Goal: Task Accomplishment & Management: Manage account settings

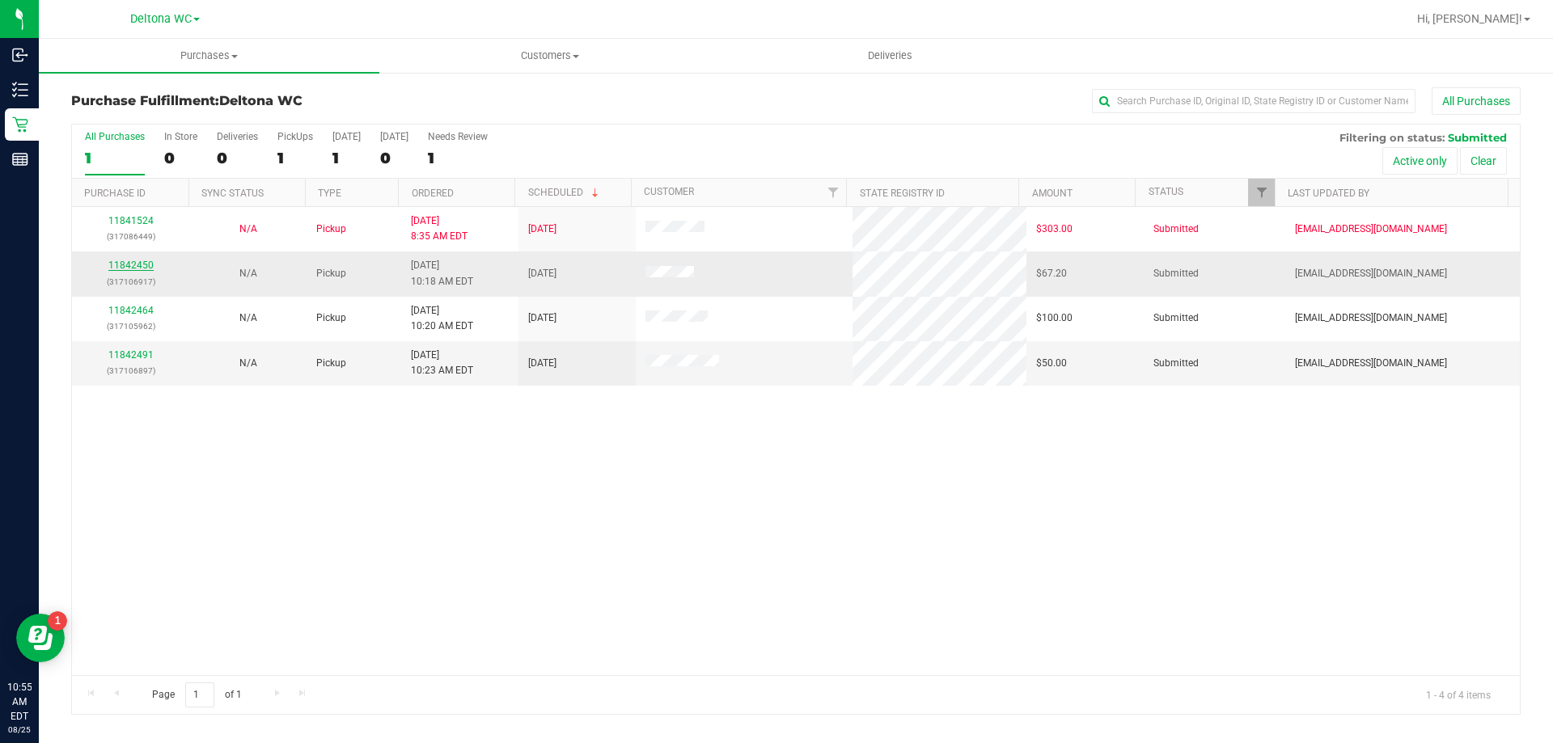
click at [133, 264] on link "11842450" at bounding box center [130, 265] width 45 height 11
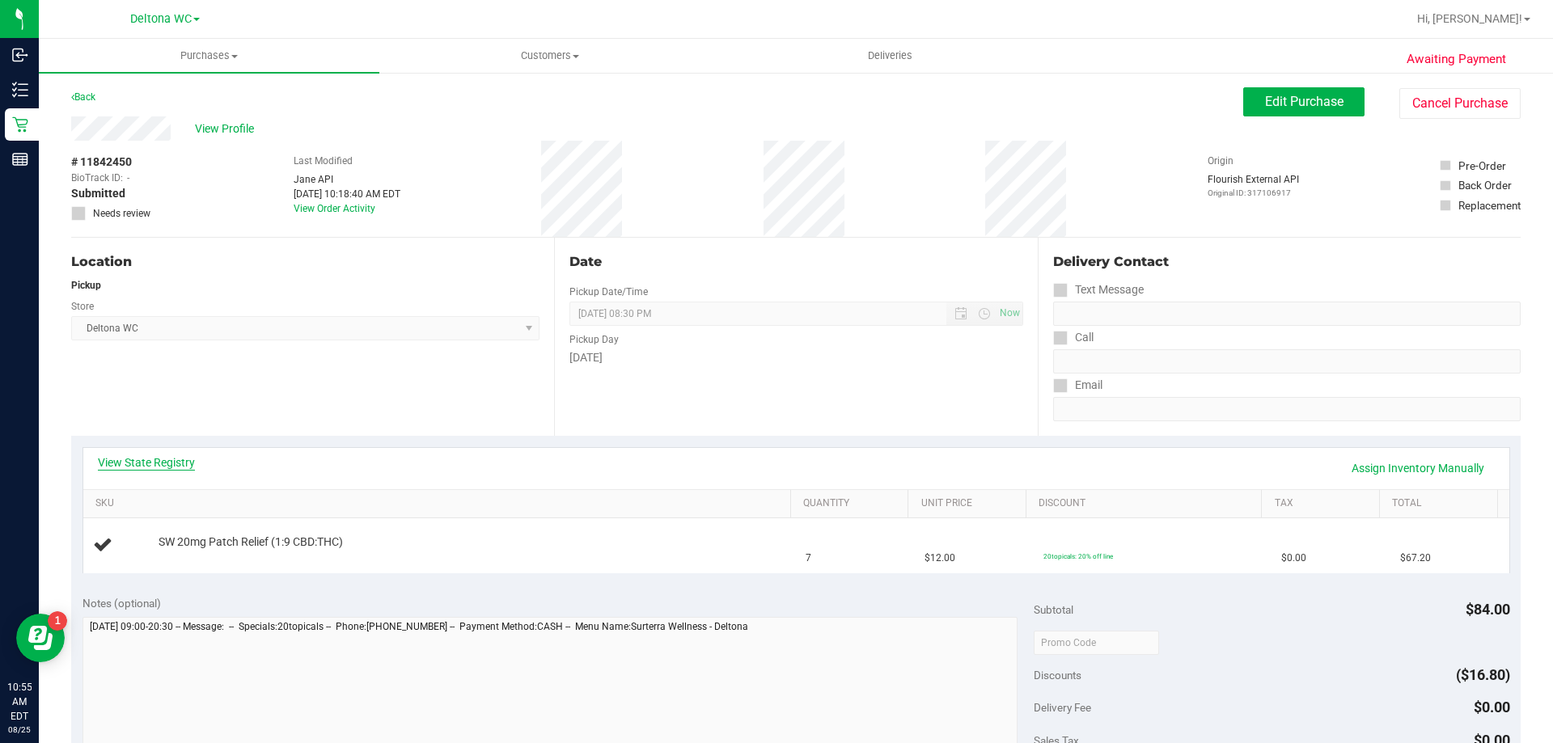
click at [153, 466] on link "View State Registry" at bounding box center [146, 463] width 97 height 16
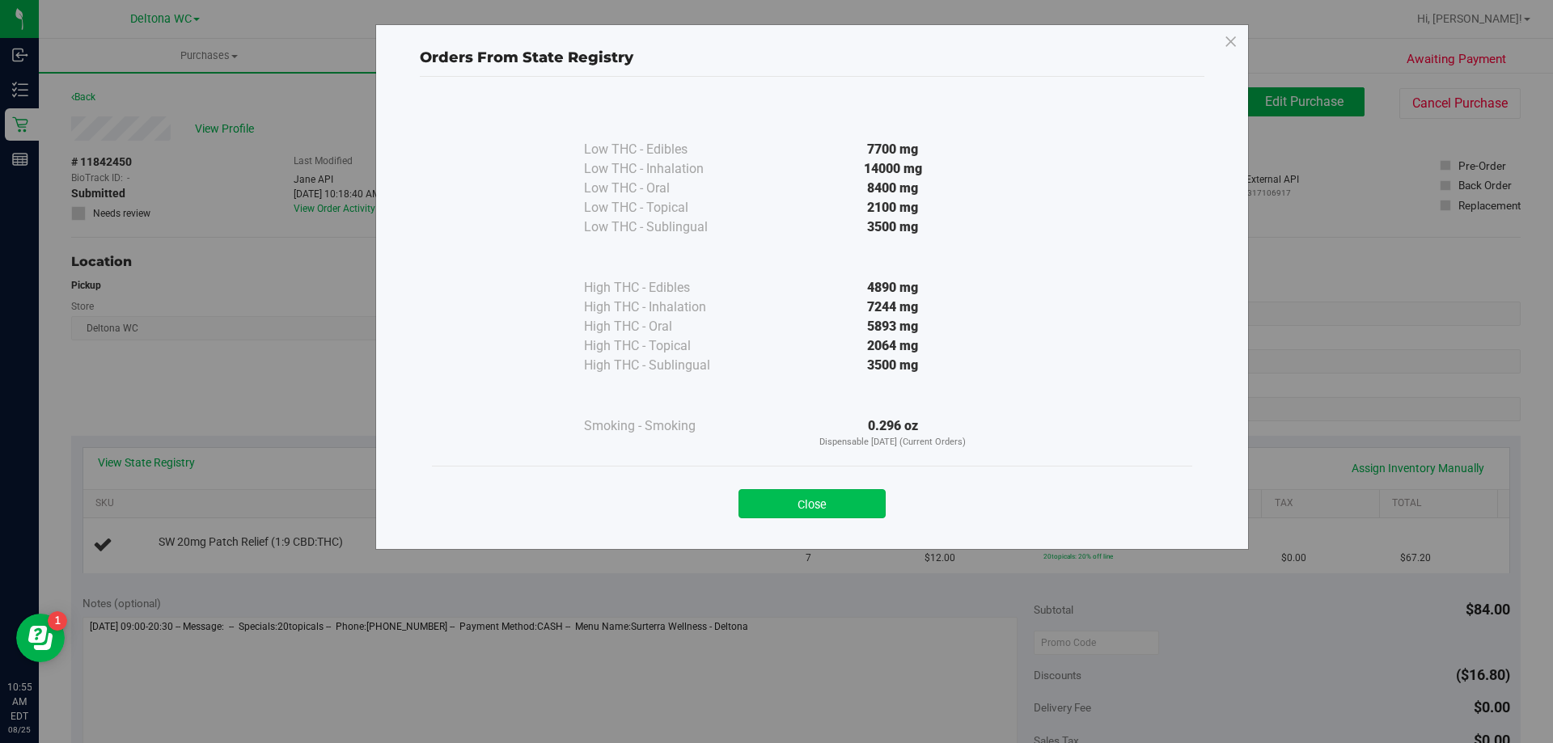
click at [853, 502] on button "Close" at bounding box center [812, 503] width 147 height 29
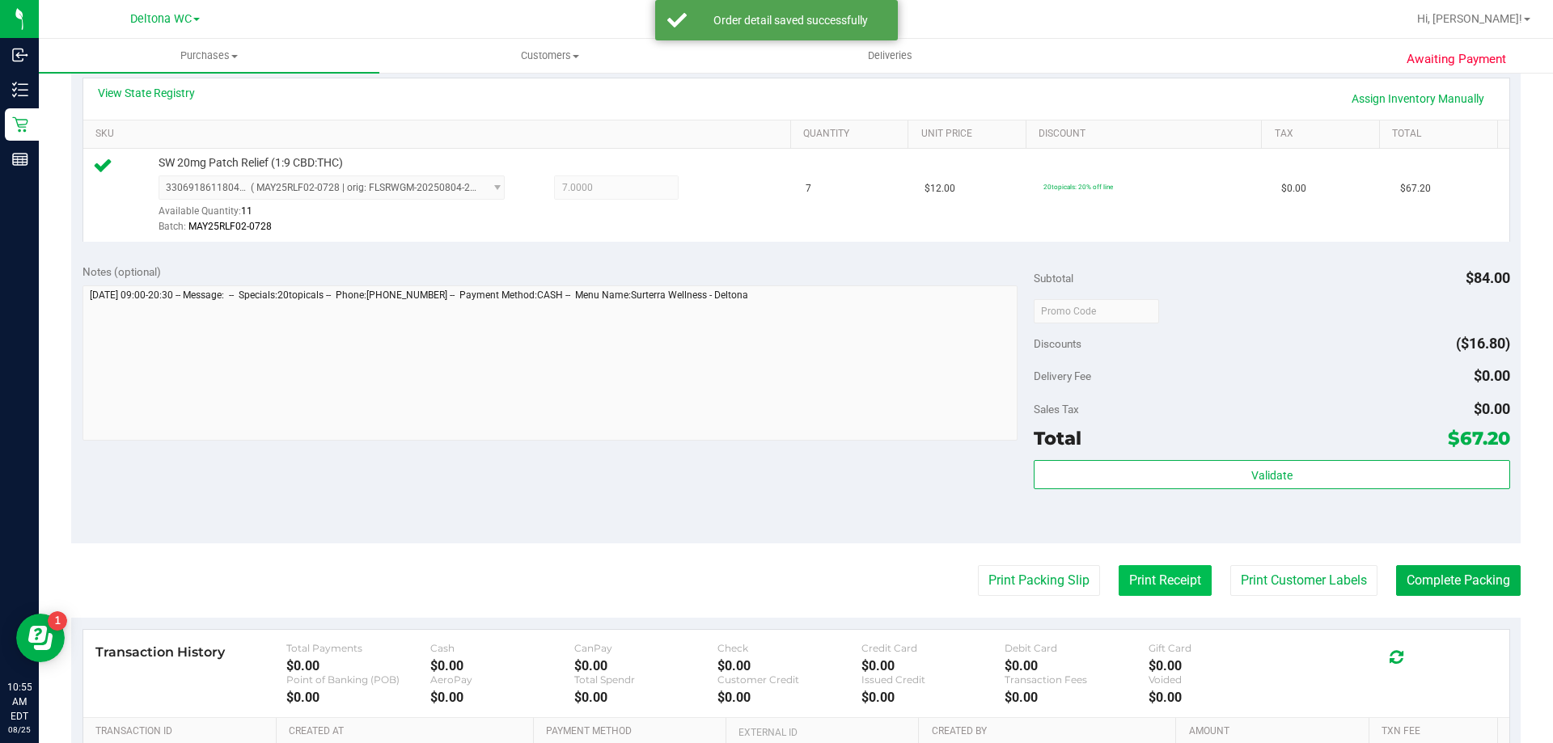
scroll to position [404, 0]
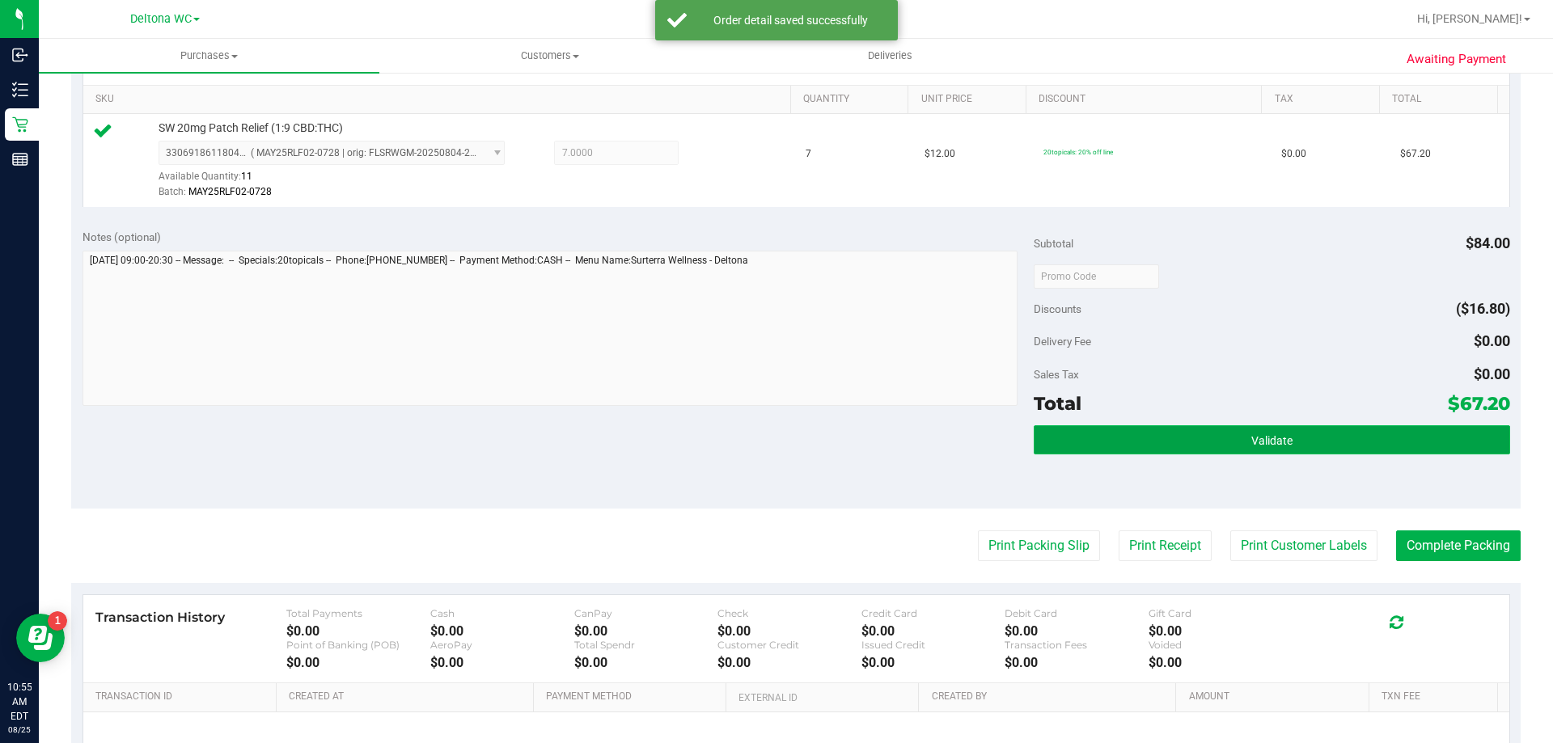
click at [1189, 428] on button "Validate" at bounding box center [1272, 440] width 476 height 29
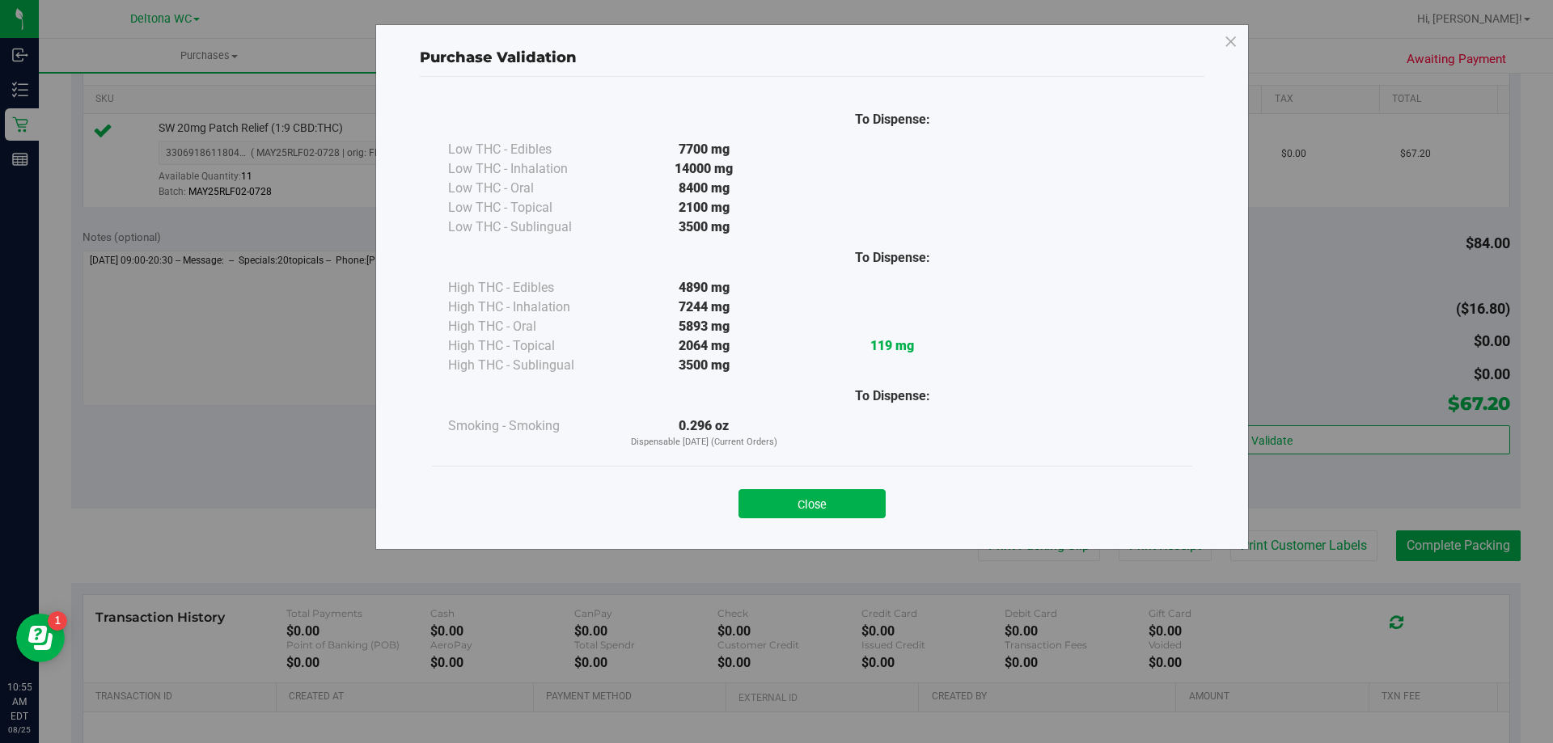
click at [853, 522] on div "Close" at bounding box center [812, 499] width 760 height 66
click at [857, 508] on button "Close" at bounding box center [812, 503] width 147 height 29
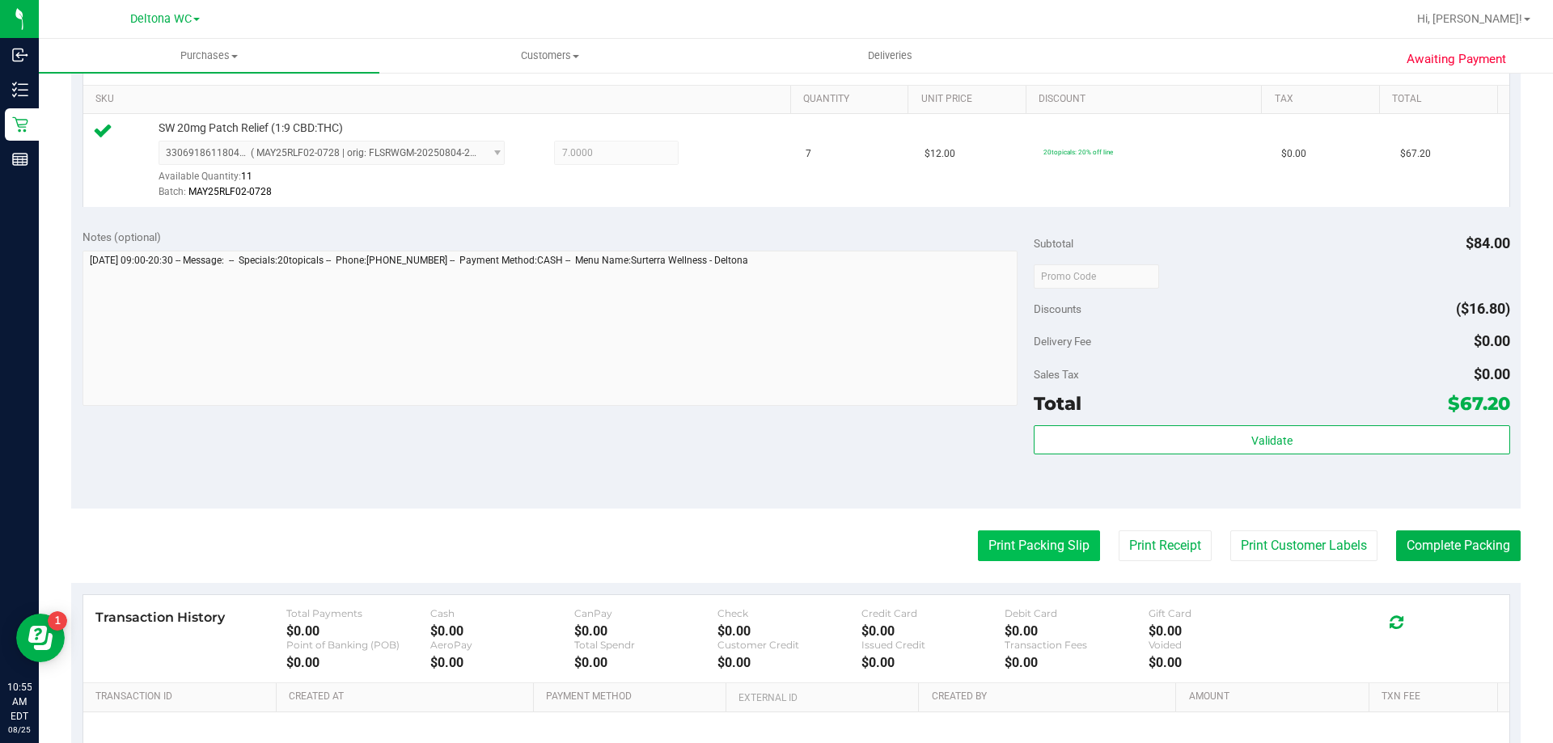
click at [1002, 541] on button "Print Packing Slip" at bounding box center [1039, 546] width 122 height 31
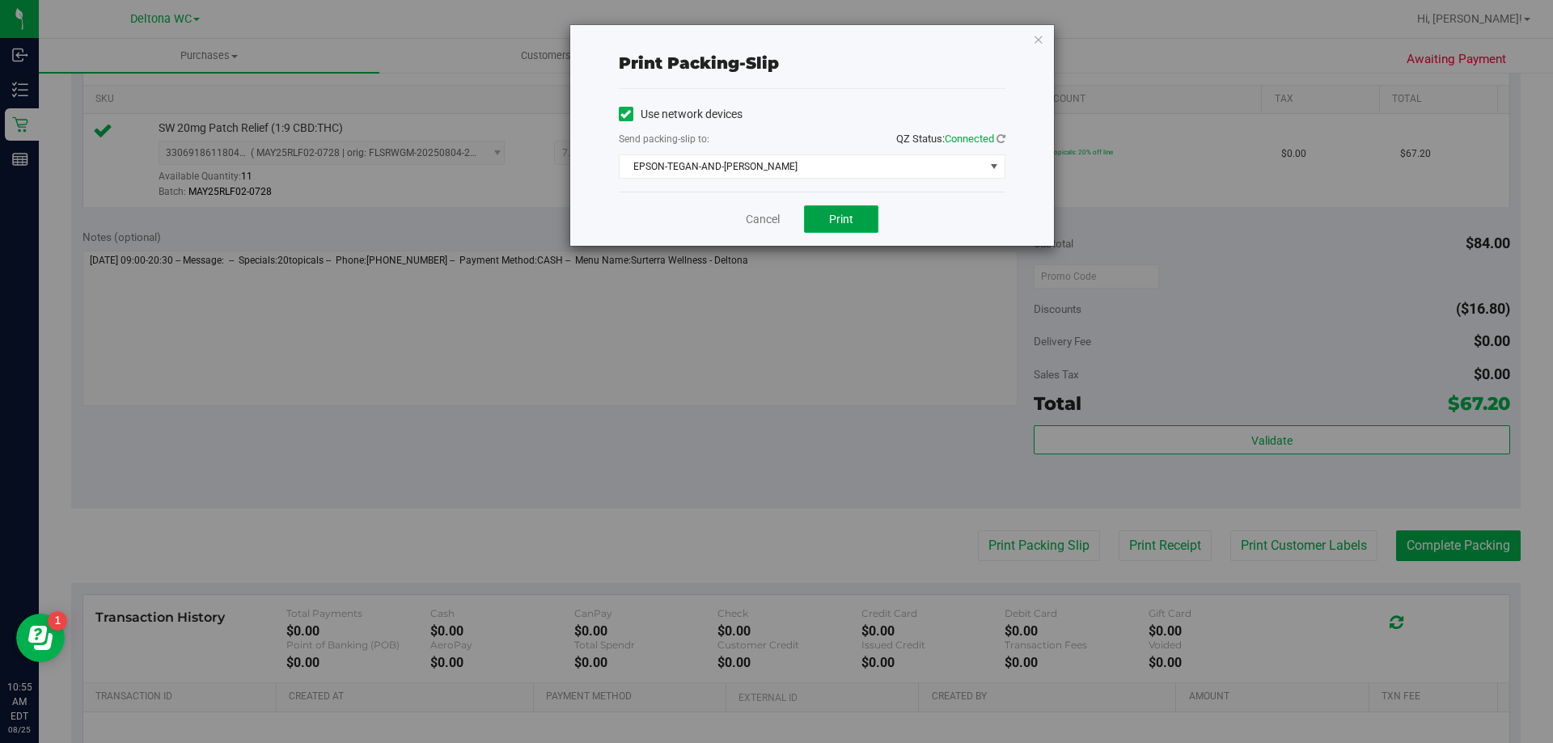
click at [832, 216] on span "Print" at bounding box center [841, 219] width 24 height 13
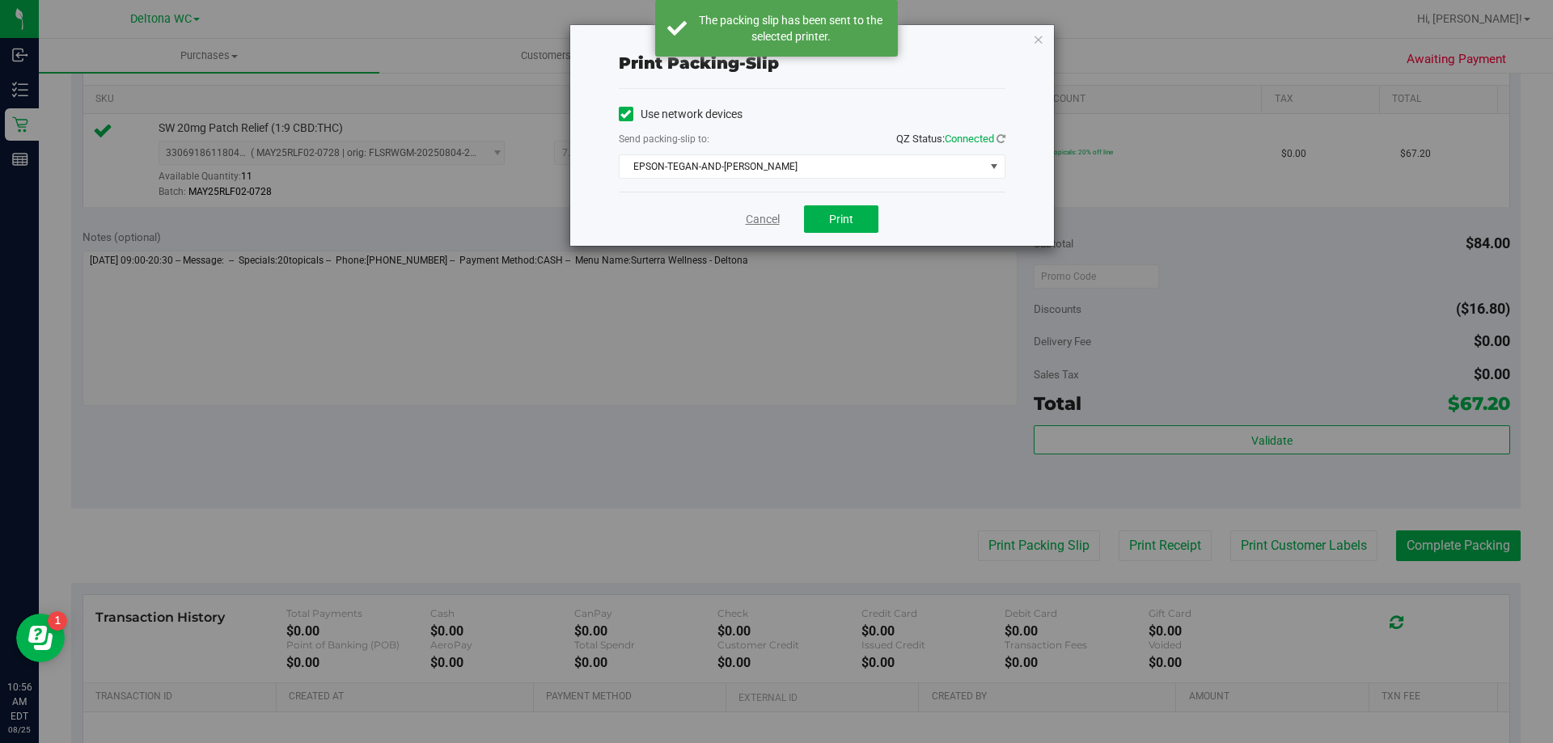
click at [758, 218] on link "Cancel" at bounding box center [763, 219] width 34 height 17
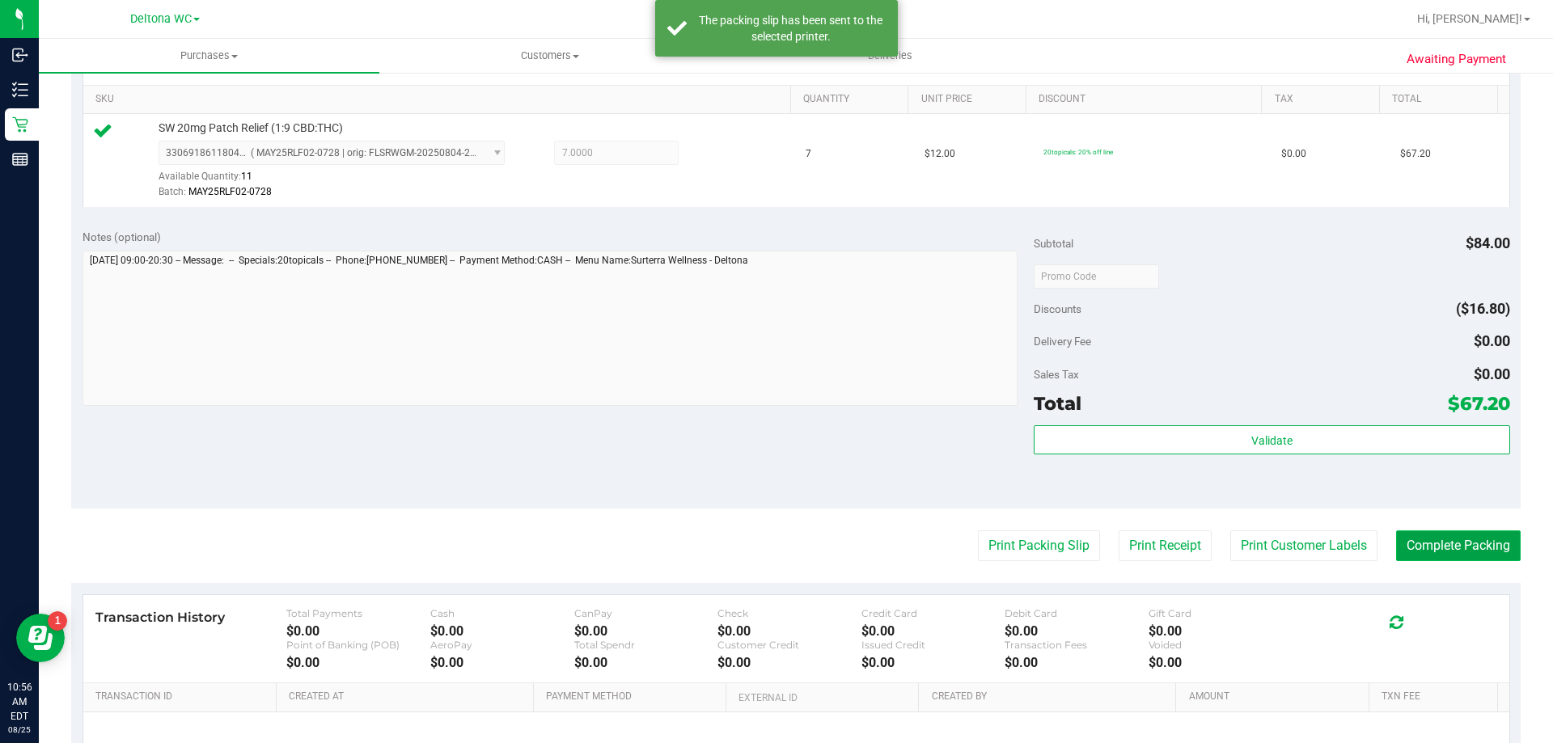
click at [1463, 548] on button "Complete Packing" at bounding box center [1458, 546] width 125 height 31
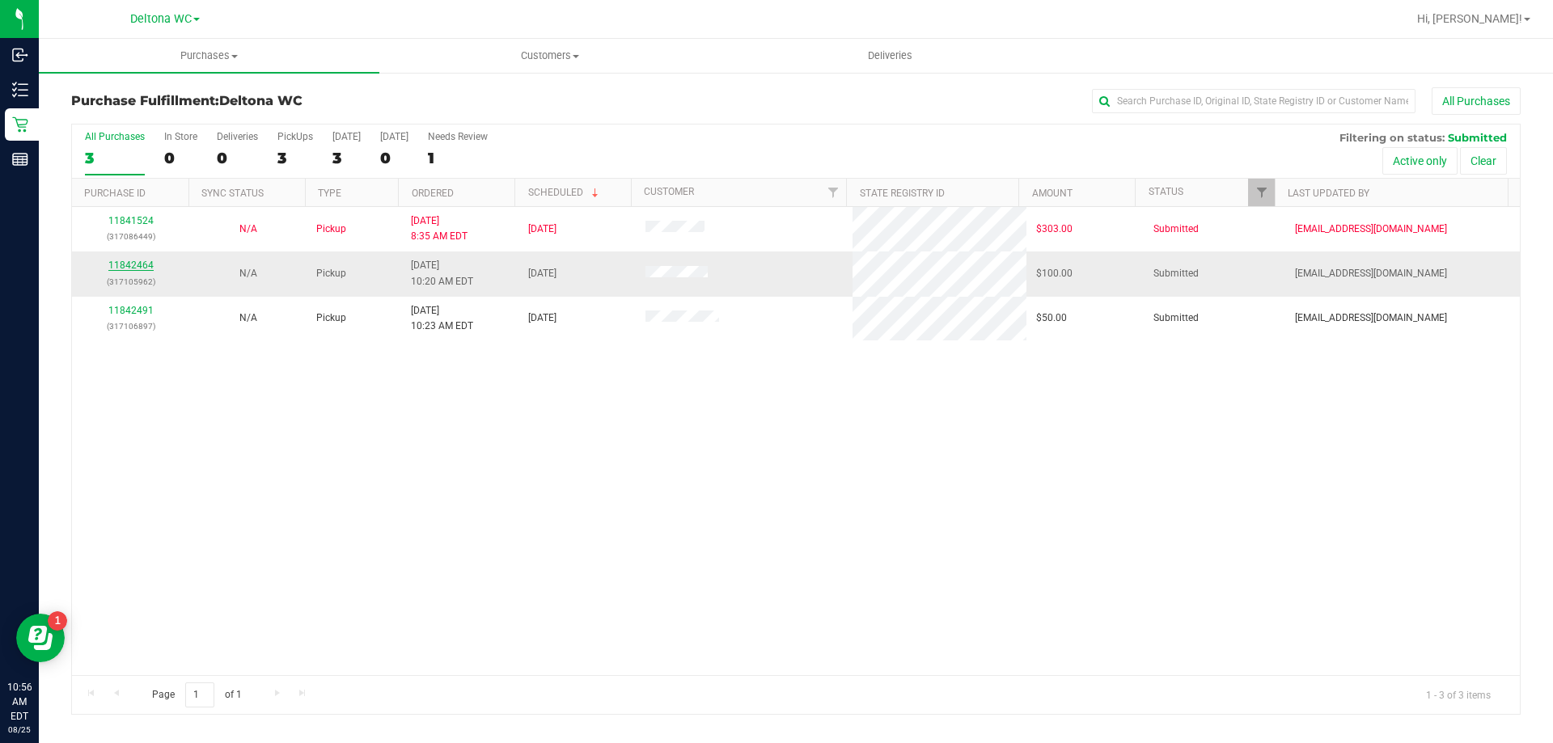
click at [133, 264] on link "11842464" at bounding box center [130, 265] width 45 height 11
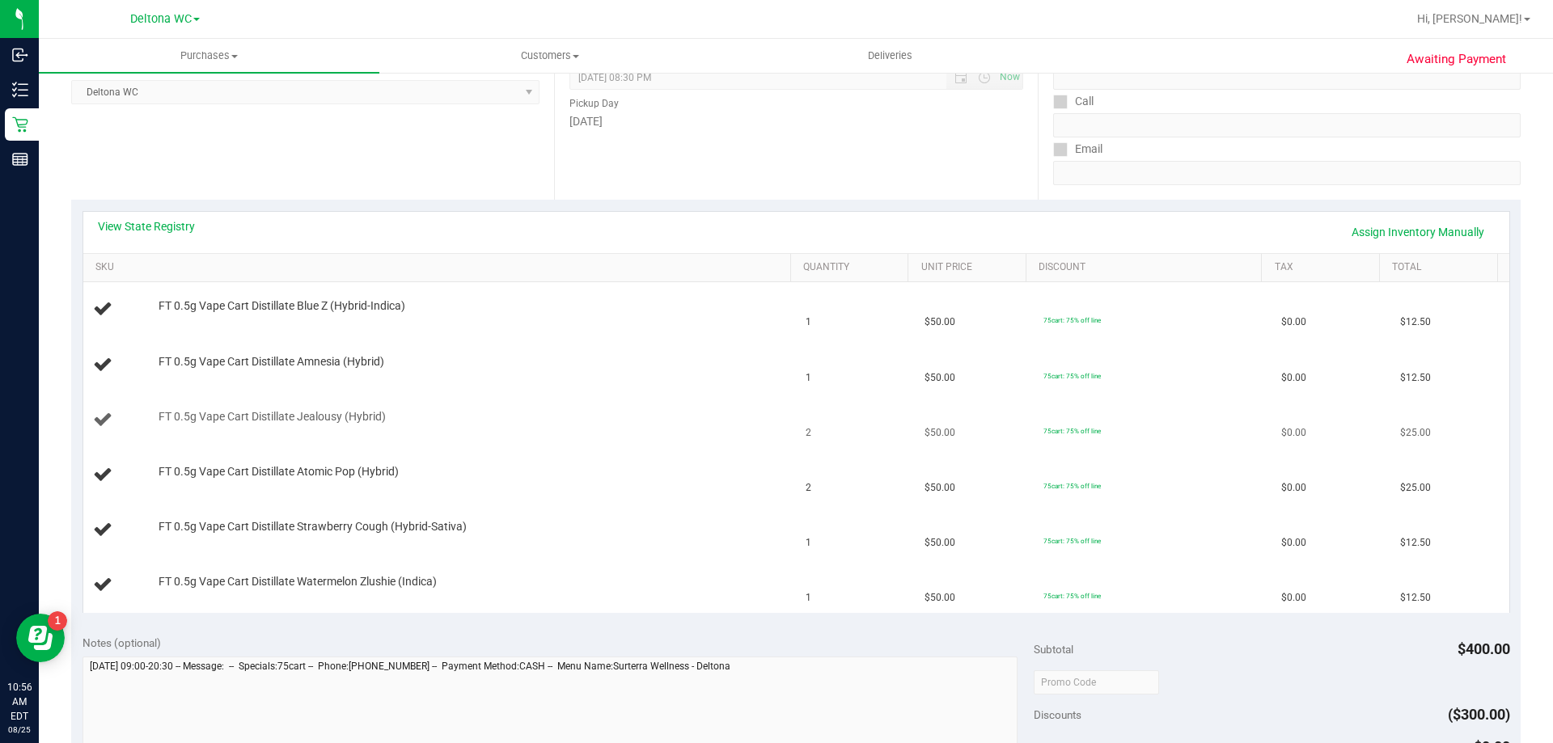
scroll to position [243, 0]
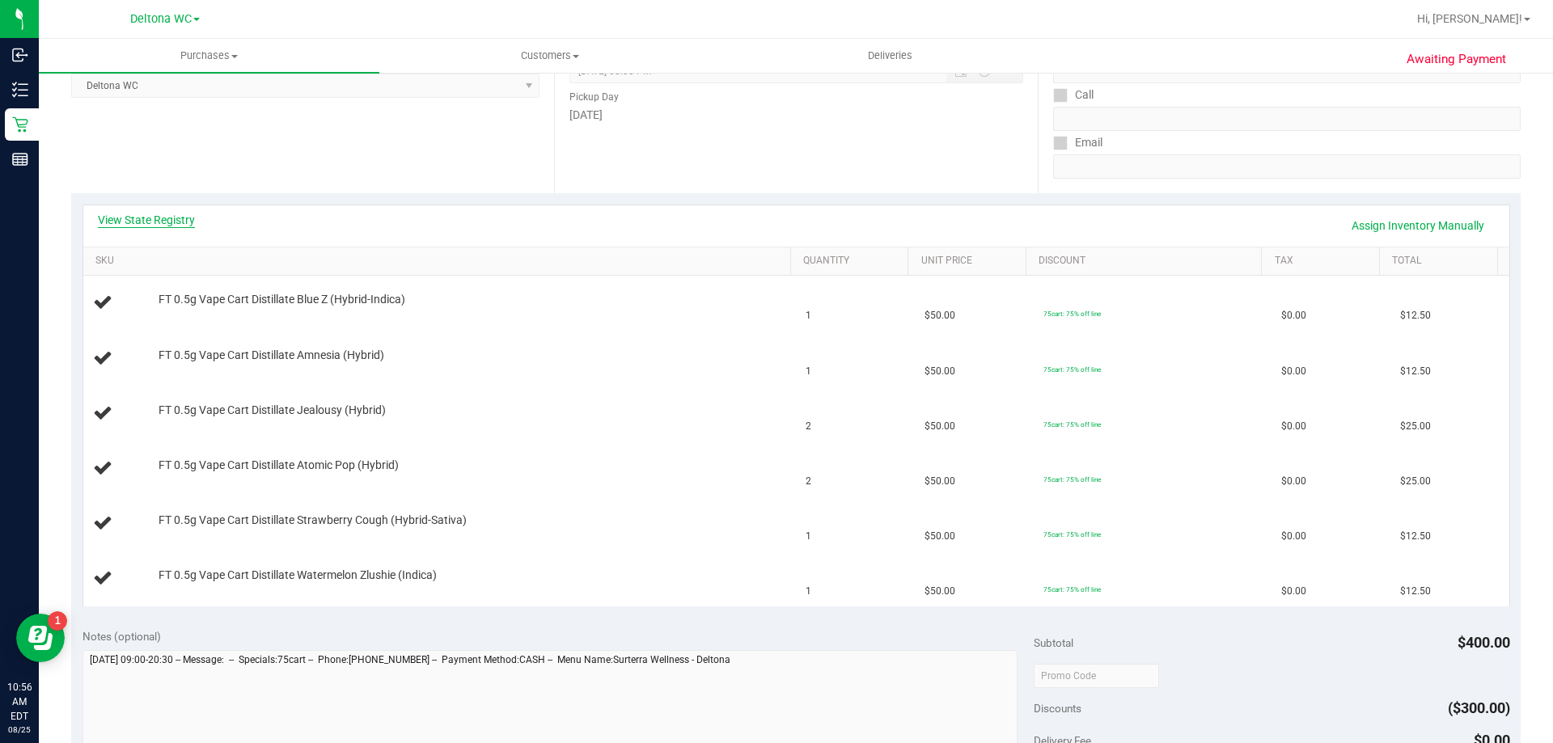
click at [176, 221] on link "View State Registry" at bounding box center [146, 220] width 97 height 16
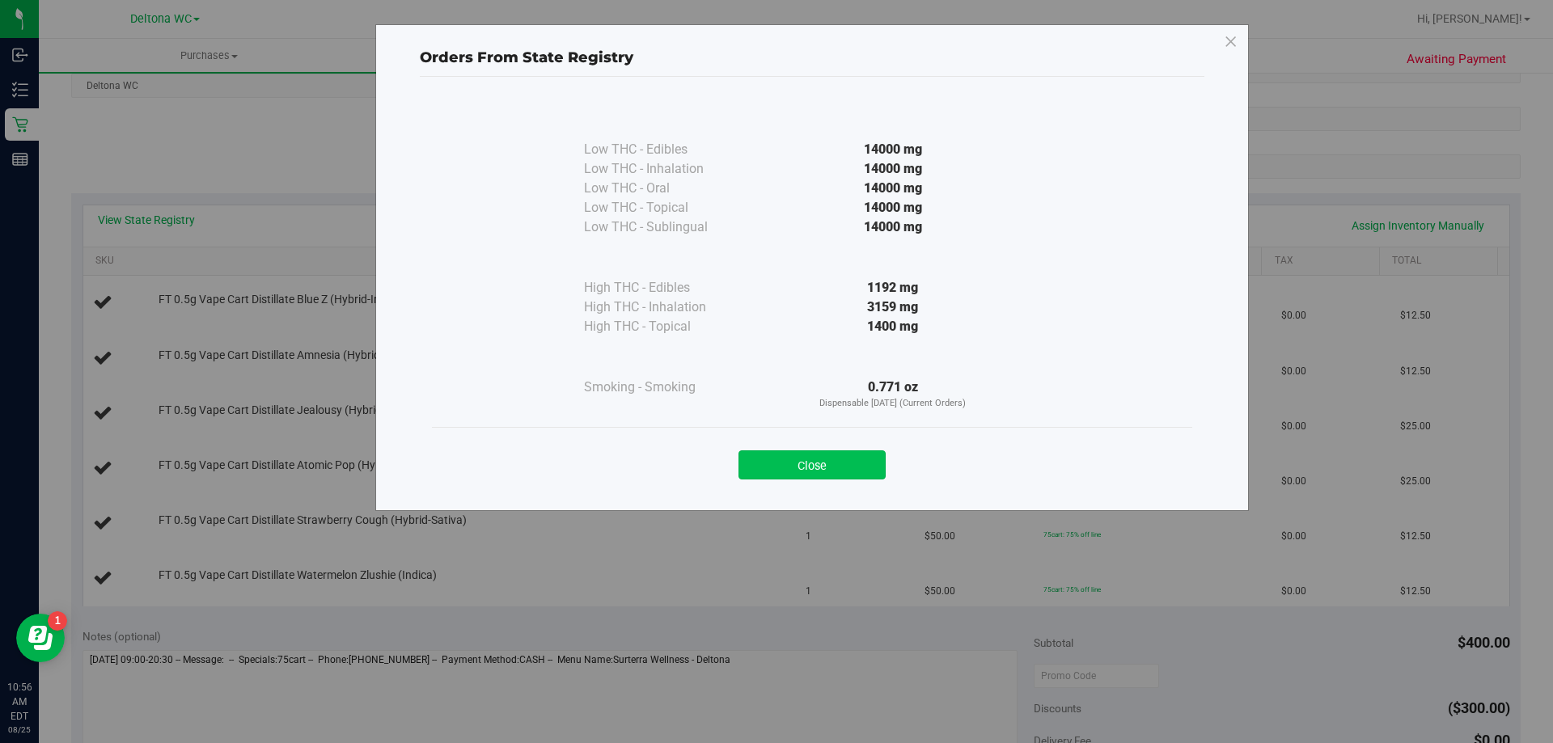
click at [853, 468] on button "Close" at bounding box center [812, 465] width 147 height 29
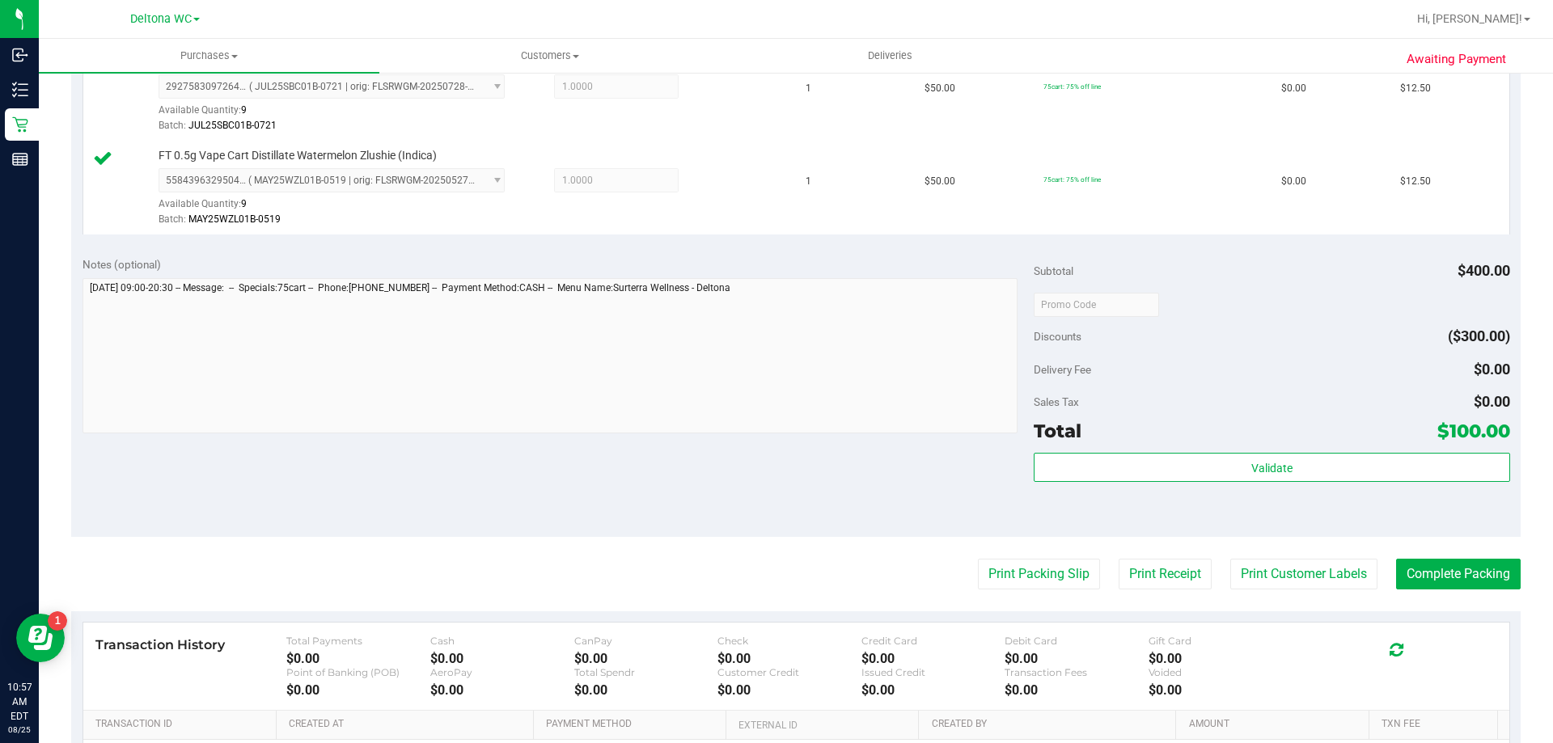
scroll to position [890, 0]
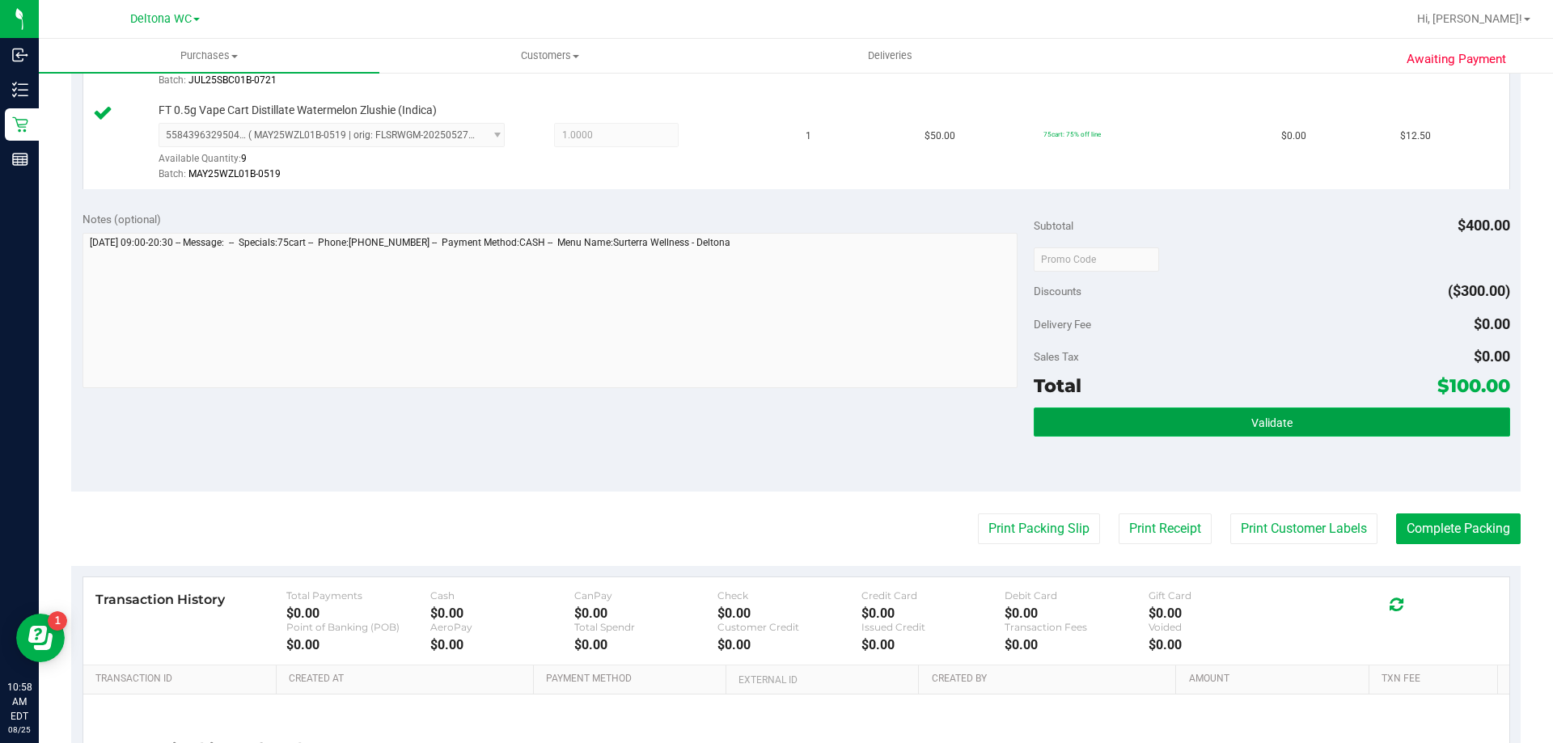
click at [1192, 433] on button "Validate" at bounding box center [1272, 422] width 476 height 29
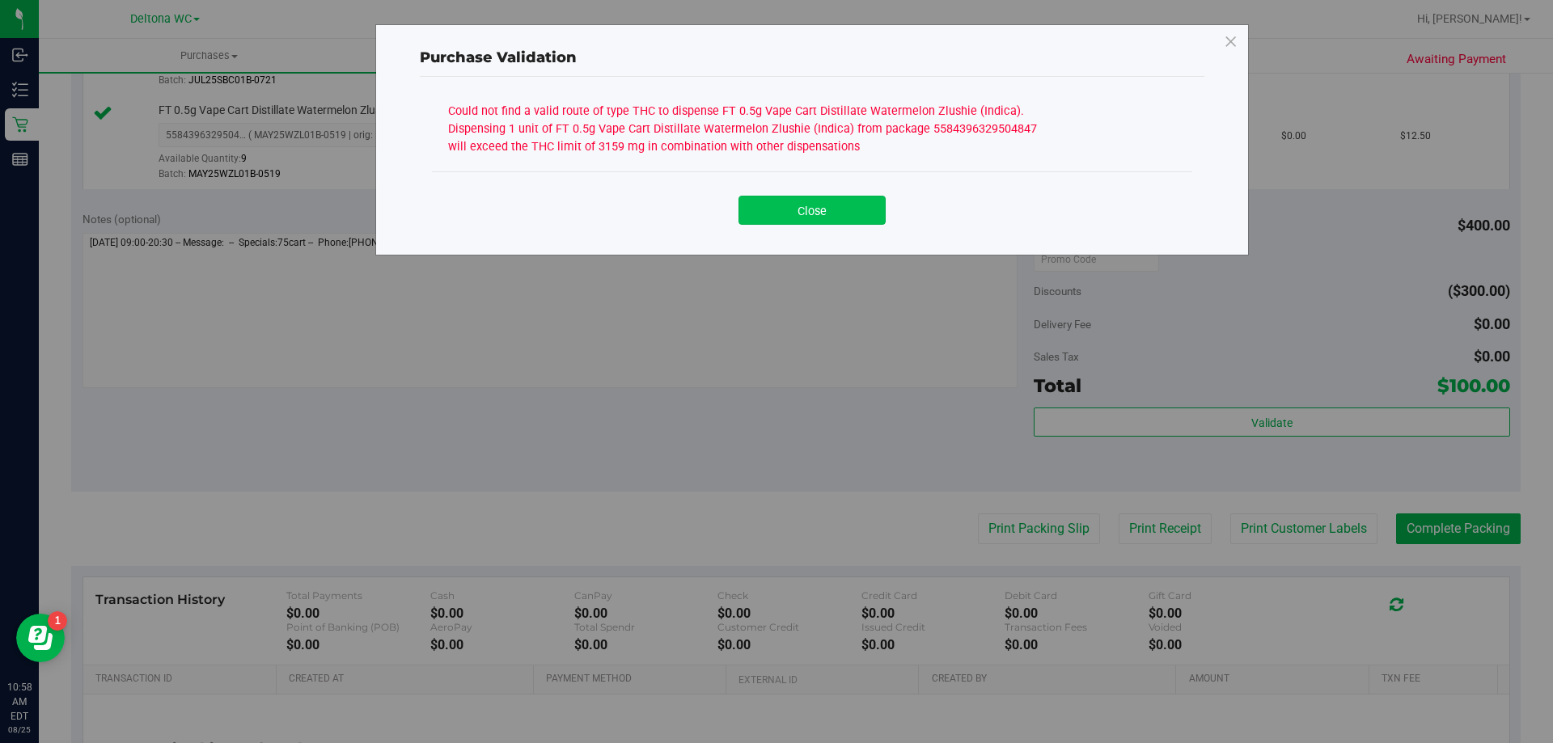
click at [818, 214] on button "Close" at bounding box center [812, 210] width 147 height 29
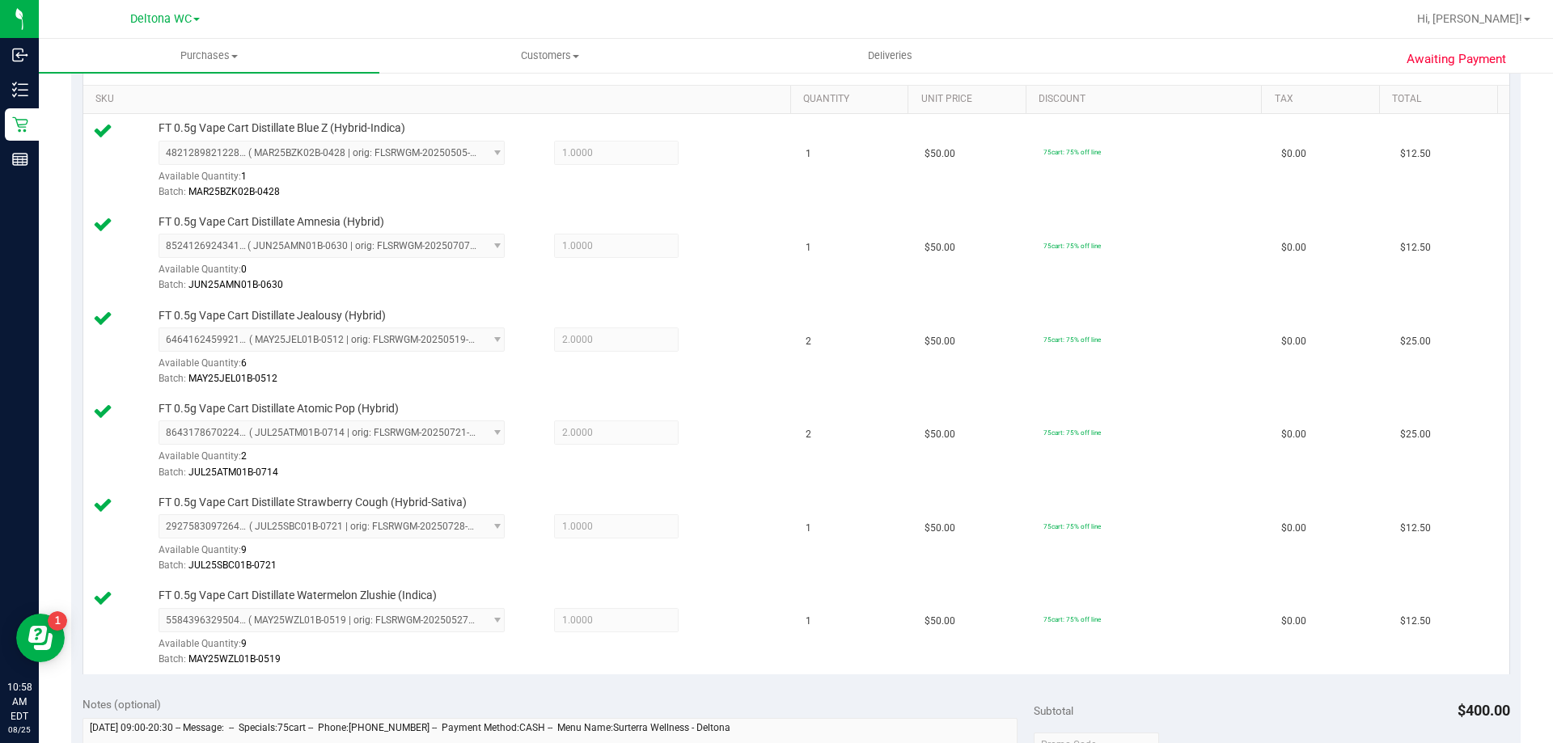
scroll to position [324, 0]
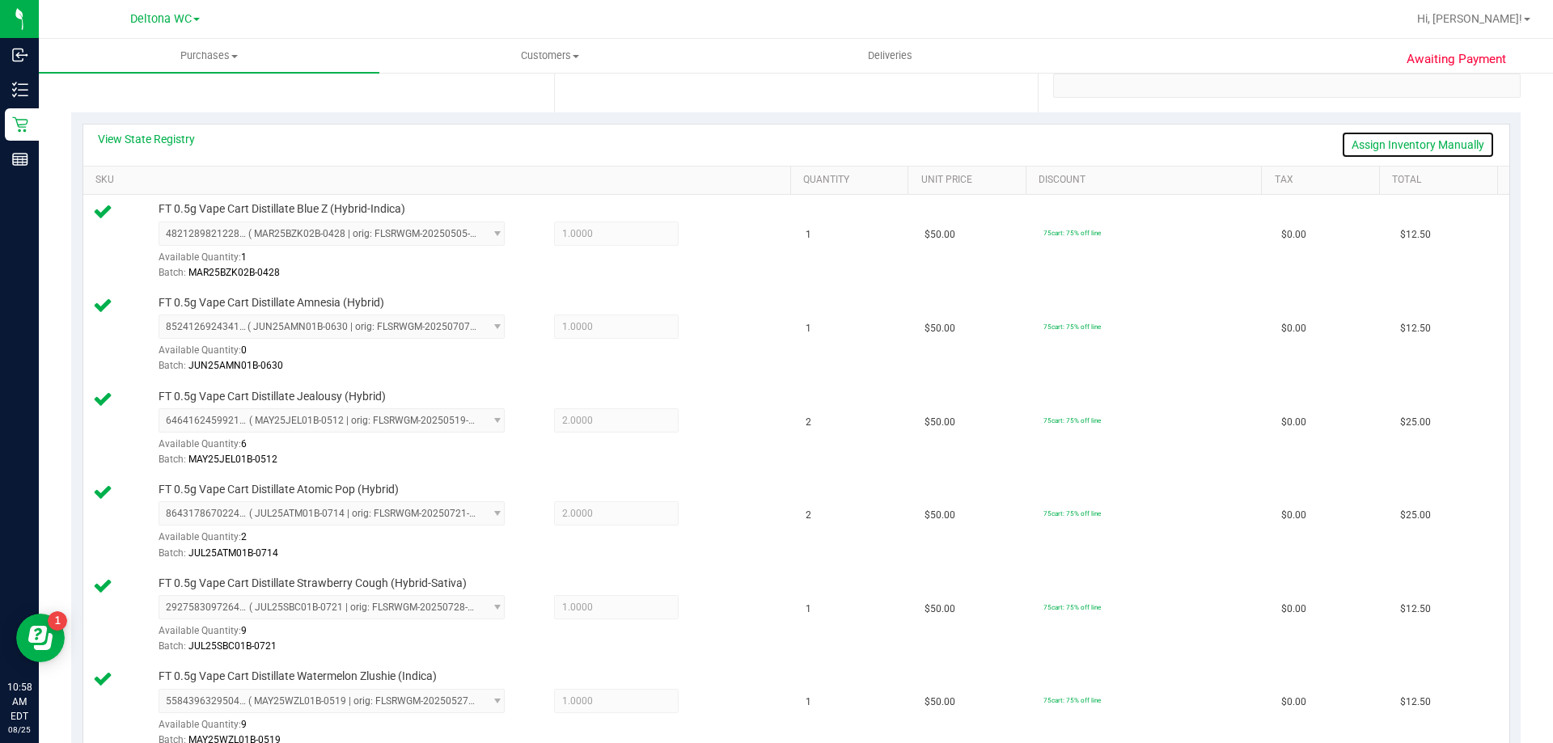
click at [1370, 146] on link "Assign Inventory Manually" at bounding box center [1418, 145] width 154 height 28
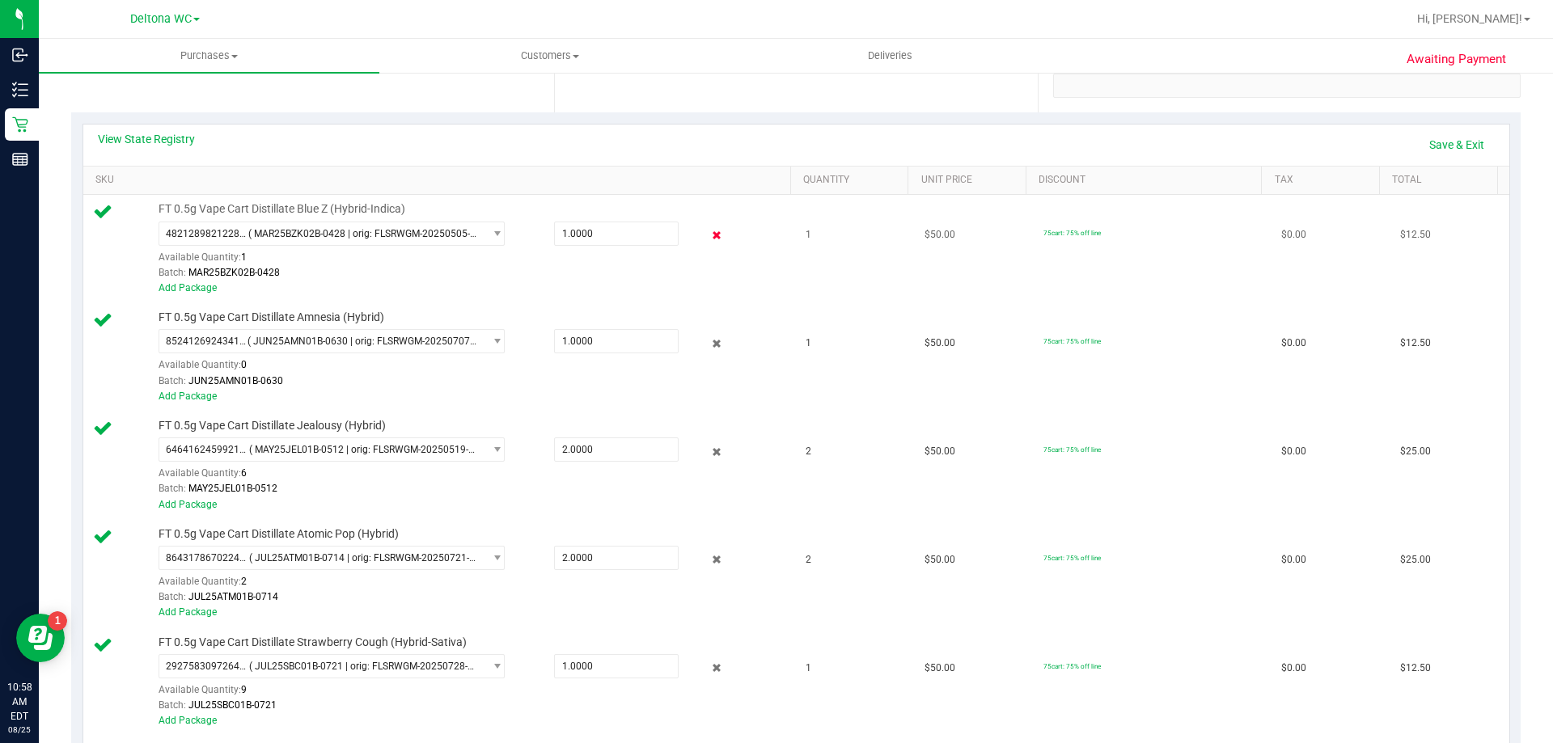
click at [709, 234] on icon at bounding box center [717, 236] width 17 height 19
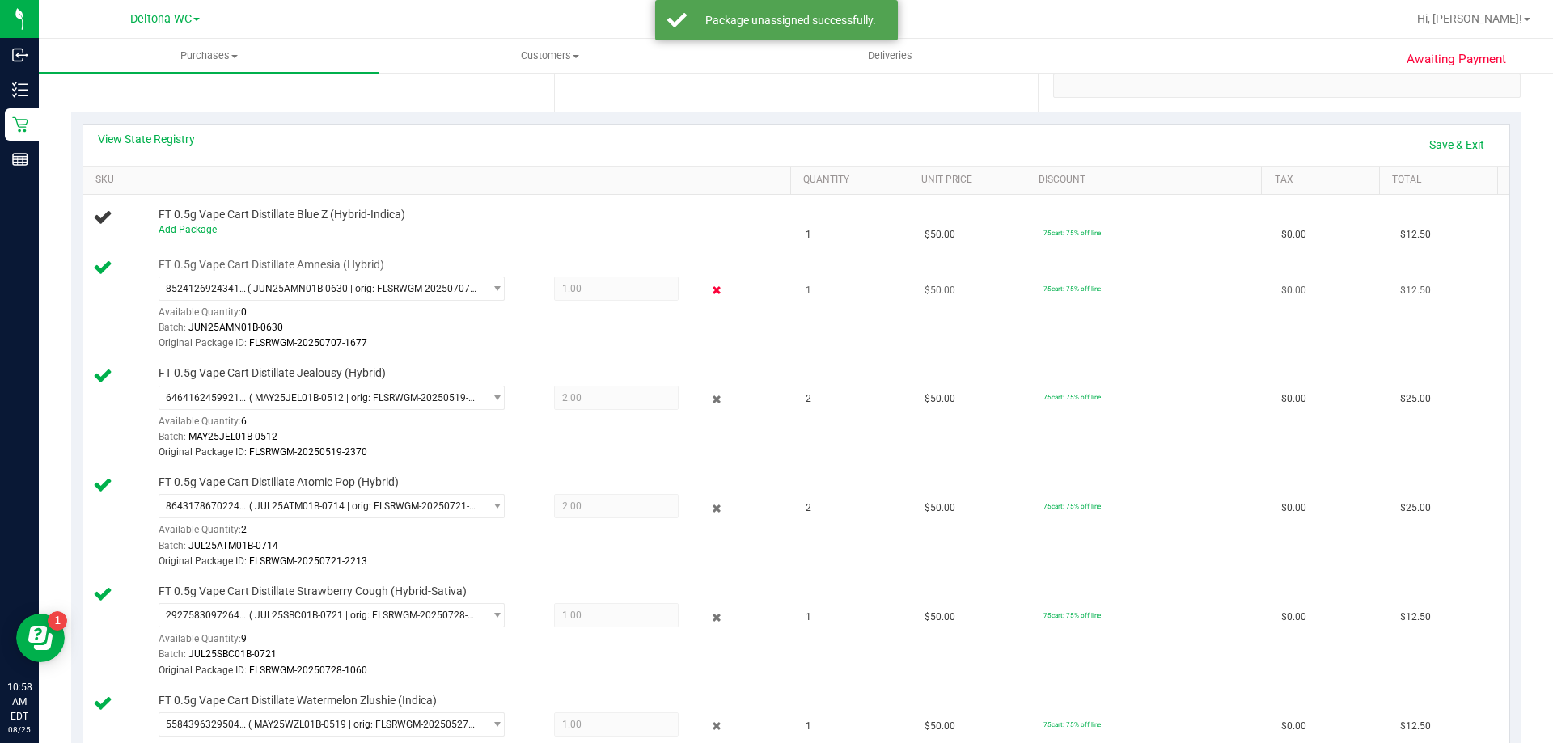
click at [709, 286] on icon at bounding box center [717, 291] width 17 height 19
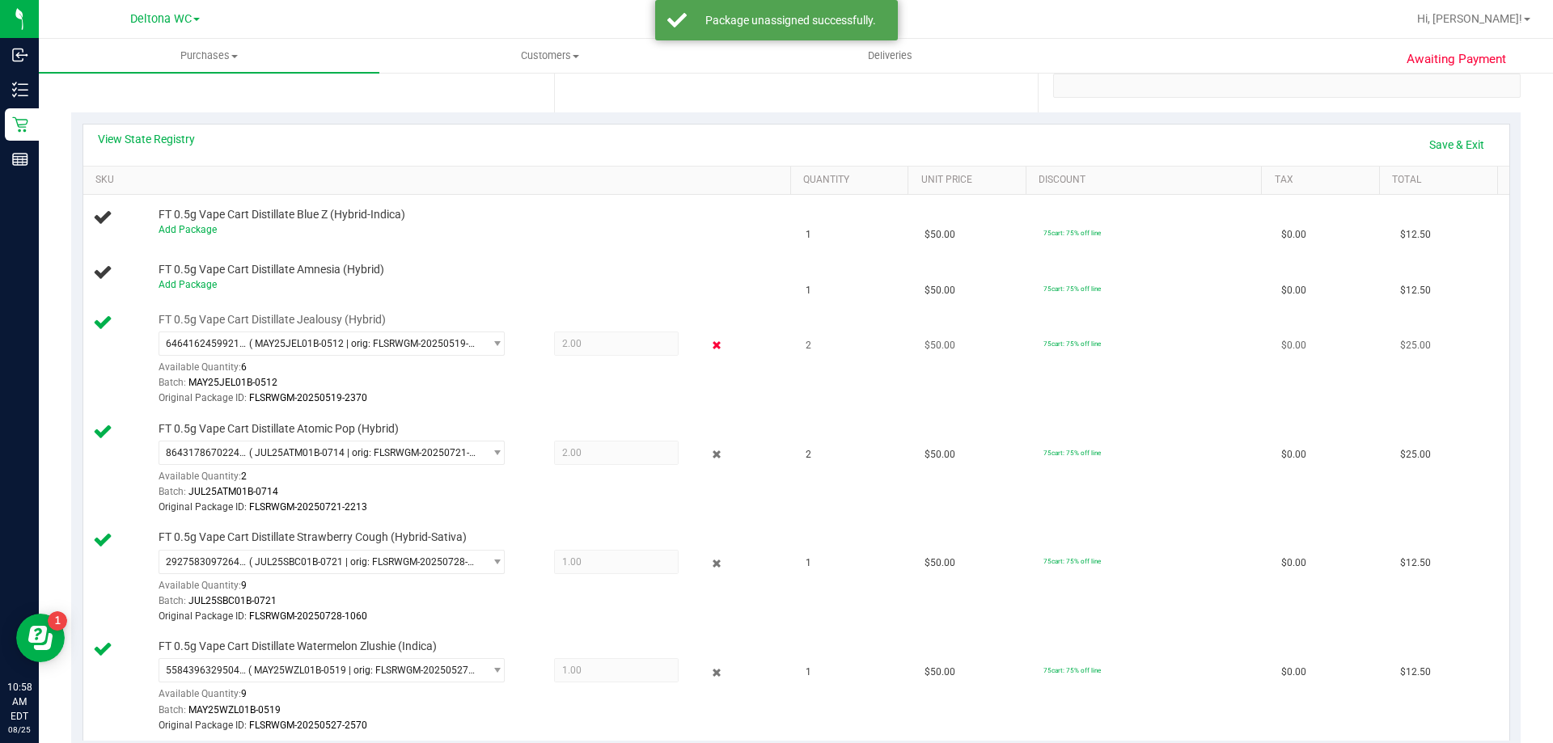
click at [709, 345] on icon at bounding box center [717, 346] width 17 height 19
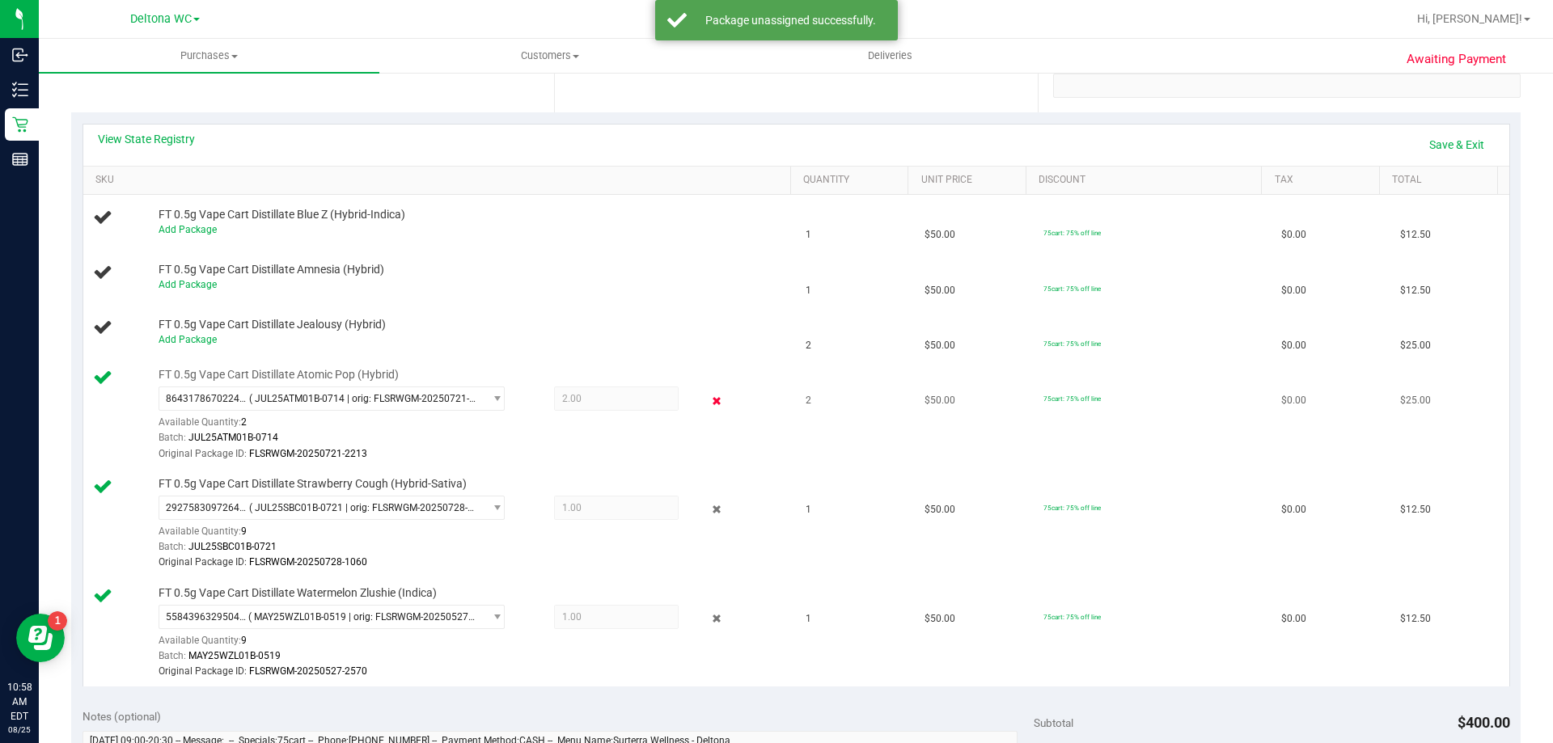
click at [710, 403] on icon at bounding box center [717, 401] width 17 height 19
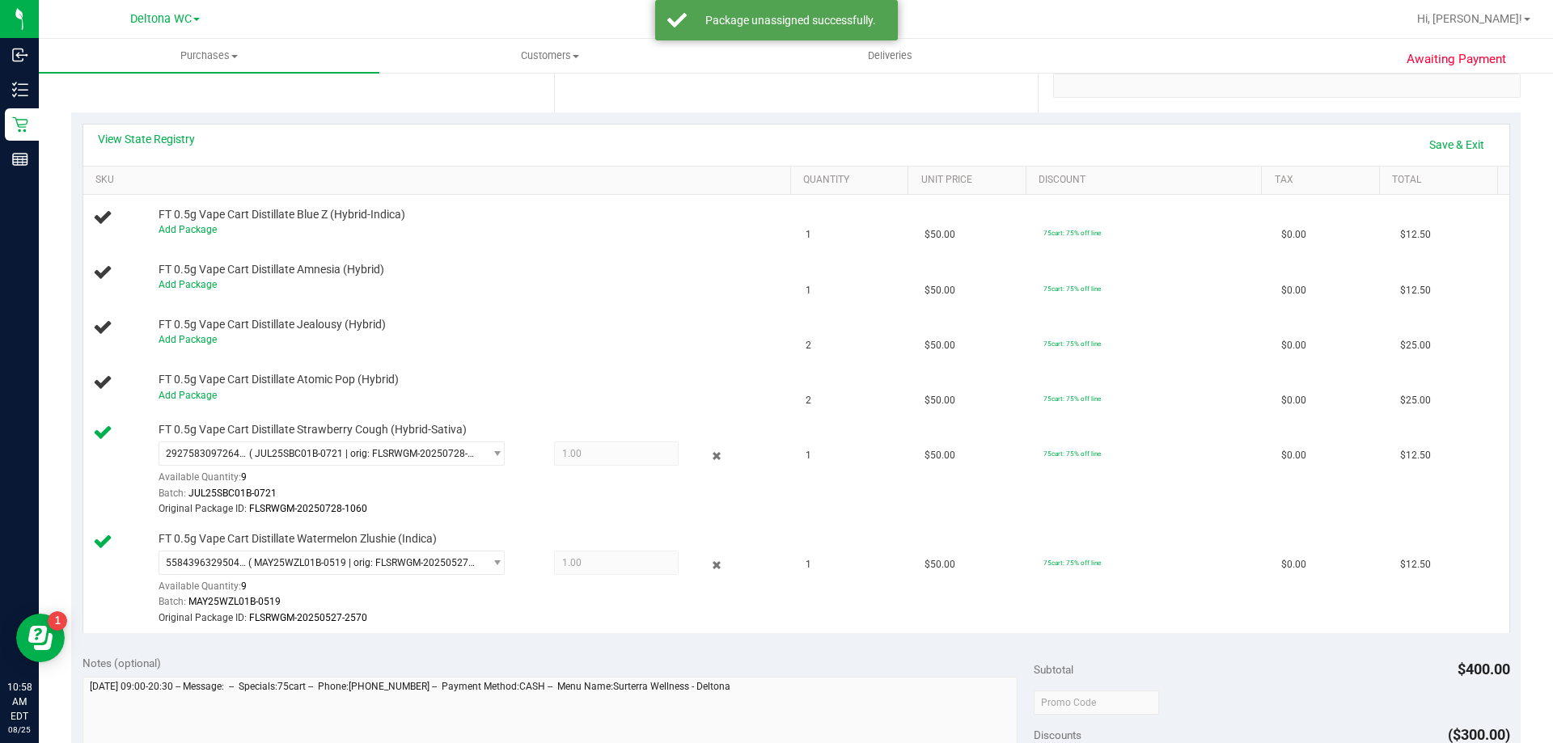
click at [709, 447] on icon at bounding box center [717, 456] width 17 height 19
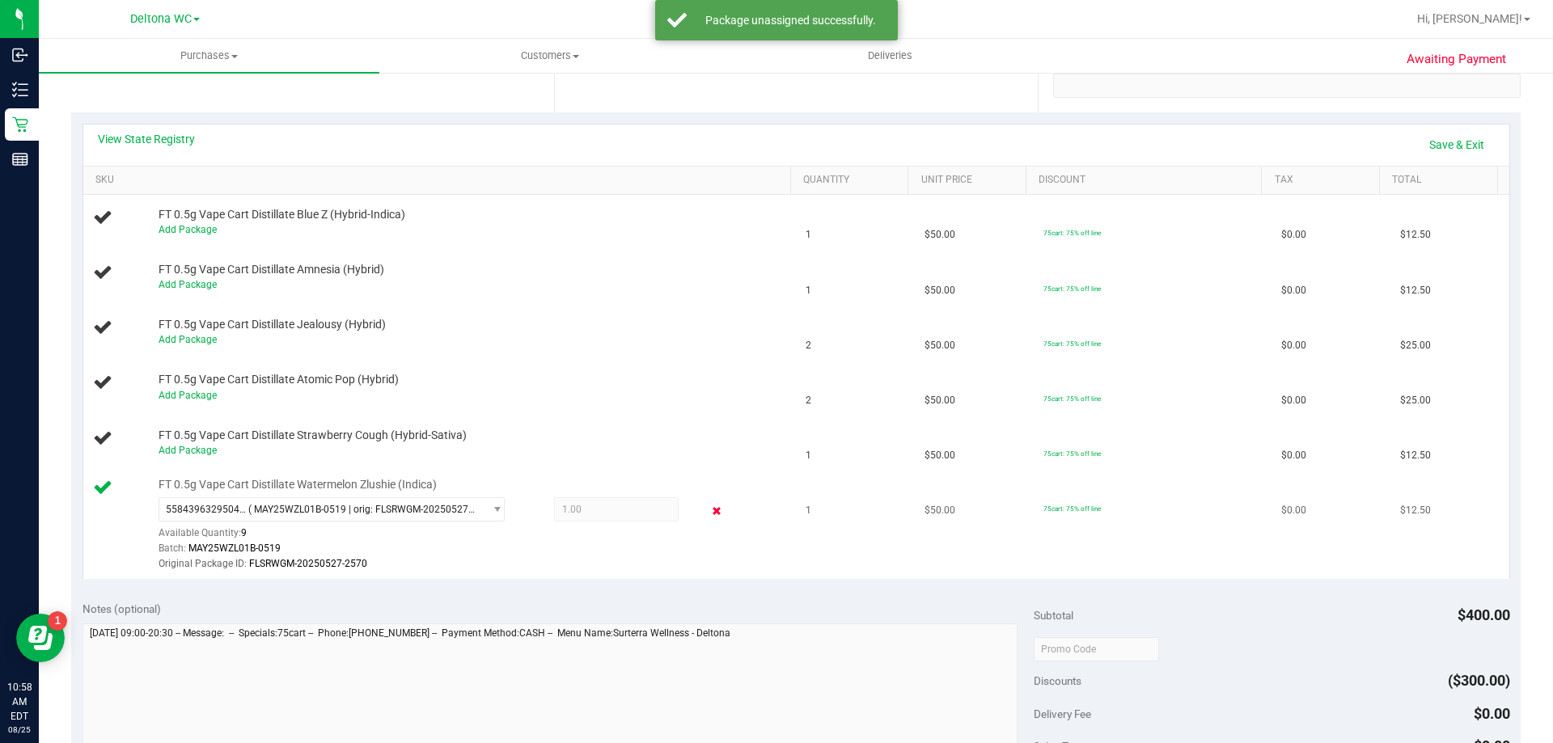
click at [709, 513] on icon at bounding box center [717, 511] width 17 height 19
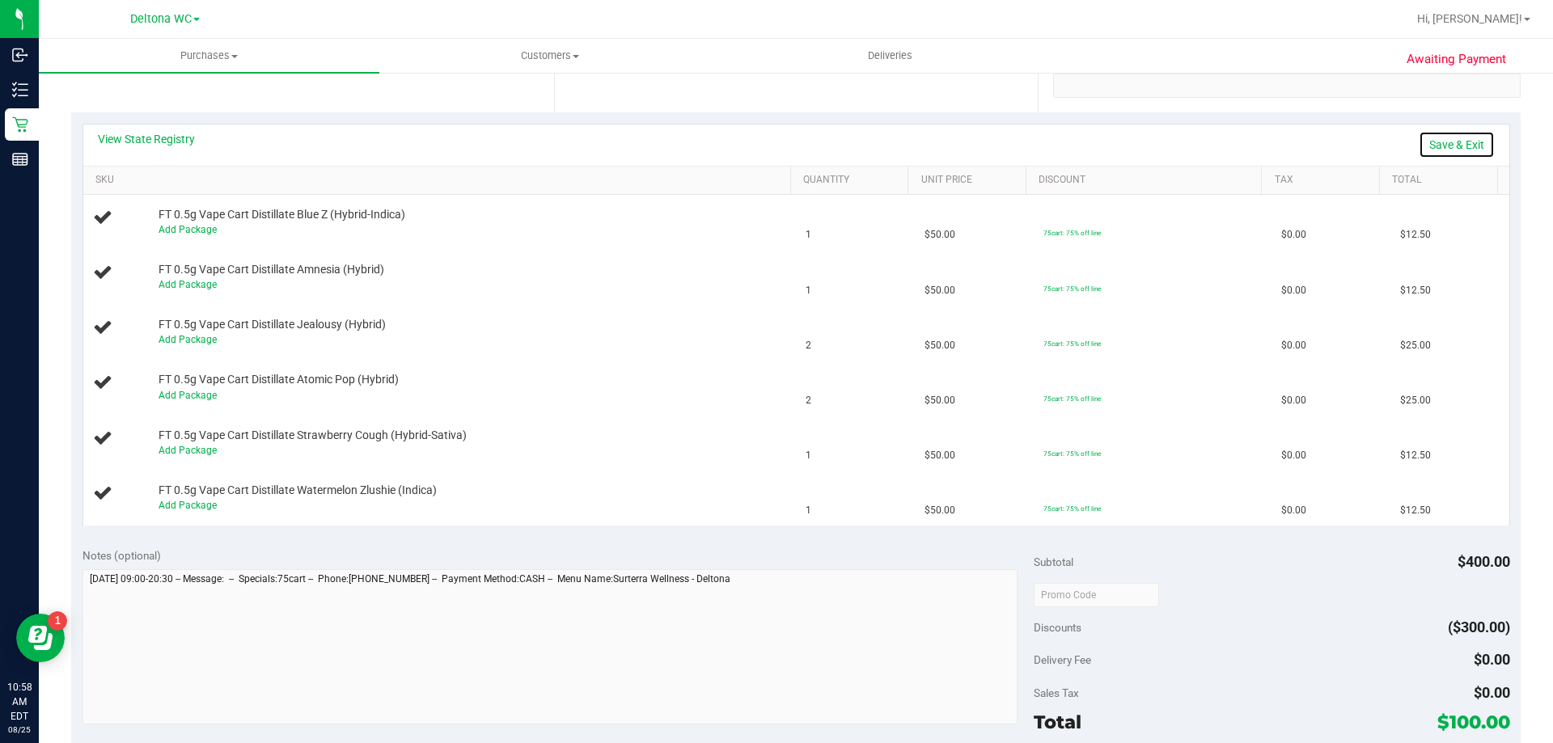
click at [1420, 142] on link "Save & Exit" at bounding box center [1457, 145] width 76 height 28
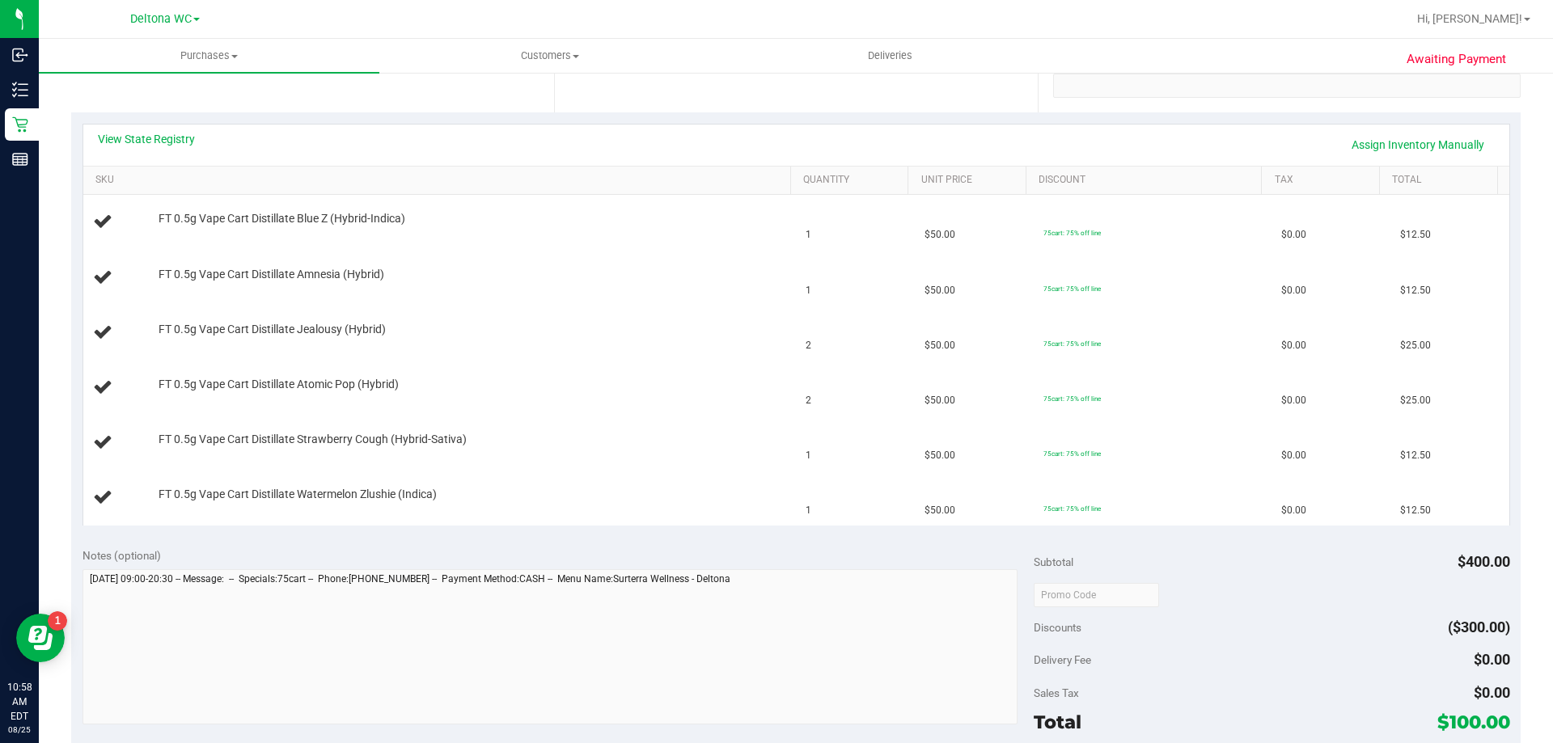
scroll to position [0, 0]
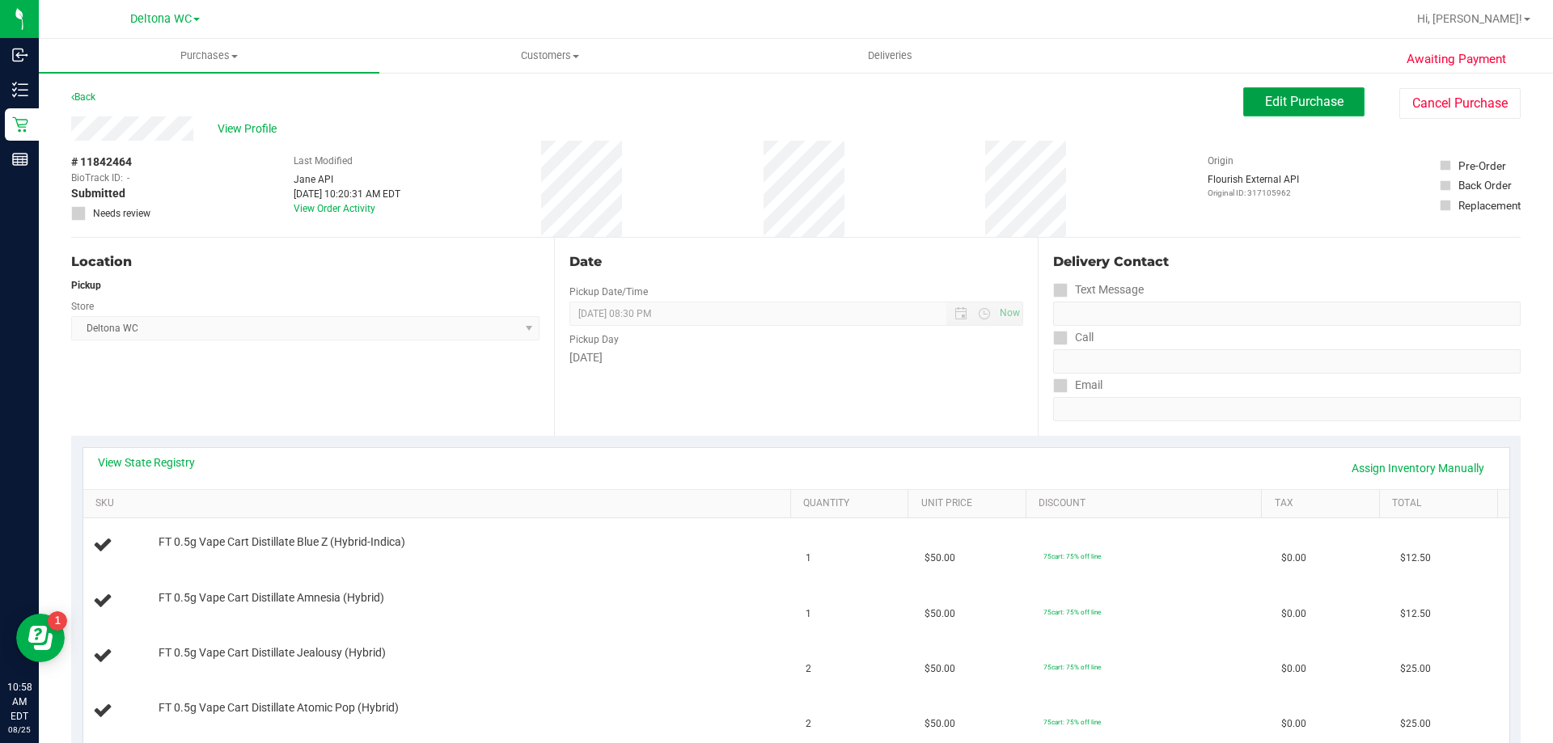
click at [1305, 104] on span "Edit Purchase" at bounding box center [1304, 101] width 78 height 15
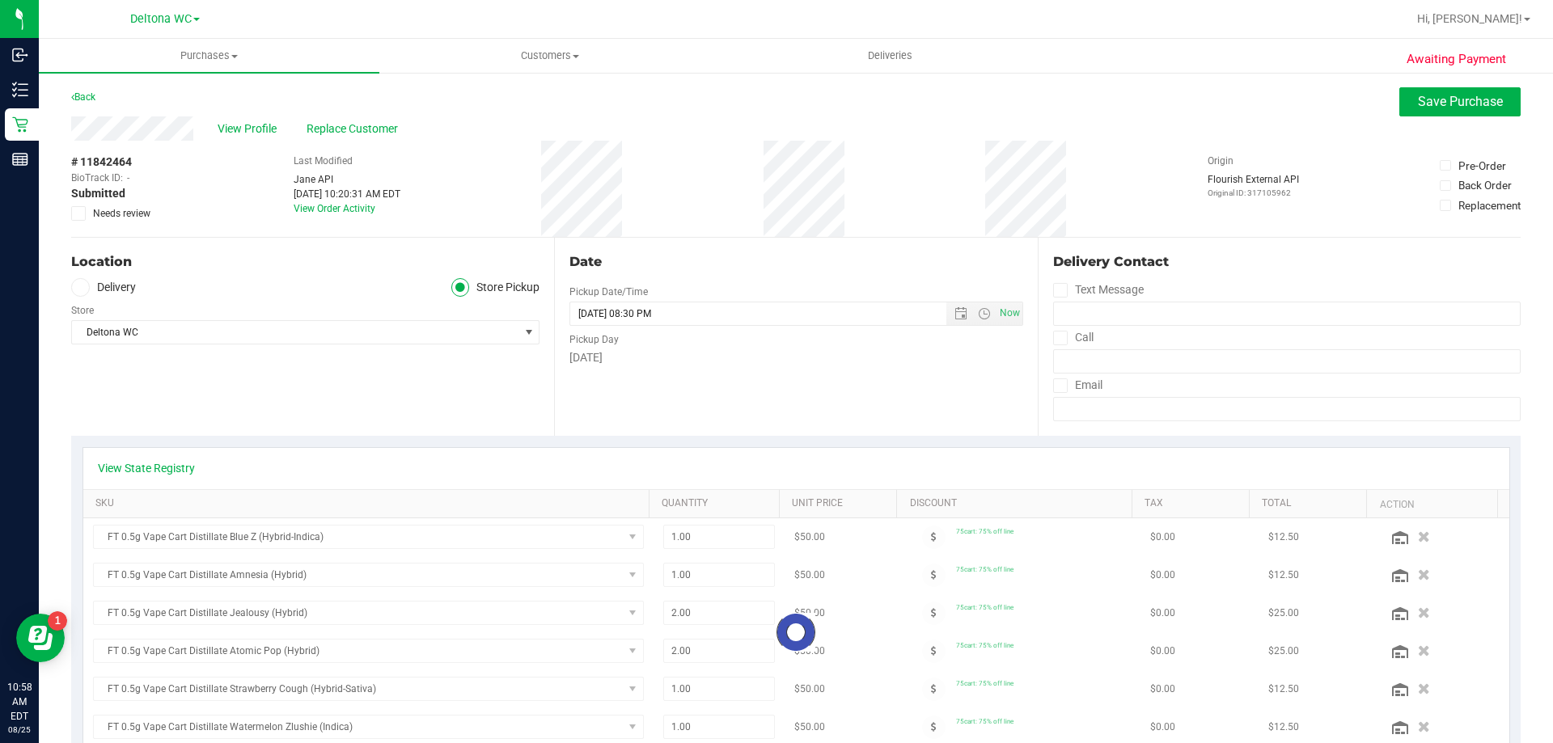
click at [106, 210] on span "Needs review" at bounding box center [121, 213] width 57 height 15
click at [0, 0] on input "Needs review" at bounding box center [0, 0] width 0 height 0
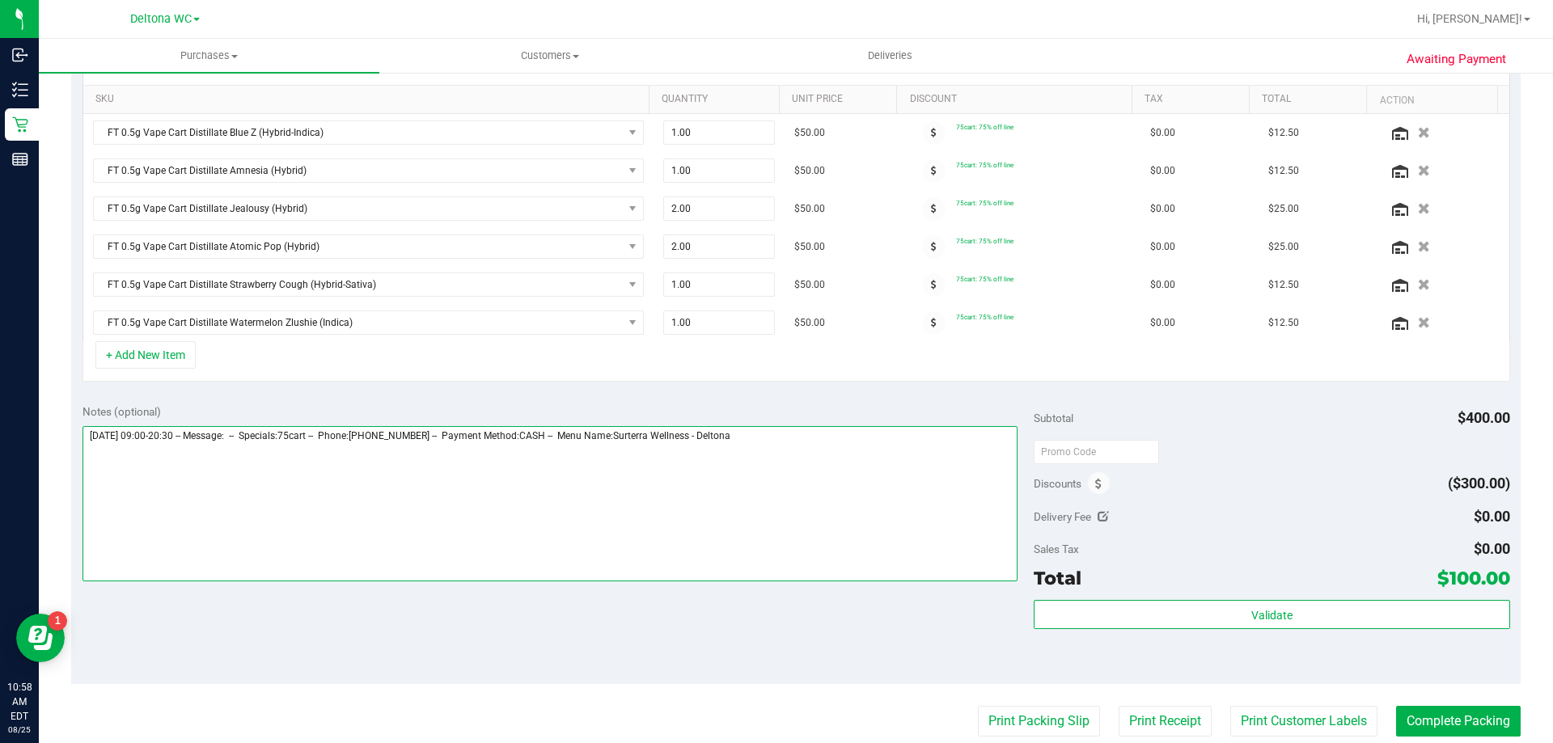
click at [851, 472] on textarea at bounding box center [551, 503] width 936 height 155
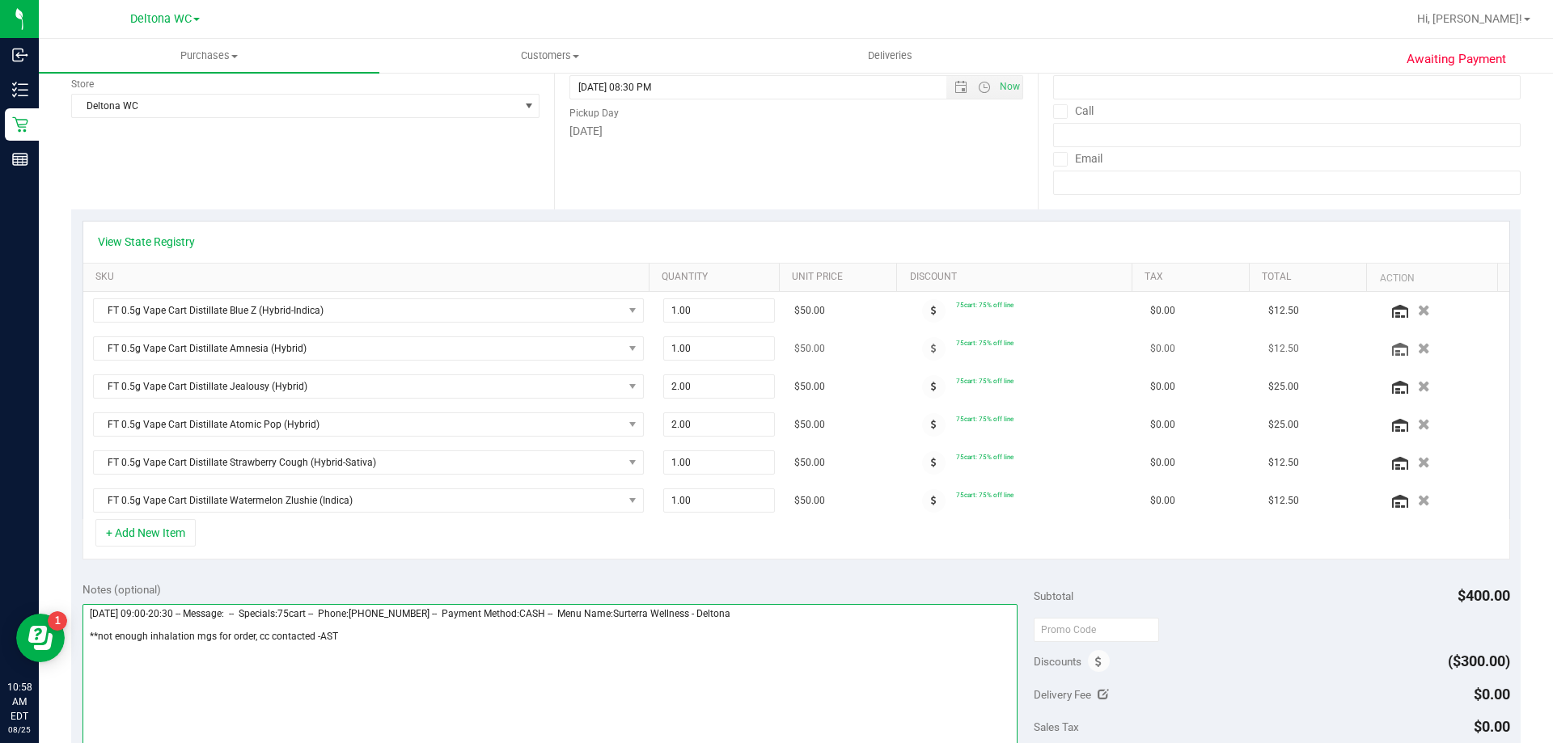
scroll to position [0, 0]
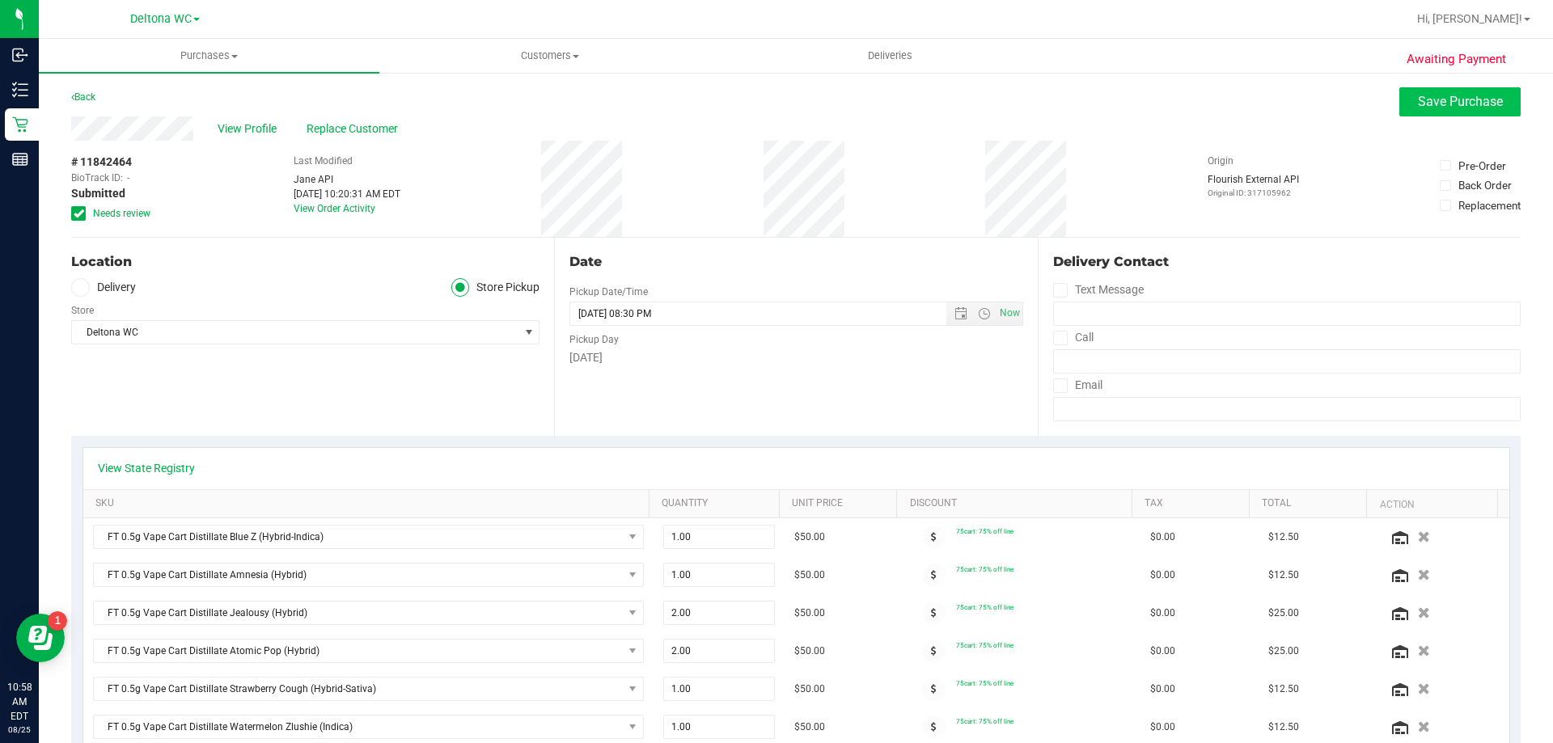
type textarea "[DATE] 09:00-20:30 -- Message: -- Specials:75cart -- Phone:[PHONE_NUMBER] -- Pa…"
click at [1422, 107] on span "Save Purchase" at bounding box center [1460, 101] width 85 height 15
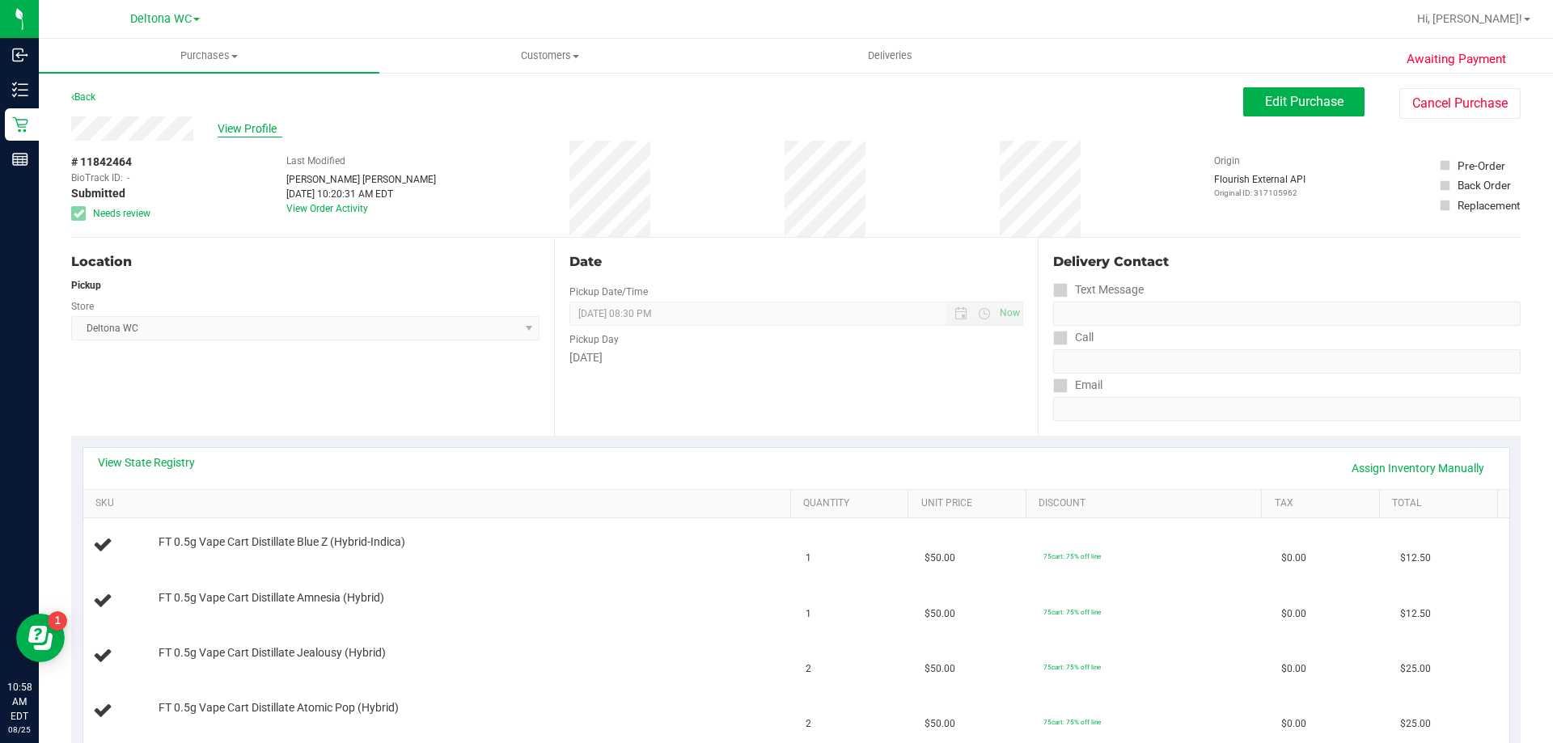
click at [264, 131] on span "View Profile" at bounding box center [250, 129] width 65 height 17
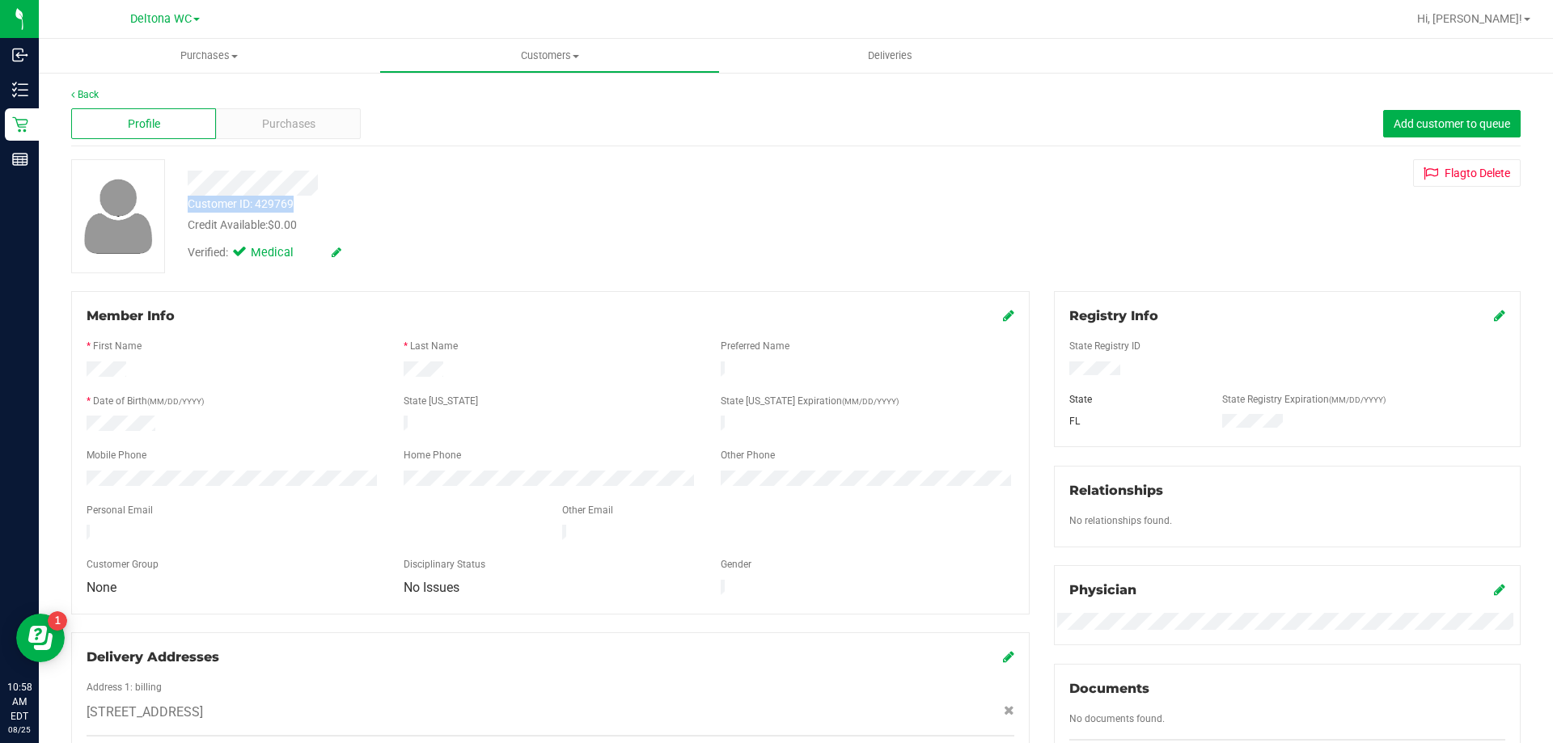
drag, startPoint x: 188, startPoint y: 208, endPoint x: 296, endPoint y: 206, distance: 107.6
click at [296, 206] on div "Customer ID: 429769 Credit Available: $0.00" at bounding box center [544, 215] width 737 height 38
copy div "Customer ID: 429769"
click at [295, 125] on span "Purchases" at bounding box center [288, 124] width 53 height 17
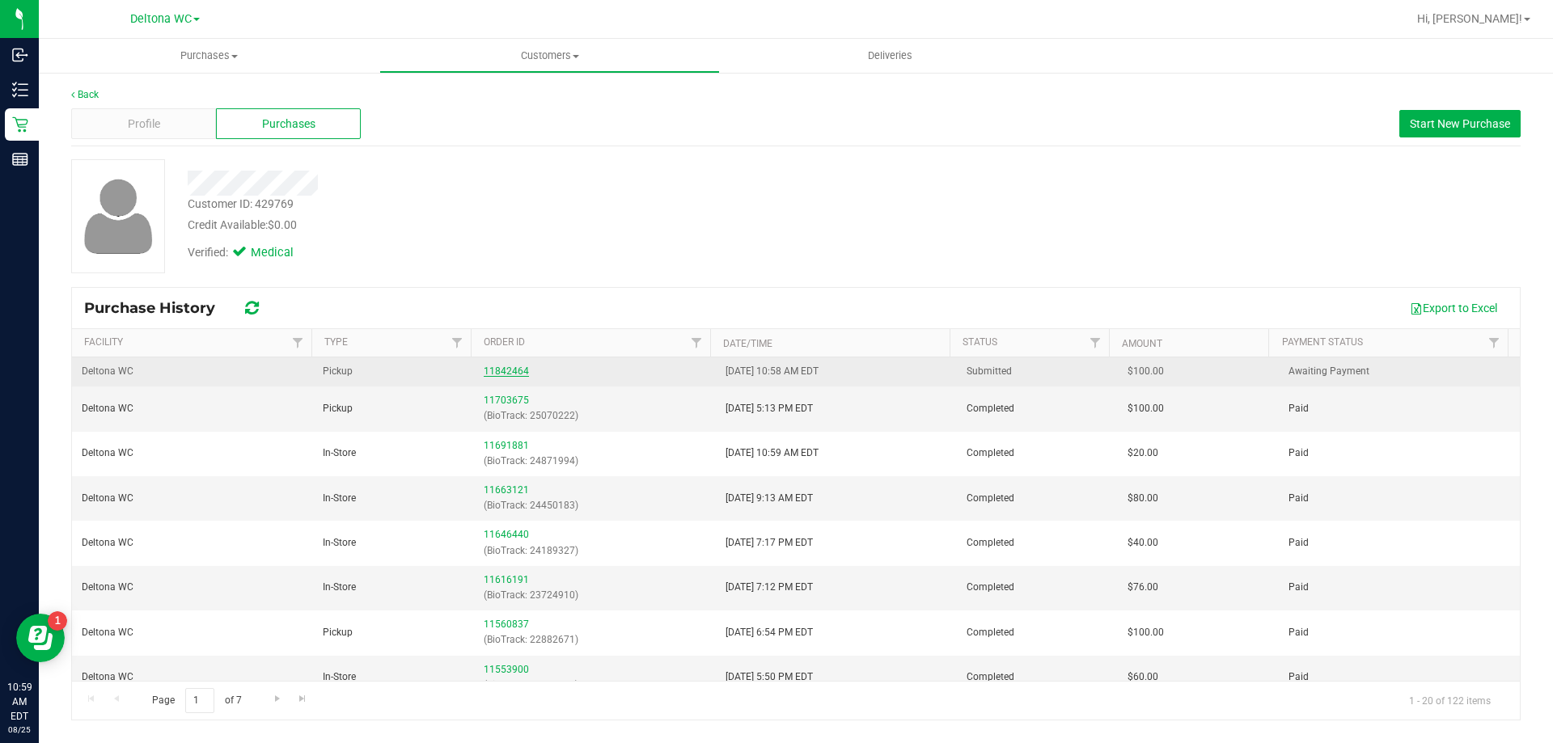
click at [502, 367] on link "11842464" at bounding box center [506, 371] width 45 height 11
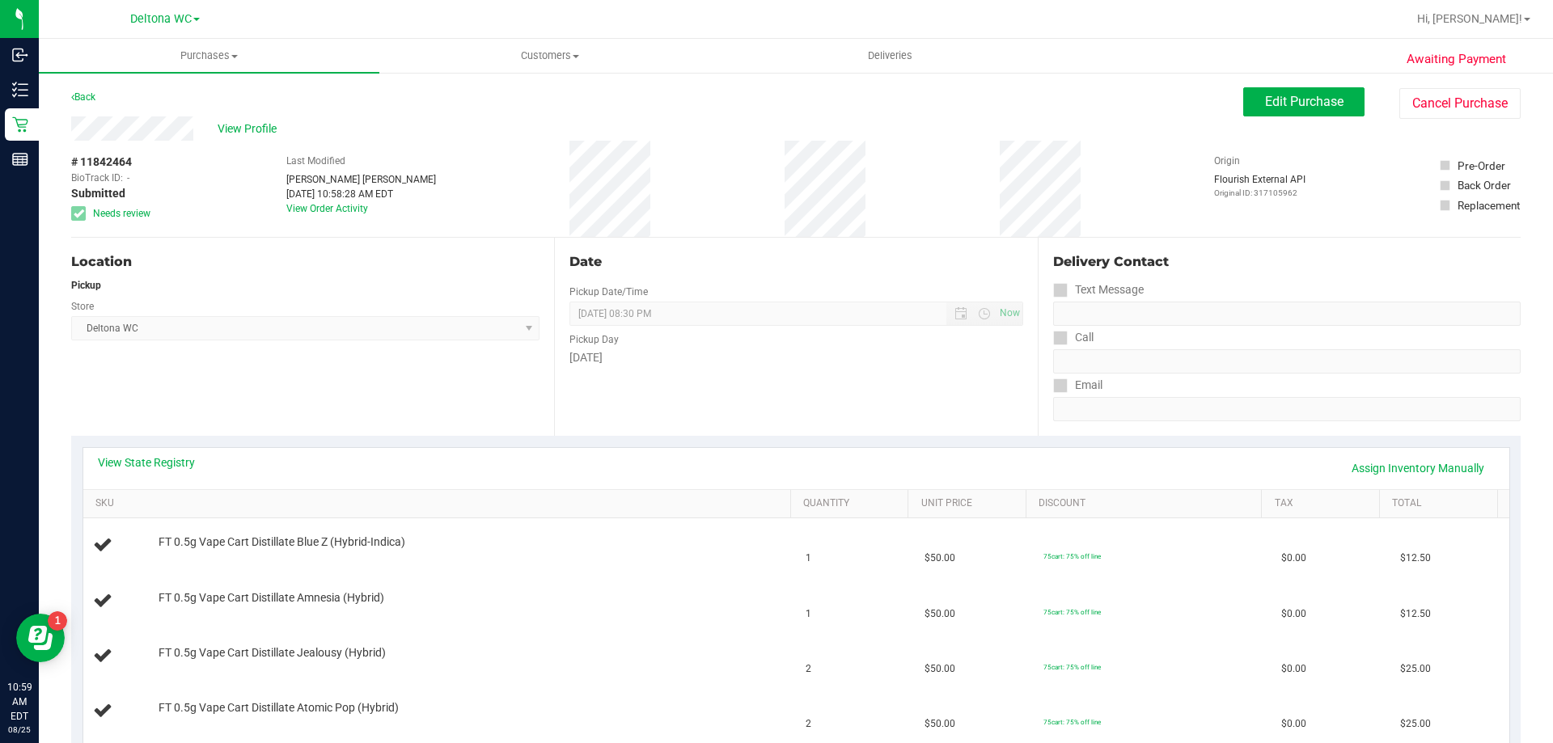
click at [116, 159] on span "# 11842464" at bounding box center [101, 162] width 61 height 17
copy span "11842464"
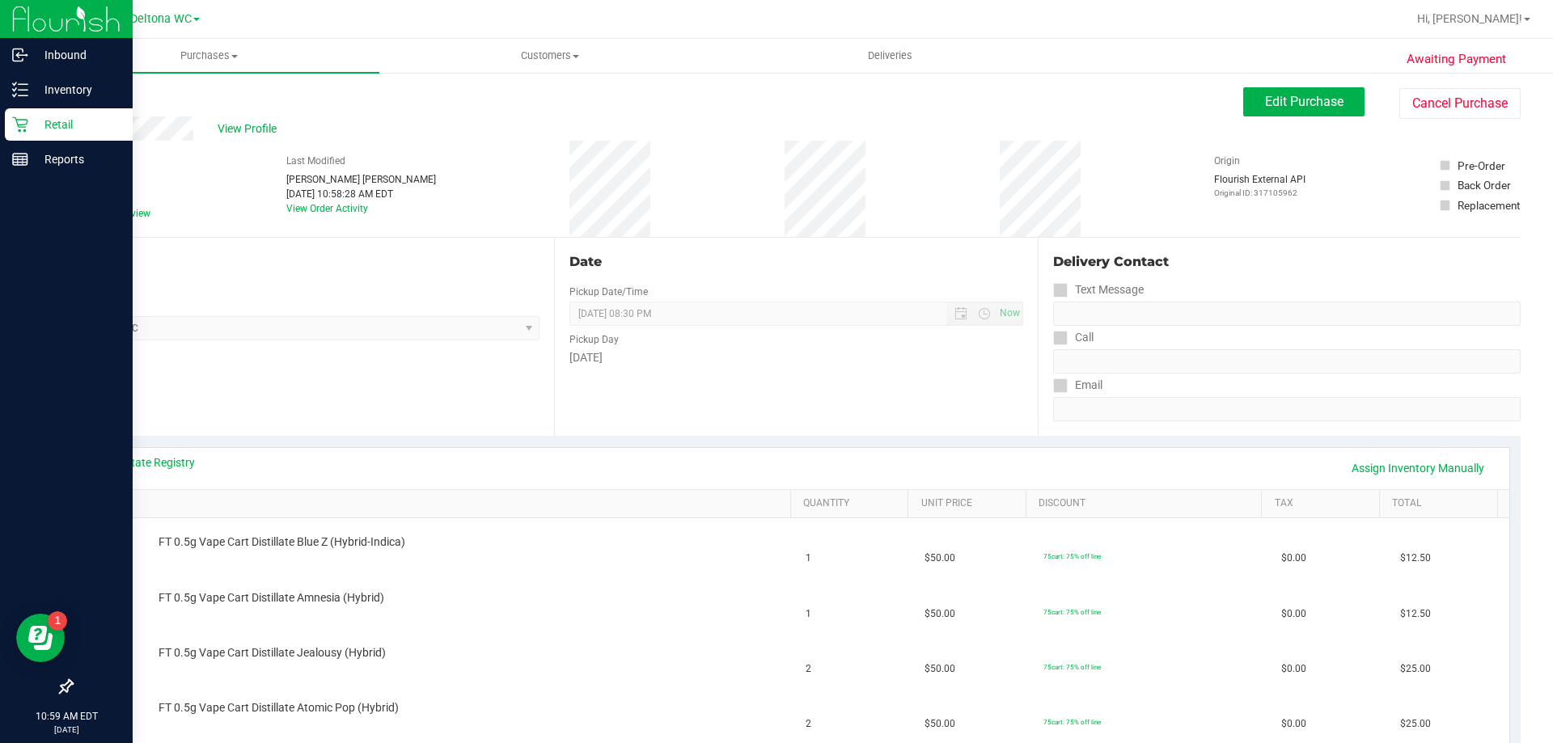
click at [46, 116] on p "Retail" at bounding box center [76, 124] width 97 height 19
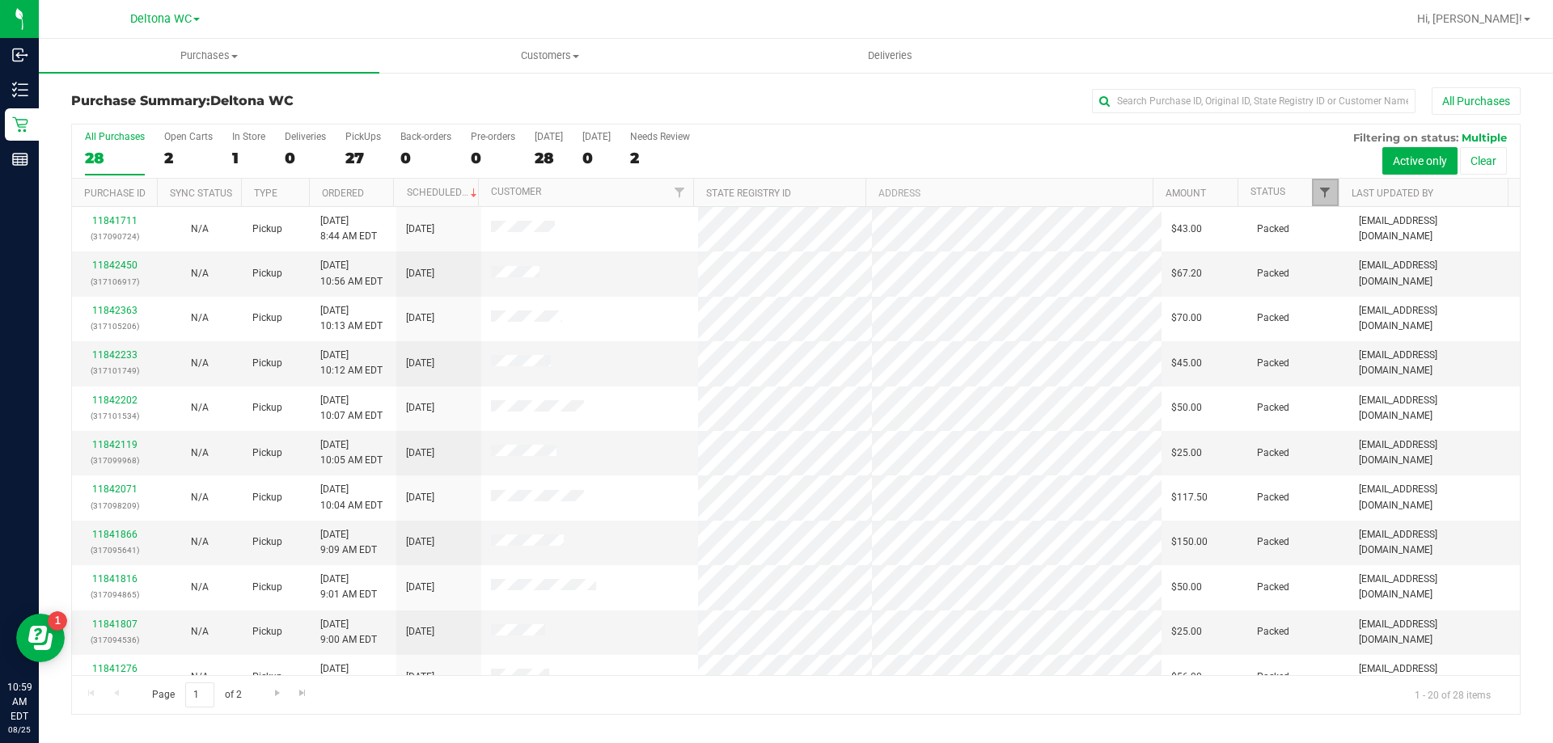
click at [1319, 188] on span "Filter" at bounding box center [1325, 192] width 13 height 13
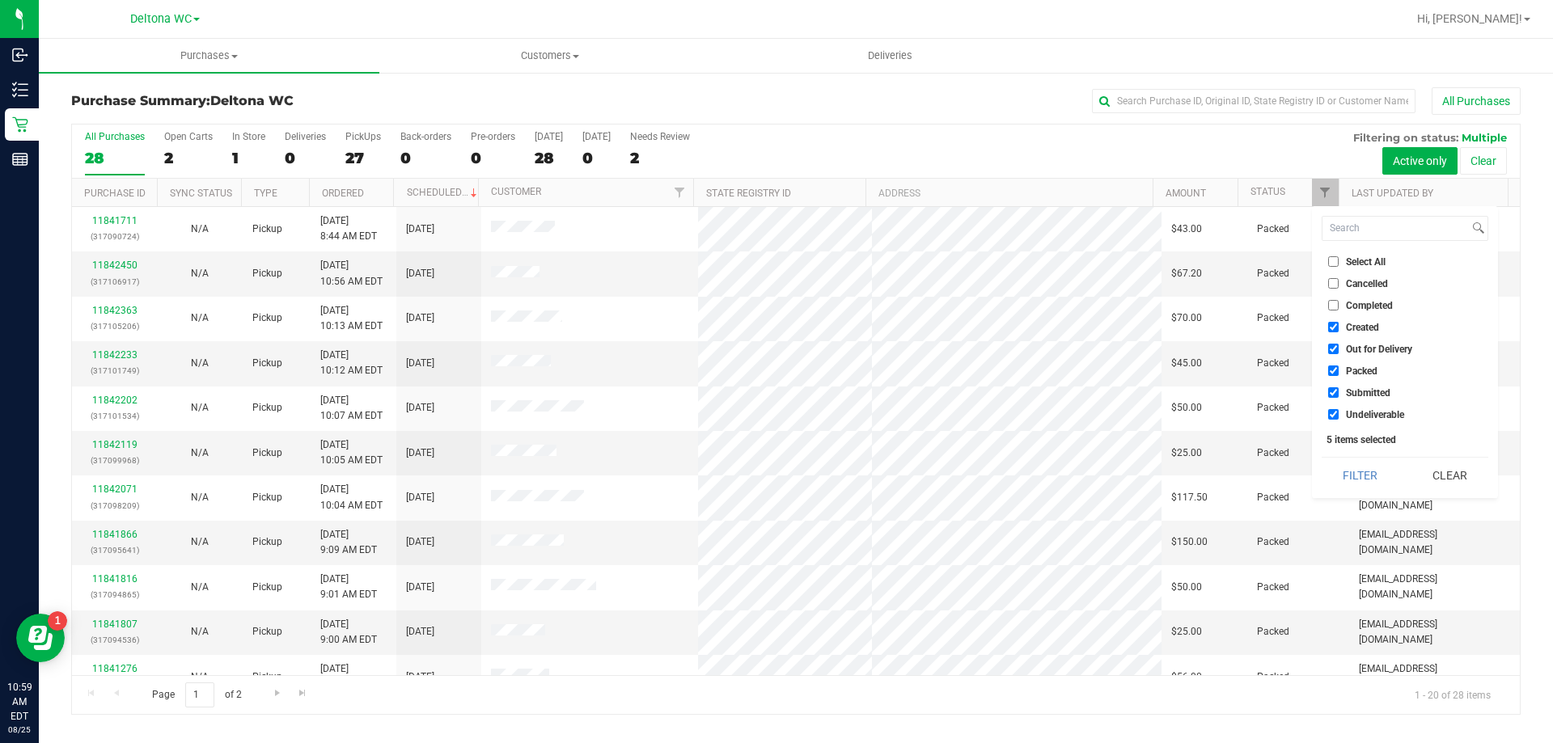
click at [1366, 323] on span "Created" at bounding box center [1362, 328] width 33 height 10
click at [1339, 322] on input "Created" at bounding box center [1333, 327] width 11 height 11
checkbox input "false"
click at [1377, 350] on span "Out for Delivery" at bounding box center [1379, 350] width 66 height 10
click at [1339, 350] on input "Out for Delivery" at bounding box center [1333, 349] width 11 height 11
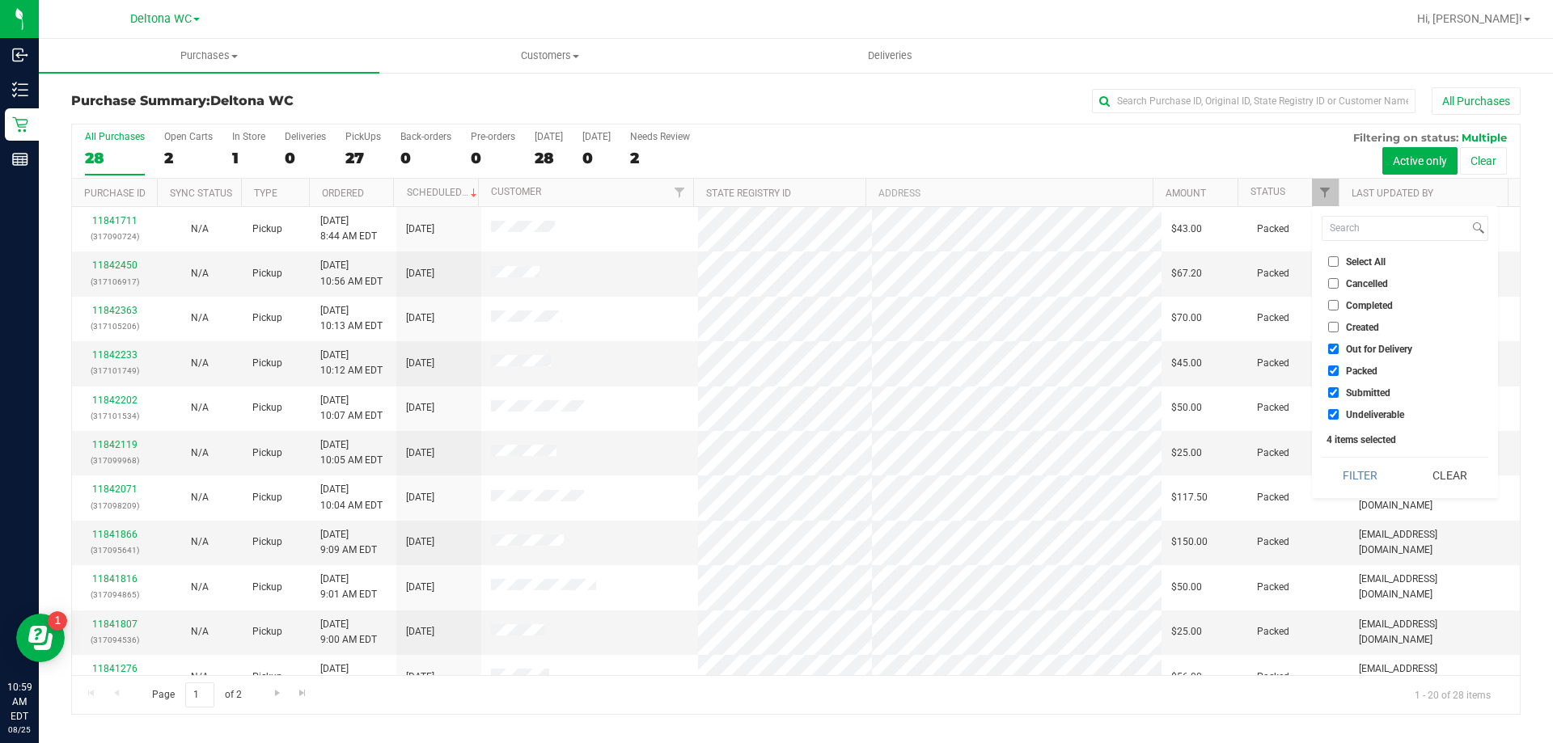
checkbox input "false"
click at [1371, 372] on span "Packed" at bounding box center [1362, 371] width 32 height 10
click at [1339, 372] on input "Packed" at bounding box center [1333, 371] width 11 height 11
checkbox input "false"
click at [1373, 411] on span "Undeliverable" at bounding box center [1375, 415] width 58 height 10
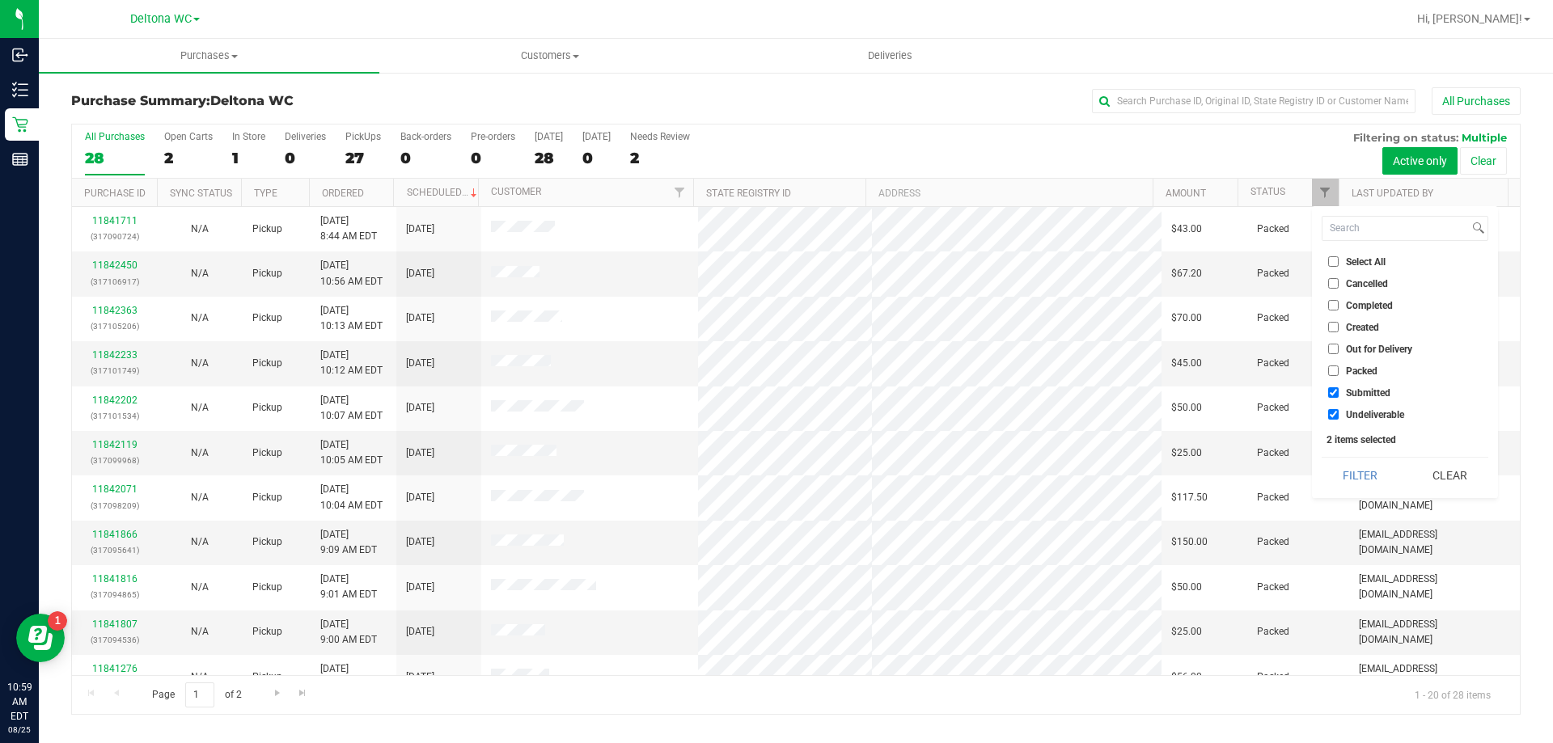
click at [1339, 411] on input "Undeliverable" at bounding box center [1333, 414] width 11 height 11
checkbox input "false"
click at [1370, 481] on button "Filter" at bounding box center [1361, 476] width 78 height 36
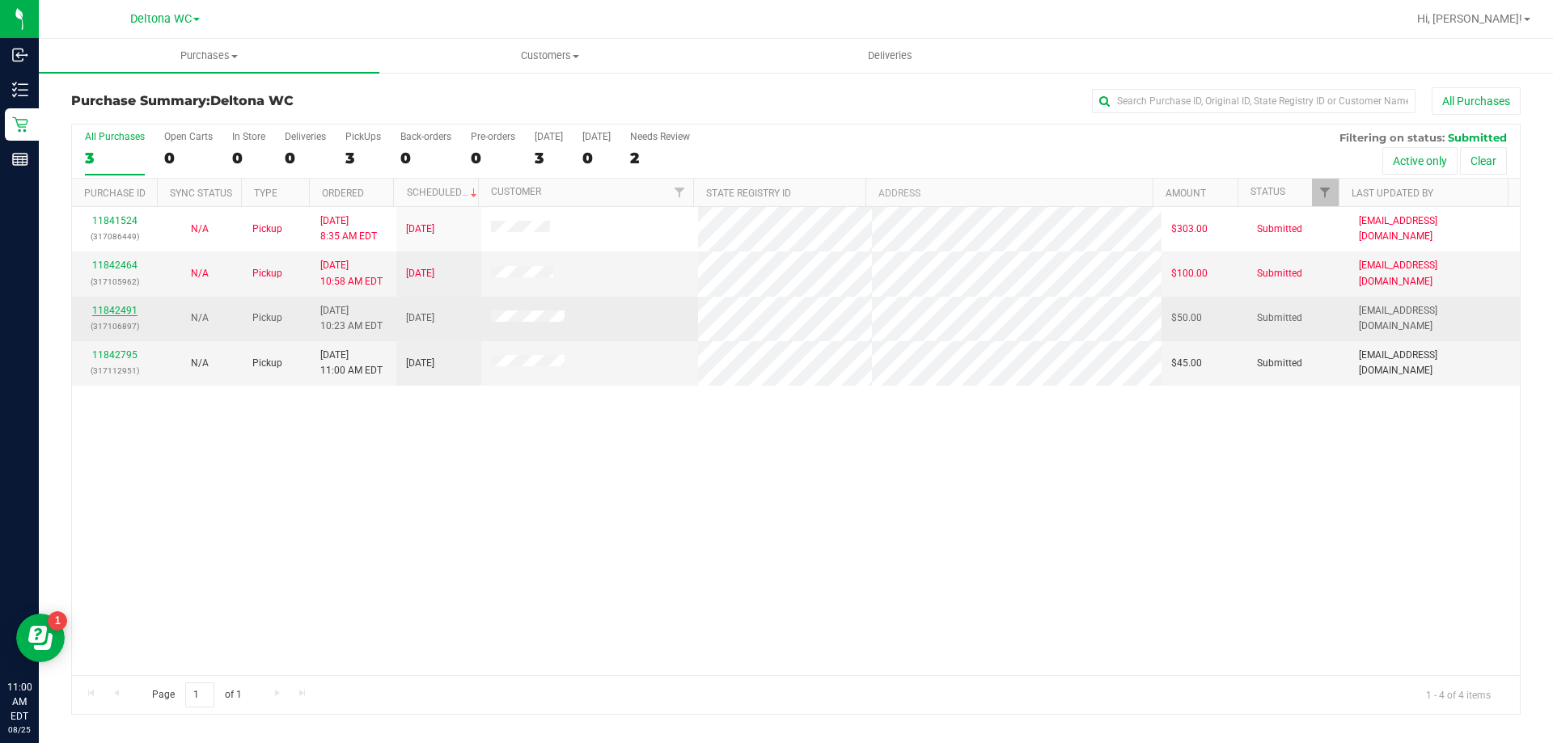
click at [127, 305] on link "11842491" at bounding box center [114, 310] width 45 height 11
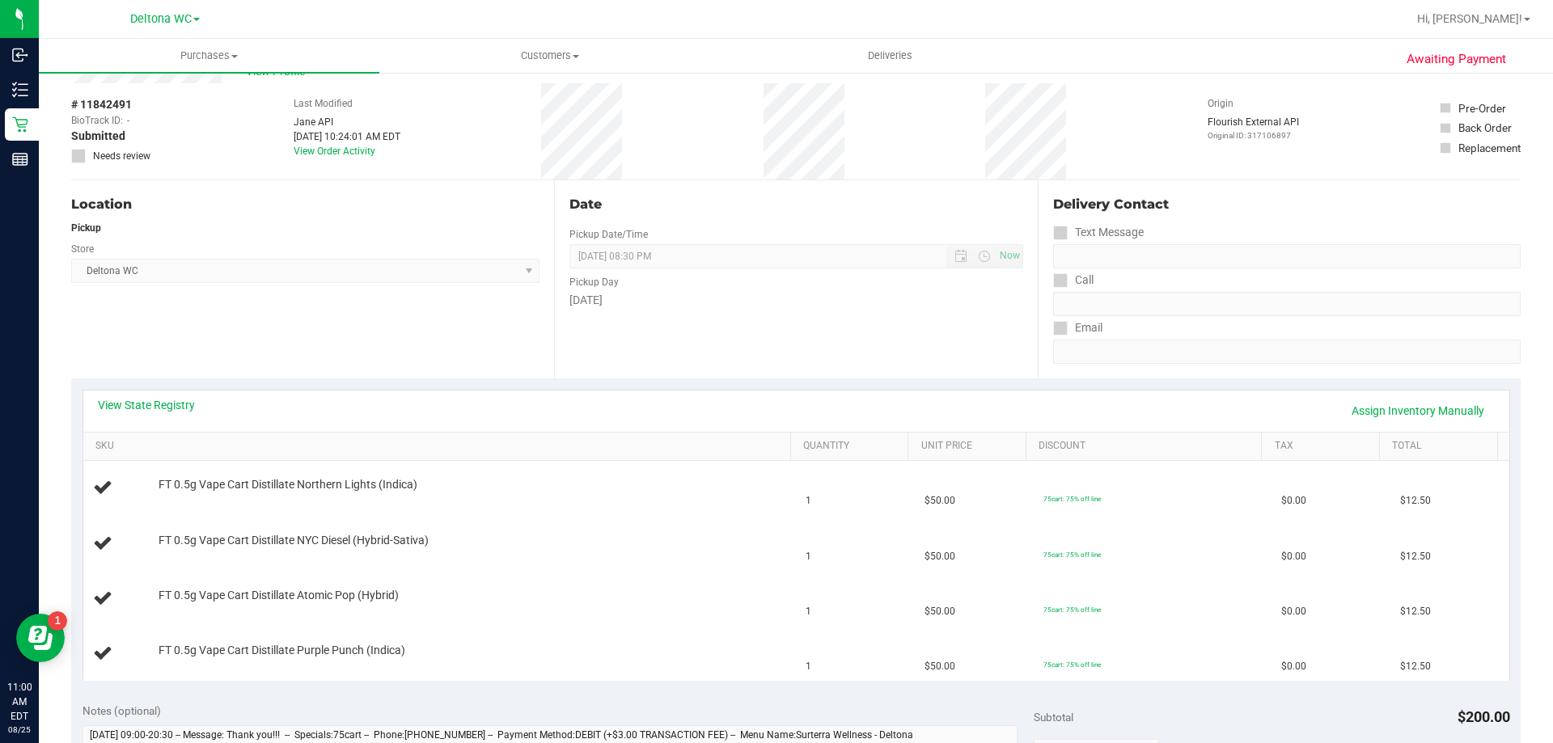
scroll to position [162, 0]
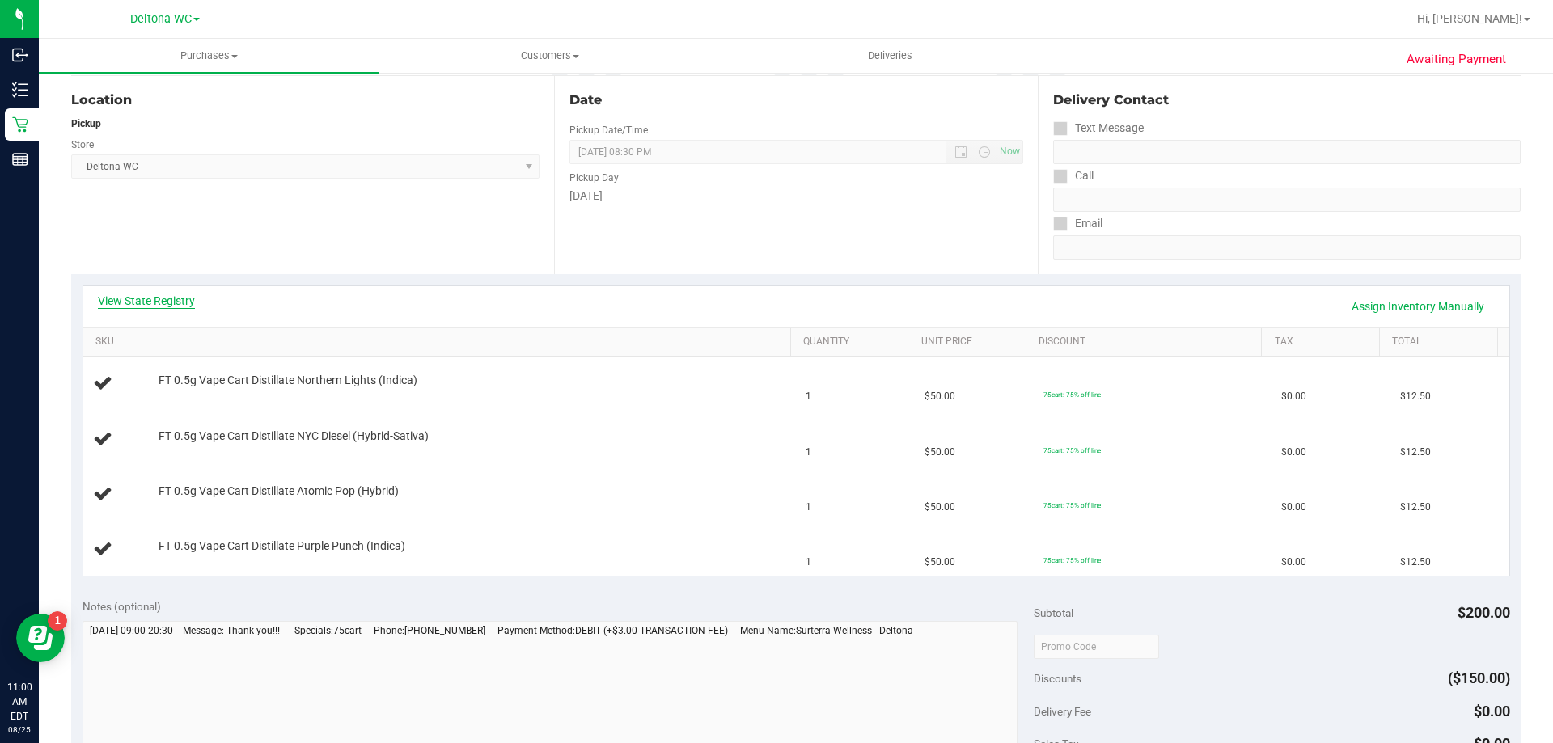
click at [171, 294] on link "View State Registry" at bounding box center [146, 301] width 97 height 16
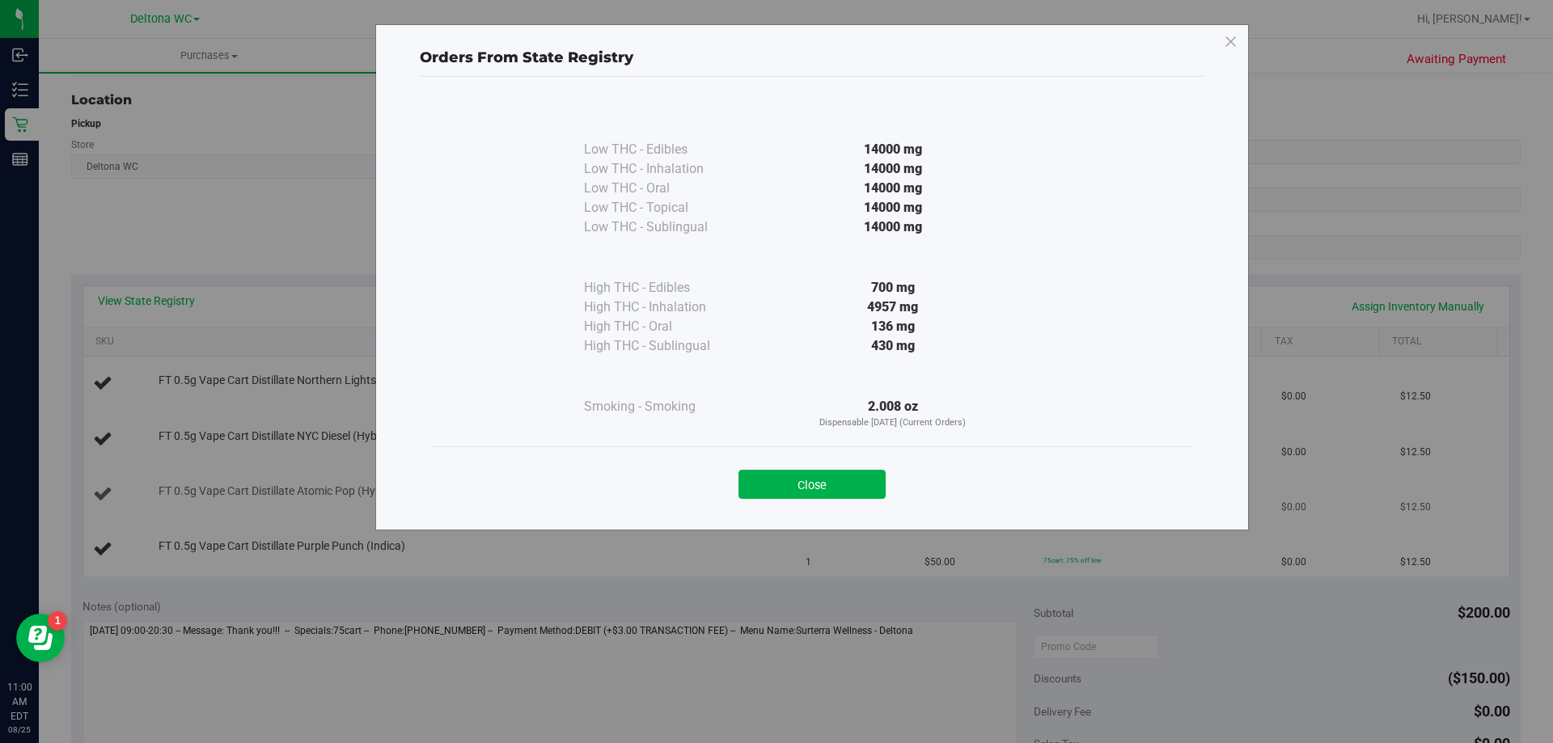
click at [790, 472] on button "Close" at bounding box center [812, 484] width 147 height 29
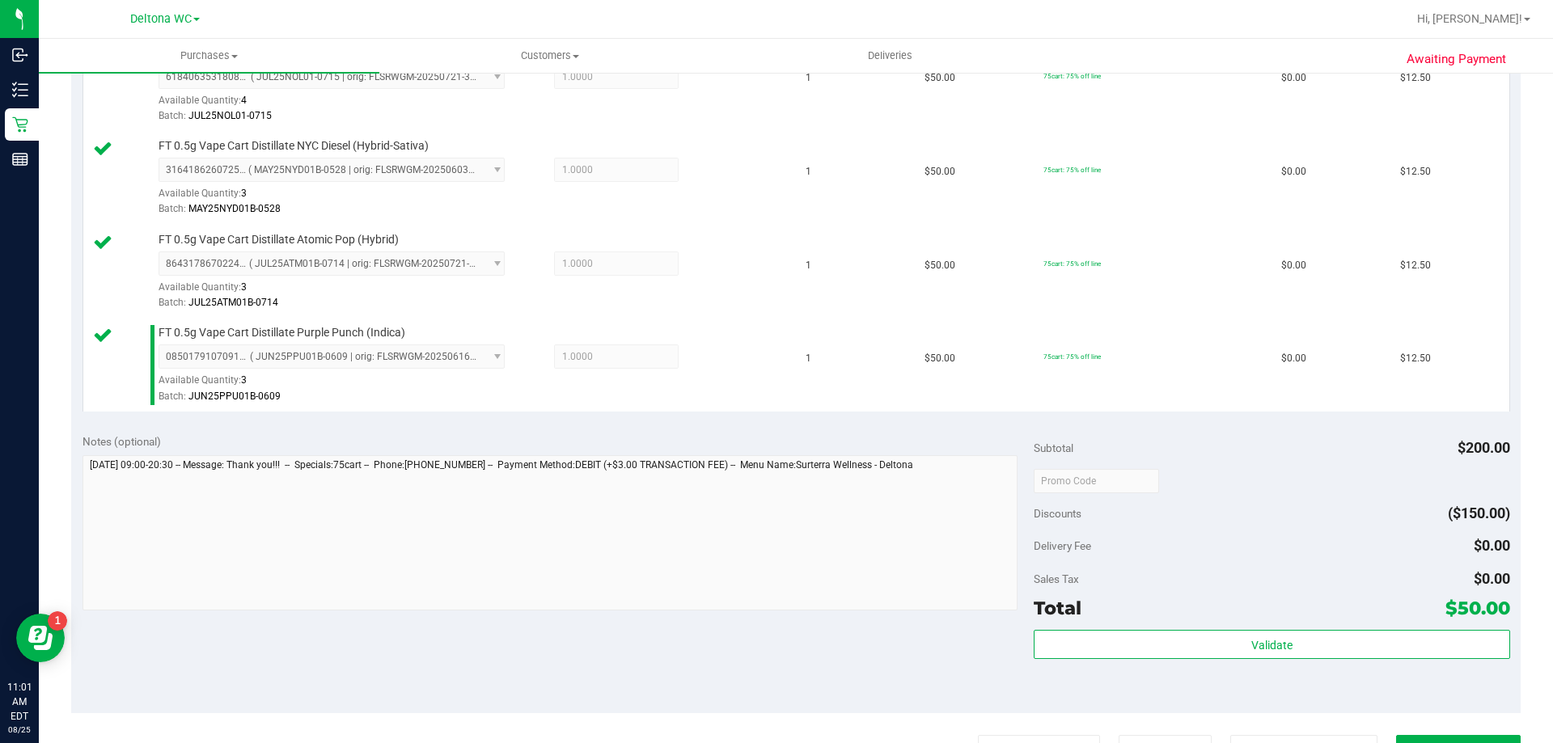
scroll to position [485, 0]
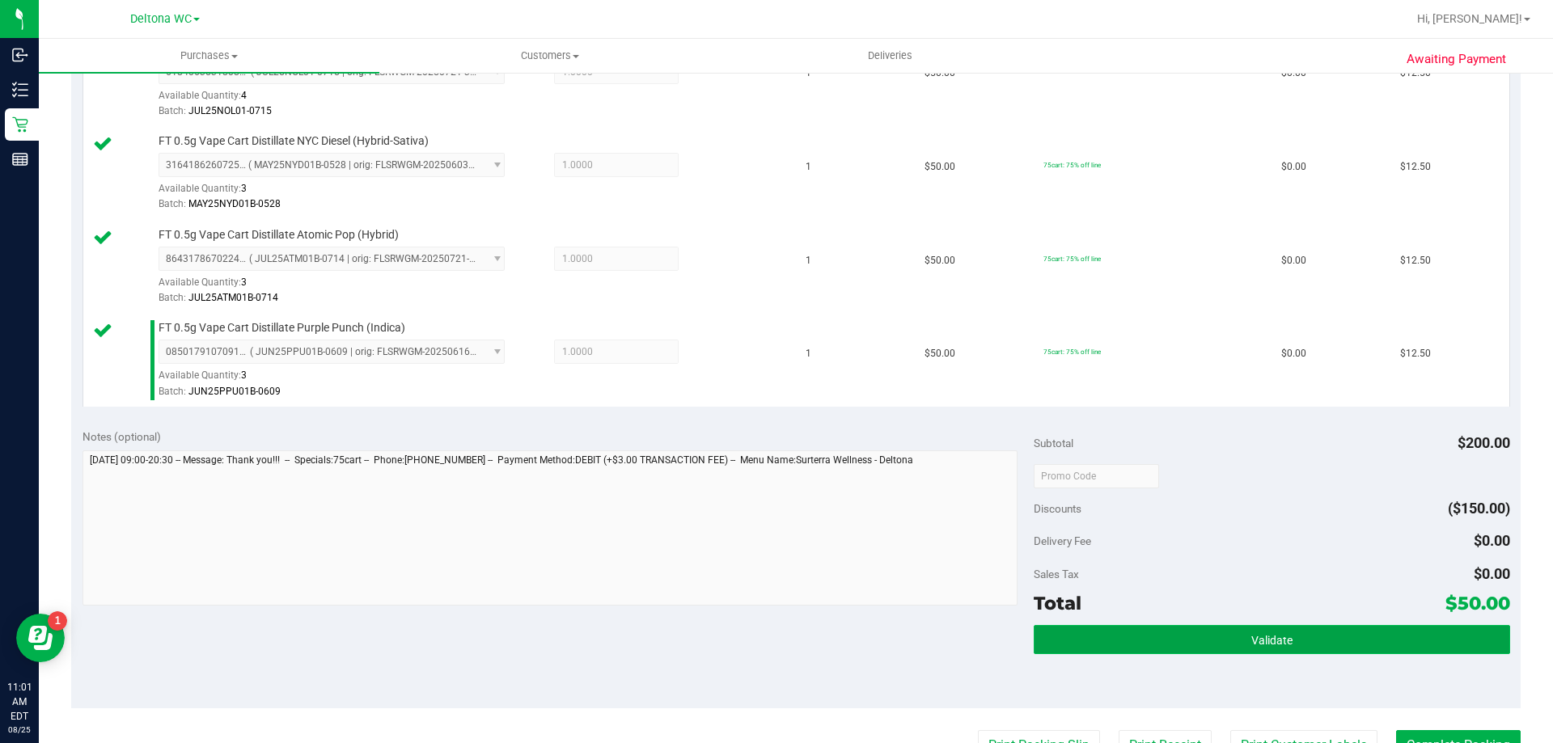
click at [1127, 633] on button "Validate" at bounding box center [1272, 639] width 476 height 29
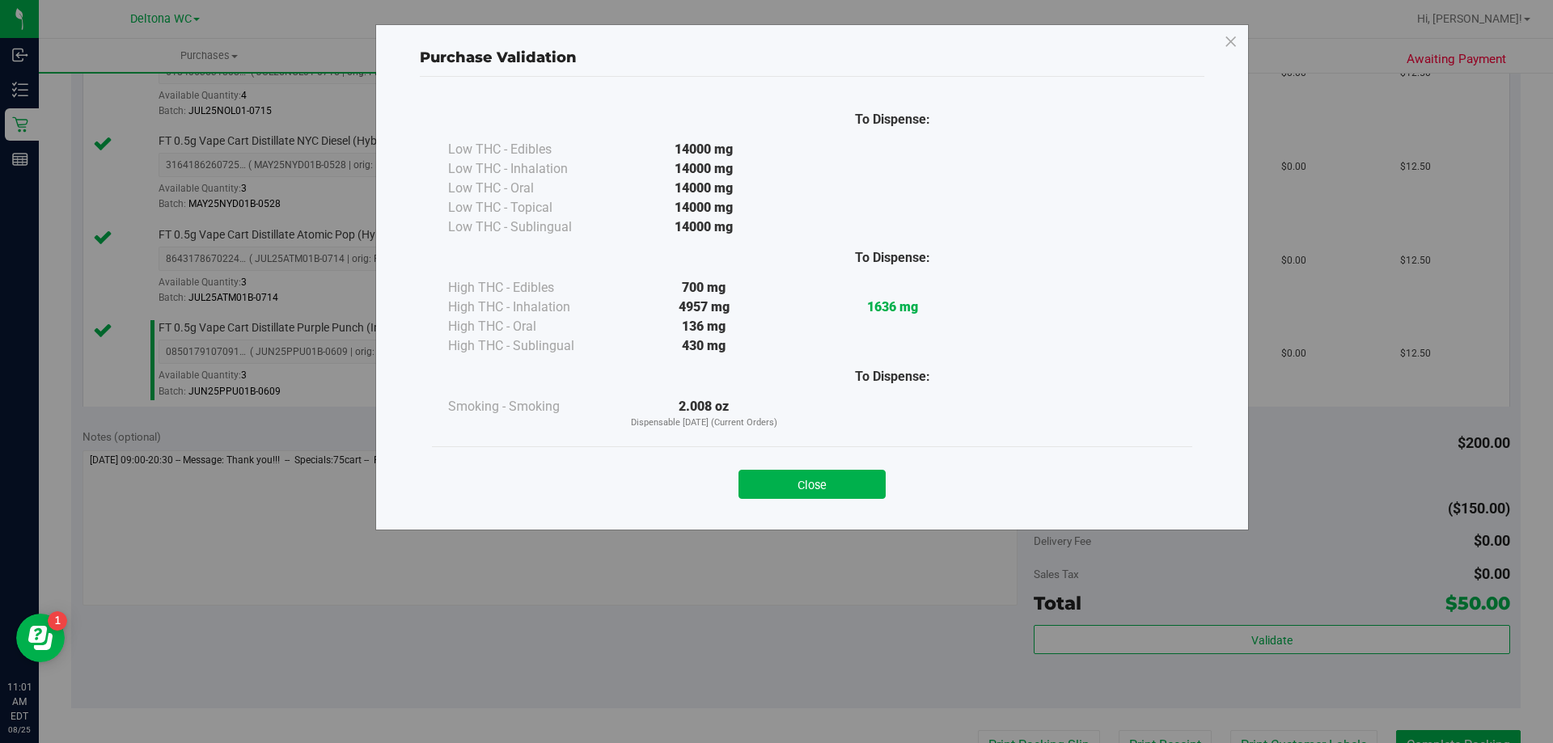
click at [844, 499] on div "Close" at bounding box center [812, 480] width 760 height 66
click at [844, 487] on button "Close" at bounding box center [812, 484] width 147 height 29
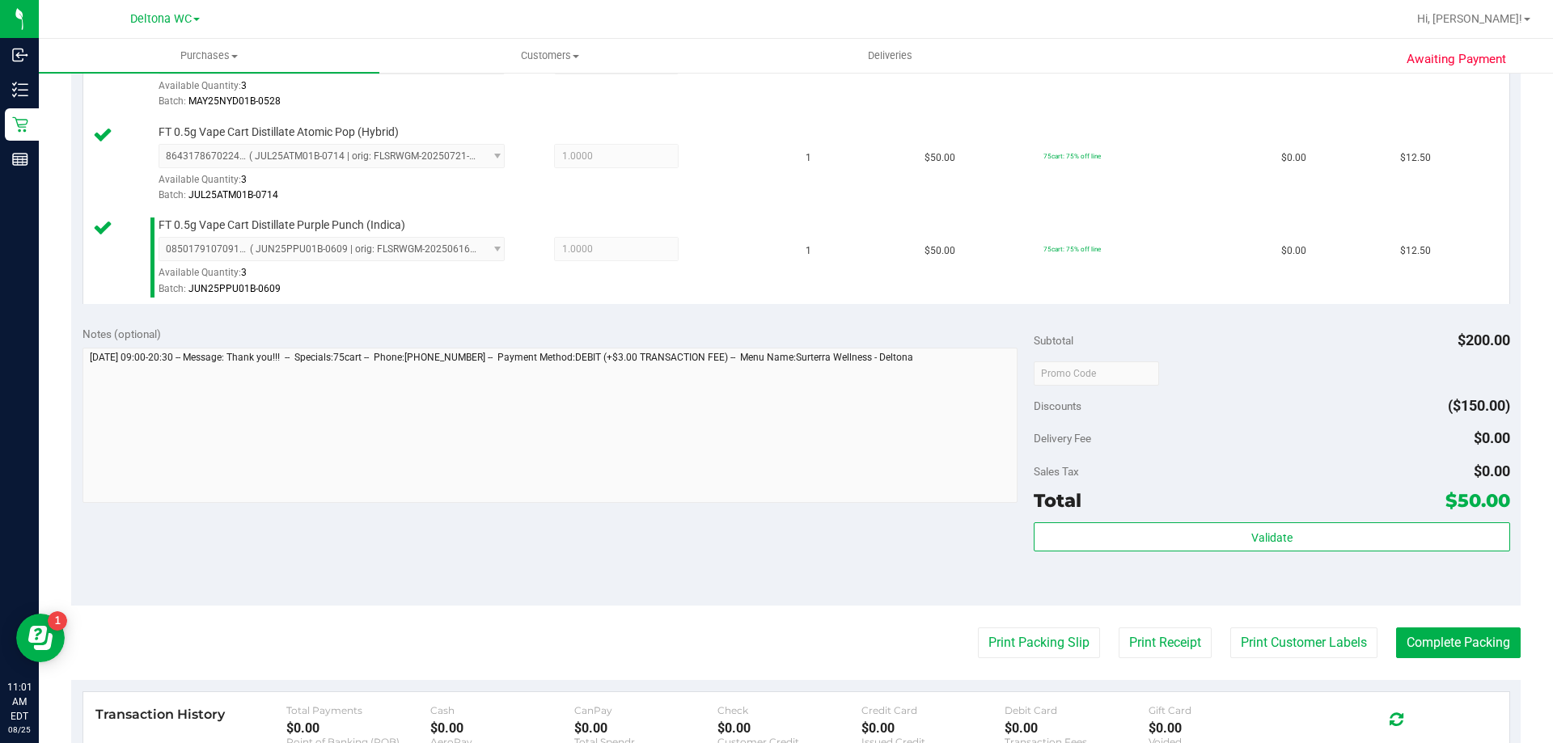
scroll to position [728, 0]
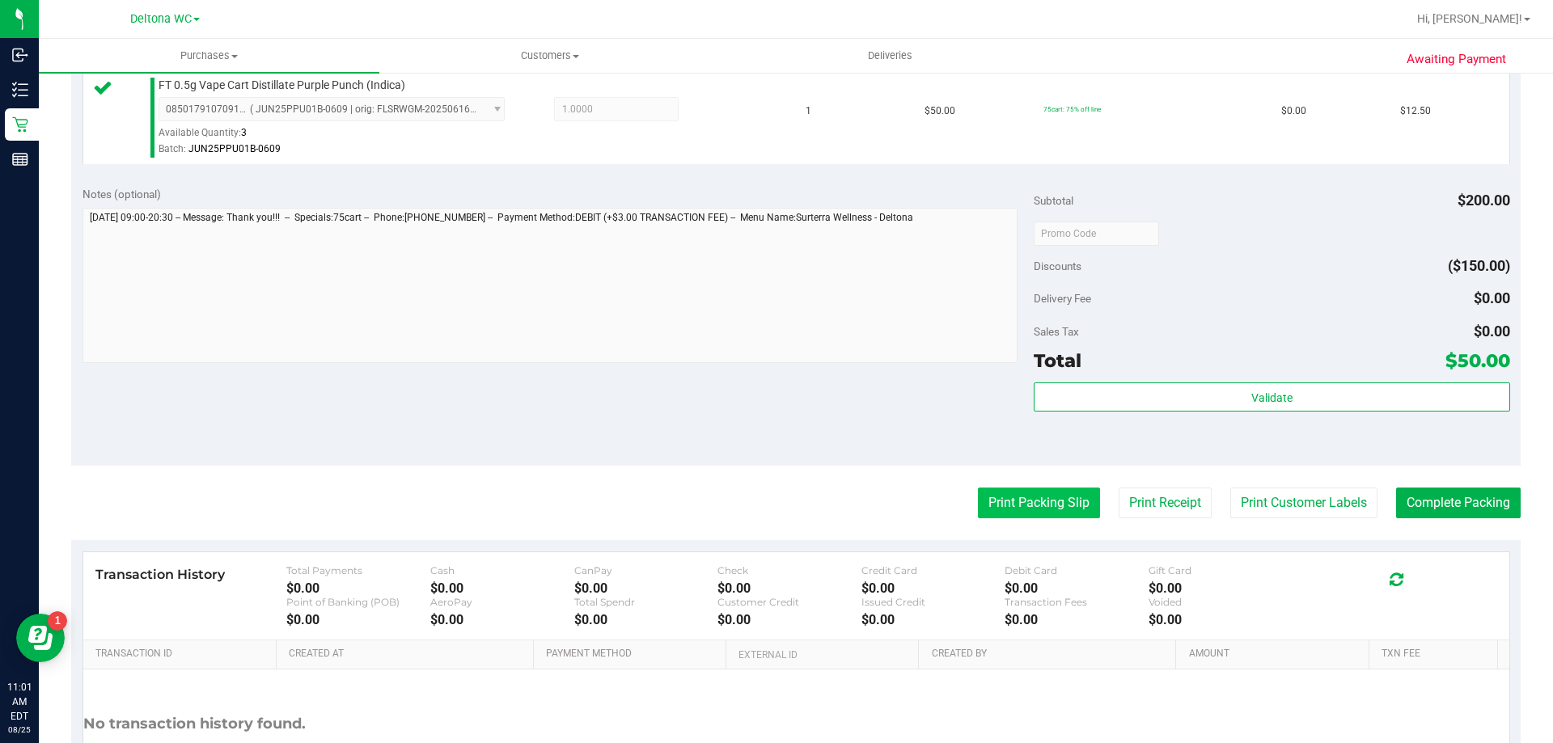
click at [992, 500] on button "Print Packing Slip" at bounding box center [1039, 503] width 122 height 31
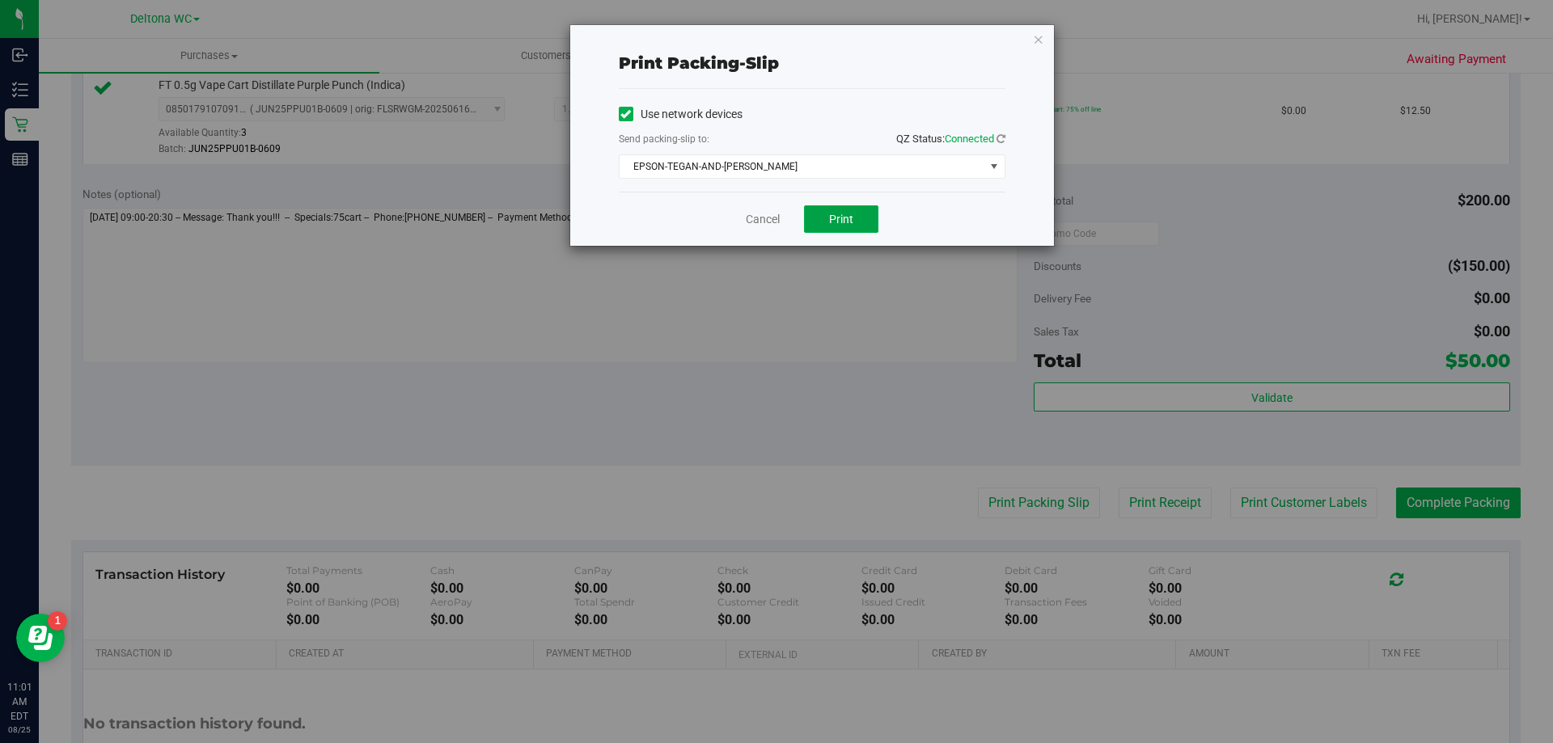
drag, startPoint x: 832, startPoint y: 210, endPoint x: 747, endPoint y: 232, distance: 87.7
click at [832, 211] on button "Print" at bounding box center [841, 219] width 74 height 28
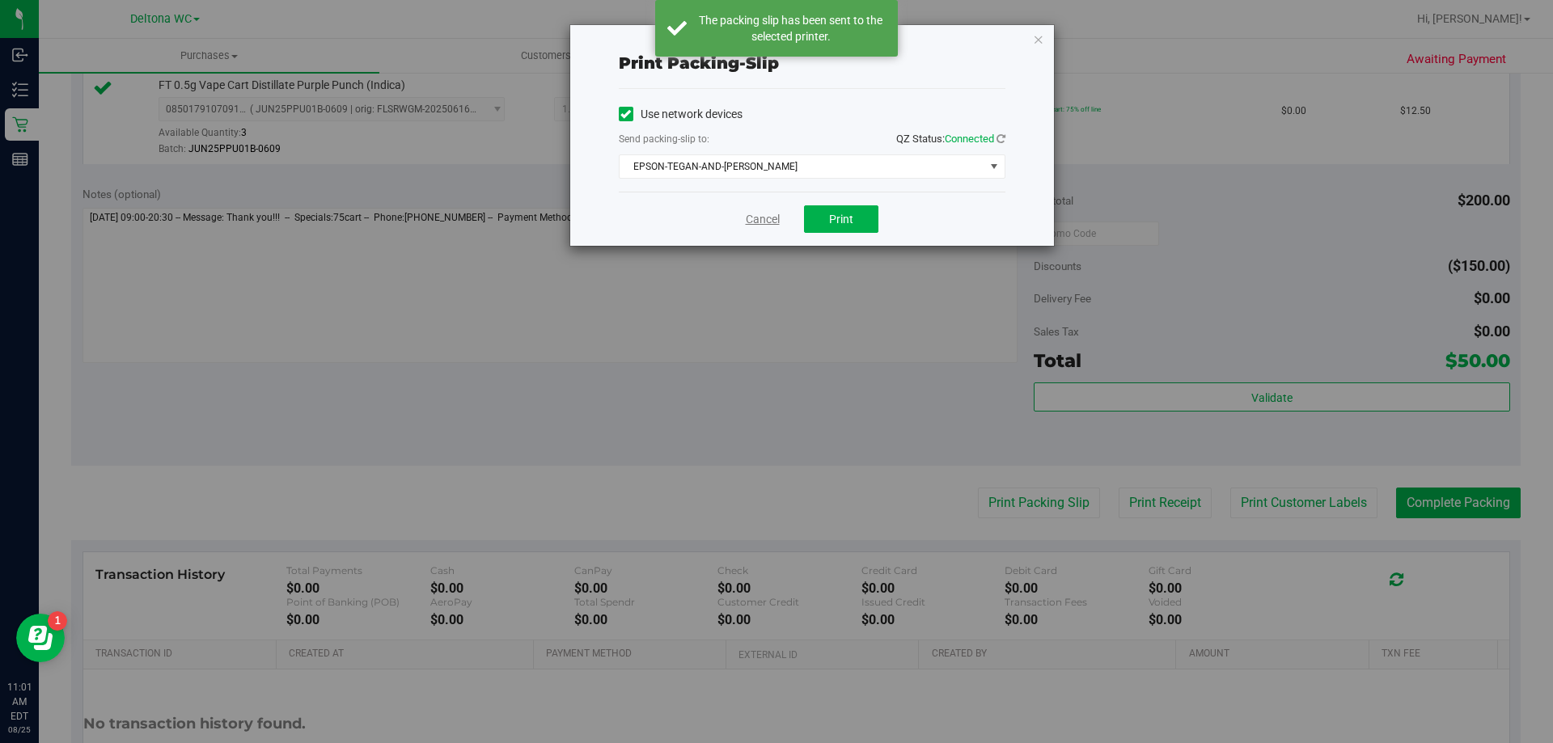
click at [758, 218] on link "Cancel" at bounding box center [763, 219] width 34 height 17
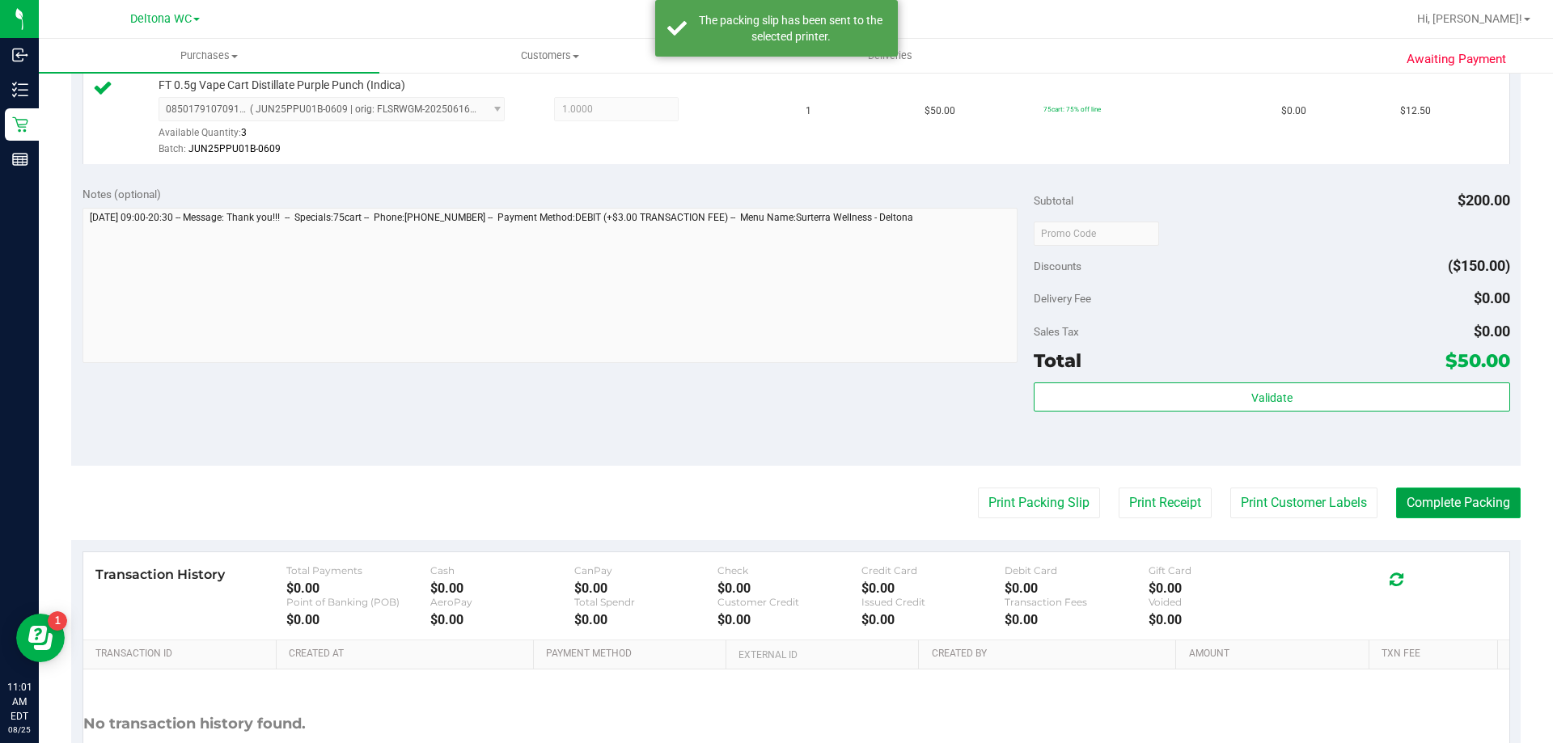
click at [1431, 498] on button "Complete Packing" at bounding box center [1458, 503] width 125 height 31
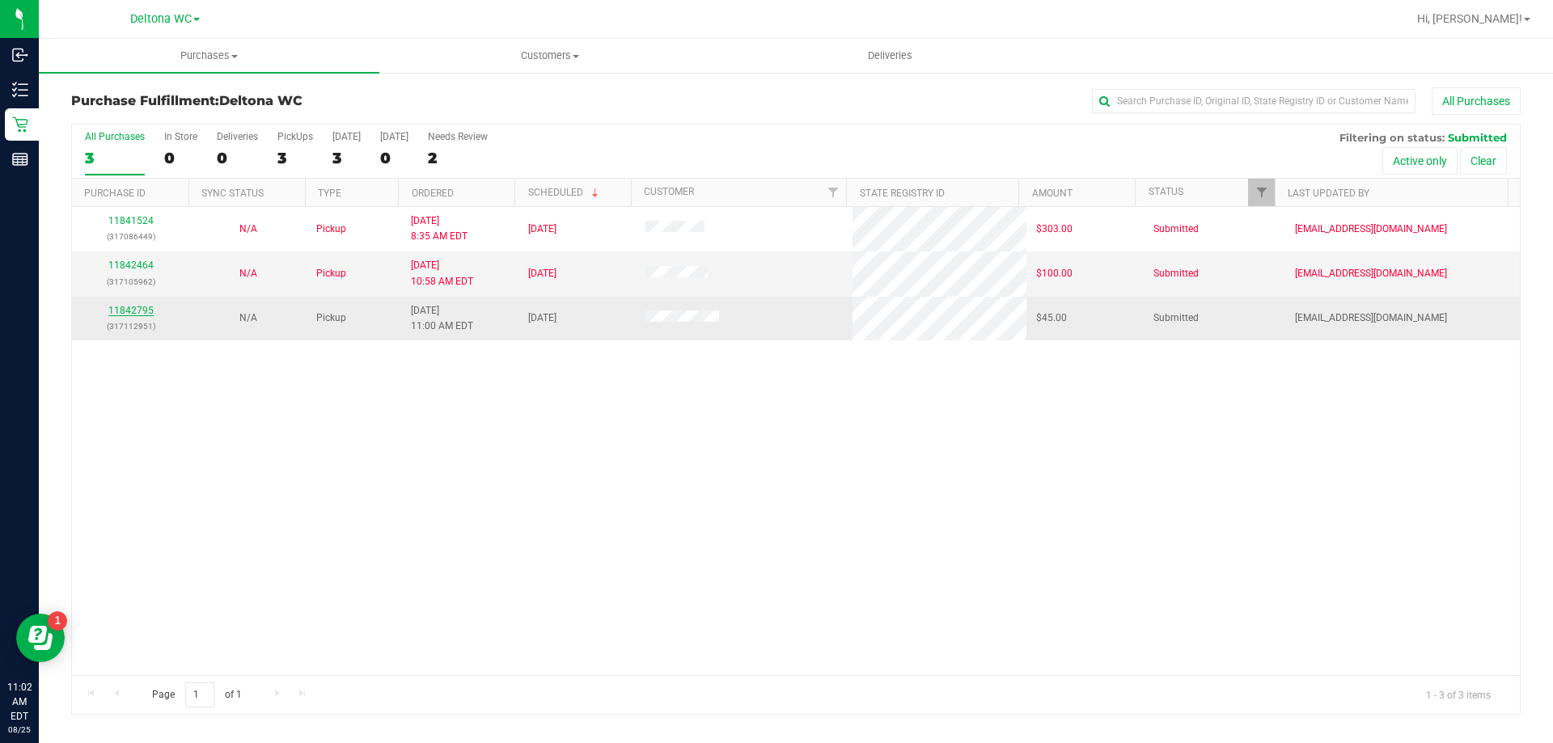
click at [142, 309] on link "11842795" at bounding box center [130, 310] width 45 height 11
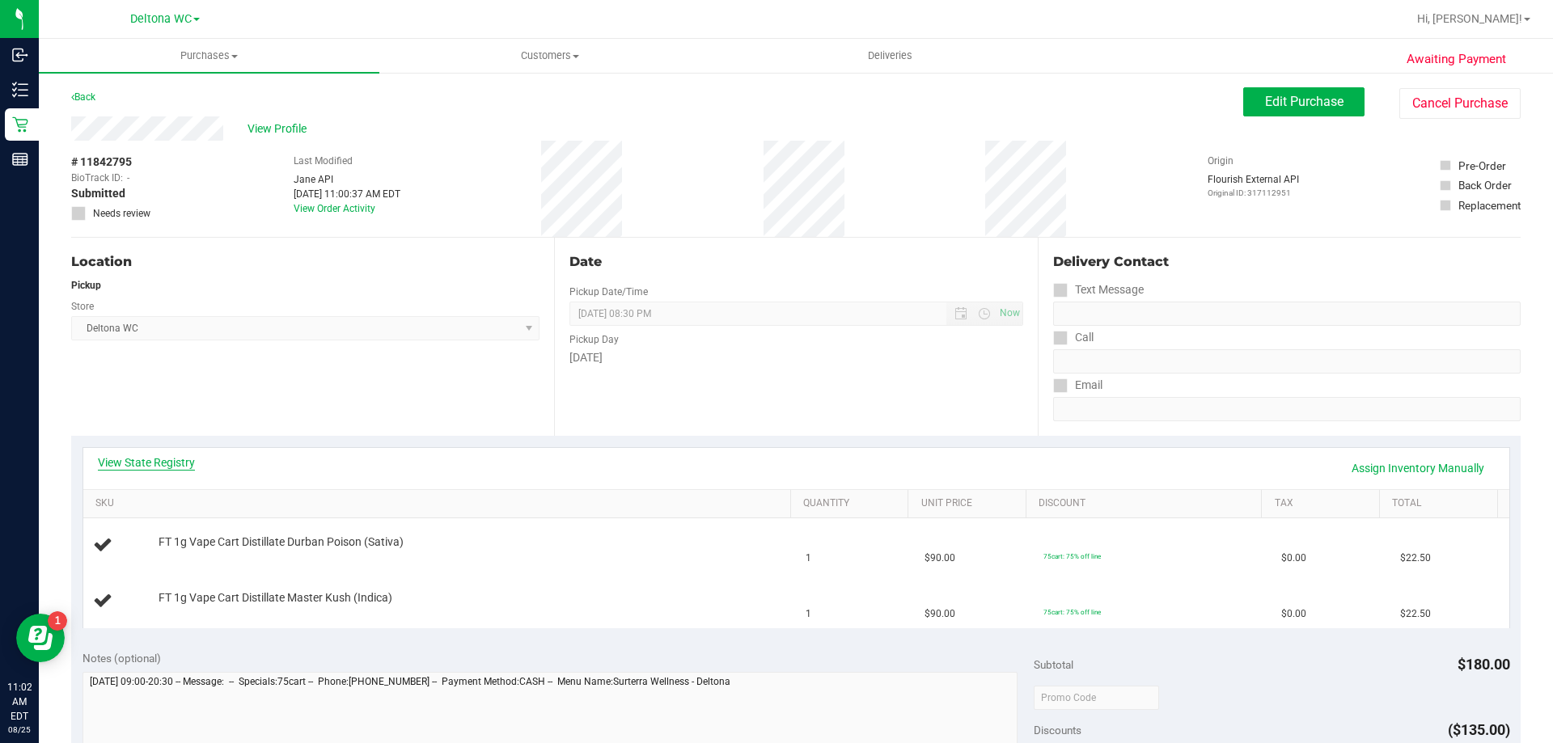
click at [176, 466] on link "View State Registry" at bounding box center [146, 463] width 97 height 16
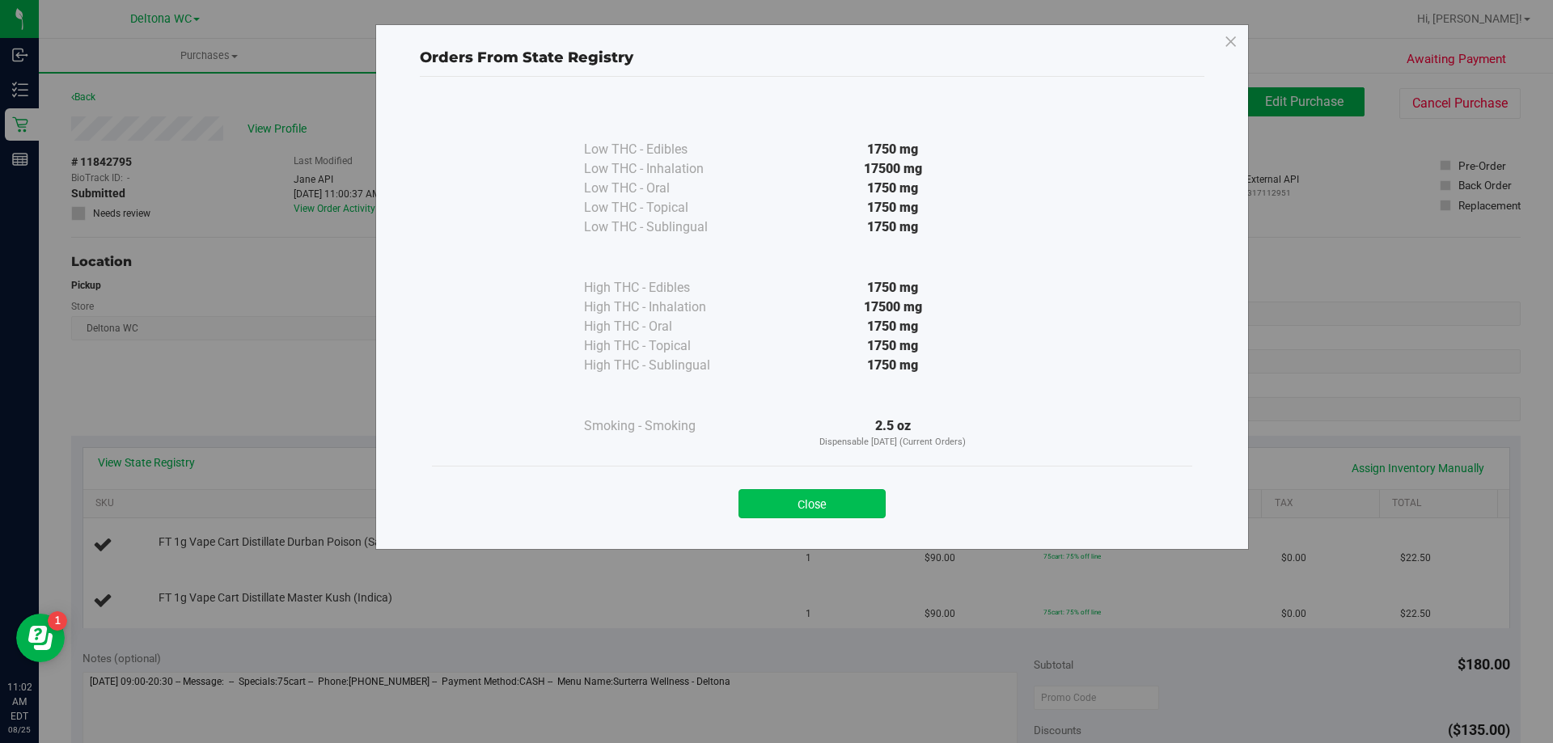
click at [809, 506] on button "Close" at bounding box center [812, 503] width 147 height 29
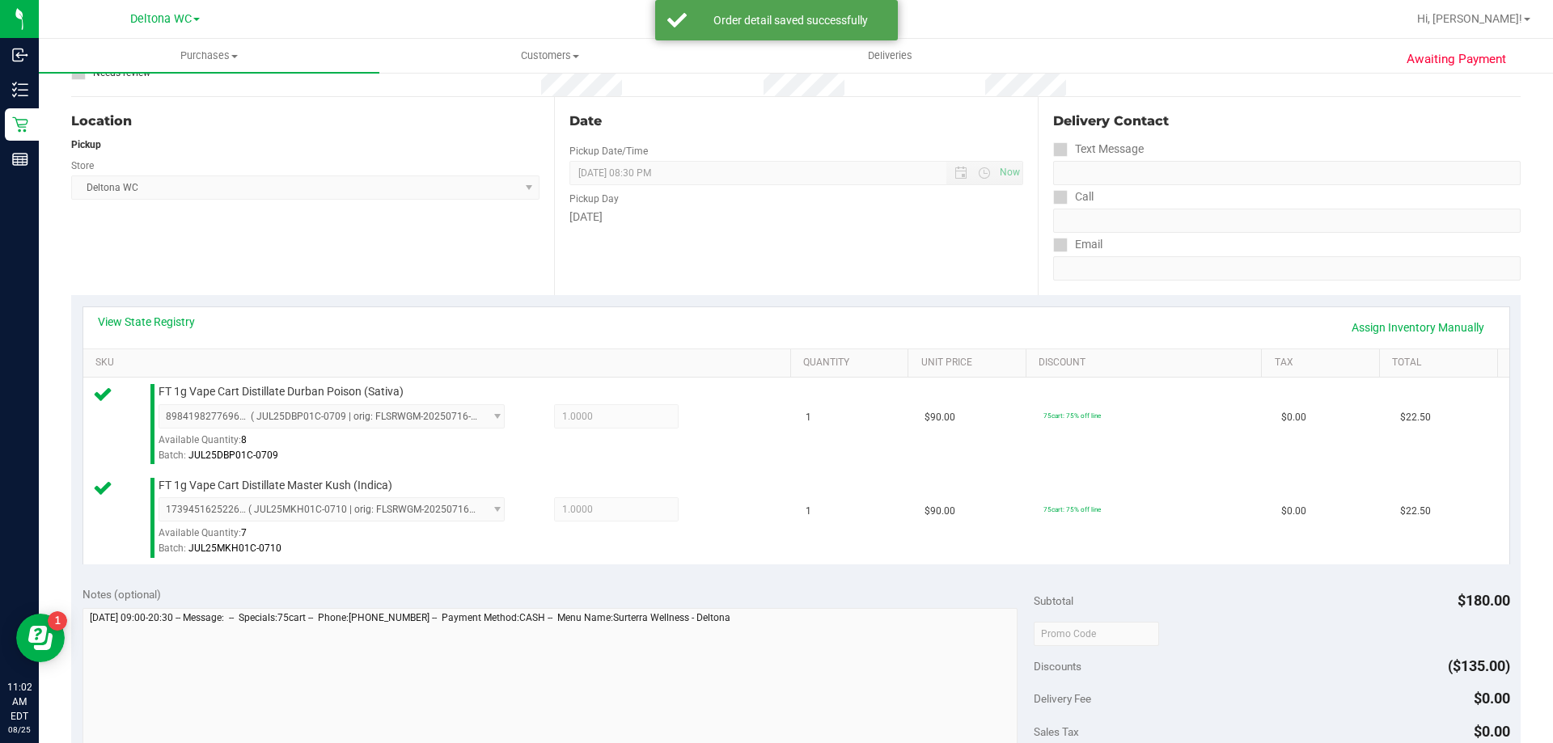
scroll to position [324, 0]
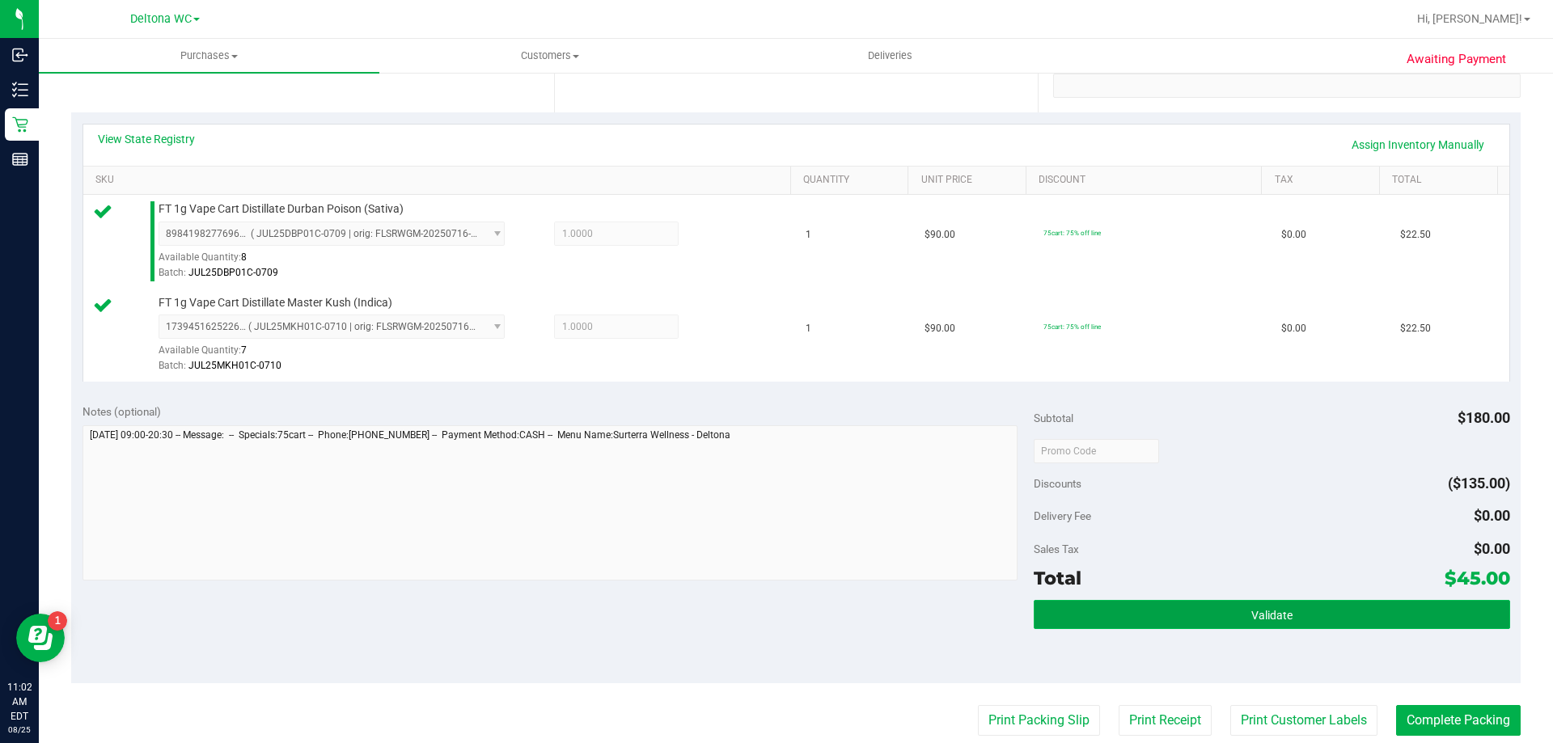
click at [1122, 620] on button "Validate" at bounding box center [1272, 614] width 476 height 29
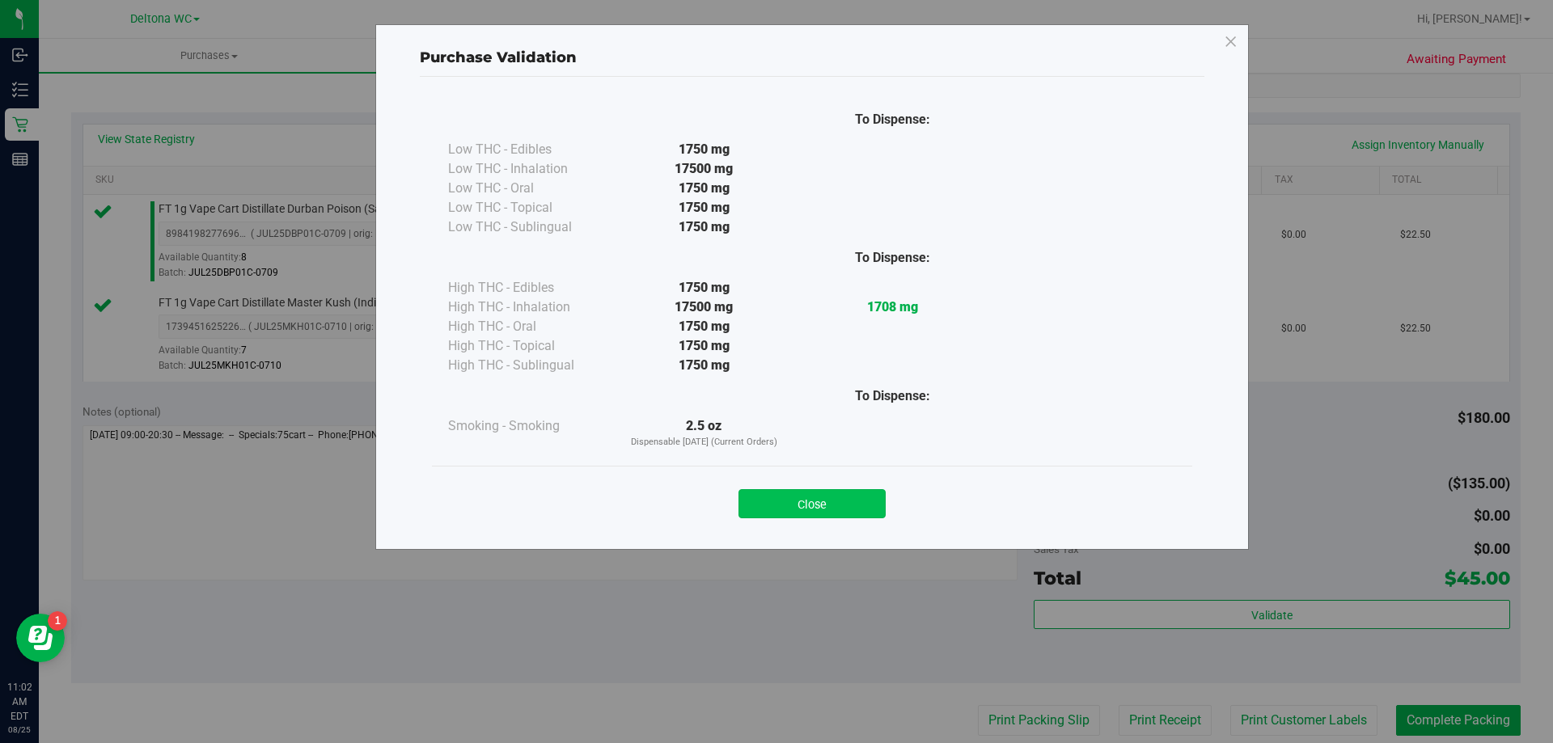
click at [849, 501] on button "Close" at bounding box center [812, 503] width 147 height 29
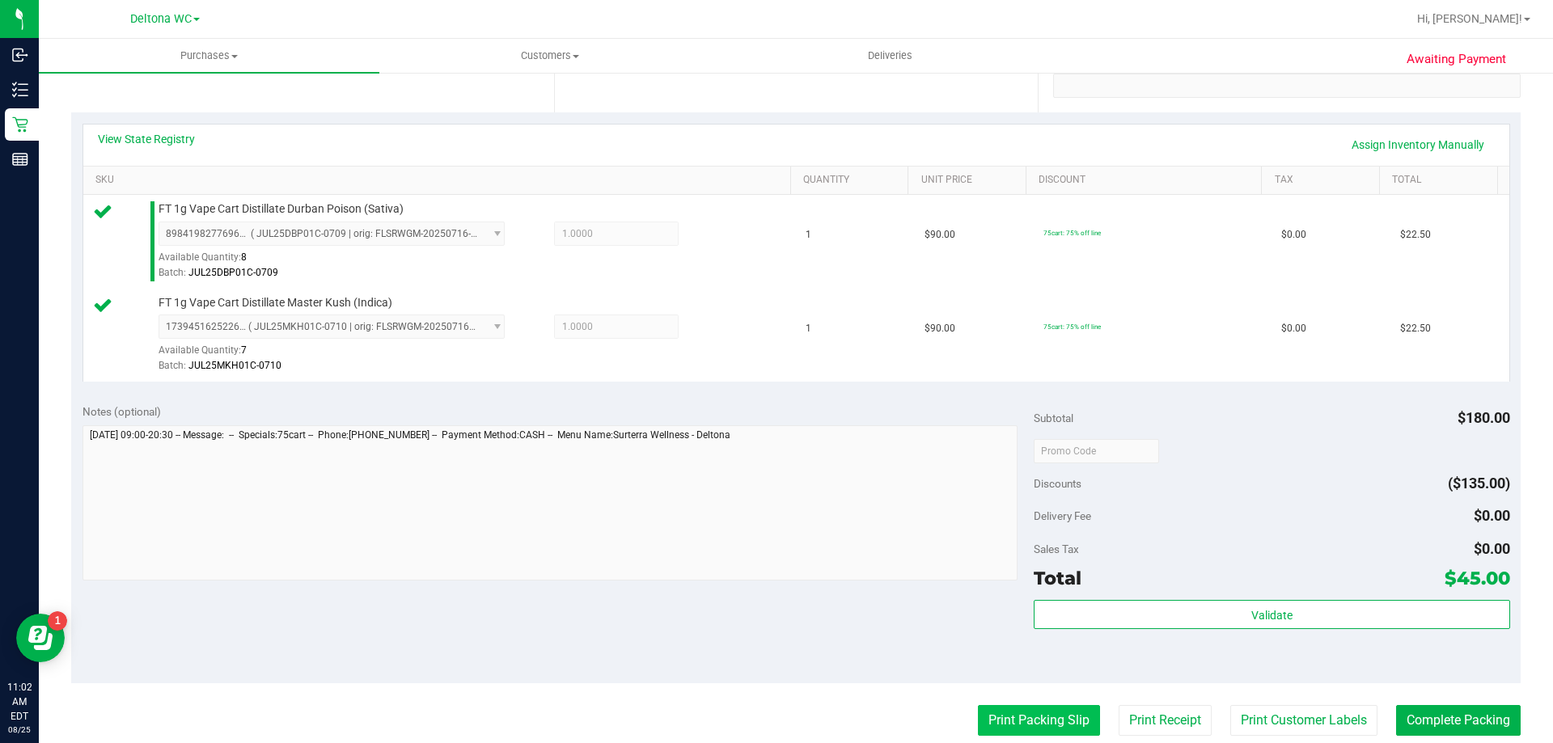
click at [1010, 709] on button "Print Packing Slip" at bounding box center [1039, 720] width 122 height 31
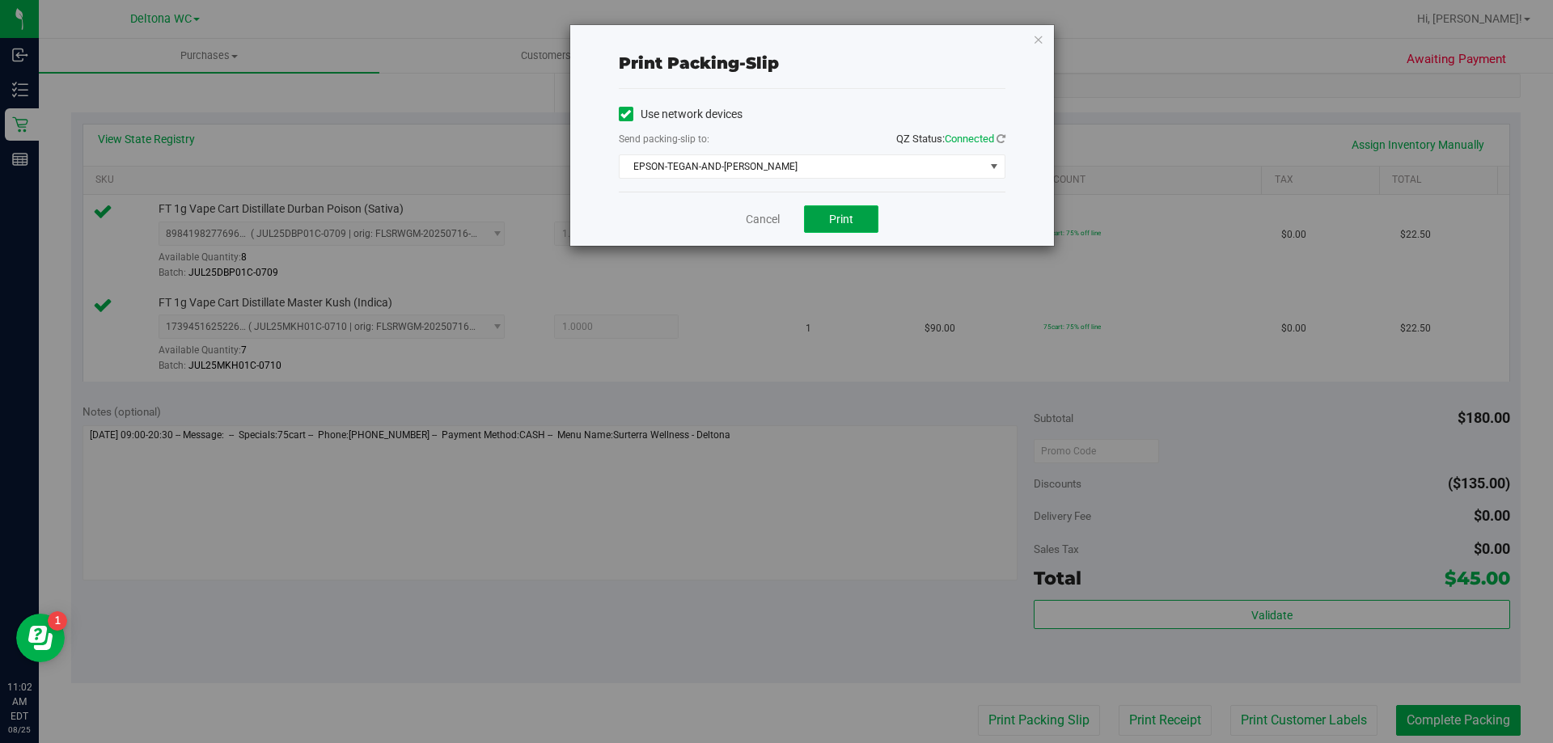
click at [819, 221] on button "Print" at bounding box center [841, 219] width 74 height 28
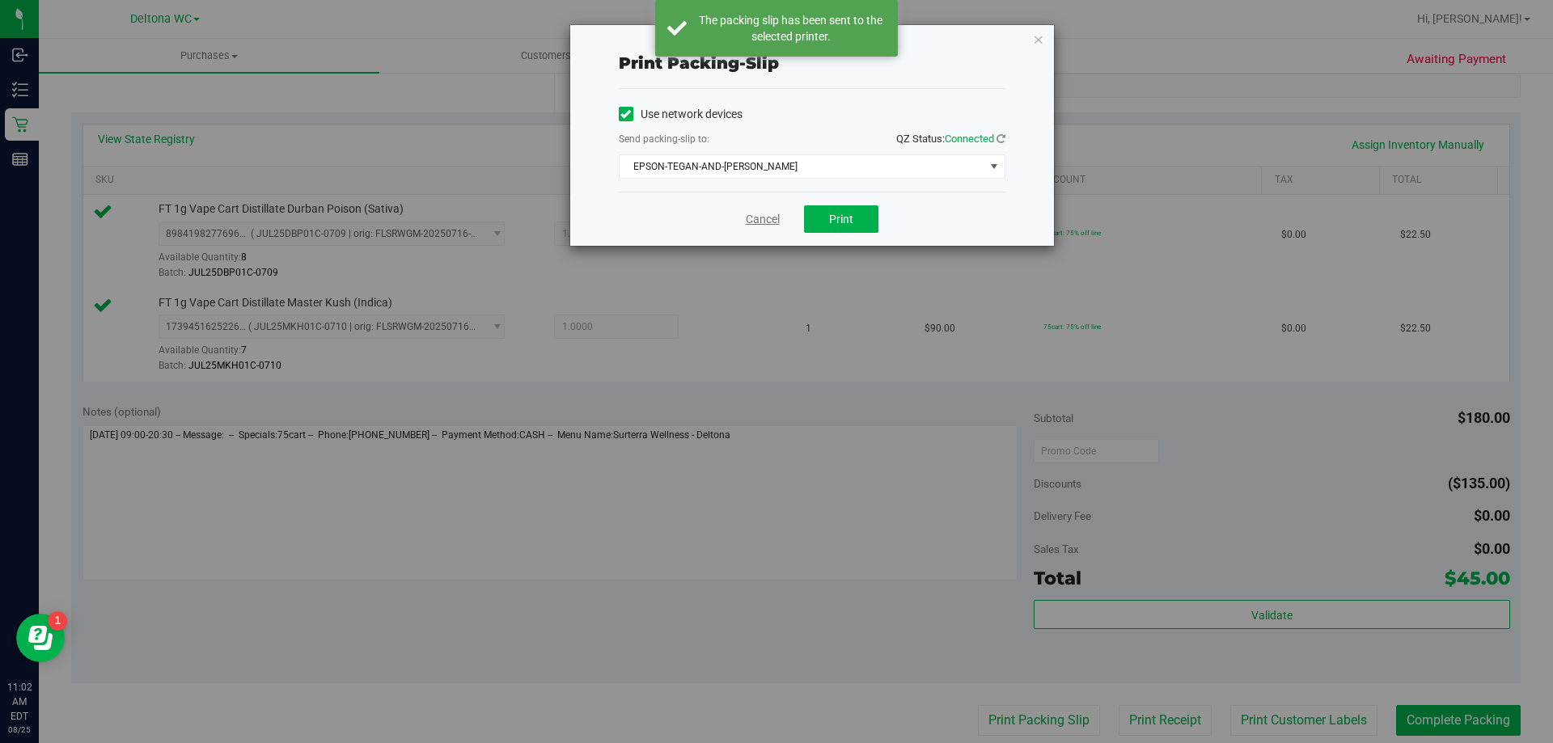
click at [758, 222] on link "Cancel" at bounding box center [763, 219] width 34 height 17
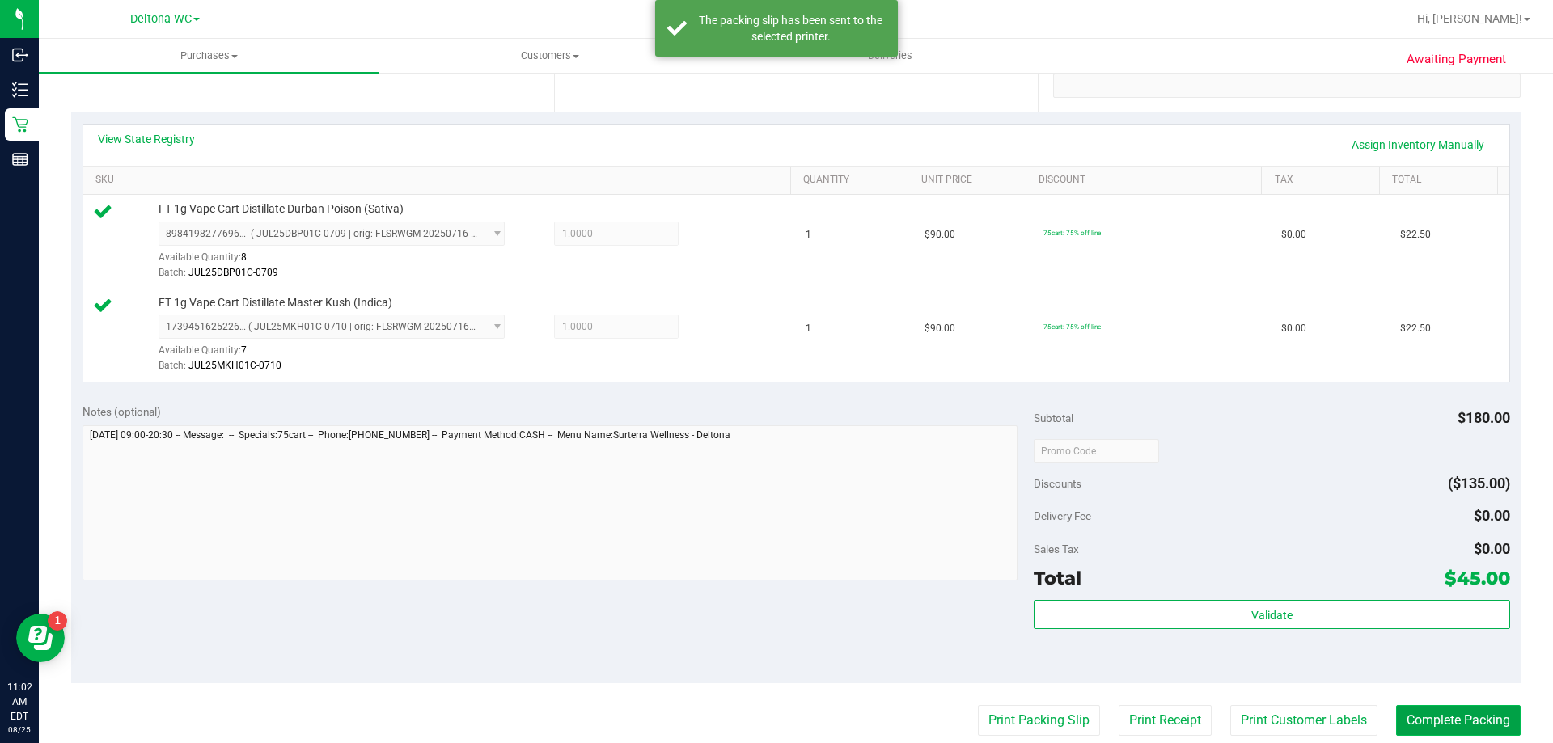
click at [1439, 718] on button "Complete Packing" at bounding box center [1458, 720] width 125 height 31
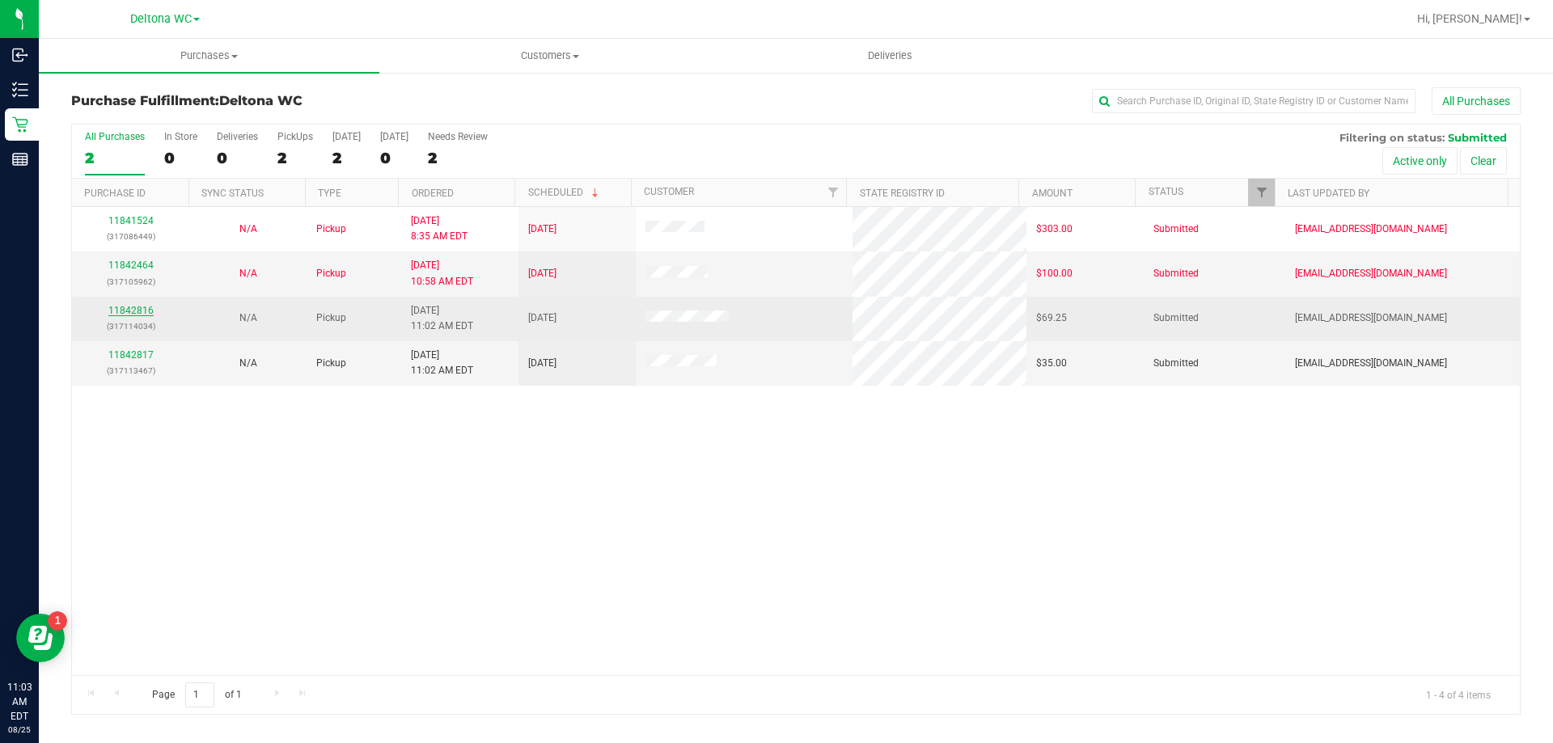
click at [144, 309] on link "11842816" at bounding box center [130, 310] width 45 height 11
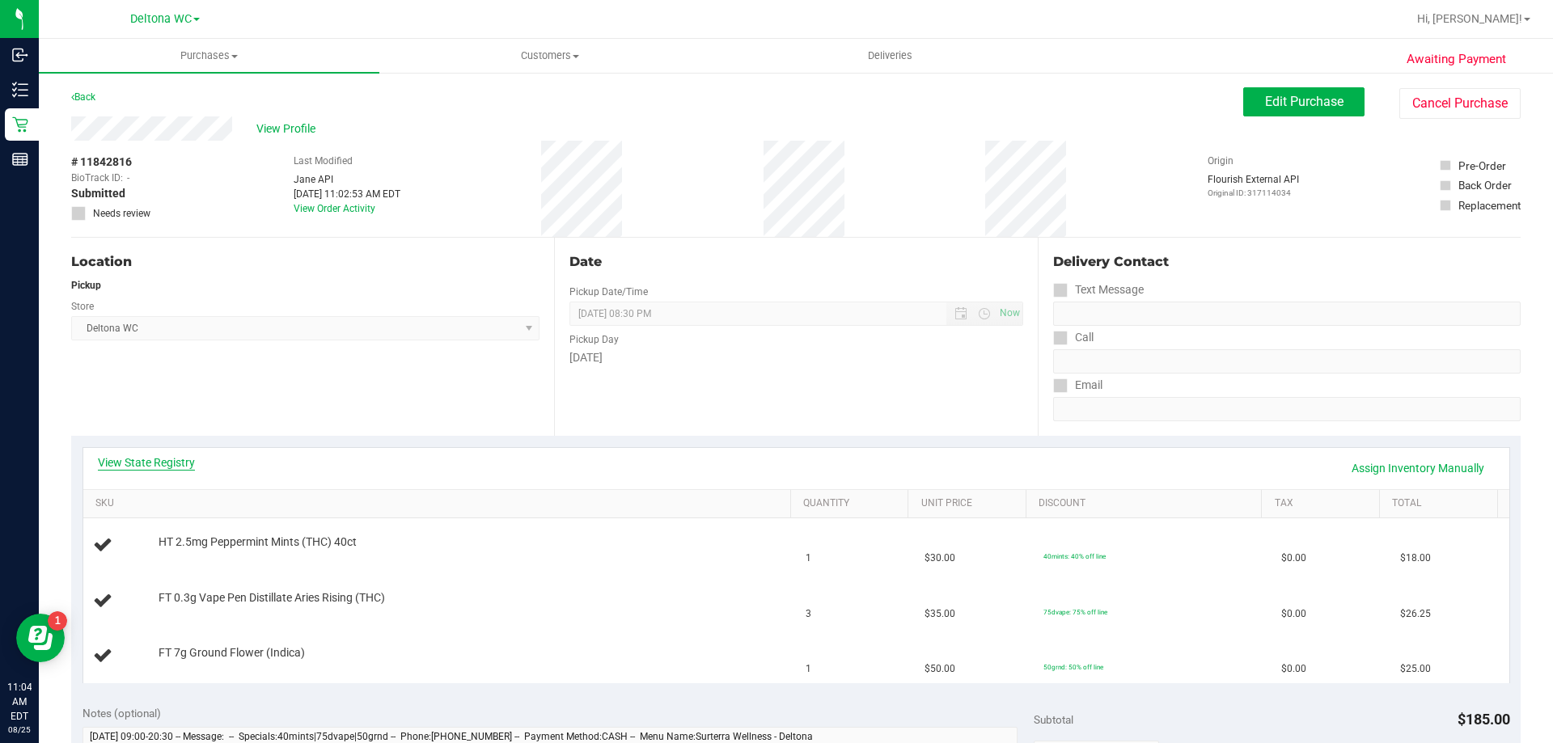
click at [167, 467] on link "View State Registry" at bounding box center [146, 463] width 97 height 16
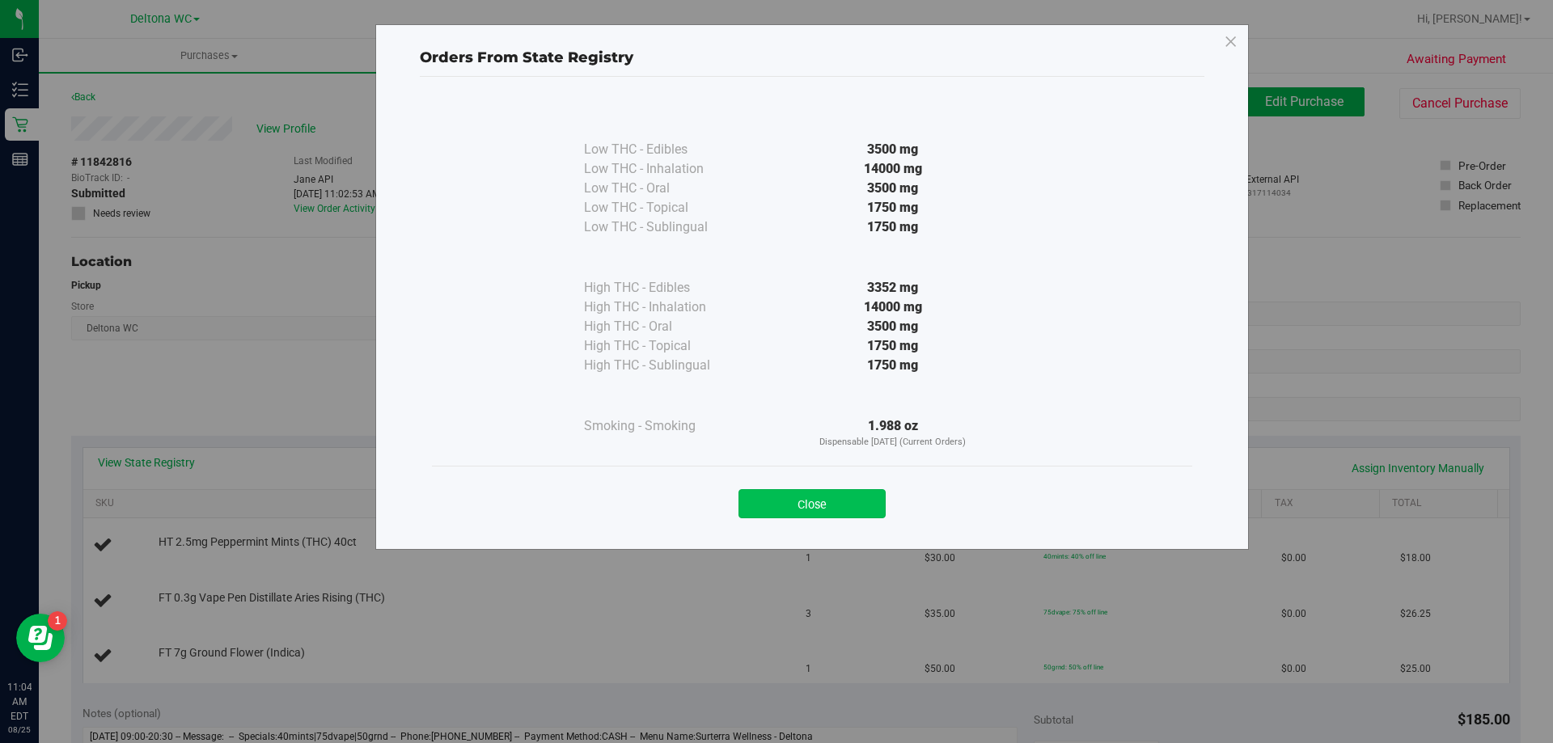
click at [797, 501] on button "Close" at bounding box center [812, 503] width 147 height 29
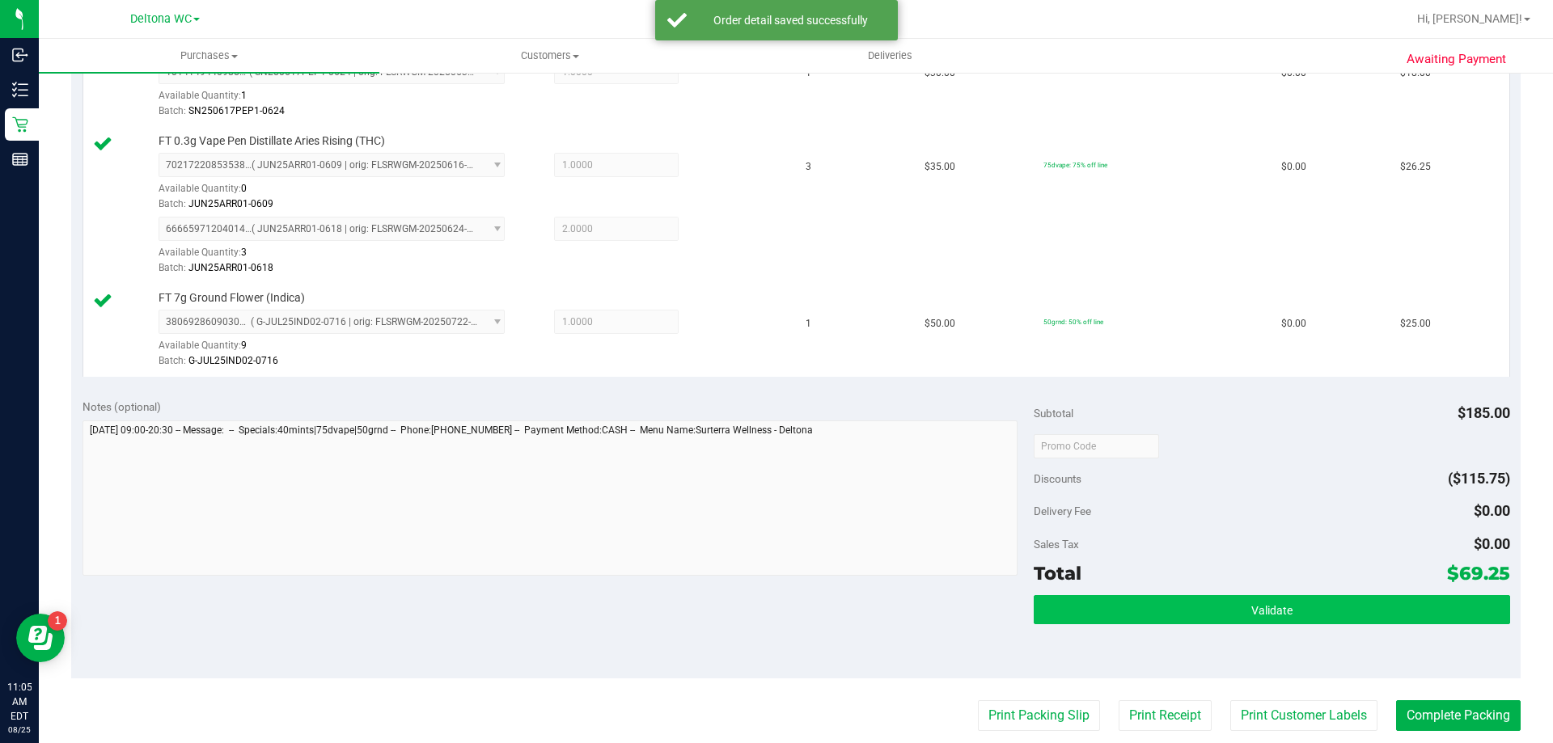
scroll to position [566, 0]
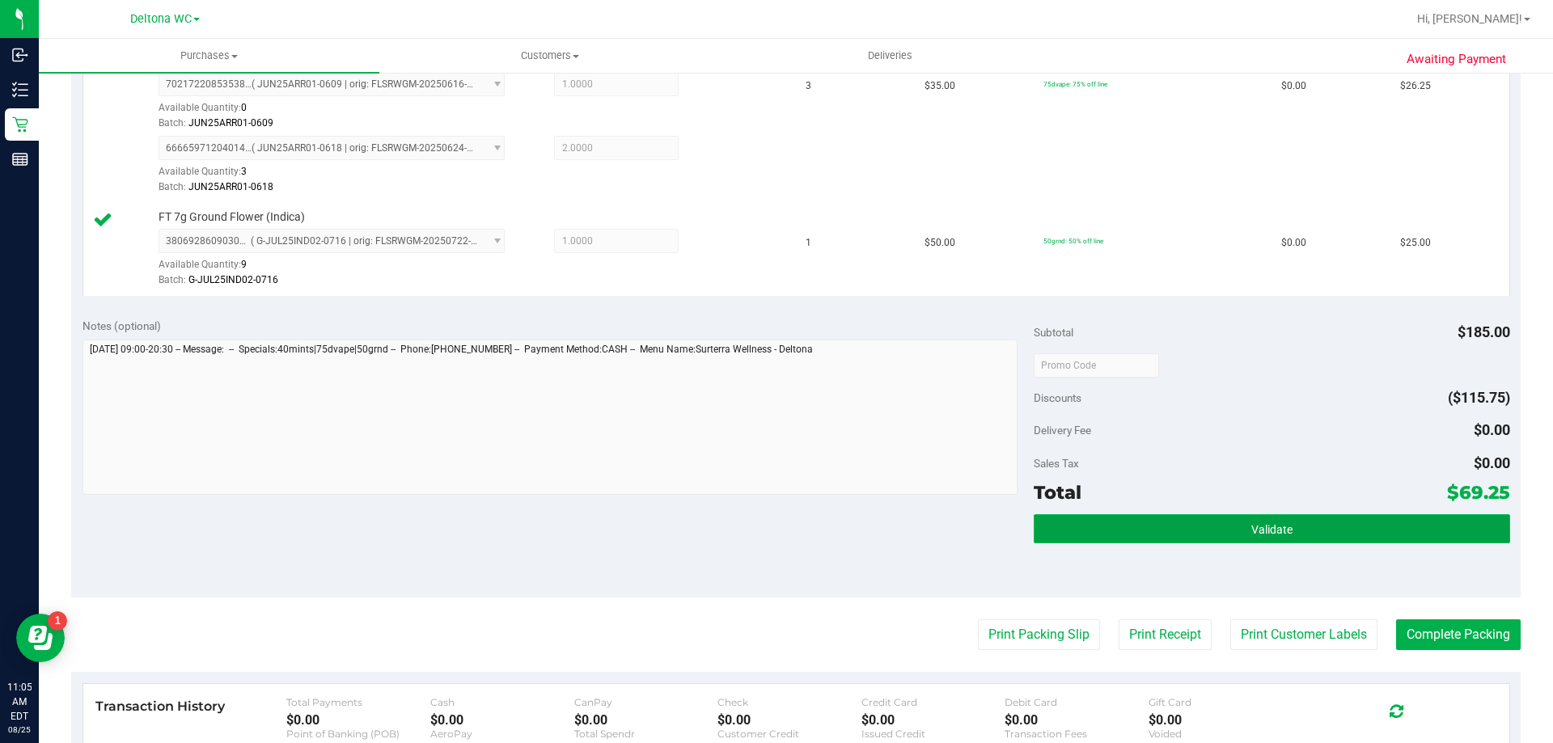
click at [1119, 536] on button "Validate" at bounding box center [1272, 528] width 476 height 29
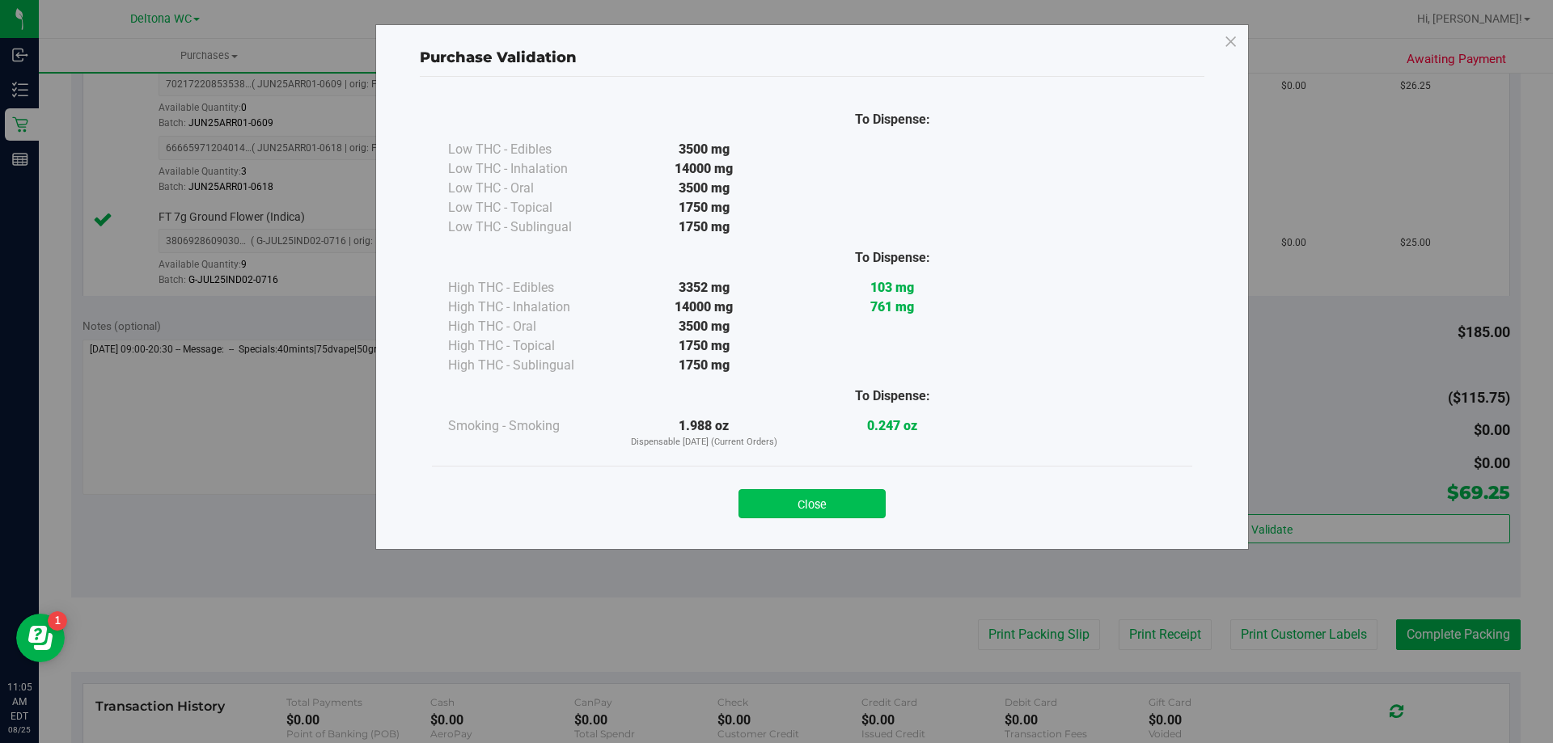
click at [848, 510] on button "Close" at bounding box center [812, 503] width 147 height 29
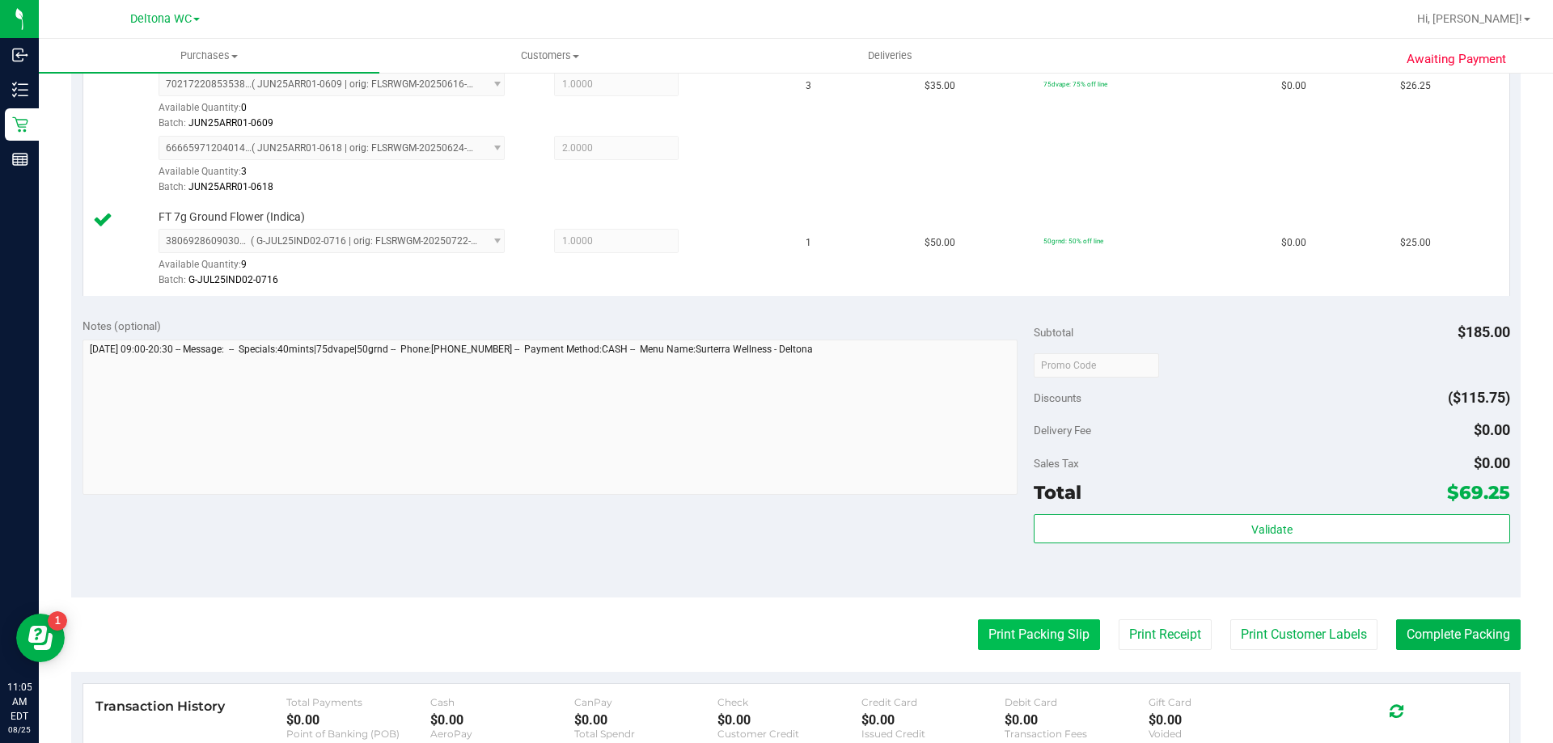
click at [1010, 620] on button "Print Packing Slip" at bounding box center [1039, 635] width 122 height 31
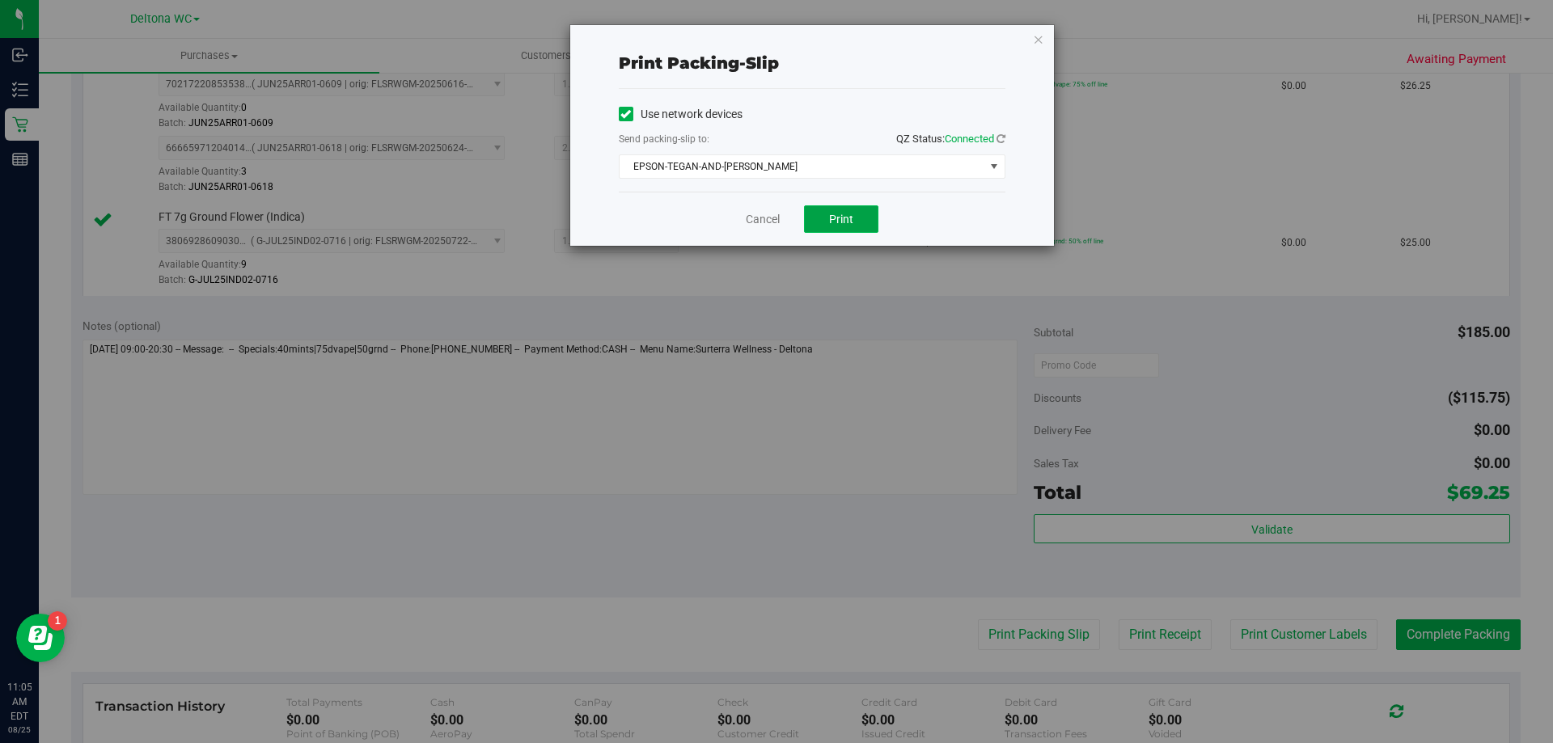
click at [830, 225] on span "Print" at bounding box center [841, 219] width 24 height 13
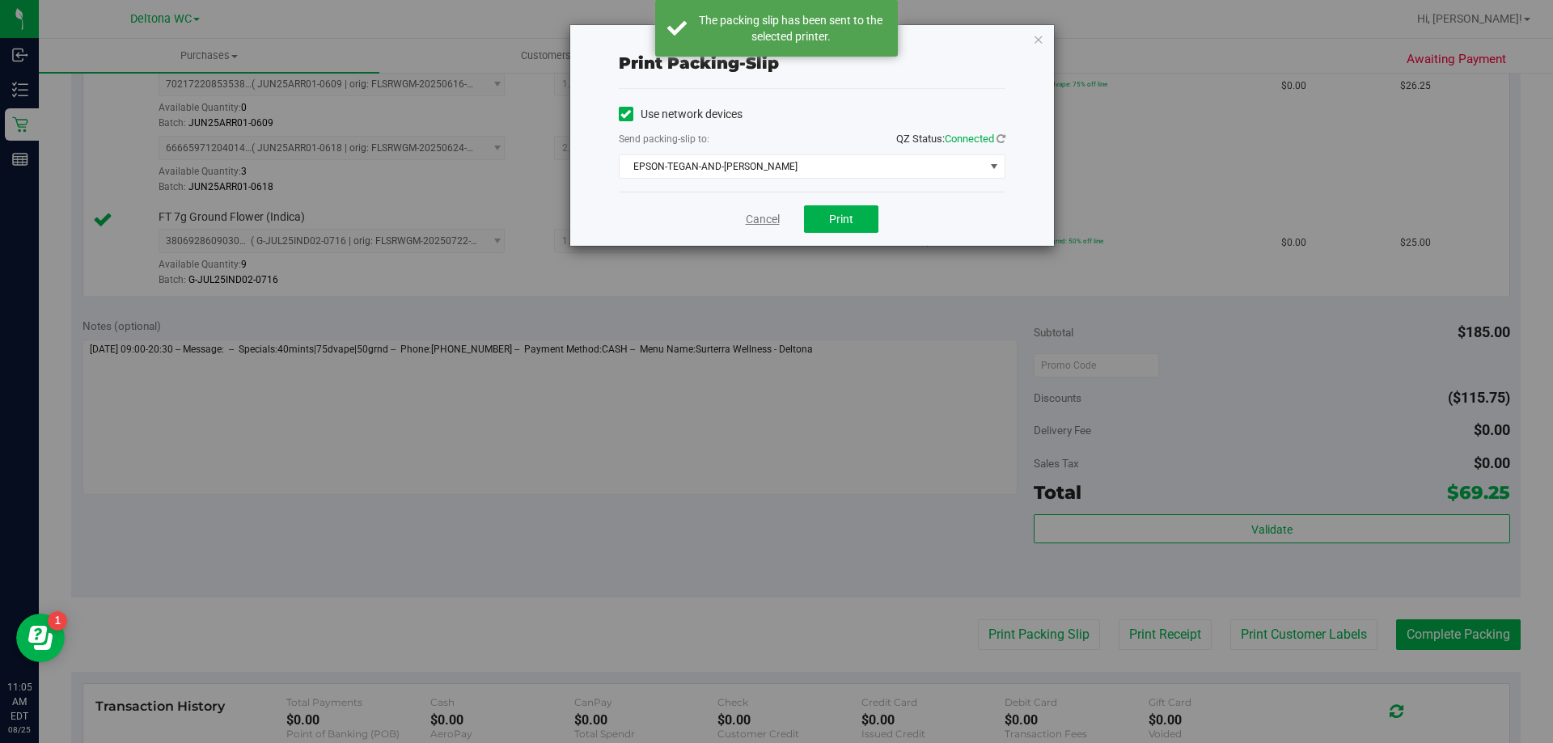
click at [759, 222] on link "Cancel" at bounding box center [763, 219] width 34 height 17
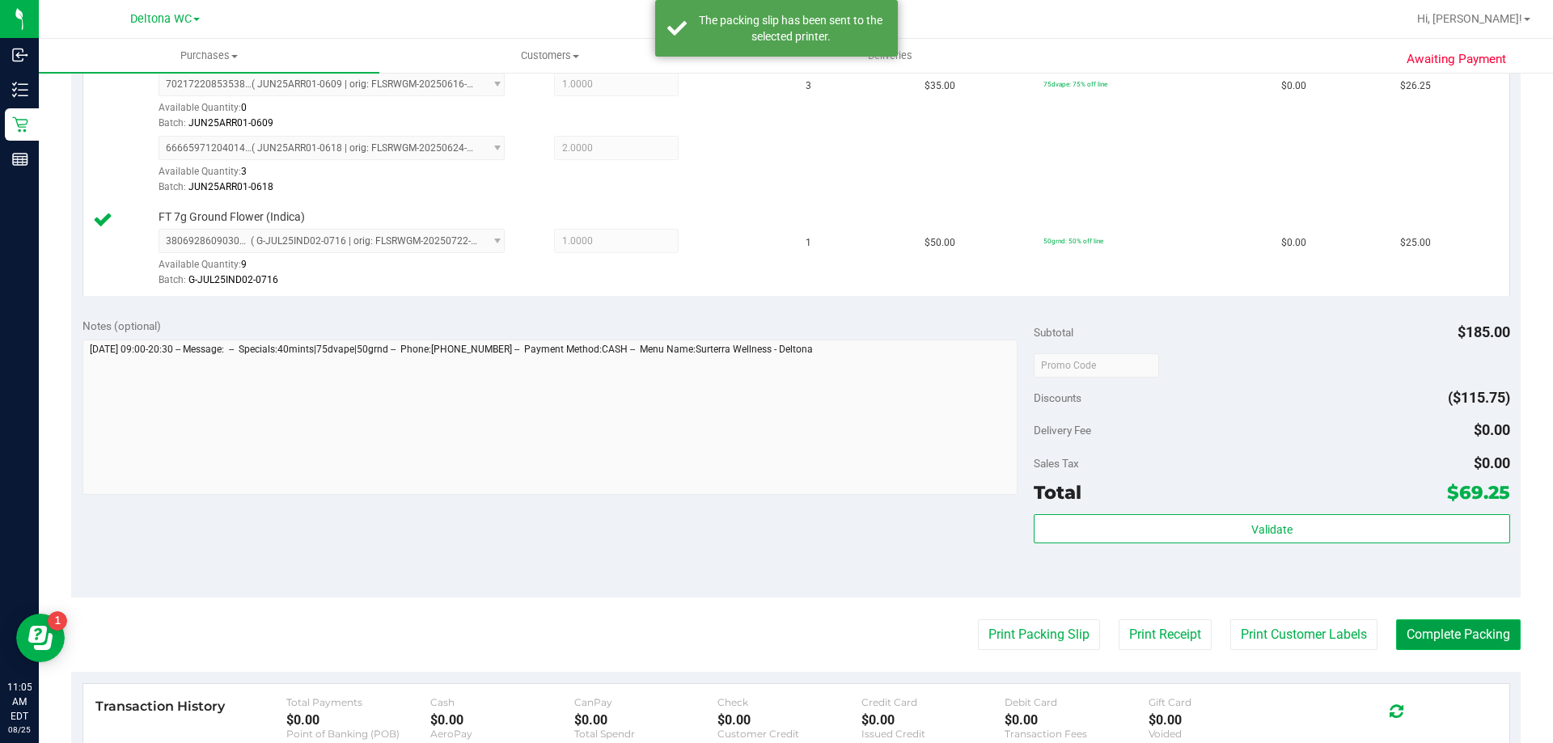
click at [1441, 629] on button "Complete Packing" at bounding box center [1458, 635] width 125 height 31
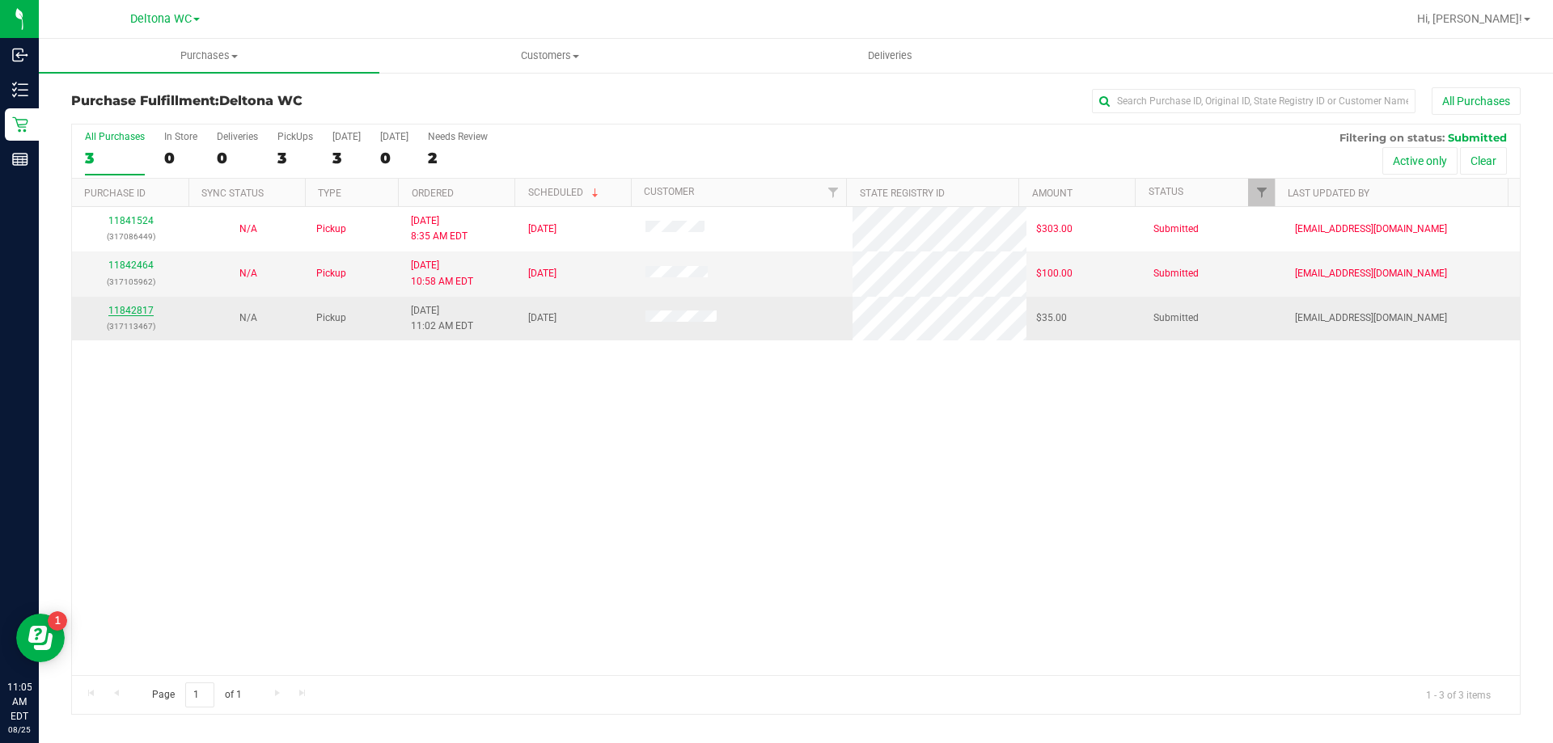
click at [134, 308] on link "11842817" at bounding box center [130, 310] width 45 height 11
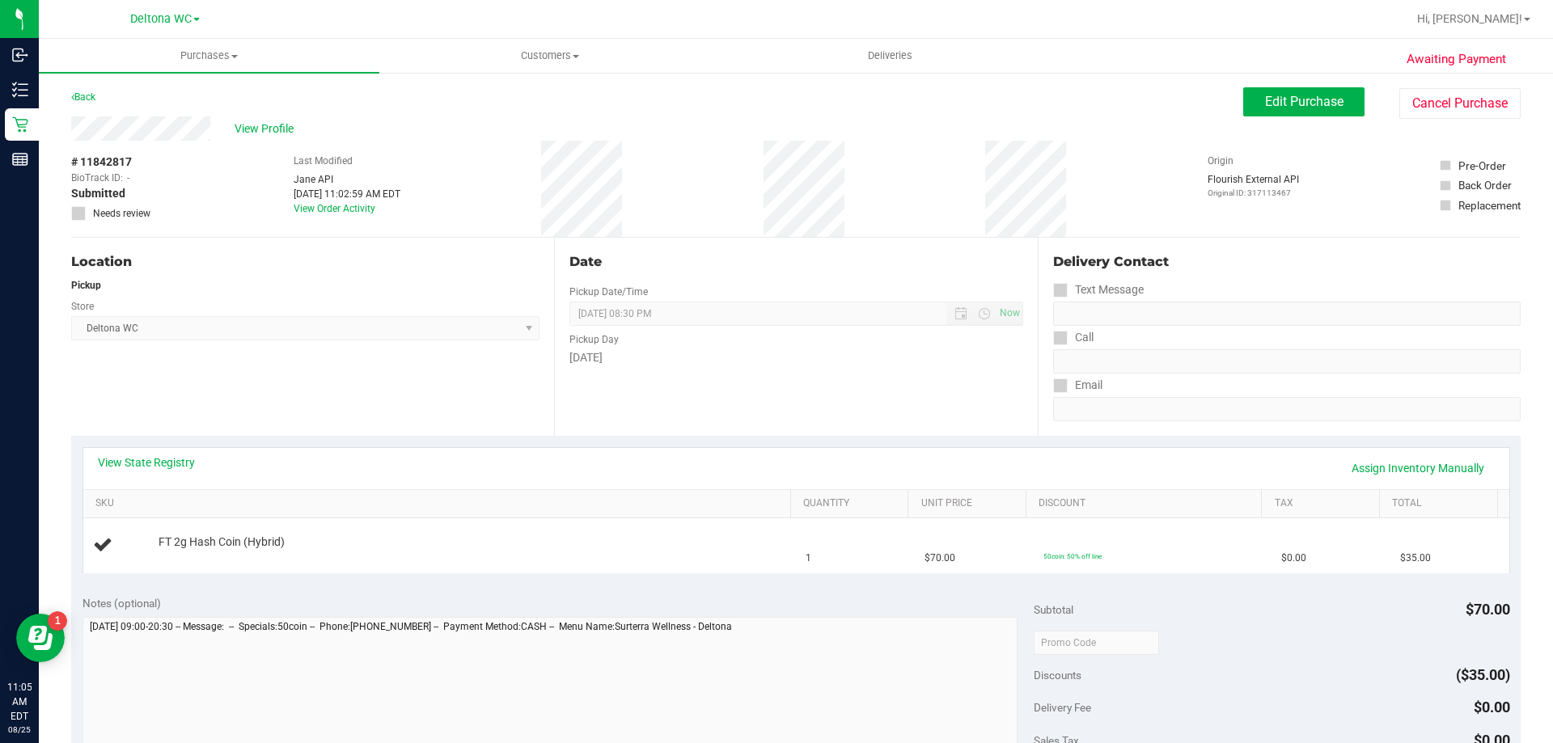
click at [198, 458] on div "View State Registry Assign Inventory Manually" at bounding box center [796, 469] width 1397 height 28
click at [181, 466] on link "View State Registry" at bounding box center [146, 463] width 97 height 16
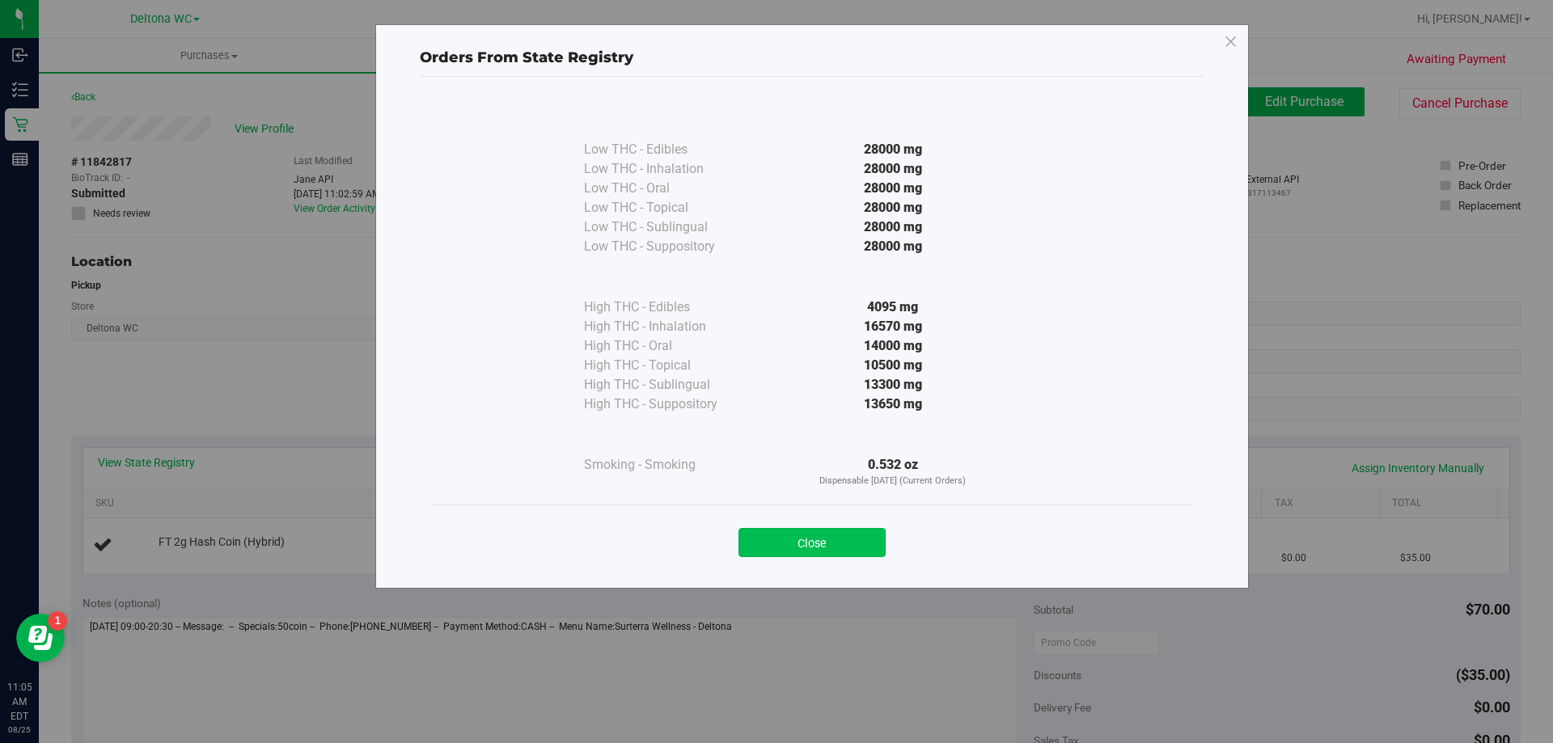
click at [815, 547] on button "Close" at bounding box center [812, 542] width 147 height 29
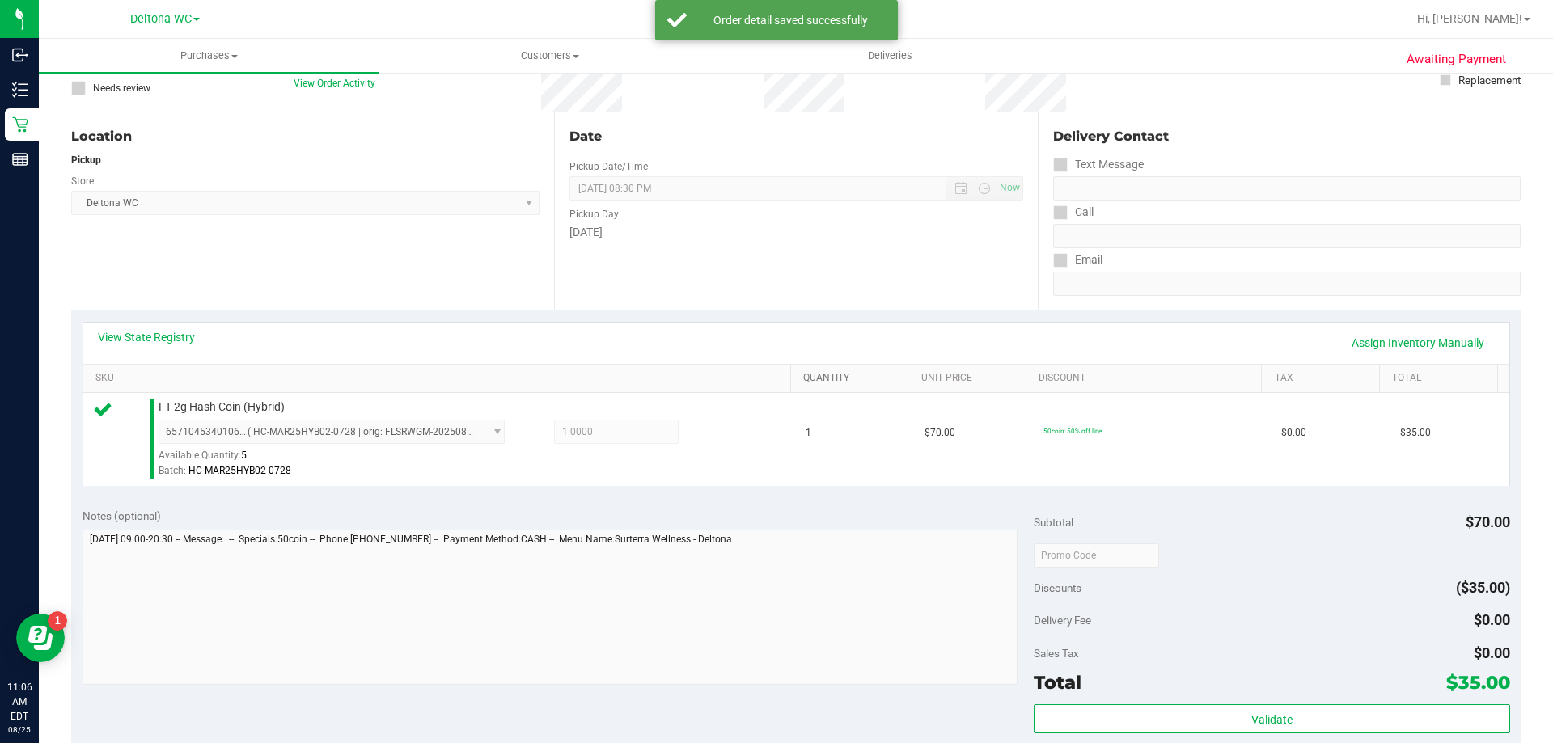
scroll to position [324, 0]
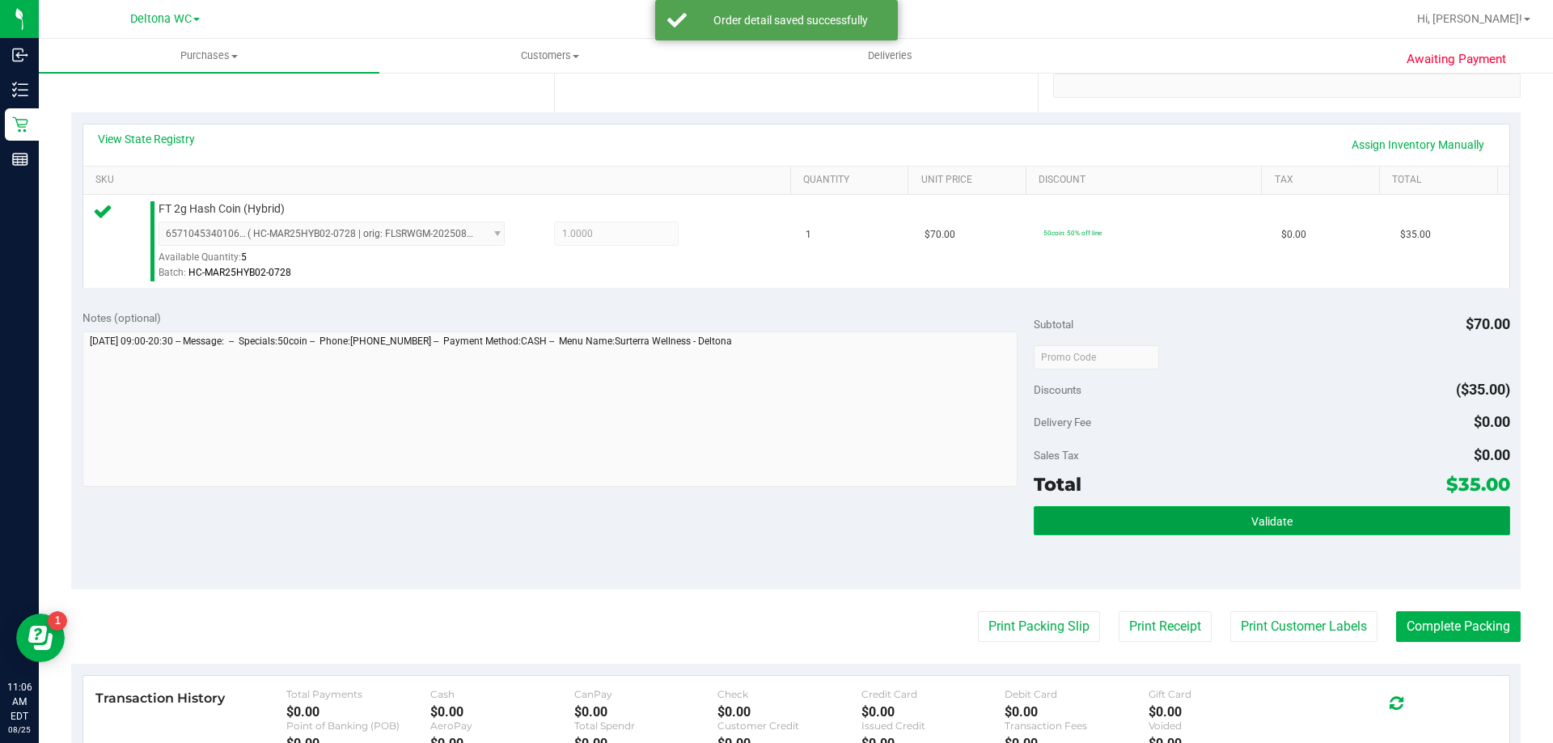
click at [1122, 517] on button "Validate" at bounding box center [1272, 520] width 476 height 29
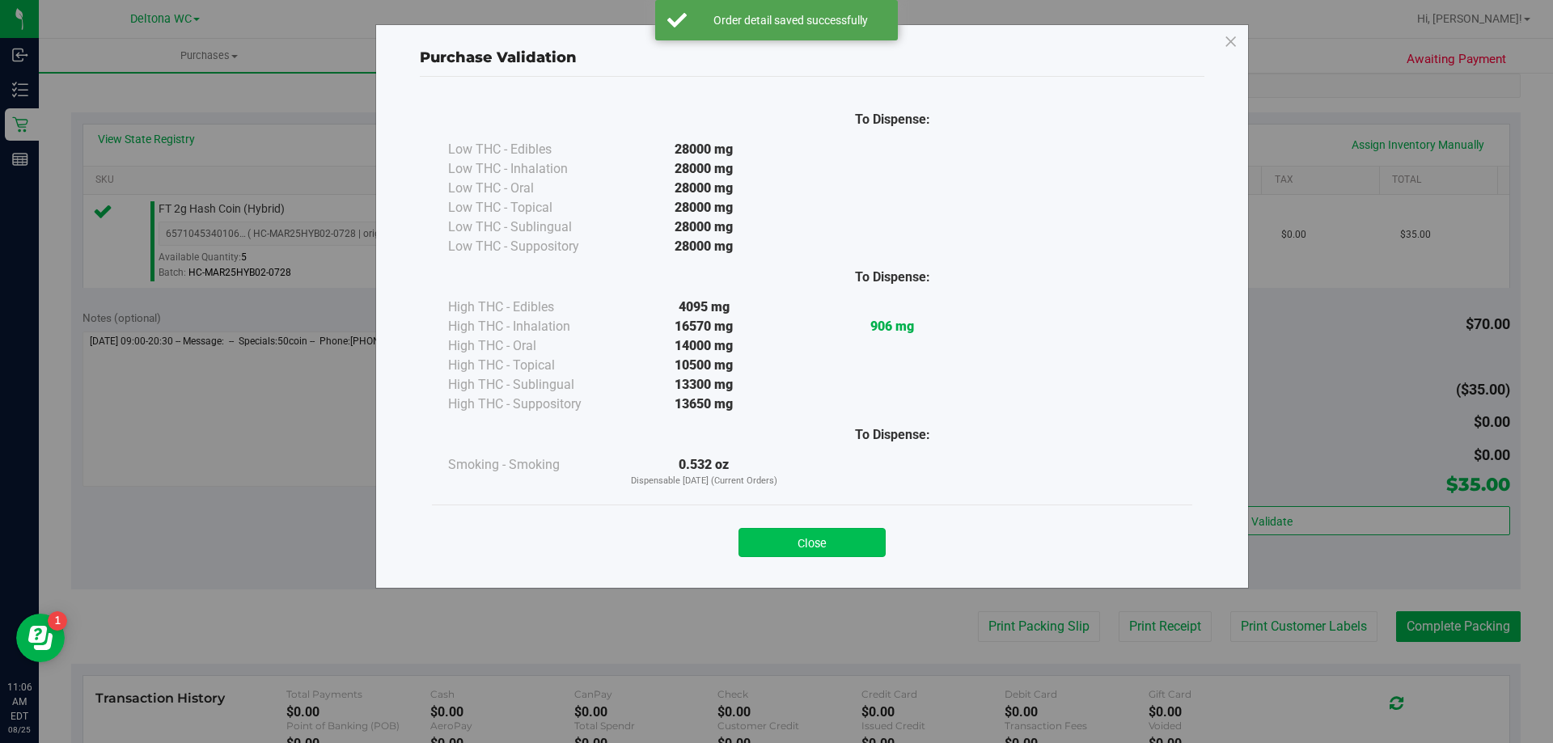
click at [849, 544] on button "Close" at bounding box center [812, 542] width 147 height 29
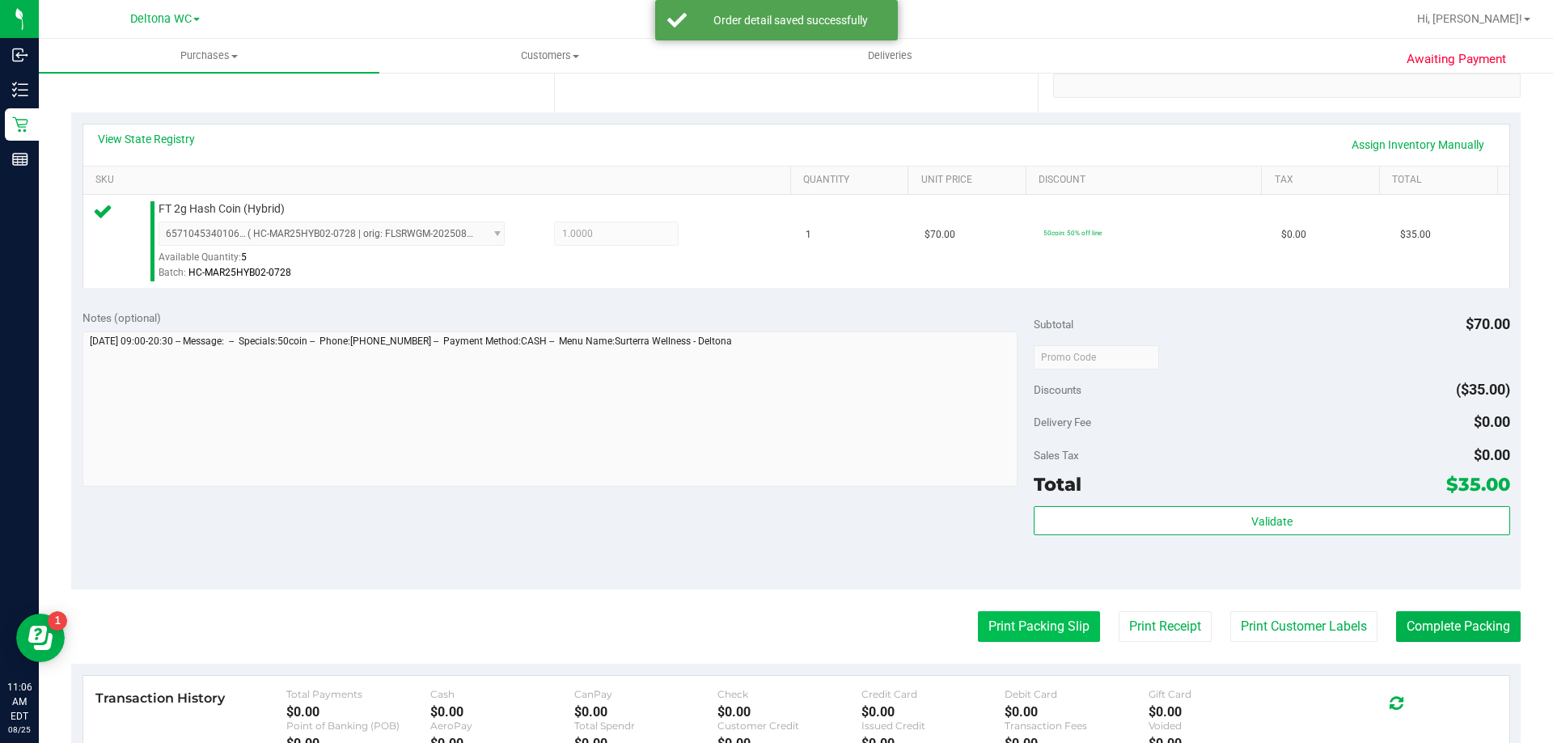
click at [986, 621] on button "Print Packing Slip" at bounding box center [1039, 627] width 122 height 31
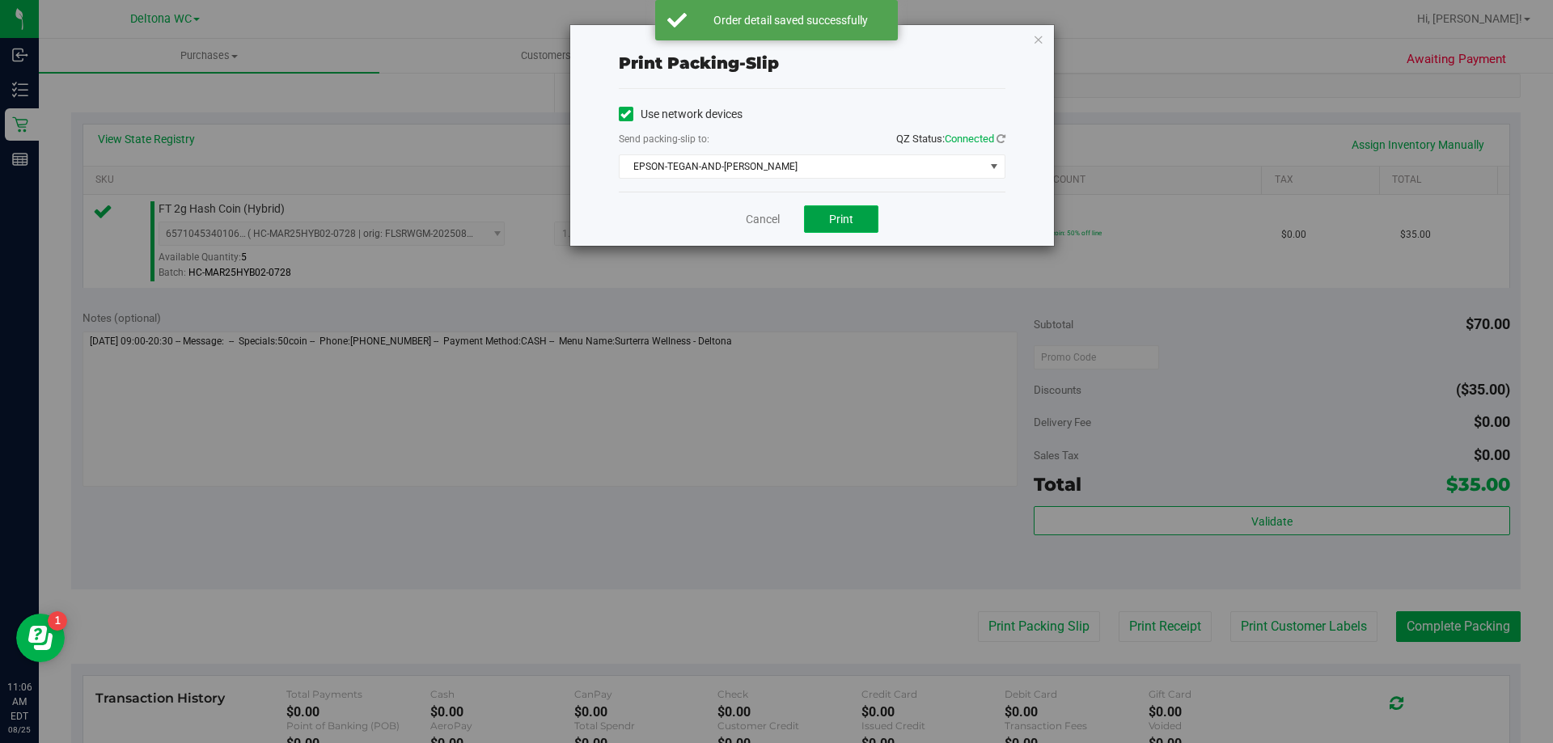
click at [833, 208] on button "Print" at bounding box center [841, 219] width 74 height 28
click at [764, 219] on link "Cancel" at bounding box center [763, 219] width 34 height 17
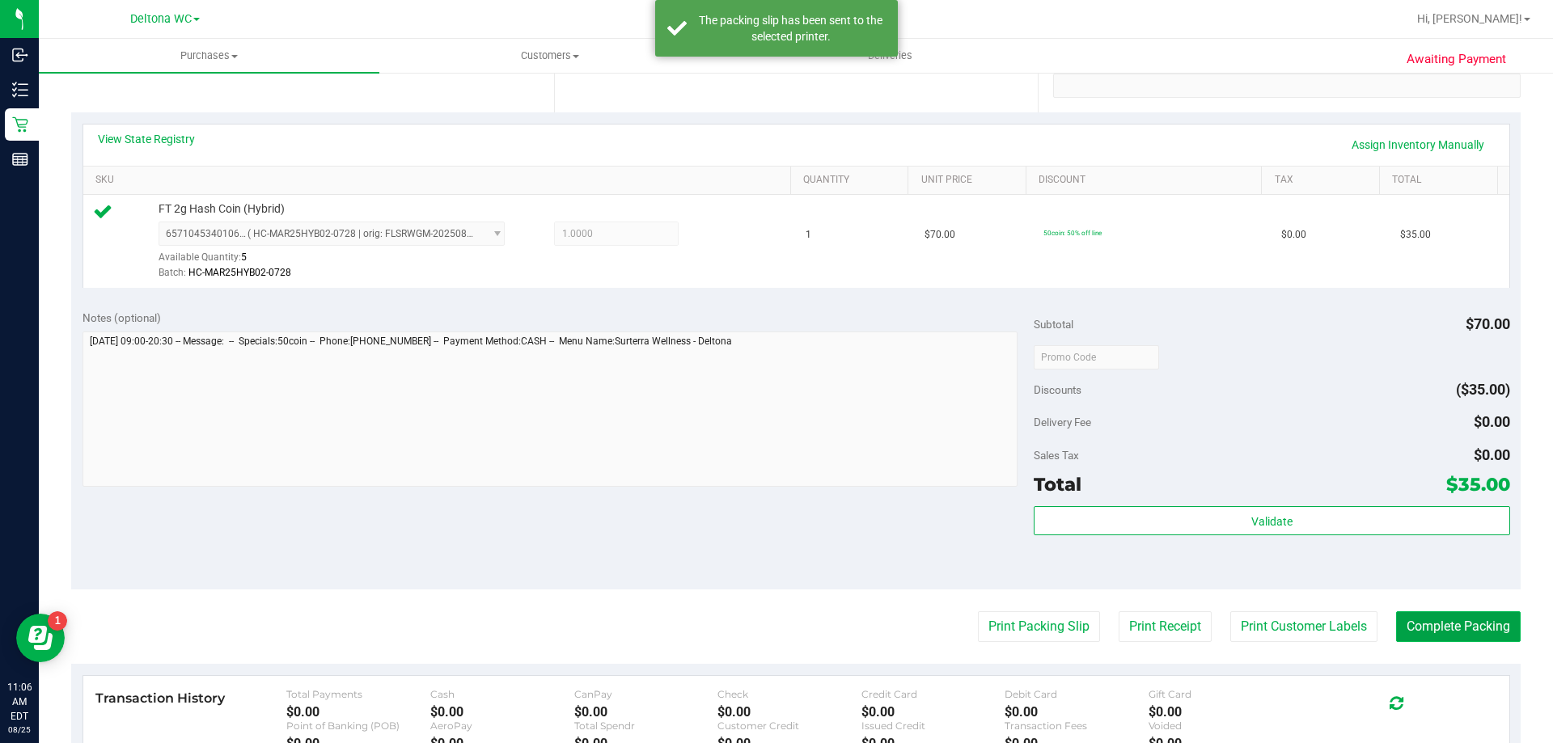
click at [1452, 620] on button "Complete Packing" at bounding box center [1458, 627] width 125 height 31
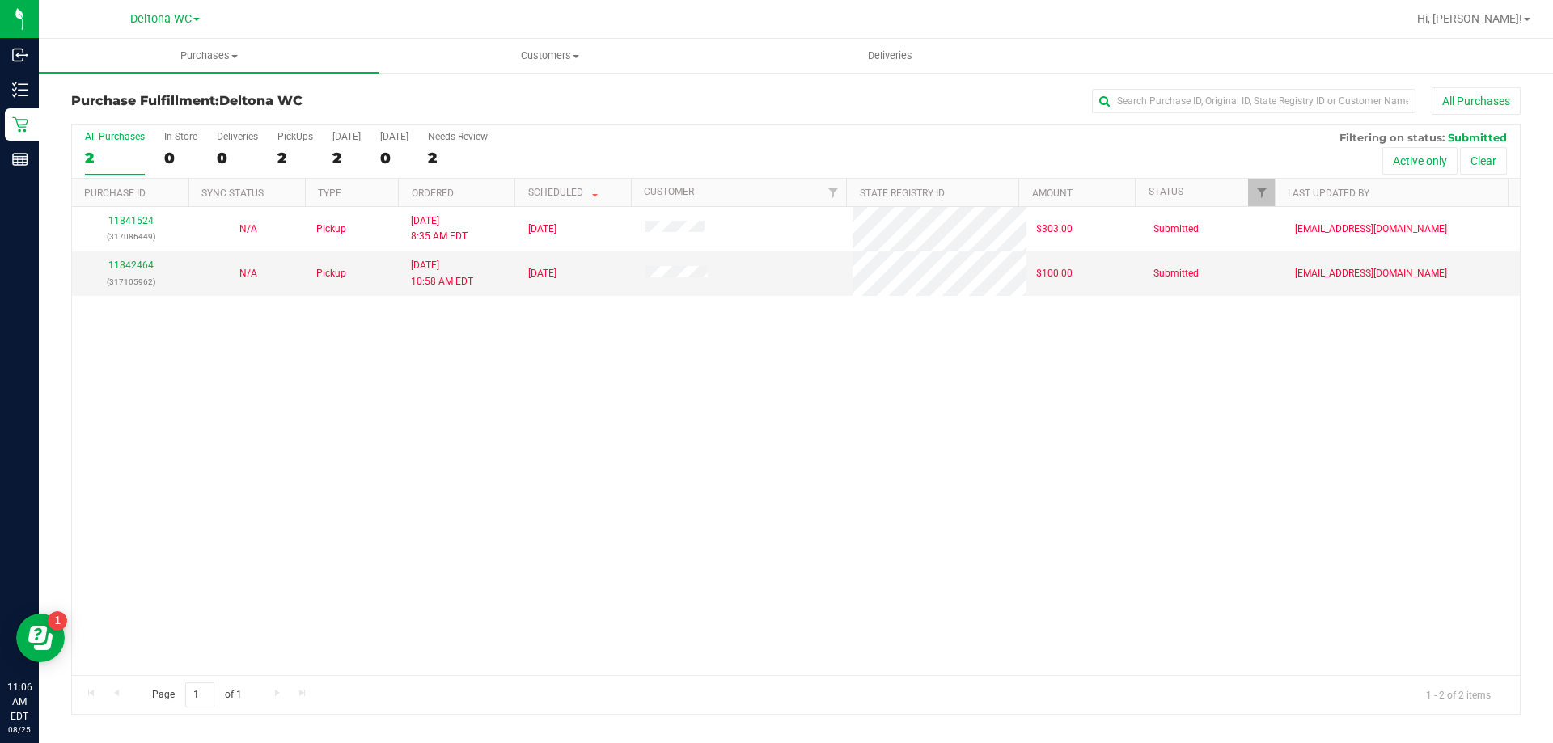
click at [637, 396] on div "11841524 (317086449) N/A Pickup [DATE] 8:35 AM EDT 8/25/2025 $303.00 Submitted …" at bounding box center [796, 441] width 1448 height 468
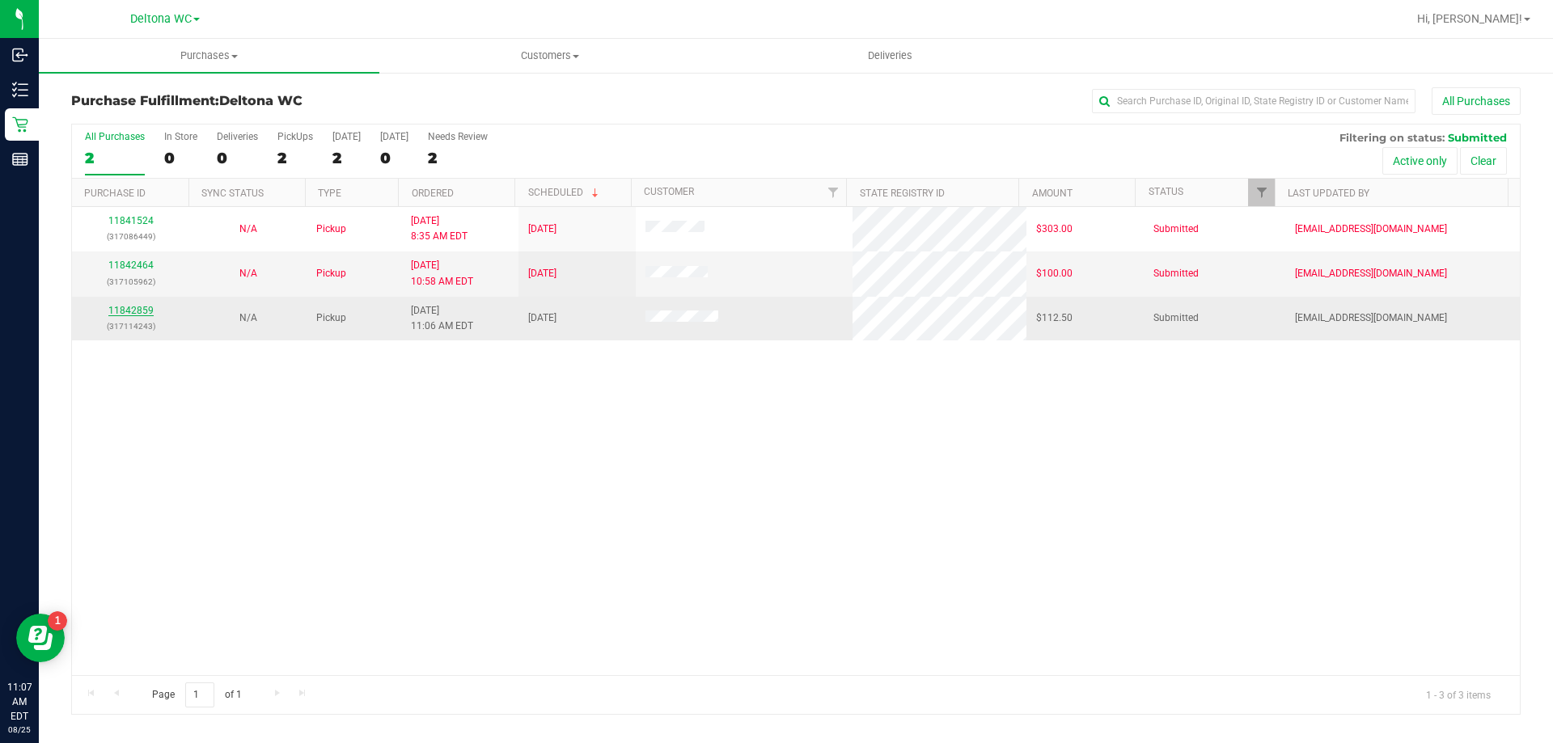
click at [114, 311] on link "11842859" at bounding box center [130, 310] width 45 height 11
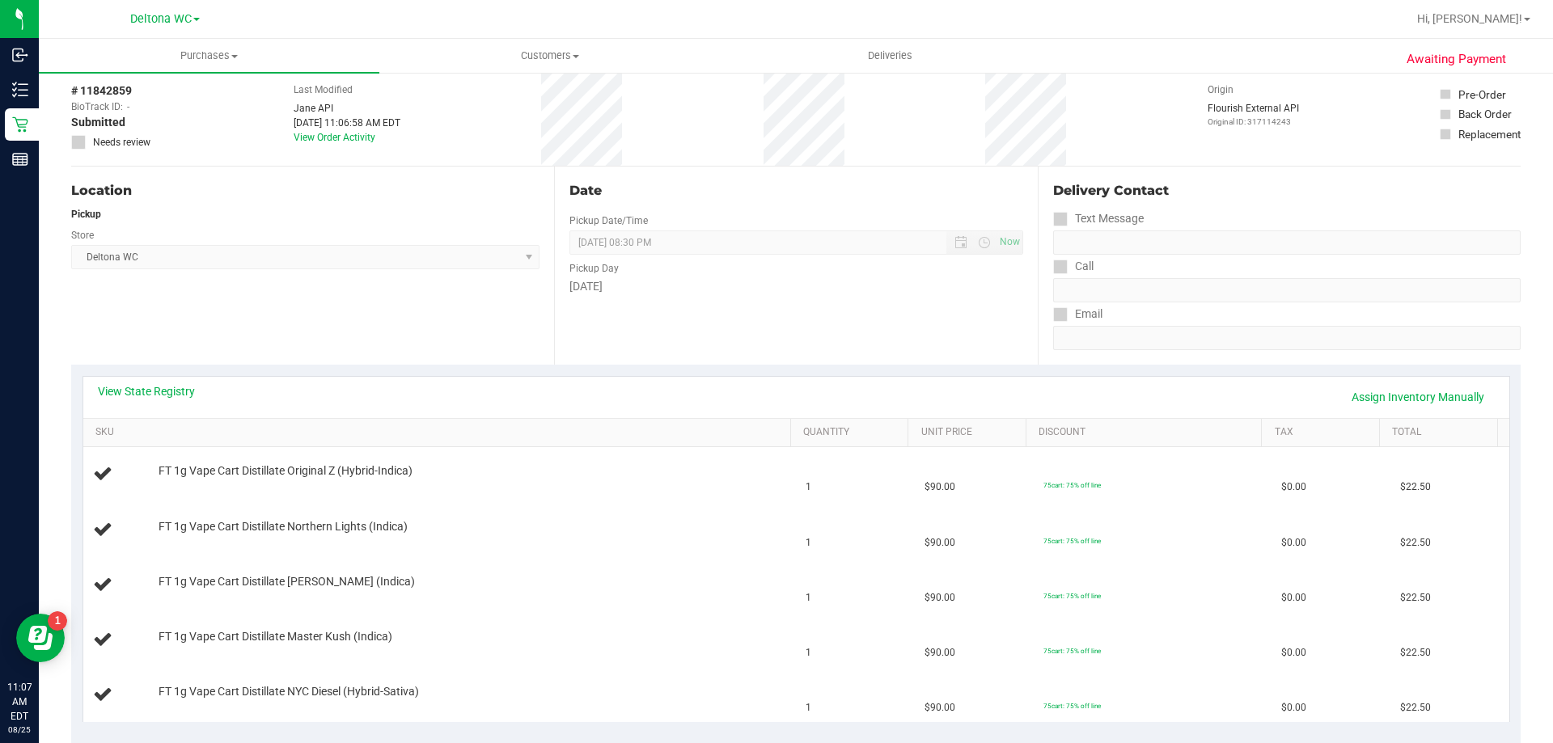
scroll to position [162, 0]
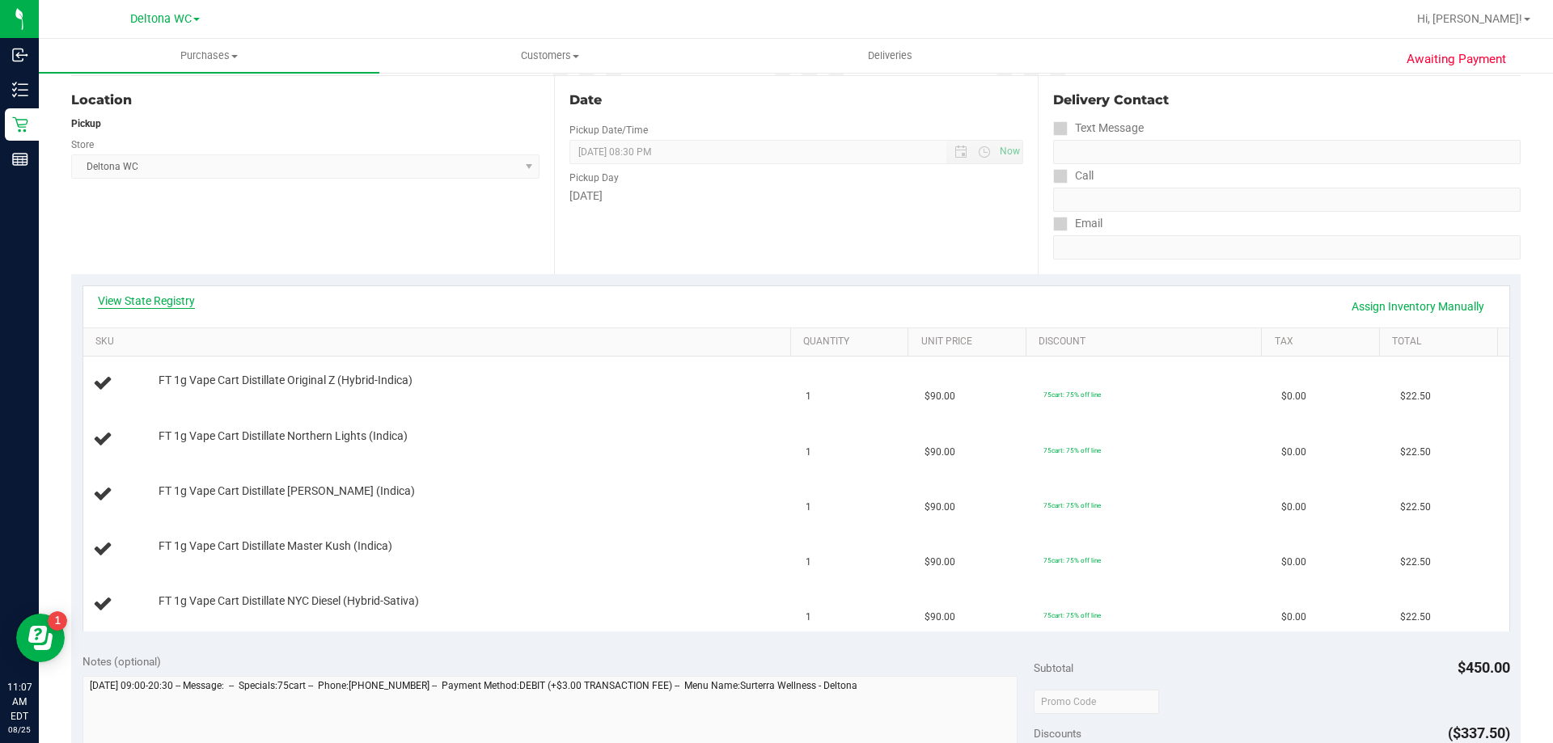
click at [182, 298] on link "View State Registry" at bounding box center [146, 301] width 97 height 16
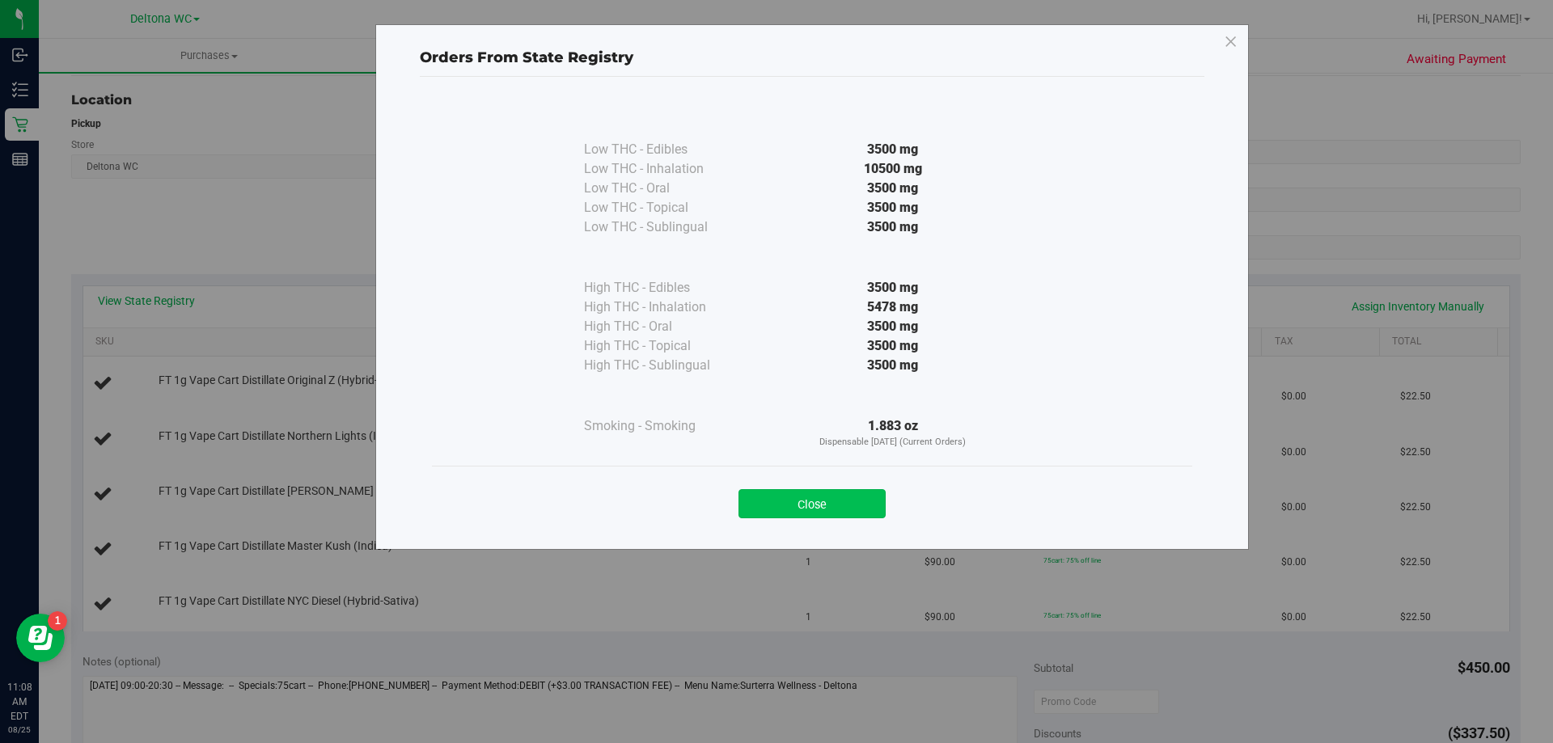
click at [831, 503] on button "Close" at bounding box center [812, 503] width 147 height 29
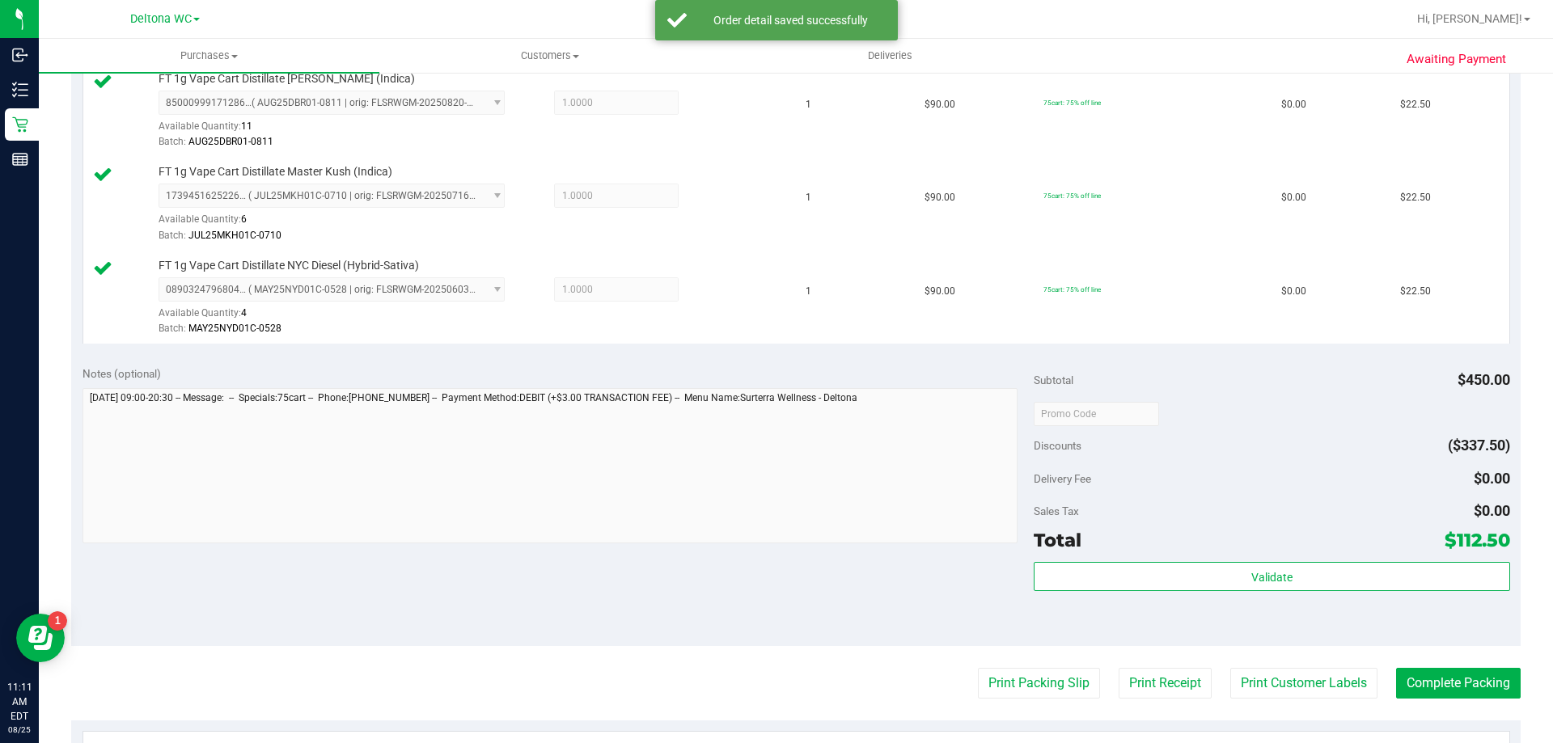
scroll to position [809, 0]
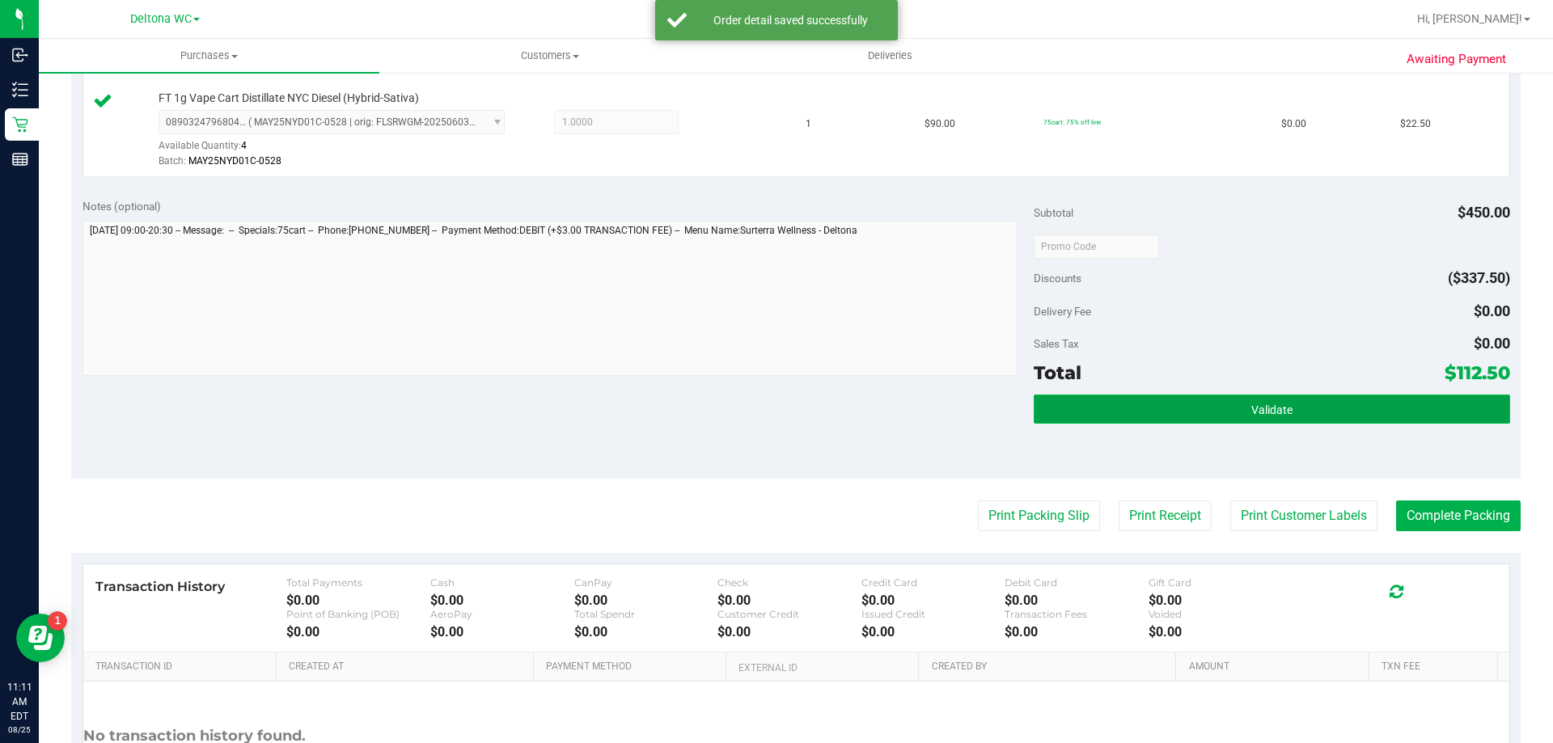
click at [1192, 407] on button "Validate" at bounding box center [1272, 409] width 476 height 29
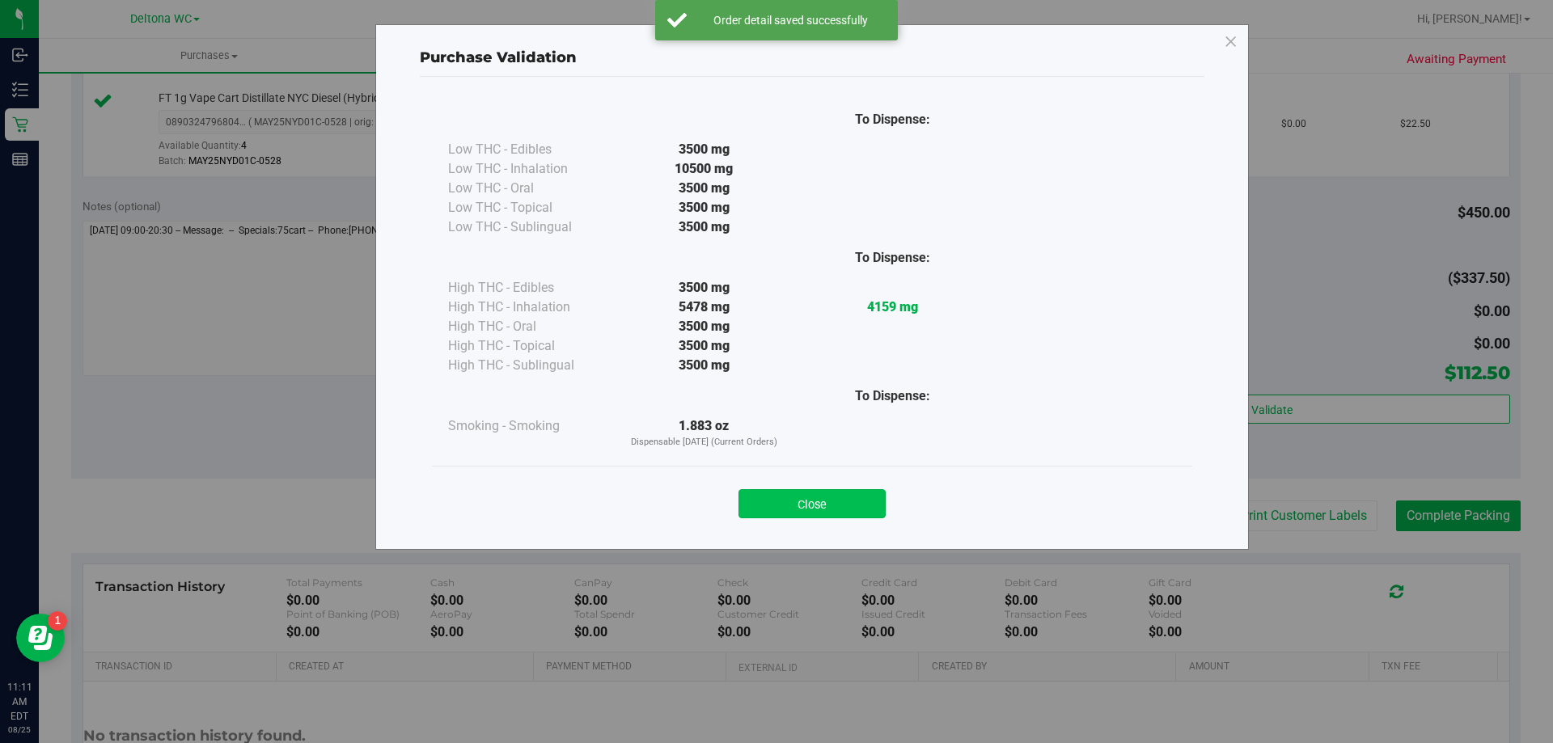
click at [857, 503] on button "Close" at bounding box center [812, 503] width 147 height 29
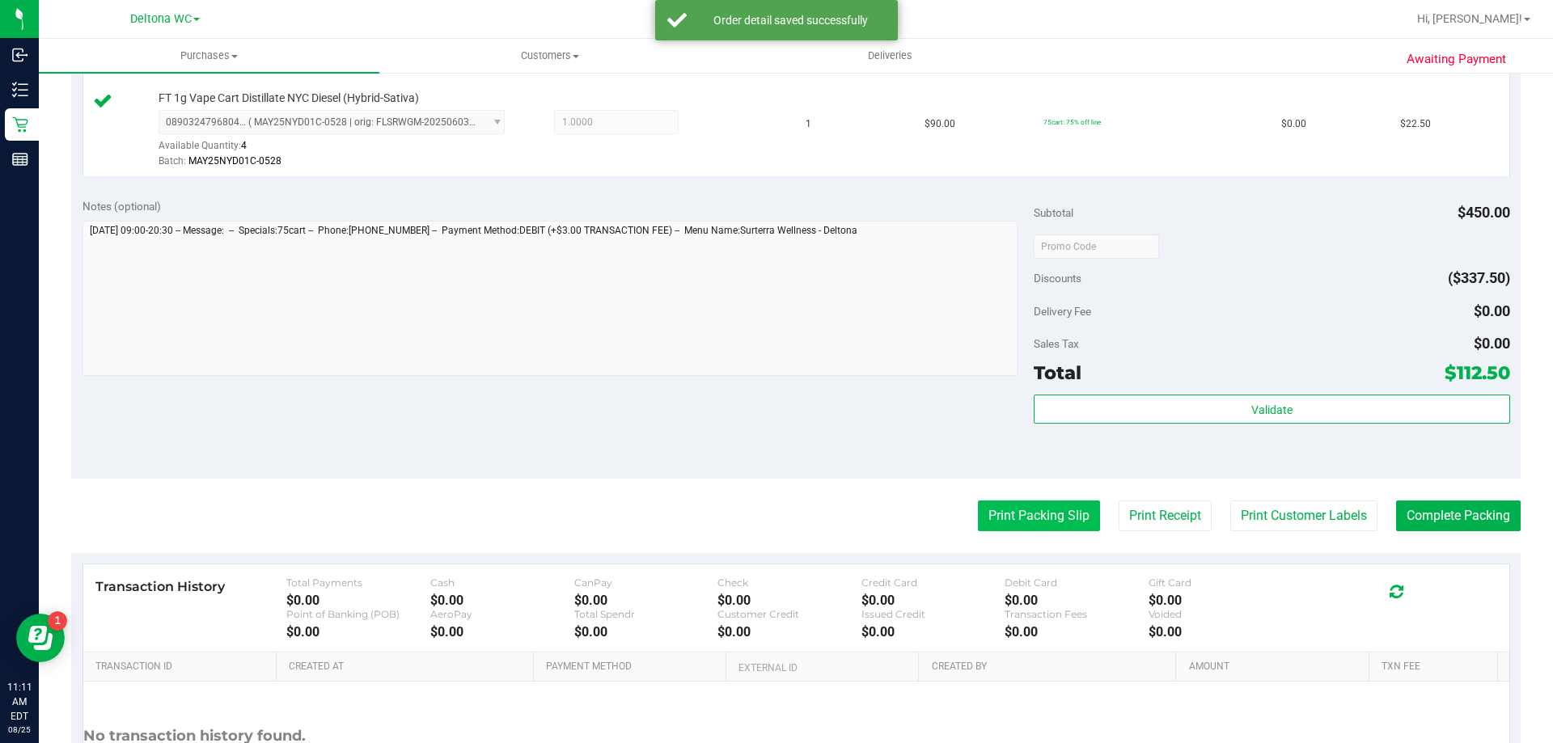
click at [978, 523] on button "Print Packing Slip" at bounding box center [1039, 516] width 122 height 31
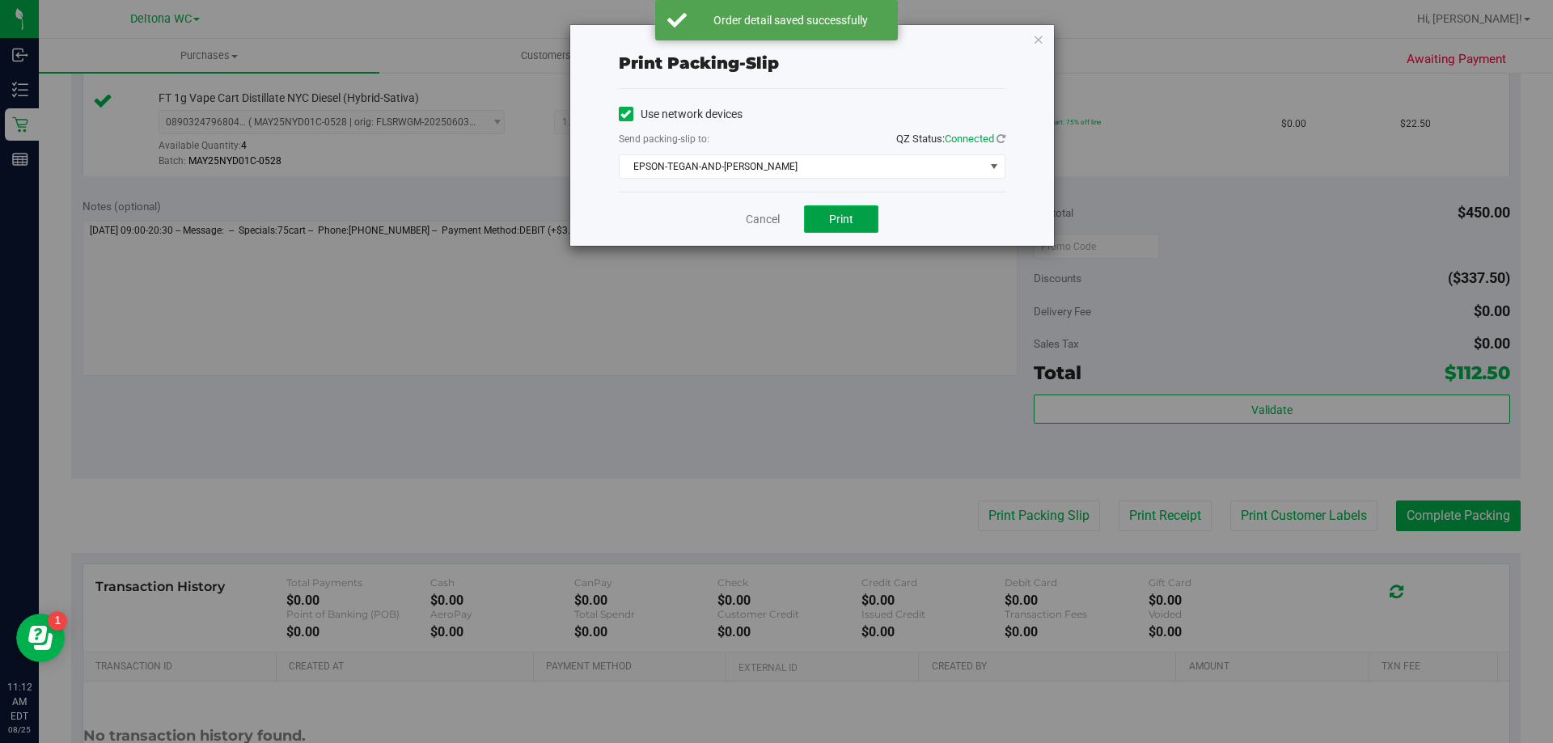
click at [842, 214] on span "Print" at bounding box center [841, 219] width 24 height 13
click at [759, 219] on link "Cancel" at bounding box center [763, 219] width 34 height 17
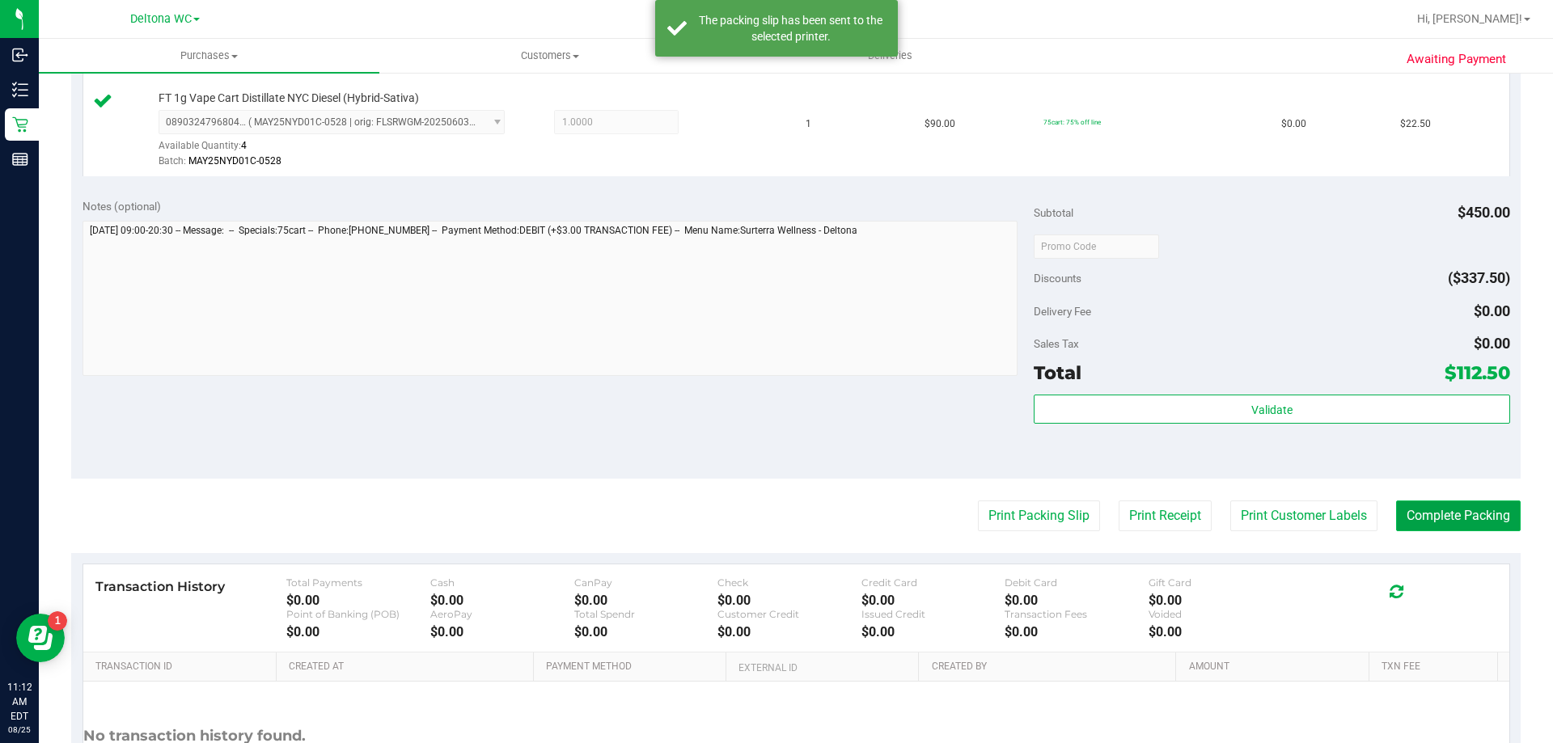
click at [1411, 506] on button "Complete Packing" at bounding box center [1458, 516] width 125 height 31
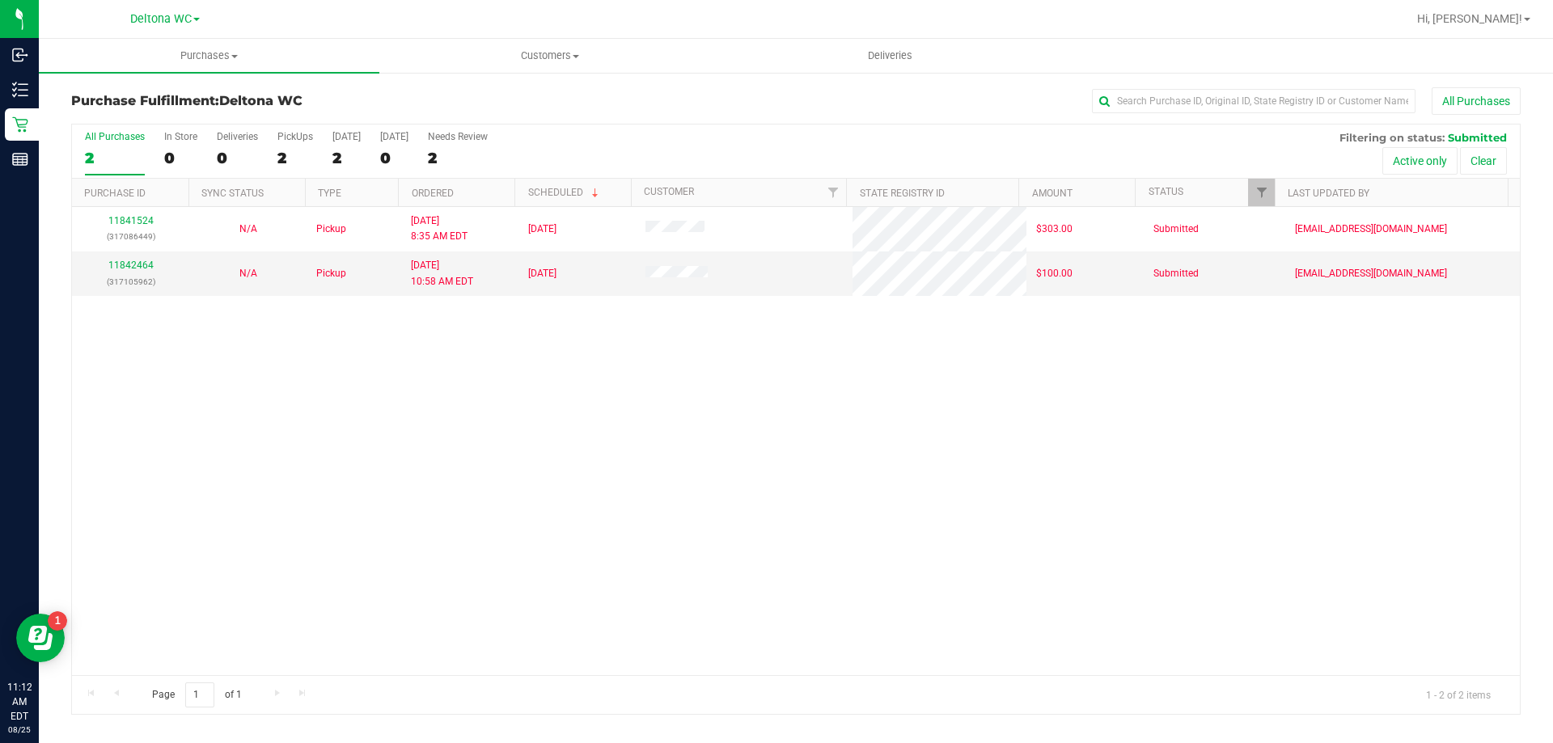
click at [514, 495] on div "11841524 (317086449) N/A Pickup [DATE] 8:35 AM EDT 8/25/2025 $303.00 Submitted …" at bounding box center [796, 441] width 1448 height 468
click at [115, 150] on div "2" at bounding box center [115, 158] width 60 height 19
click at [0, 0] on input "All Purchases 2" at bounding box center [0, 0] width 0 height 0
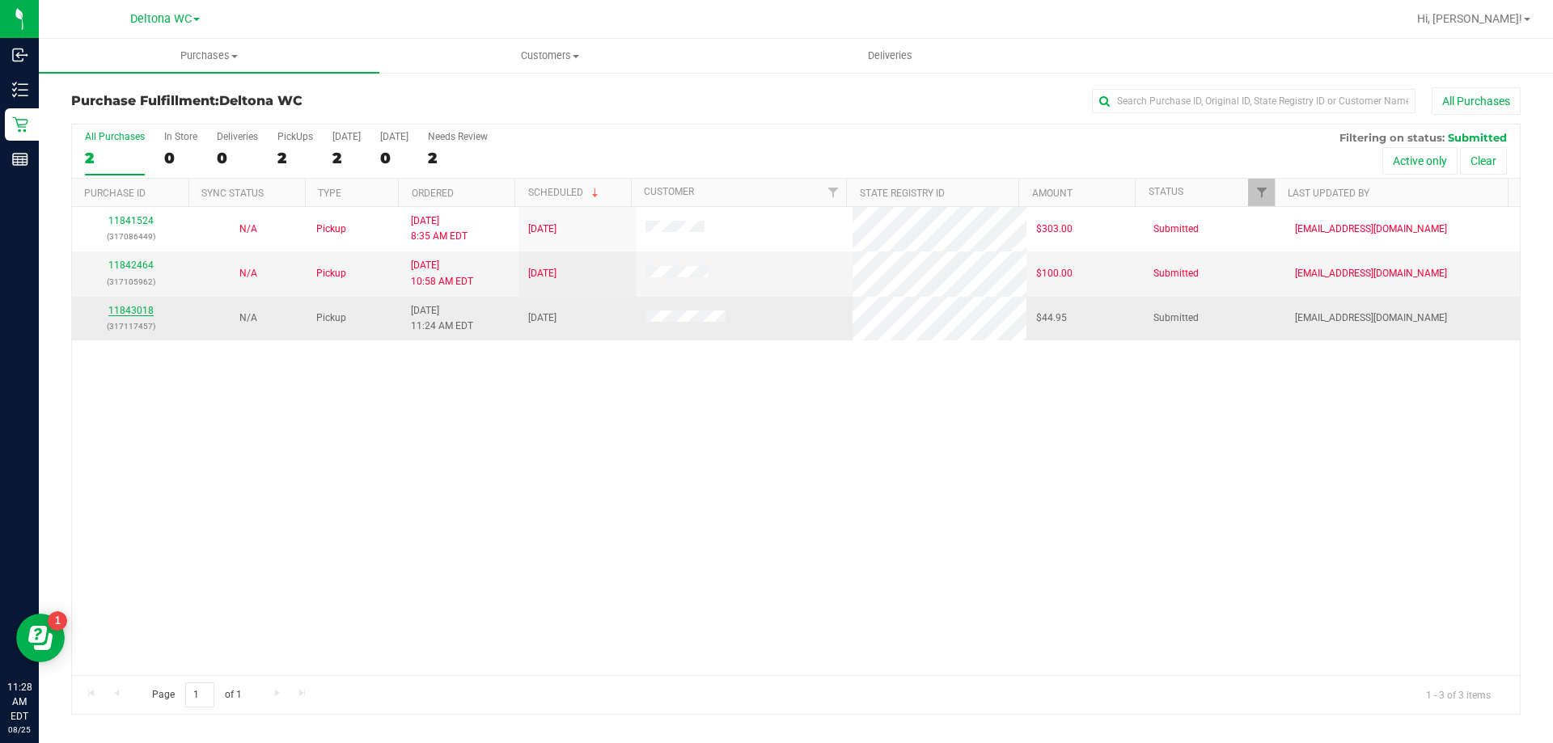
click at [139, 315] on link "11843018" at bounding box center [130, 310] width 45 height 11
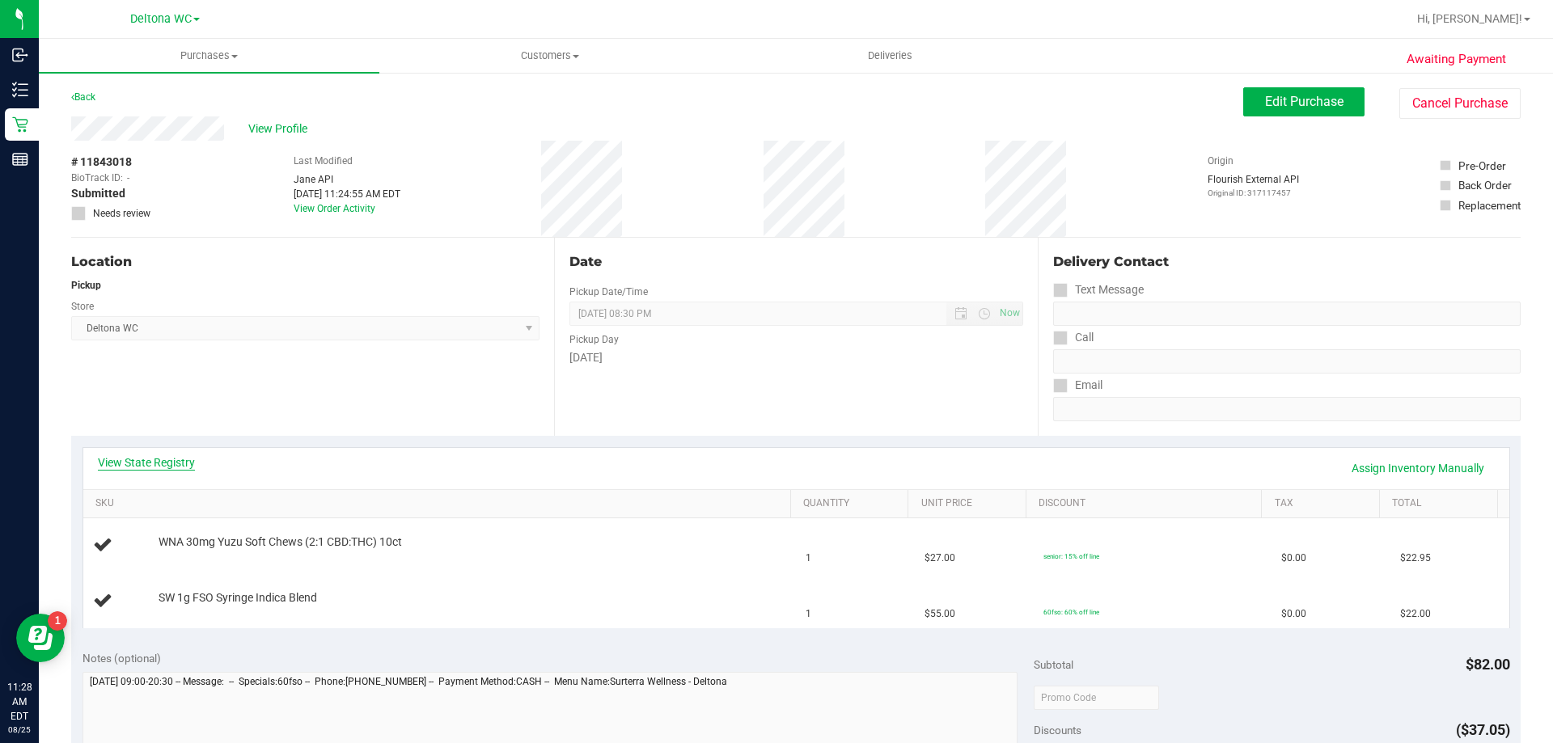
click at [167, 458] on link "View State Registry" at bounding box center [146, 463] width 97 height 16
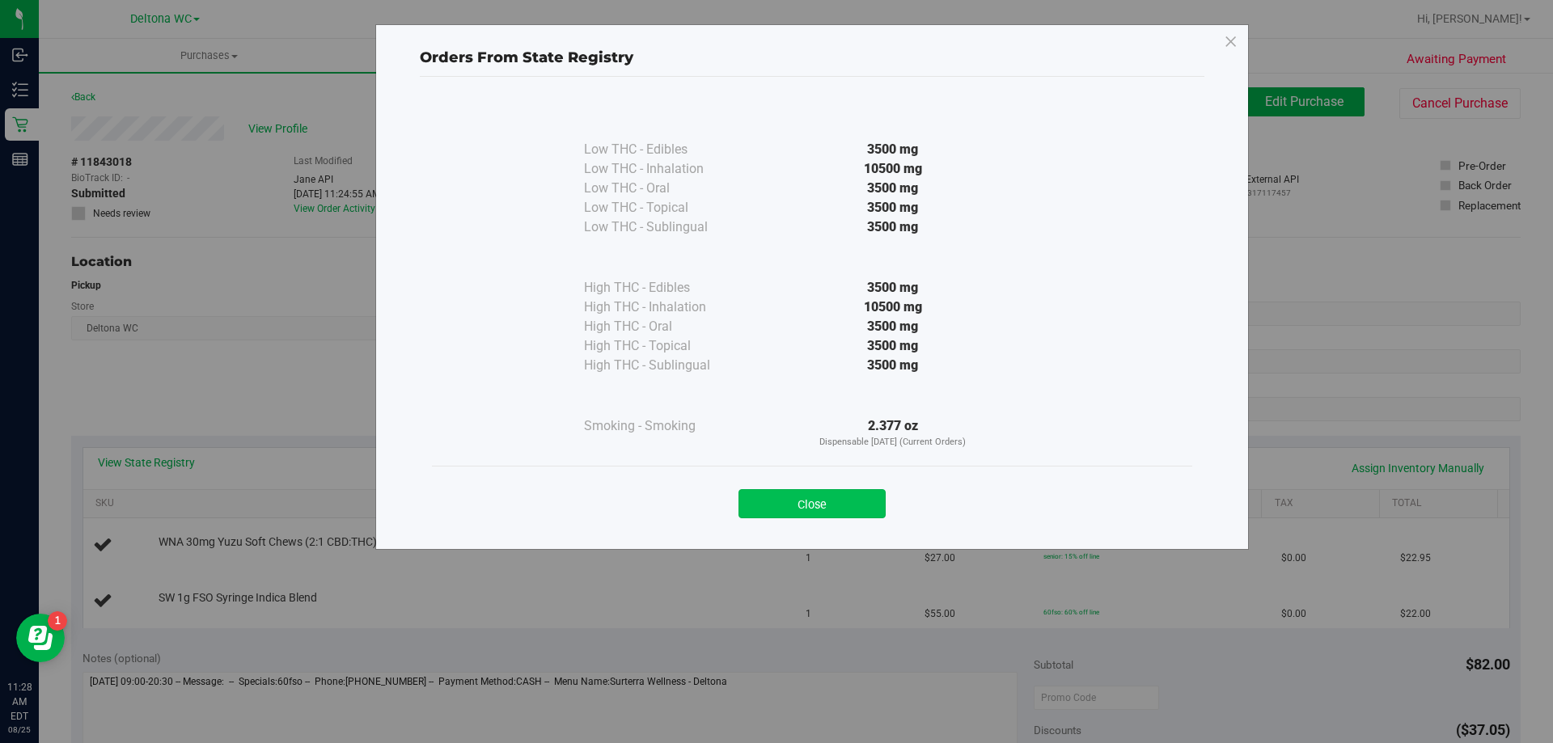
click at [819, 503] on button "Close" at bounding box center [812, 503] width 147 height 29
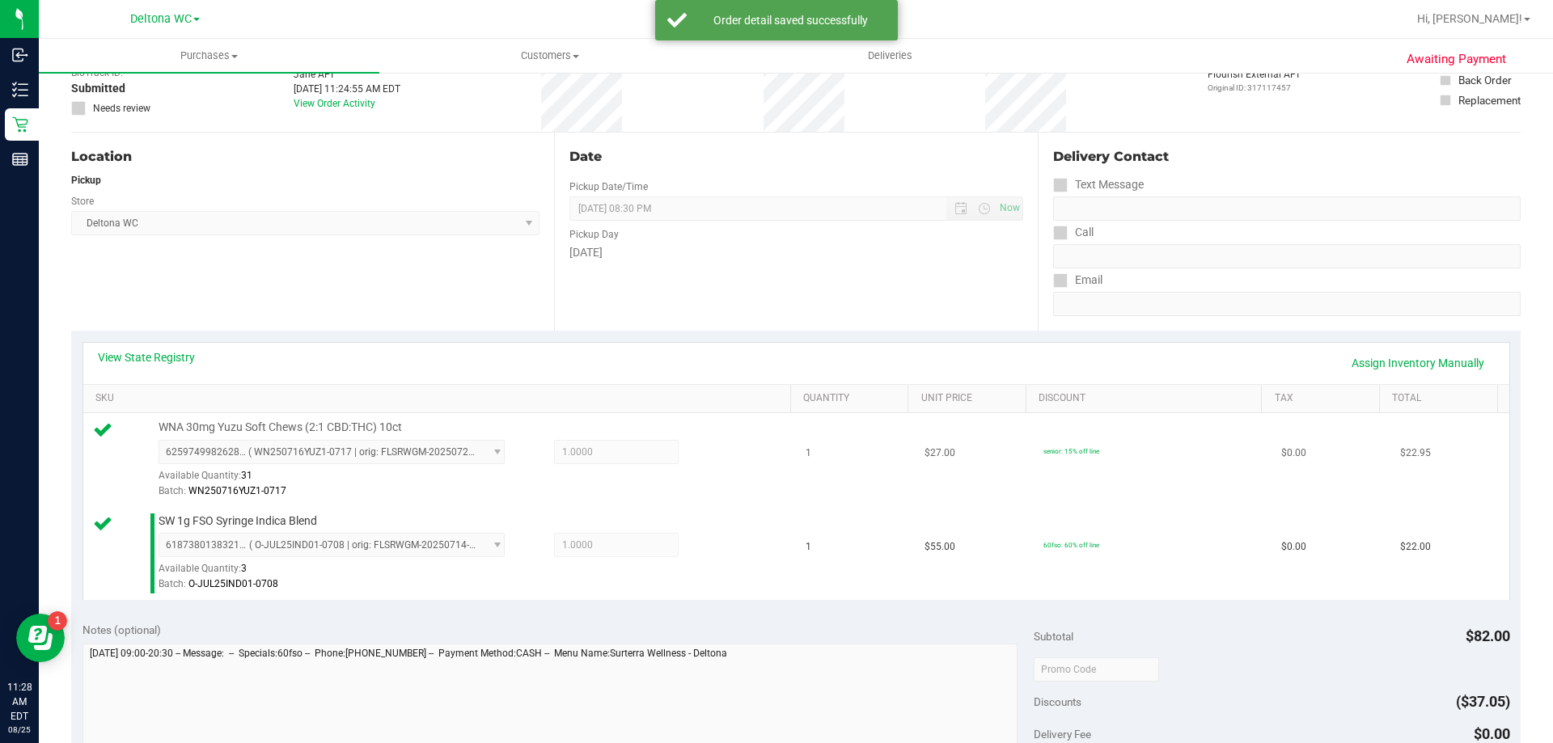
scroll to position [243, 0]
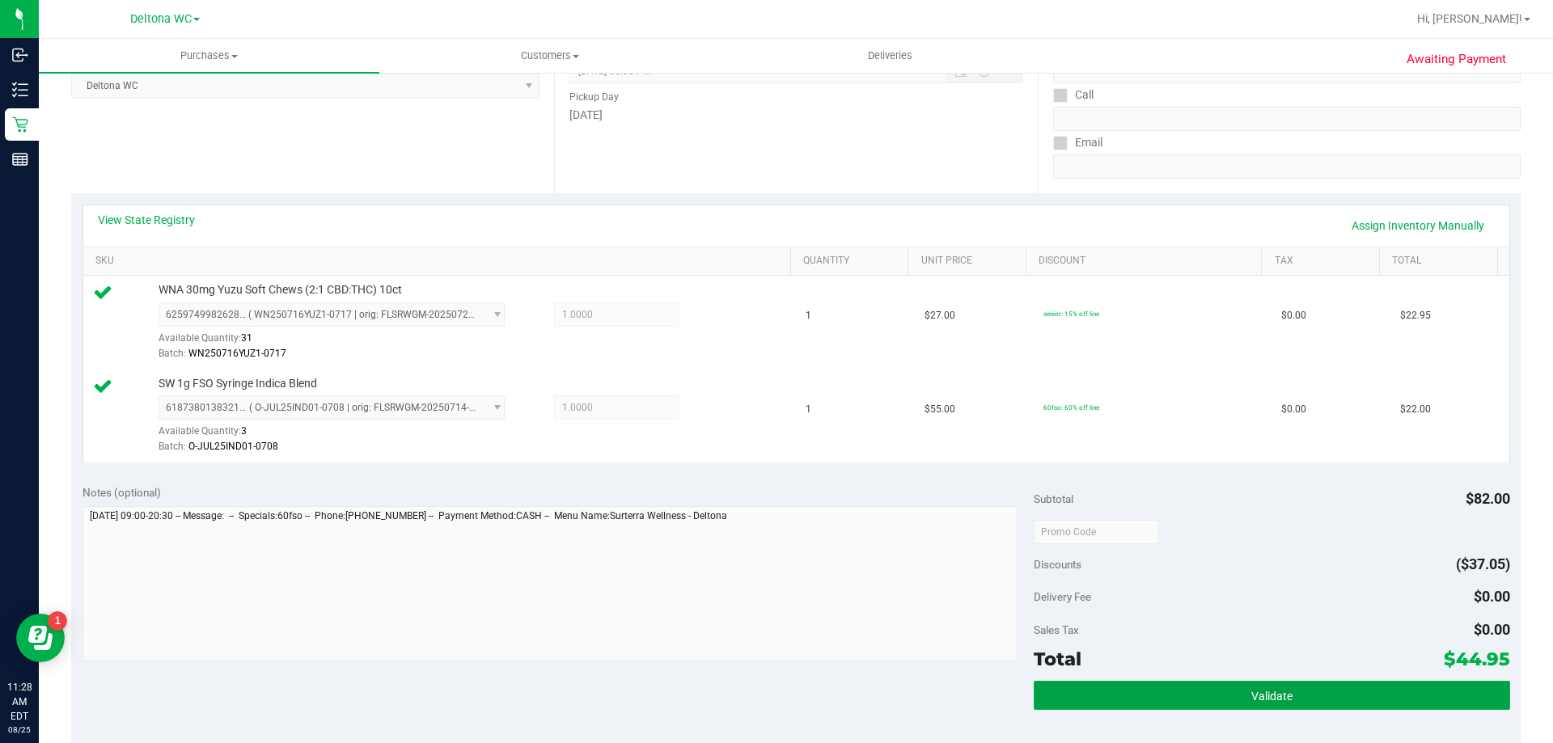
click at [1206, 692] on button "Validate" at bounding box center [1272, 695] width 476 height 29
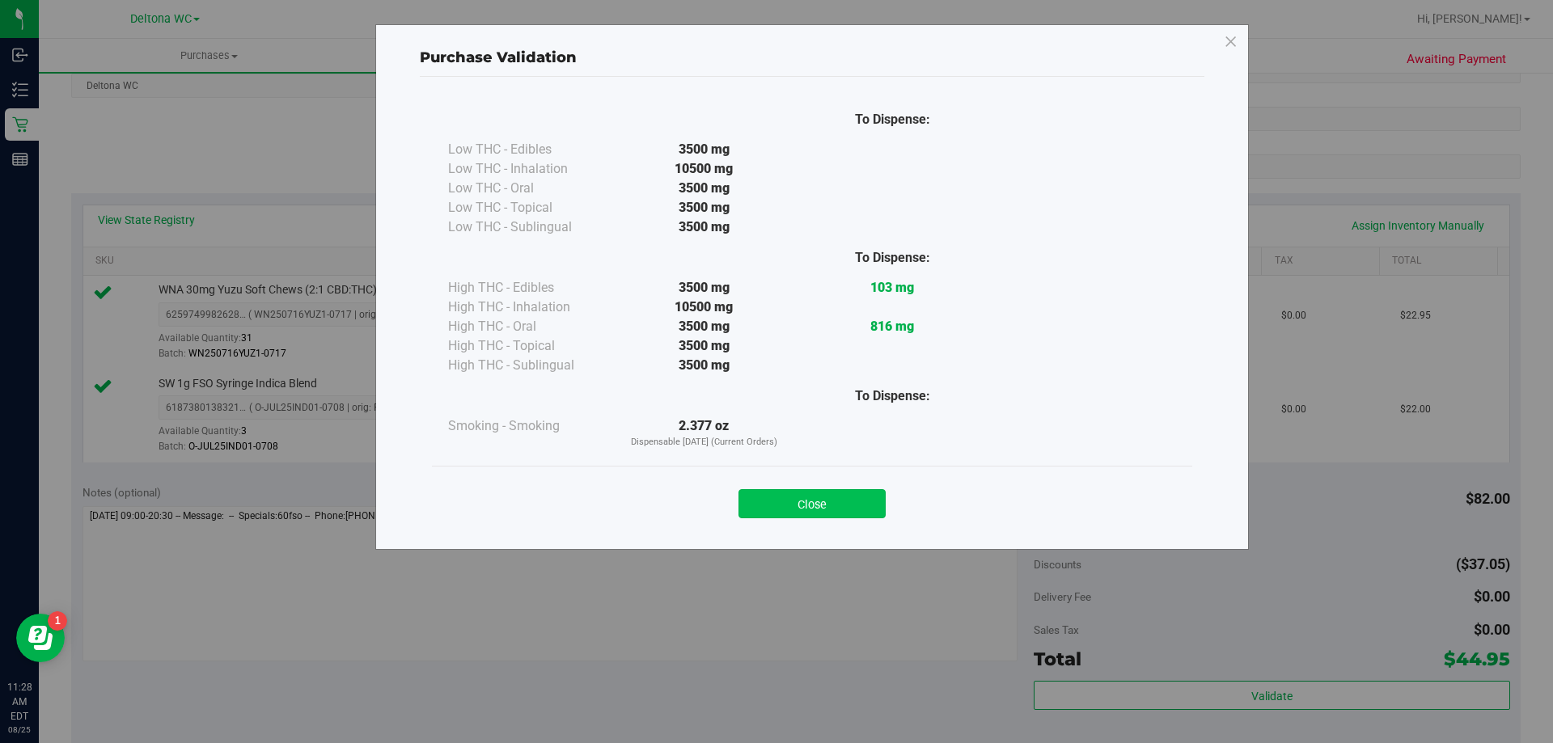
click at [853, 501] on button "Close" at bounding box center [812, 503] width 147 height 29
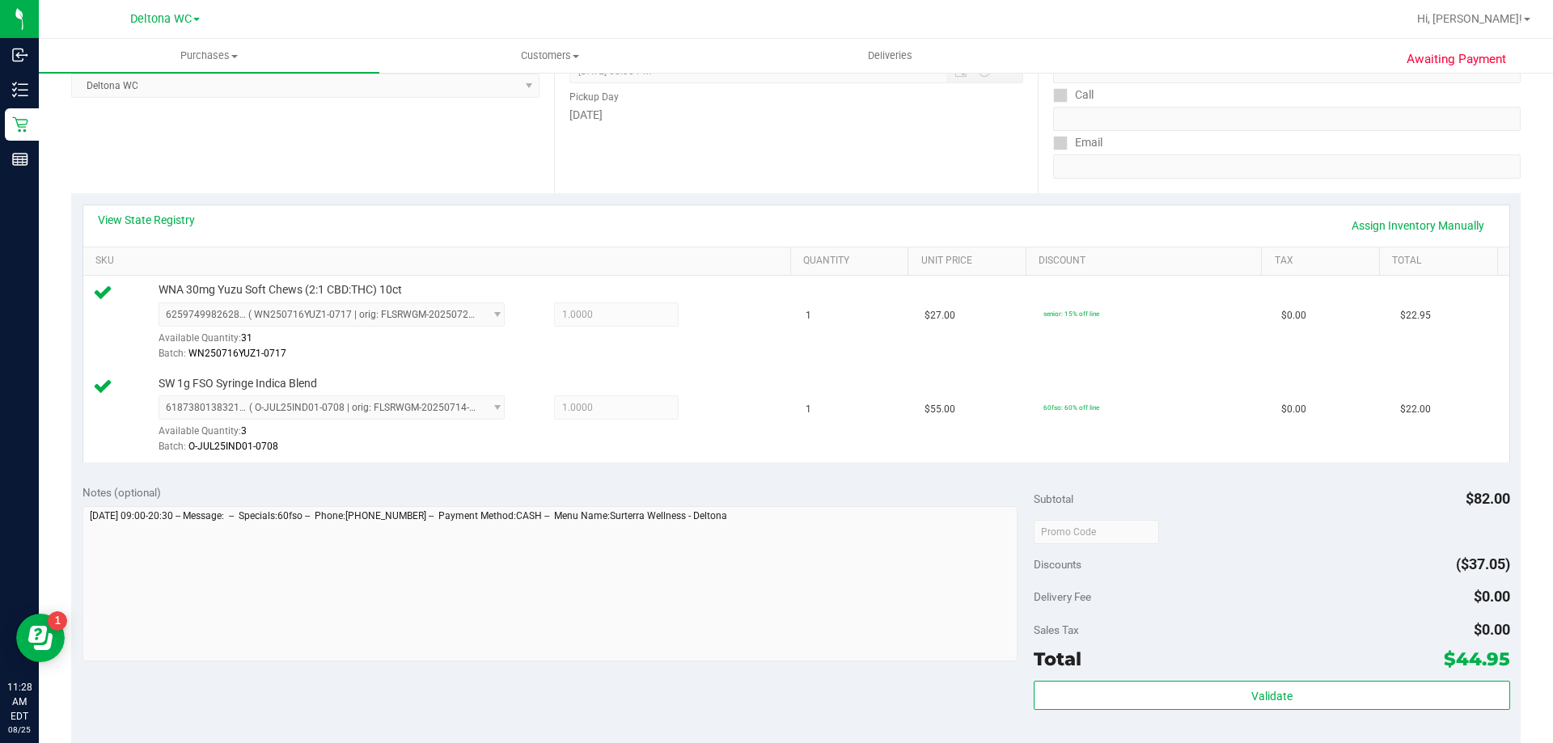
scroll to position [404, 0]
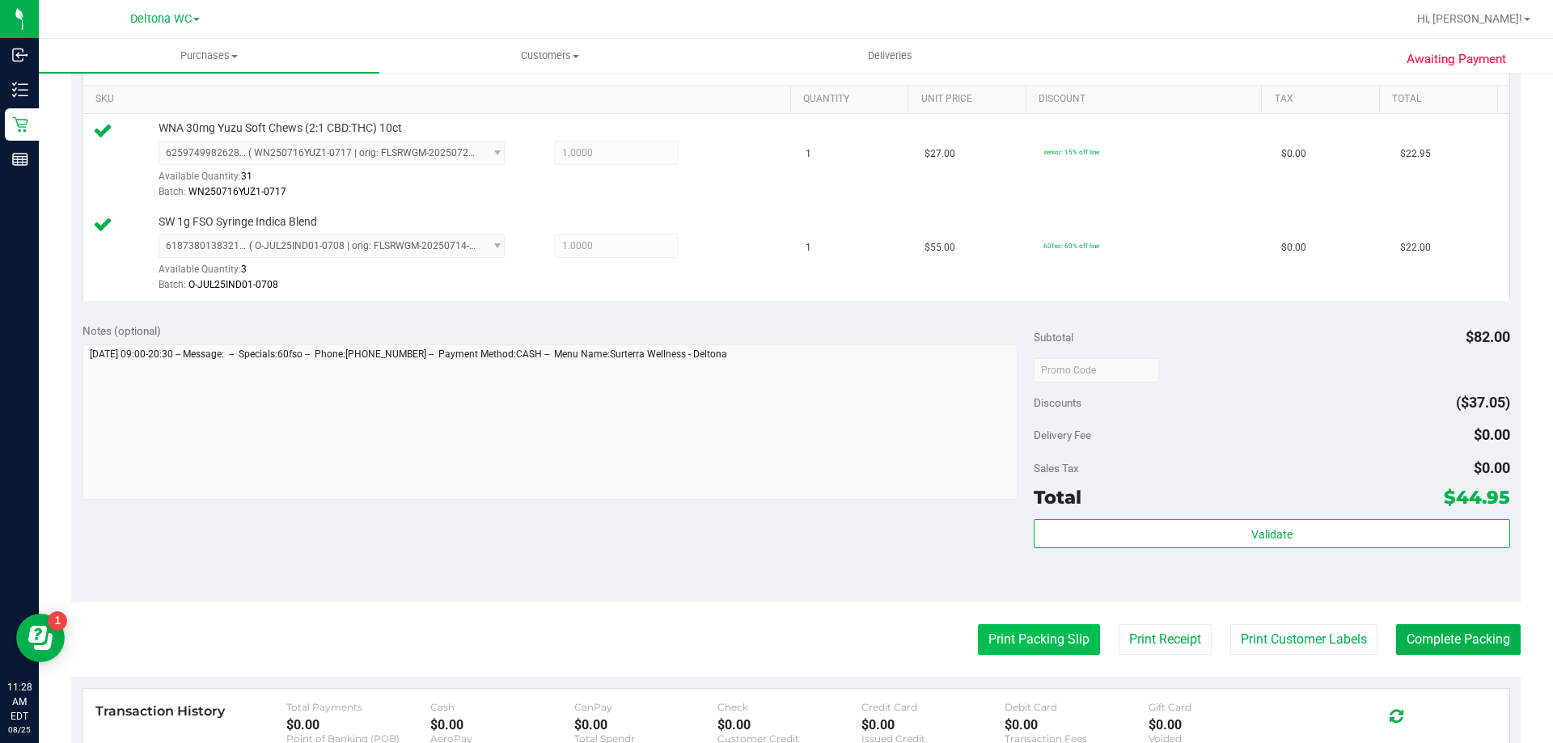
click at [1004, 629] on button "Print Packing Slip" at bounding box center [1039, 640] width 122 height 31
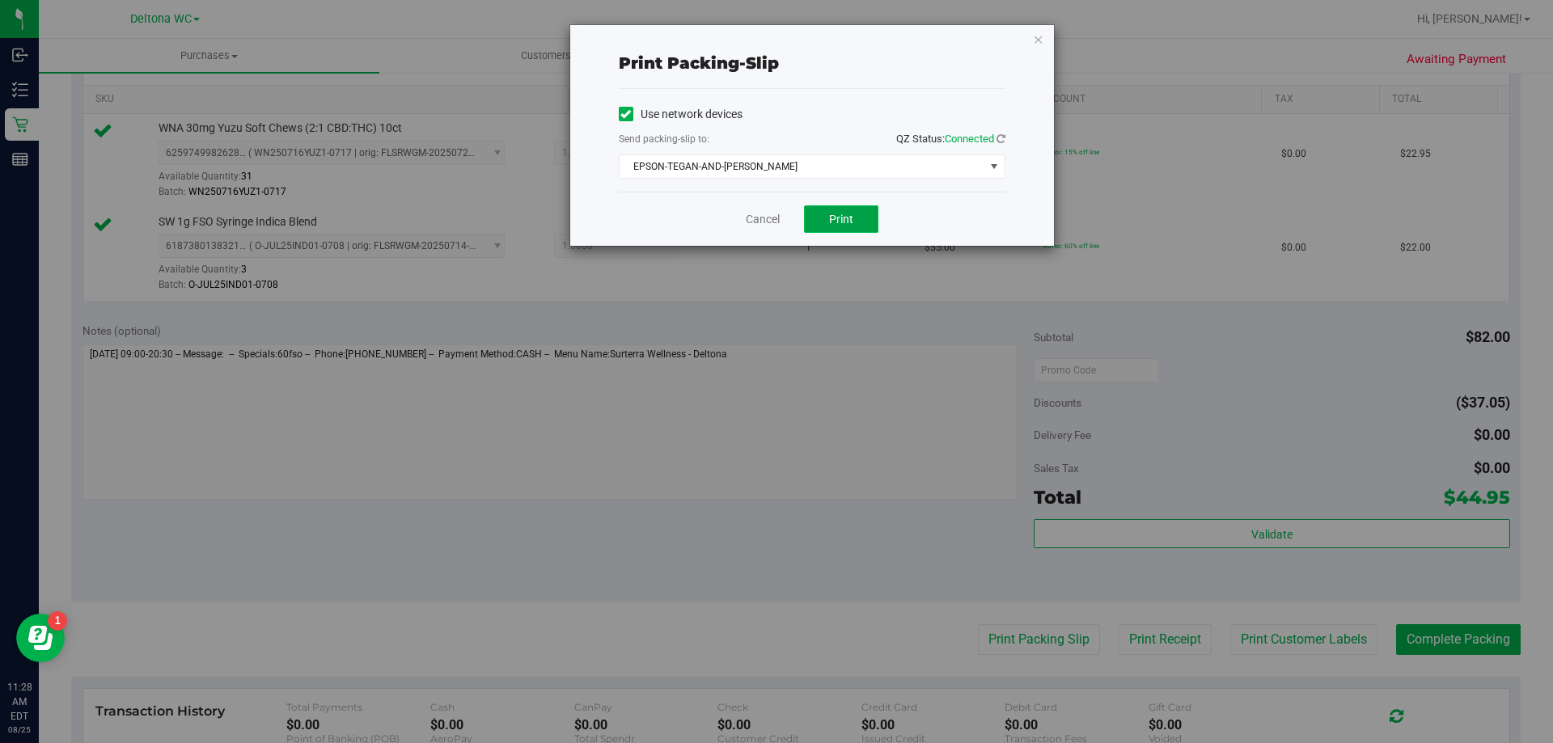
click at [828, 217] on button "Print" at bounding box center [841, 219] width 74 height 28
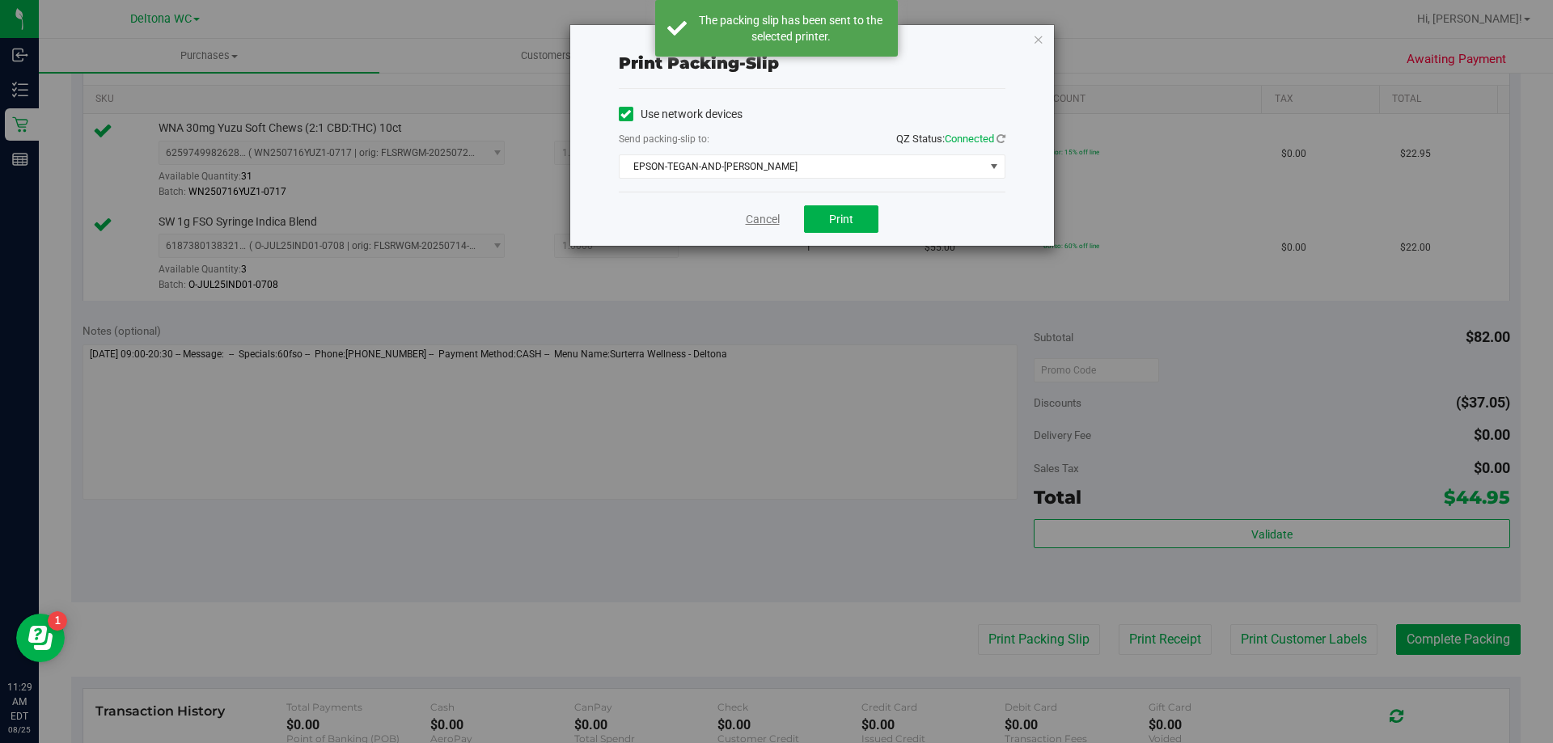
click at [752, 215] on link "Cancel" at bounding box center [763, 219] width 34 height 17
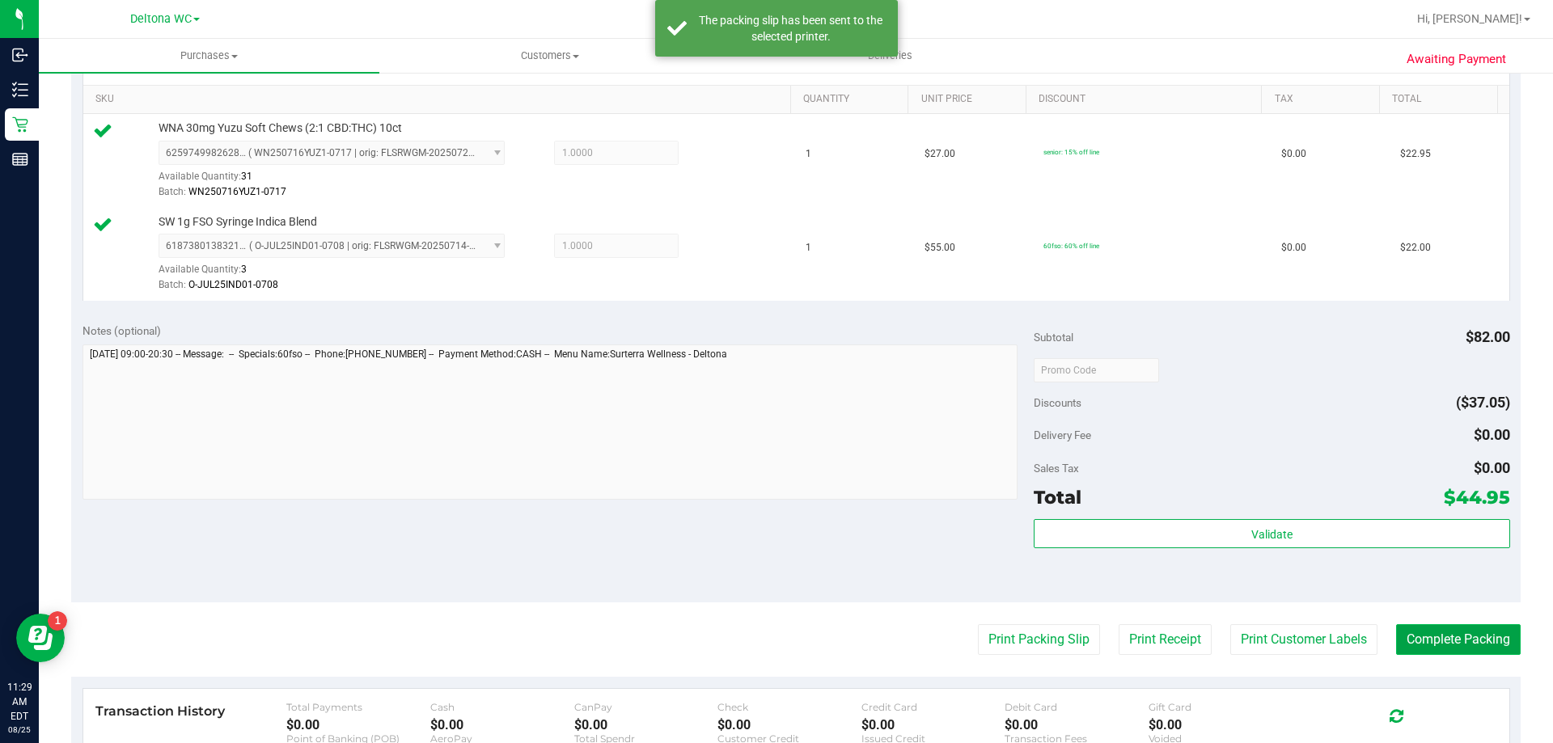
click at [1450, 642] on button "Complete Packing" at bounding box center [1458, 640] width 125 height 31
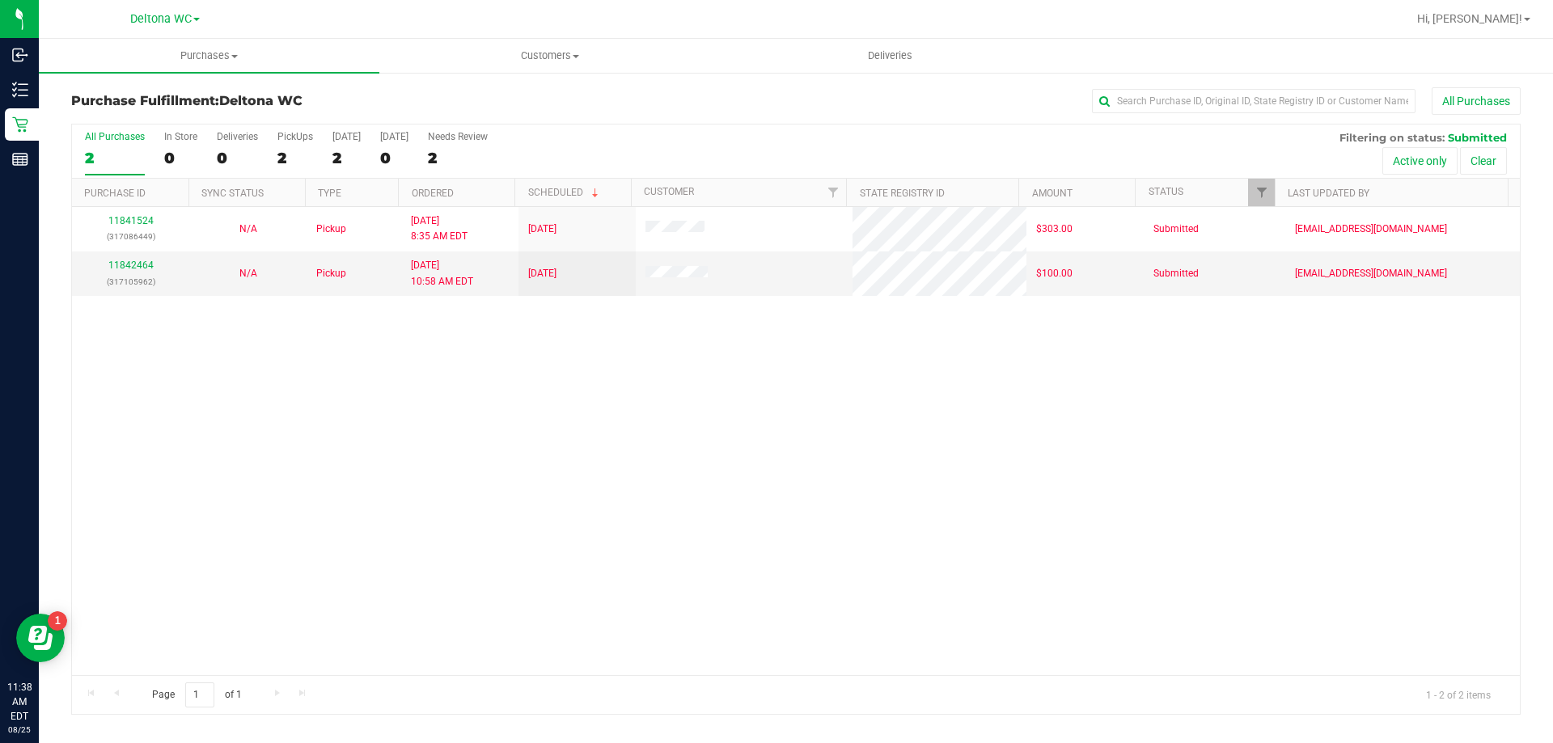
click at [94, 152] on div "2" at bounding box center [115, 158] width 60 height 19
click at [0, 0] on input "All Purchases 2" at bounding box center [0, 0] width 0 height 0
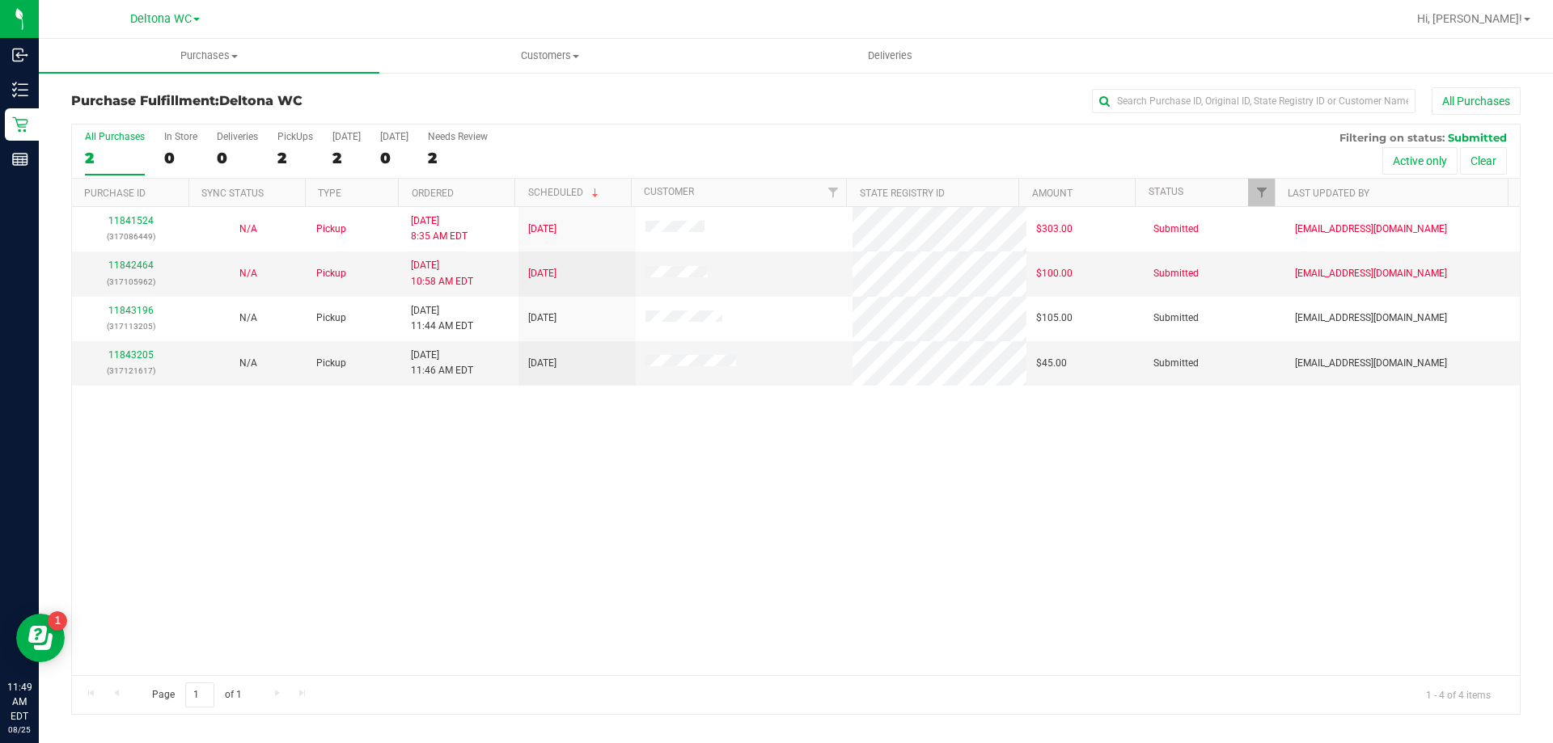
click at [910, 535] on div "11841524 (317086449) N/A Pickup [DATE] 8:35 AM EDT 8/25/2025 $303.00 Submitted …" at bounding box center [796, 441] width 1448 height 468
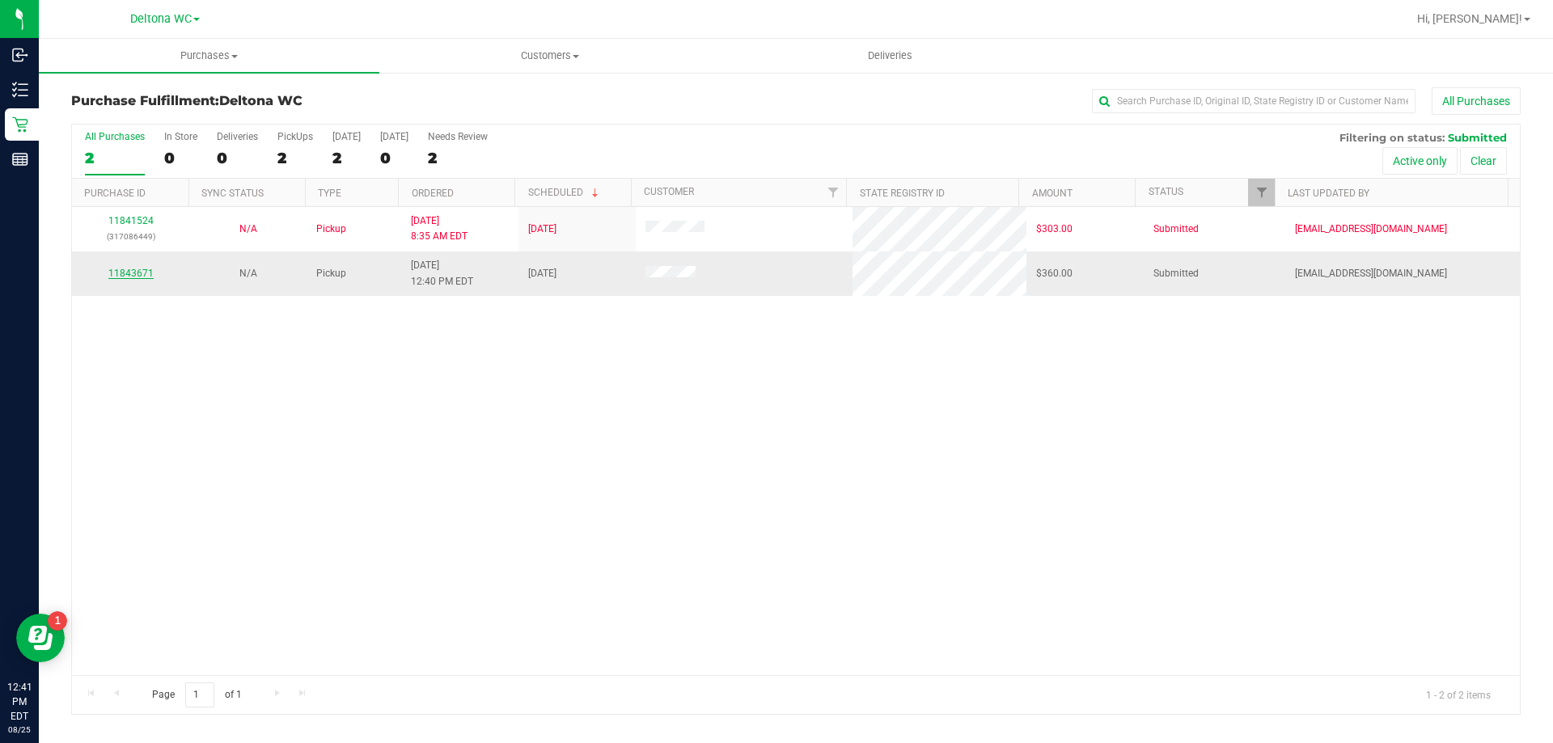
click at [133, 269] on link "11843671" at bounding box center [130, 273] width 45 height 11
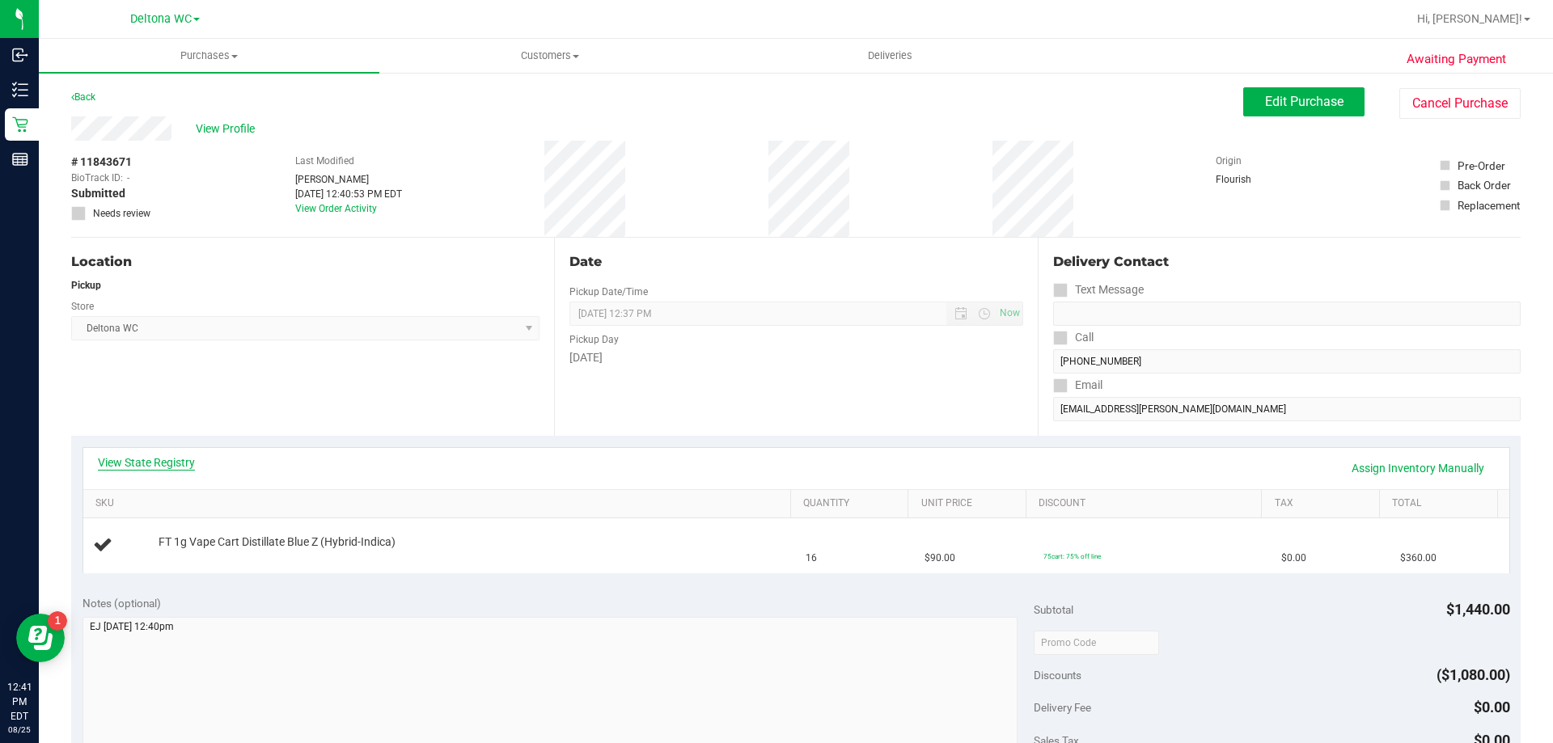
click at [169, 465] on link "View State Registry" at bounding box center [146, 463] width 97 height 16
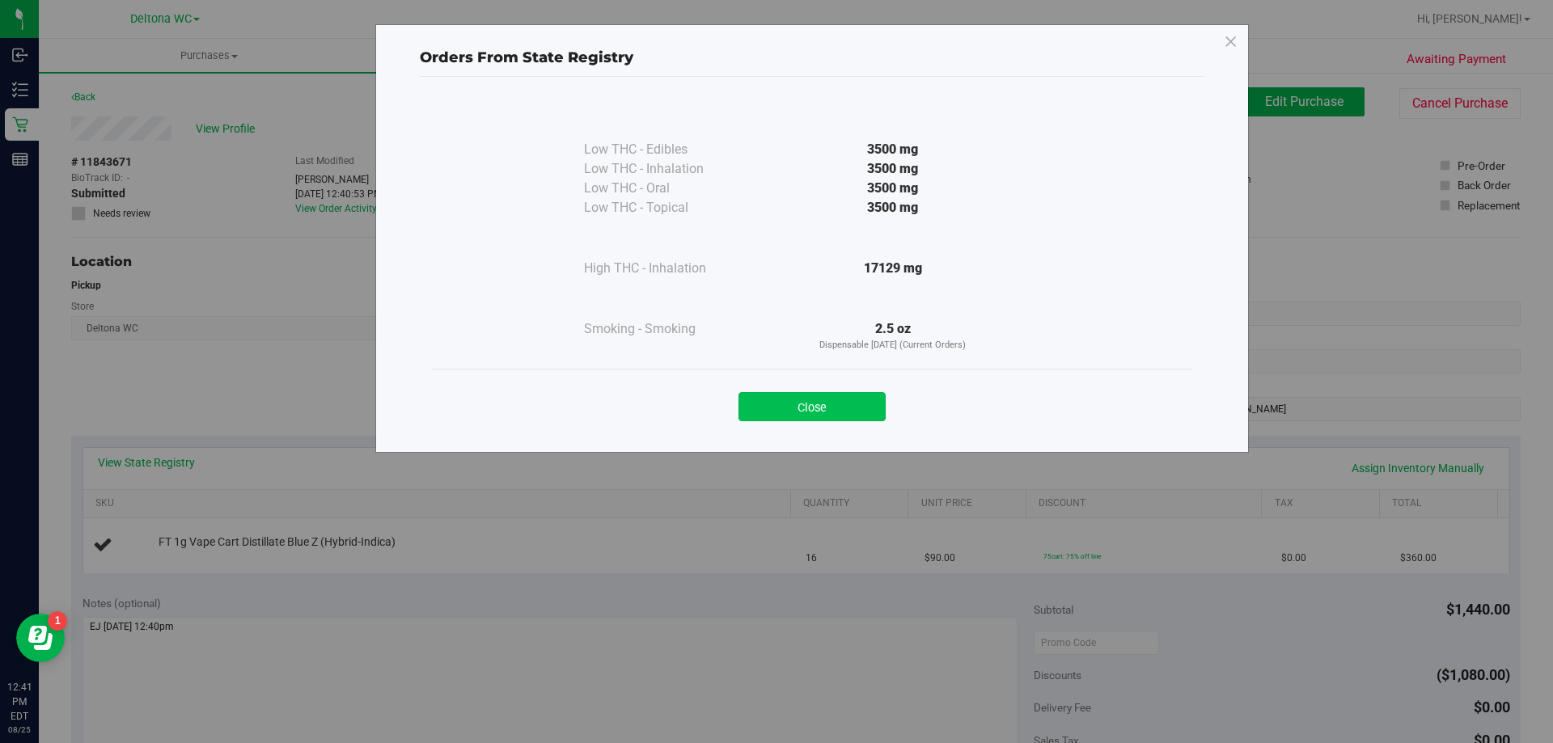
click at [828, 403] on button "Close" at bounding box center [812, 406] width 147 height 29
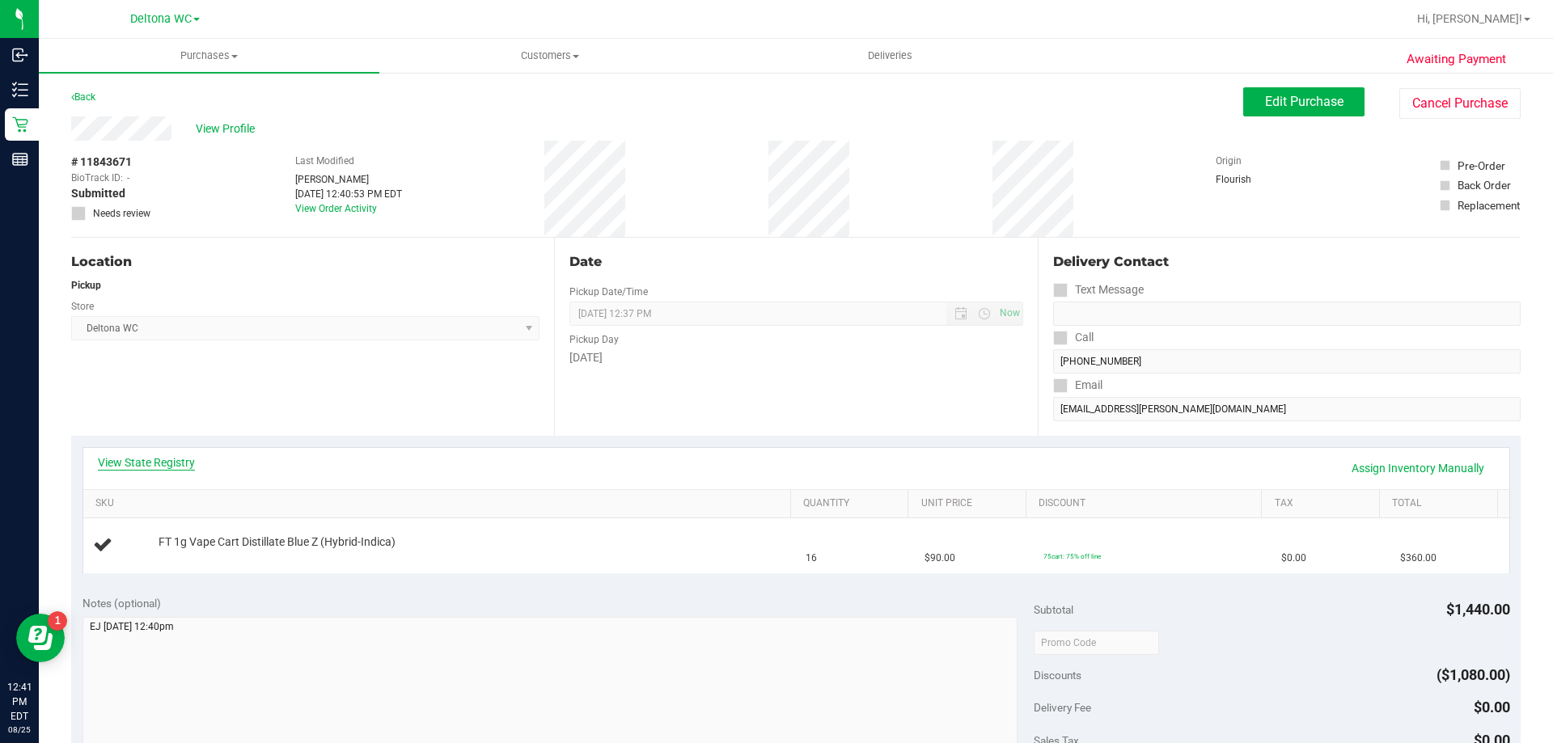
click at [164, 456] on link "View State Registry" at bounding box center [146, 463] width 97 height 16
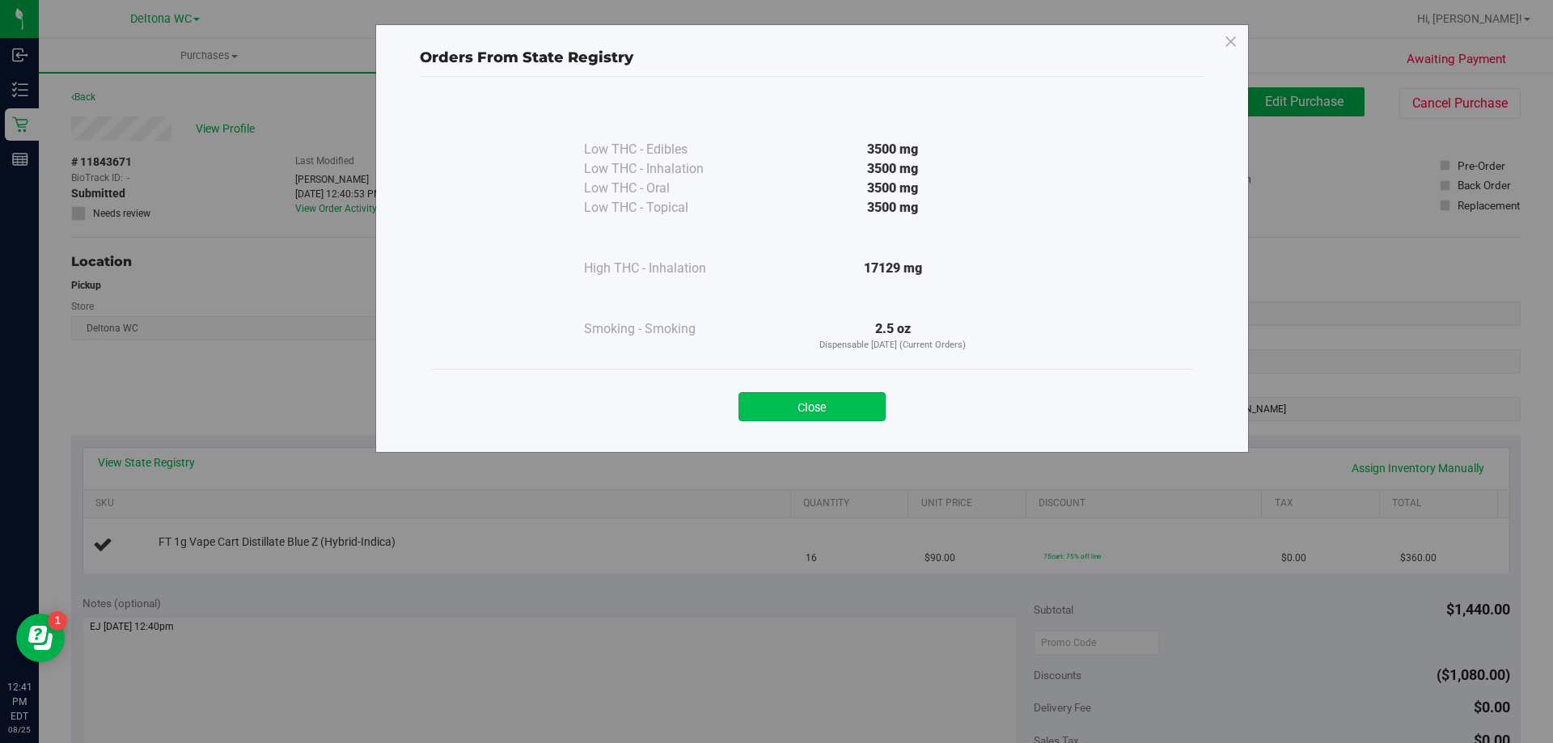
click at [859, 396] on button "Close" at bounding box center [812, 406] width 147 height 29
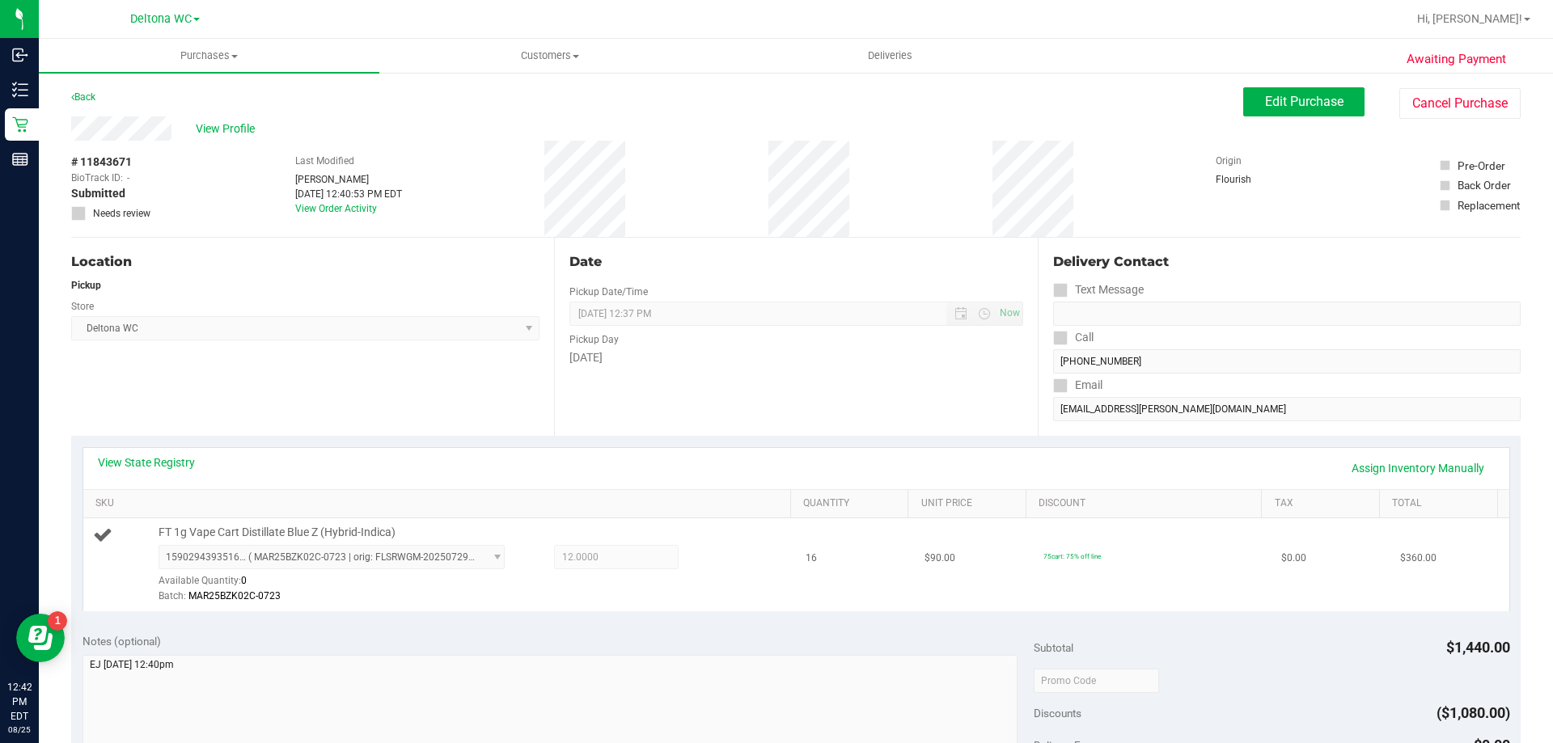
click at [235, 536] on span "FT 1g Vape Cart Distillate Blue Z (Hybrid-Indica)" at bounding box center [277, 532] width 237 height 15
copy div "FT 1g Vape Cart Distillate Blue Z (Hybrid-Indica)"
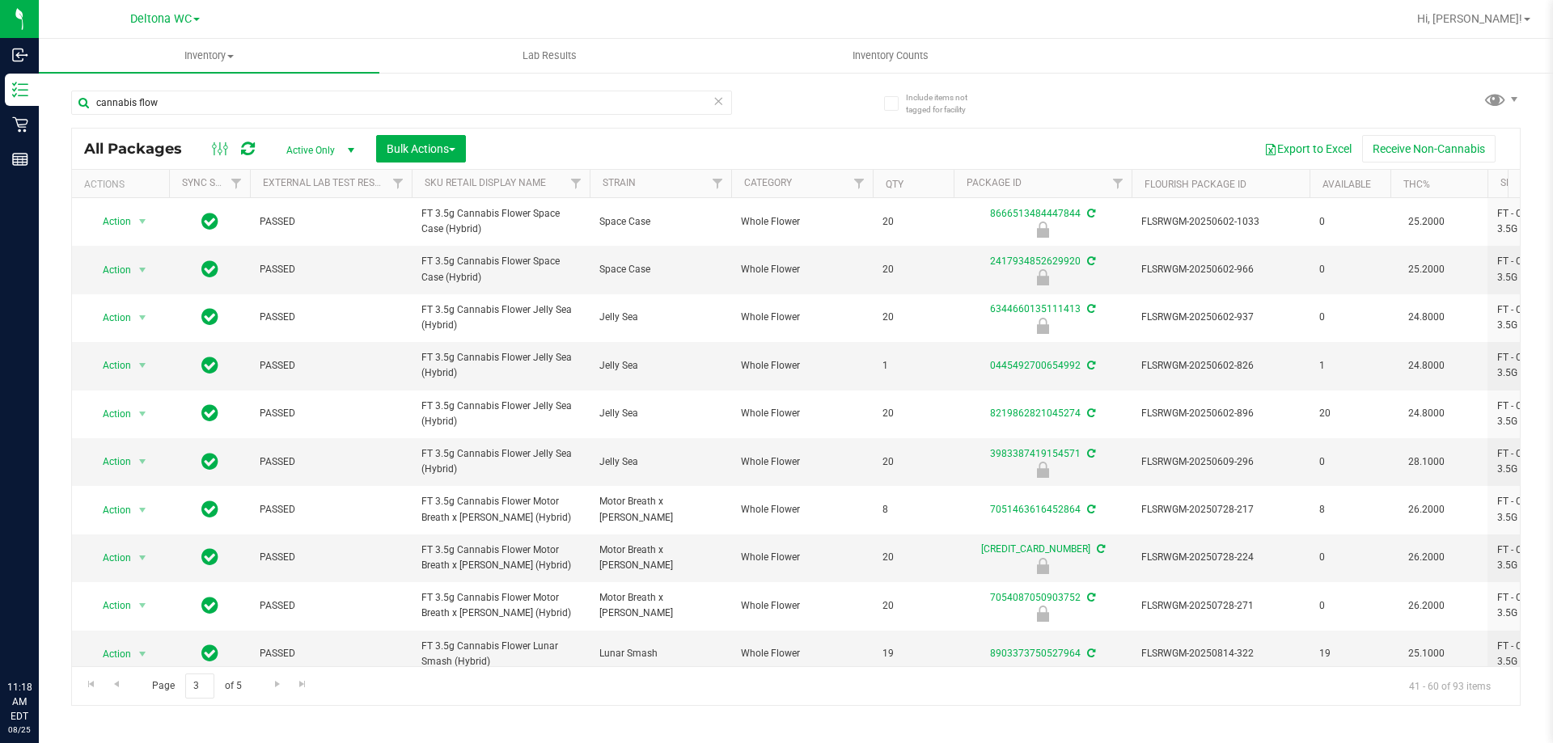
click at [530, 100] on input "cannabis flow" at bounding box center [401, 103] width 661 height 24
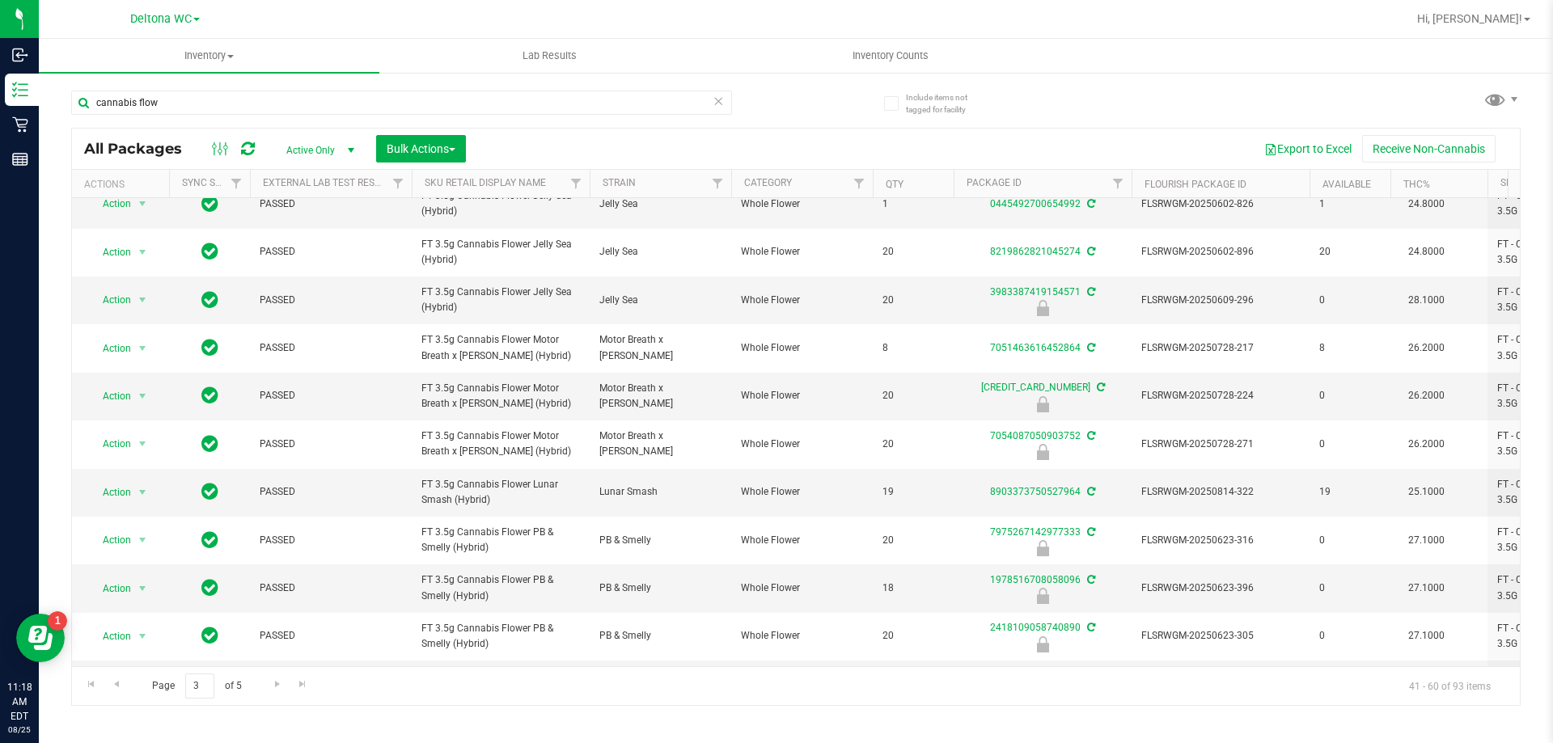
click at [530, 100] on input "cannabis flow" at bounding box center [401, 103] width 661 height 24
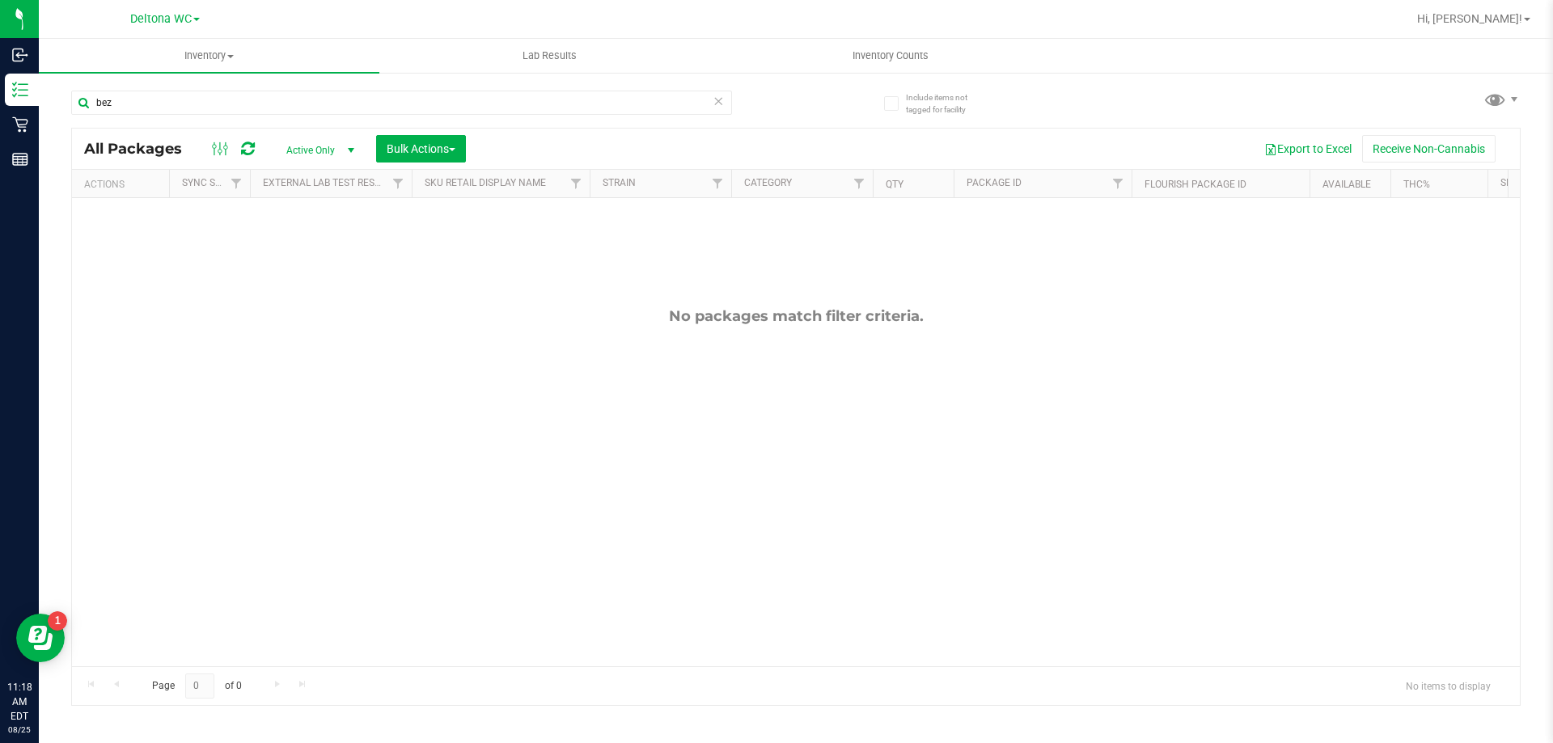
type input "bez"
click at [311, 101] on input "bez" at bounding box center [401, 103] width 661 height 24
click at [311, 100] on input "bez" at bounding box center [401, 103] width 661 height 24
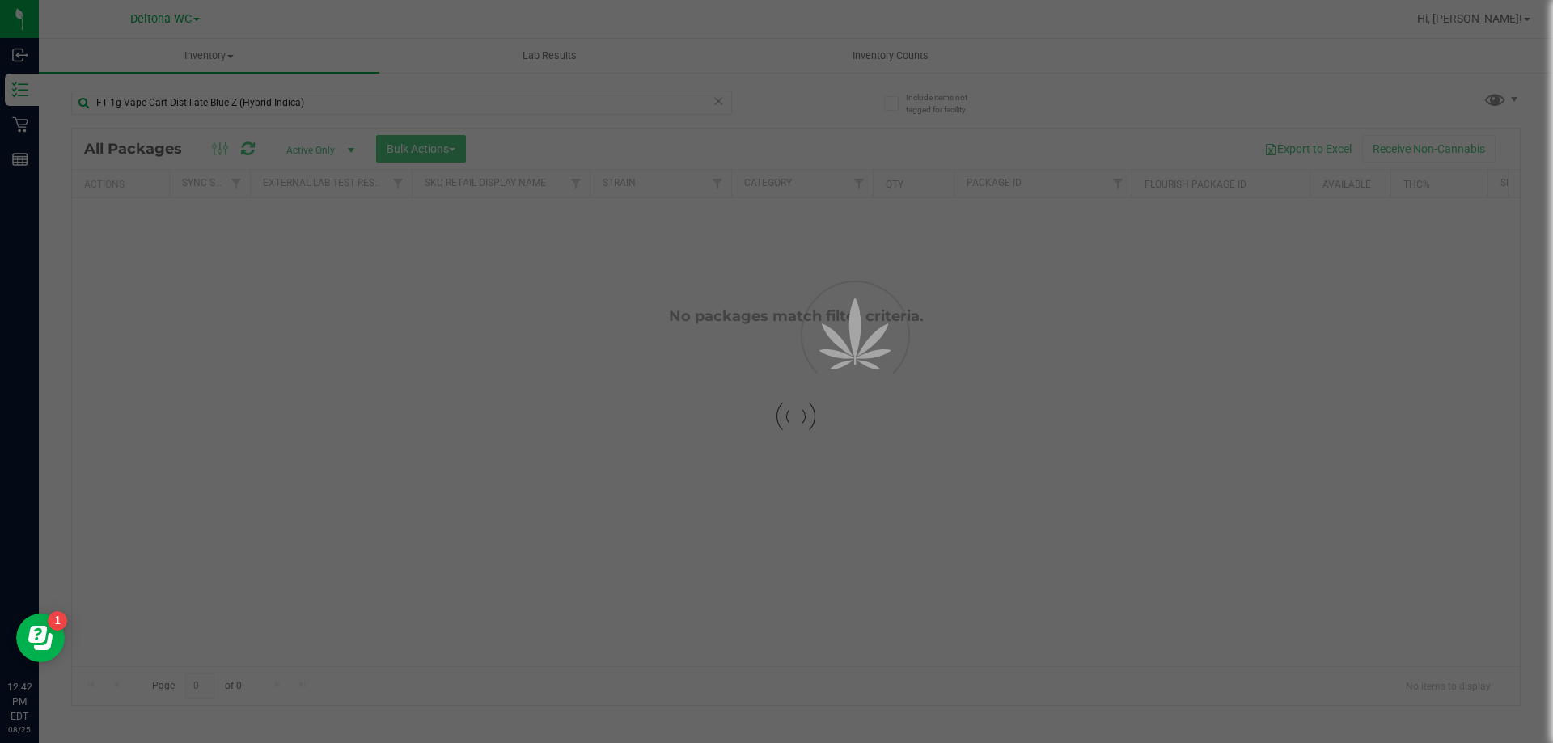
type input "FT 1g Vape Cart Distillate Blue Z (Hybrid-Indica)"
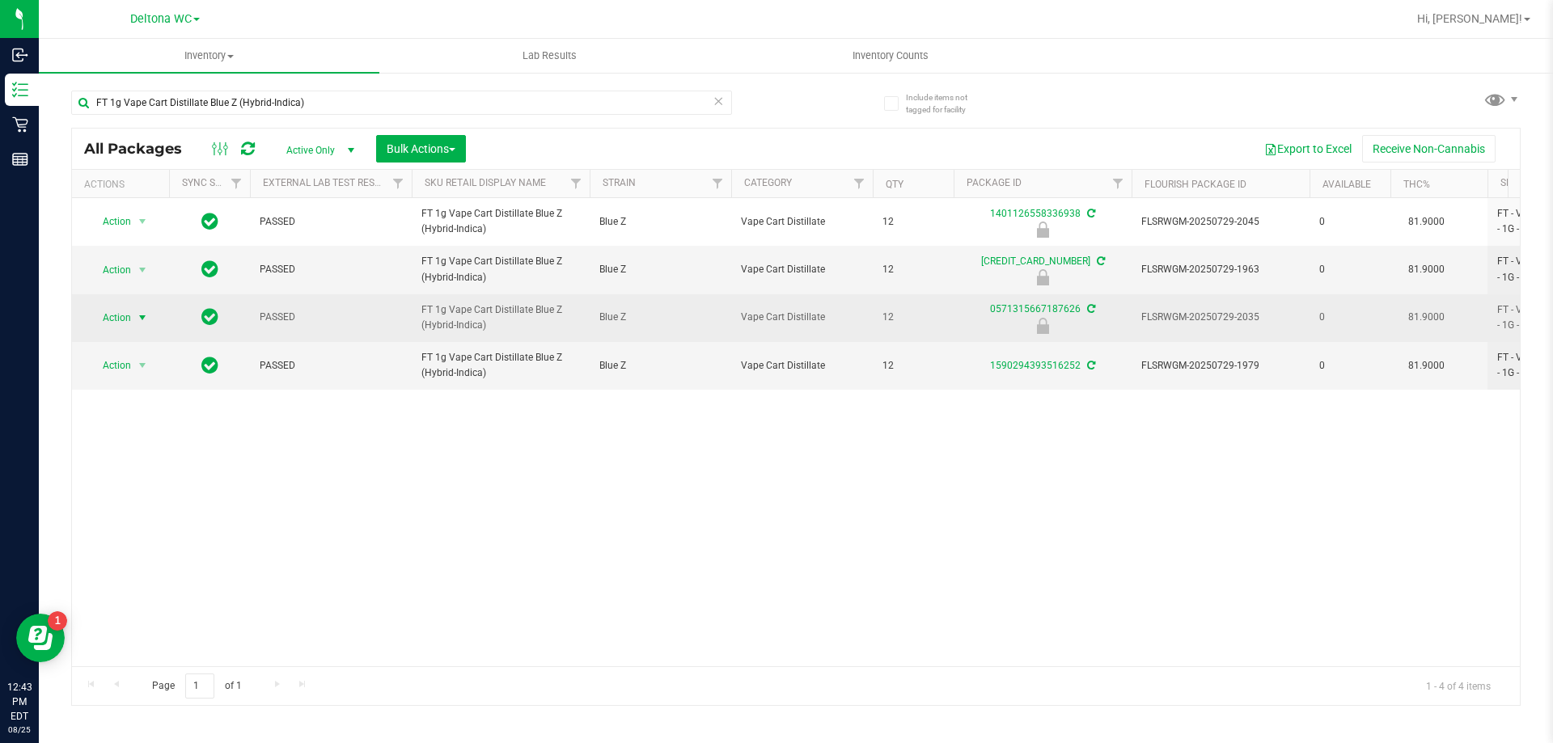
click at [121, 319] on span "Action" at bounding box center [110, 318] width 44 height 23
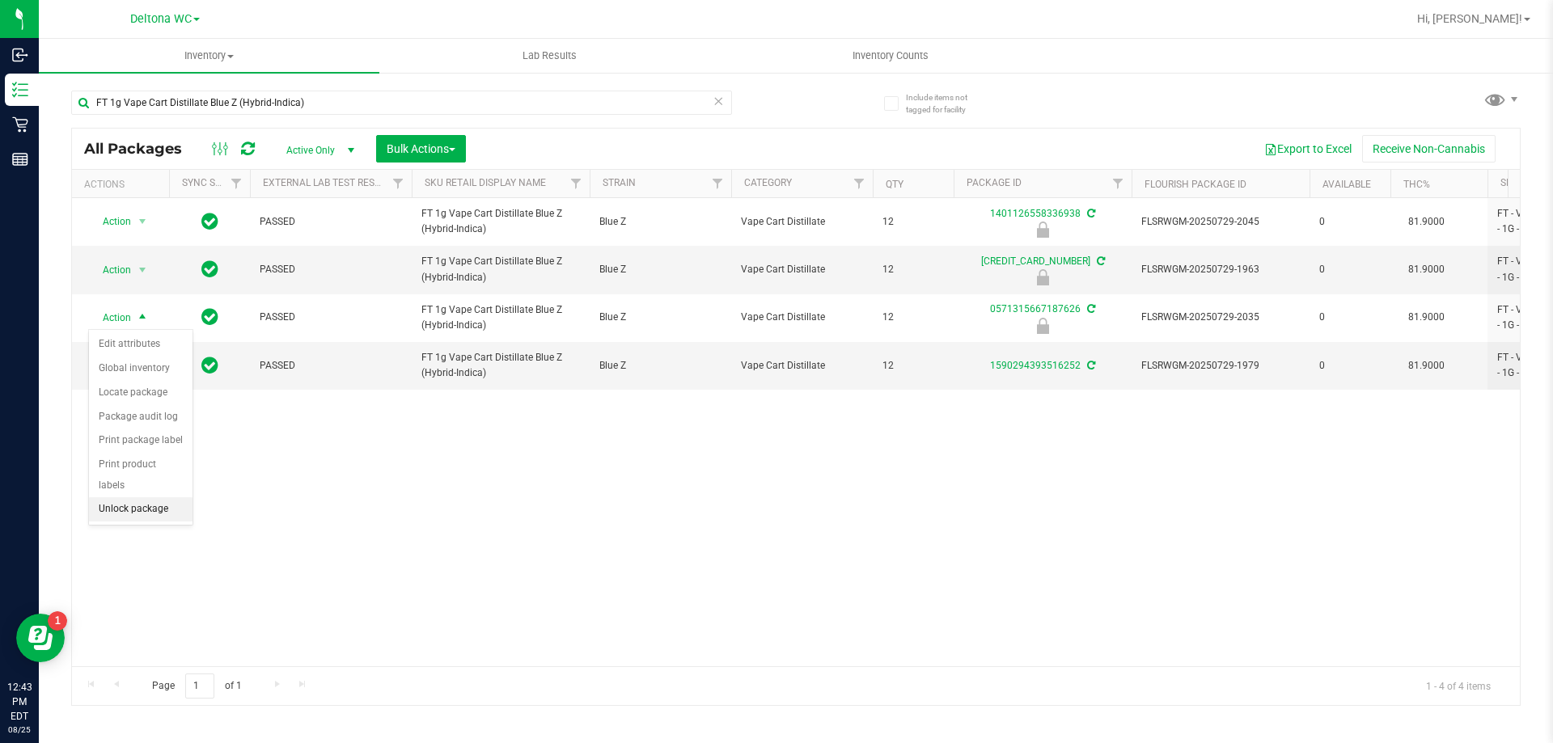
click at [154, 498] on li "Unlock package" at bounding box center [141, 510] width 104 height 24
click at [1505, 18] on span "Hi, [PERSON_NAME]!" at bounding box center [1469, 18] width 105 height 13
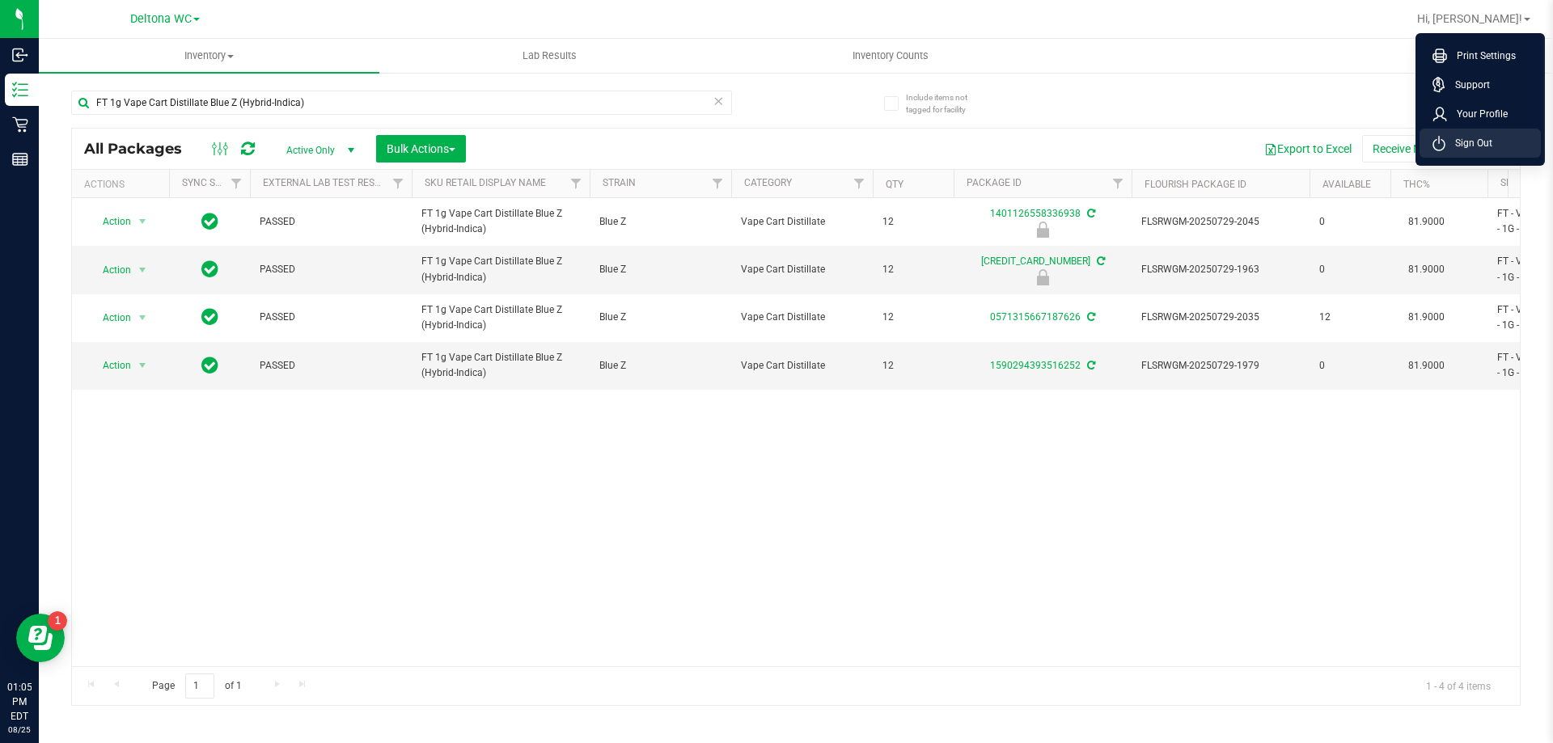
click at [1522, 142] on li "Sign Out" at bounding box center [1480, 143] width 121 height 29
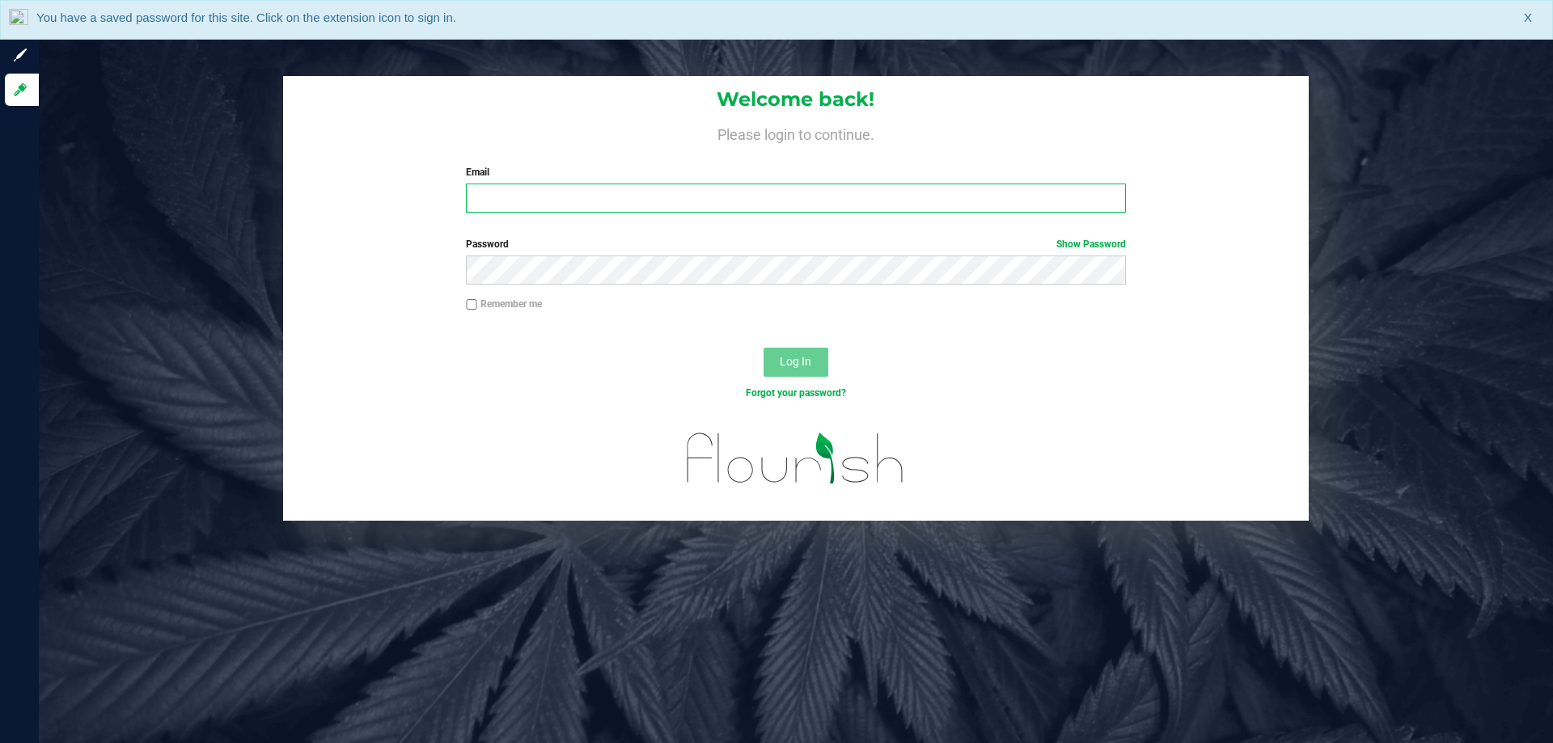
click at [976, 197] on input "Email" at bounding box center [795, 198] width 659 height 29
click at [977, 195] on input "Email" at bounding box center [795, 198] width 659 height 29
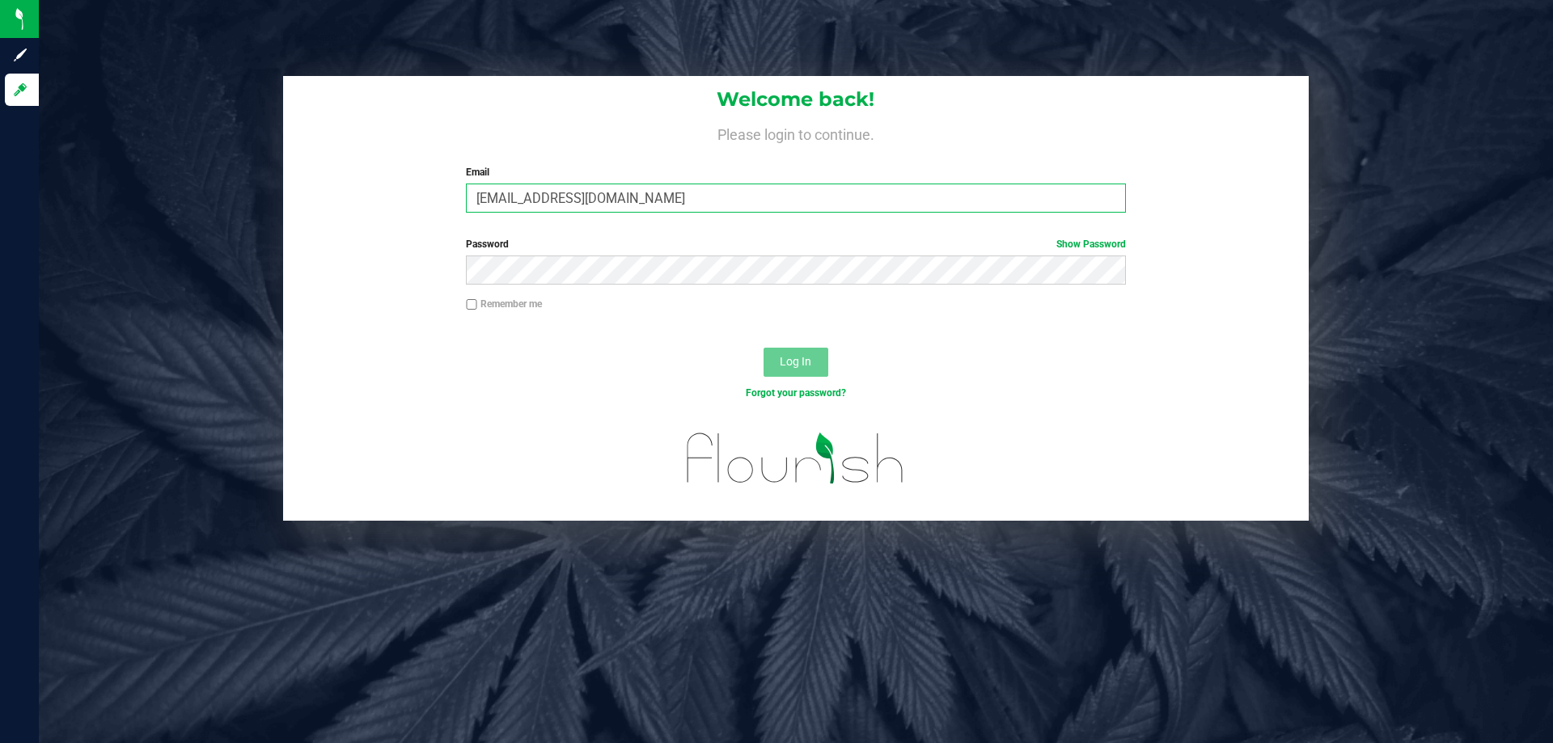
type input "alerivera@liveparallel.com"
click at [764, 348] on button "Log In" at bounding box center [796, 362] width 65 height 29
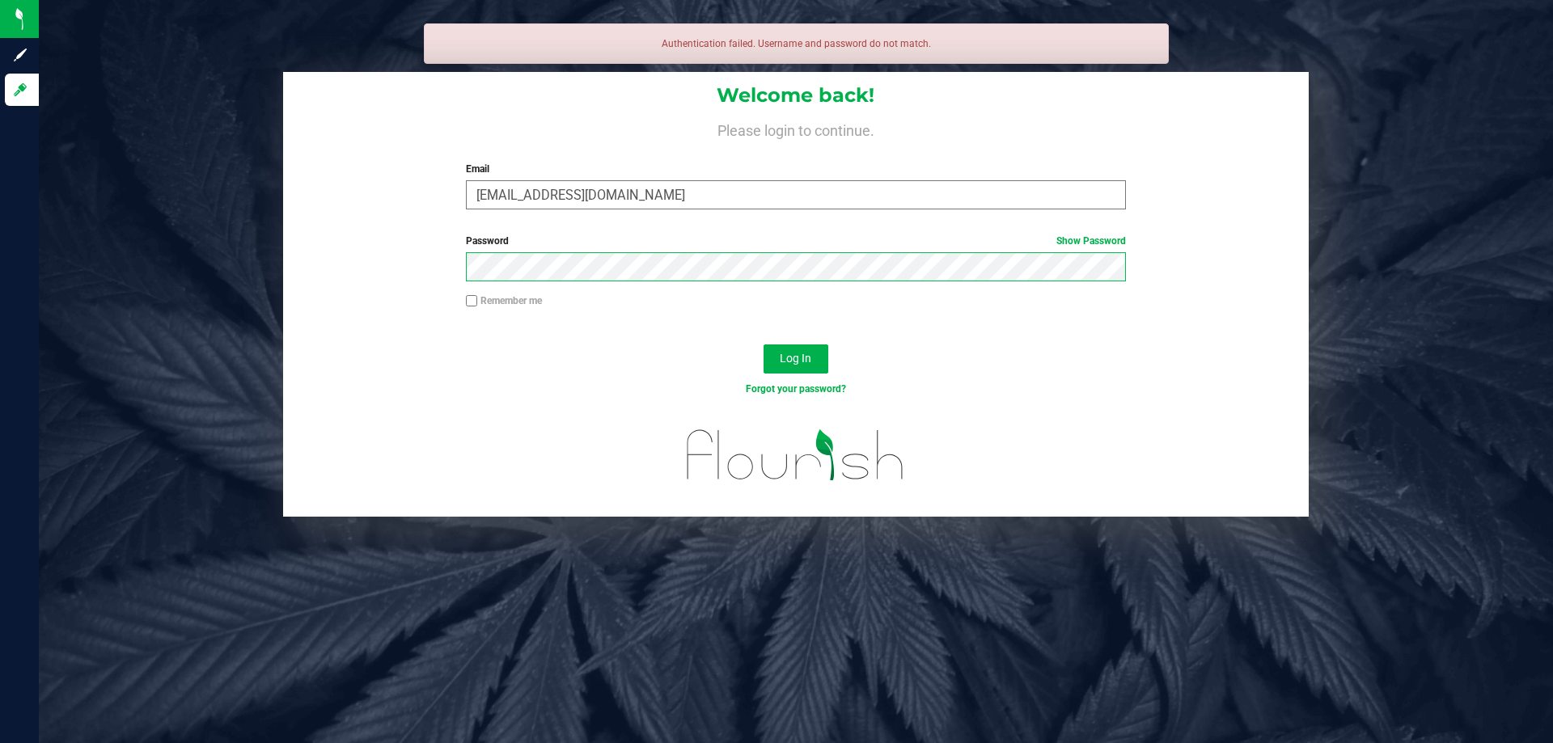
click at [764, 345] on button "Log In" at bounding box center [796, 359] width 65 height 29
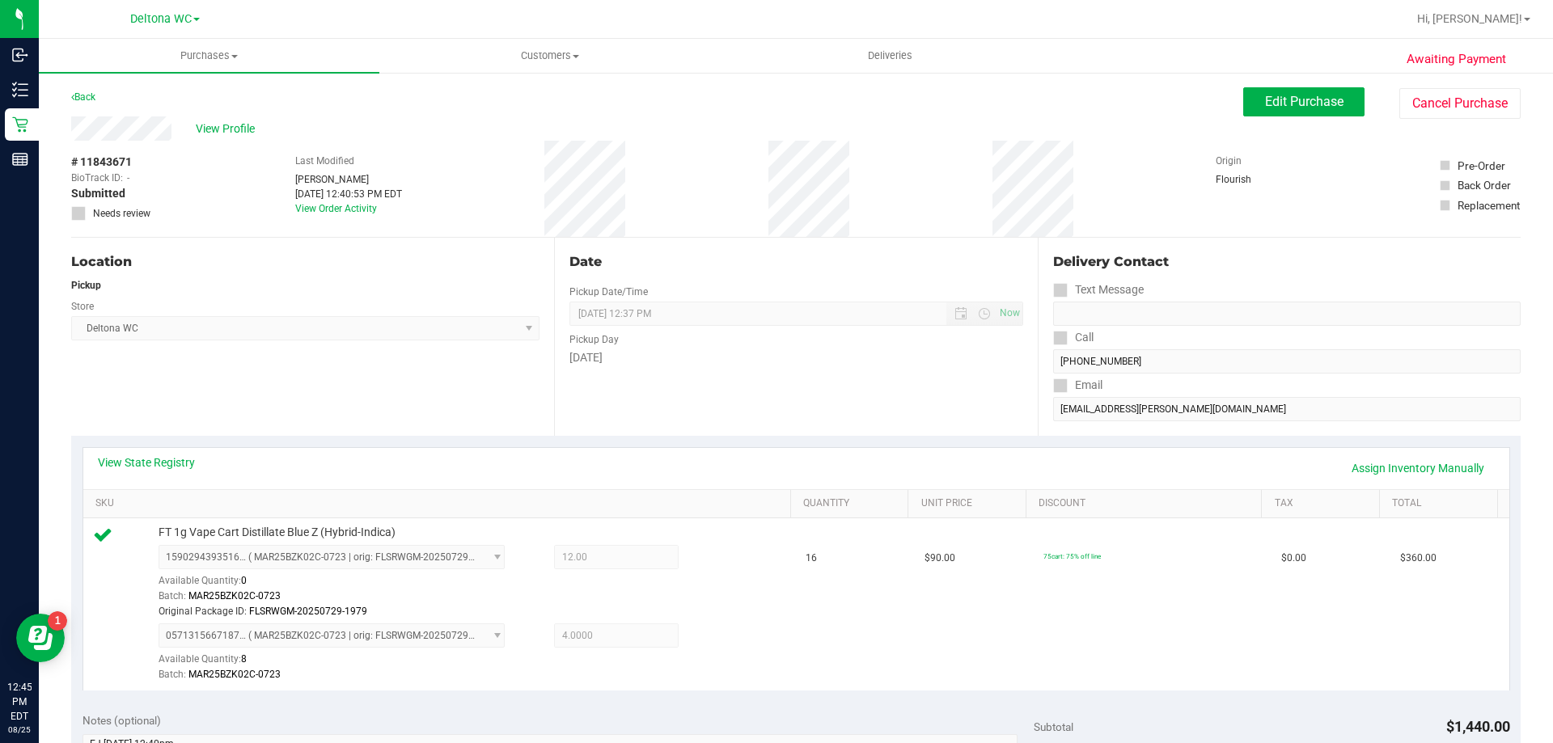
scroll to position [324, 0]
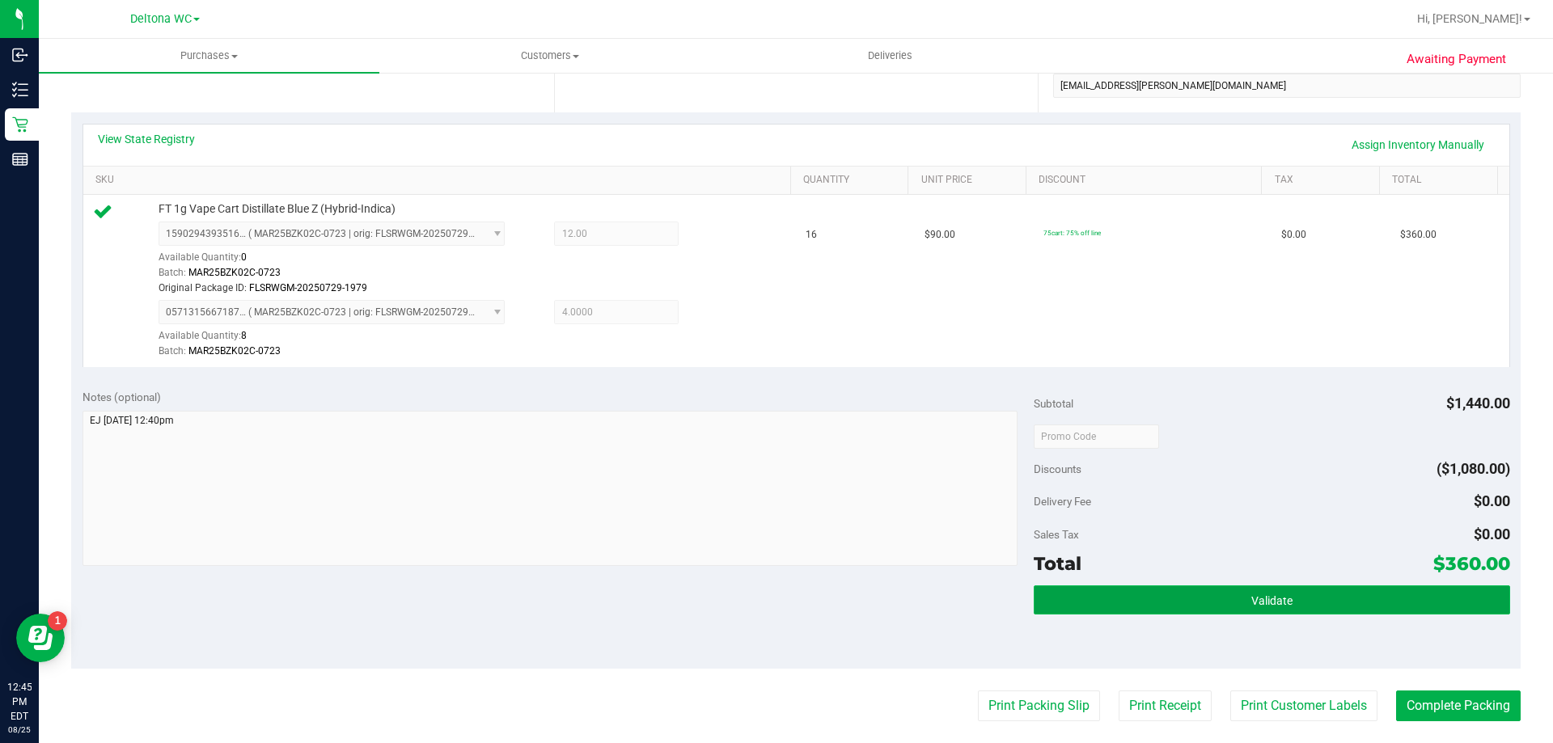
click at [1145, 591] on button "Validate" at bounding box center [1272, 600] width 476 height 29
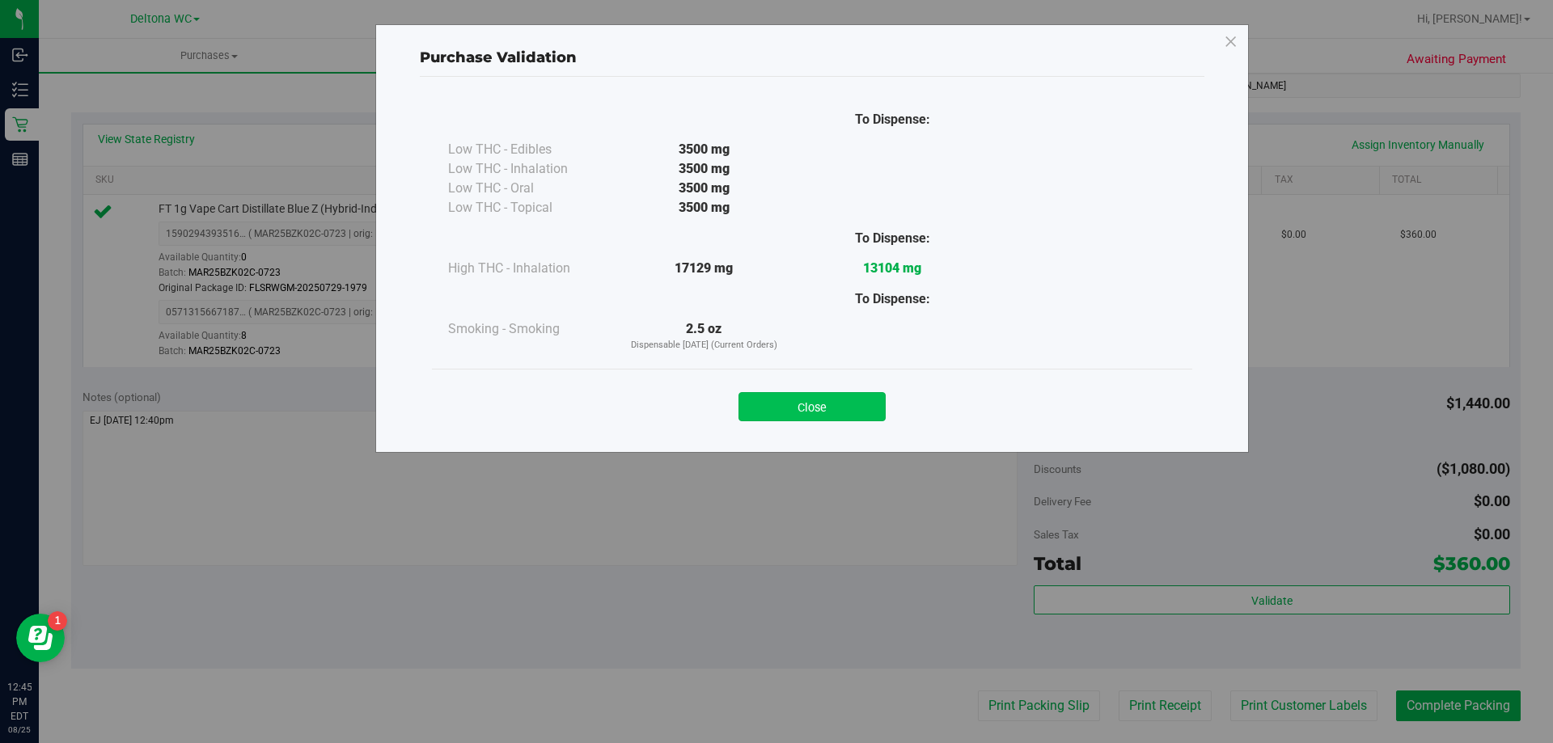
click at [834, 409] on button "Close" at bounding box center [812, 406] width 147 height 29
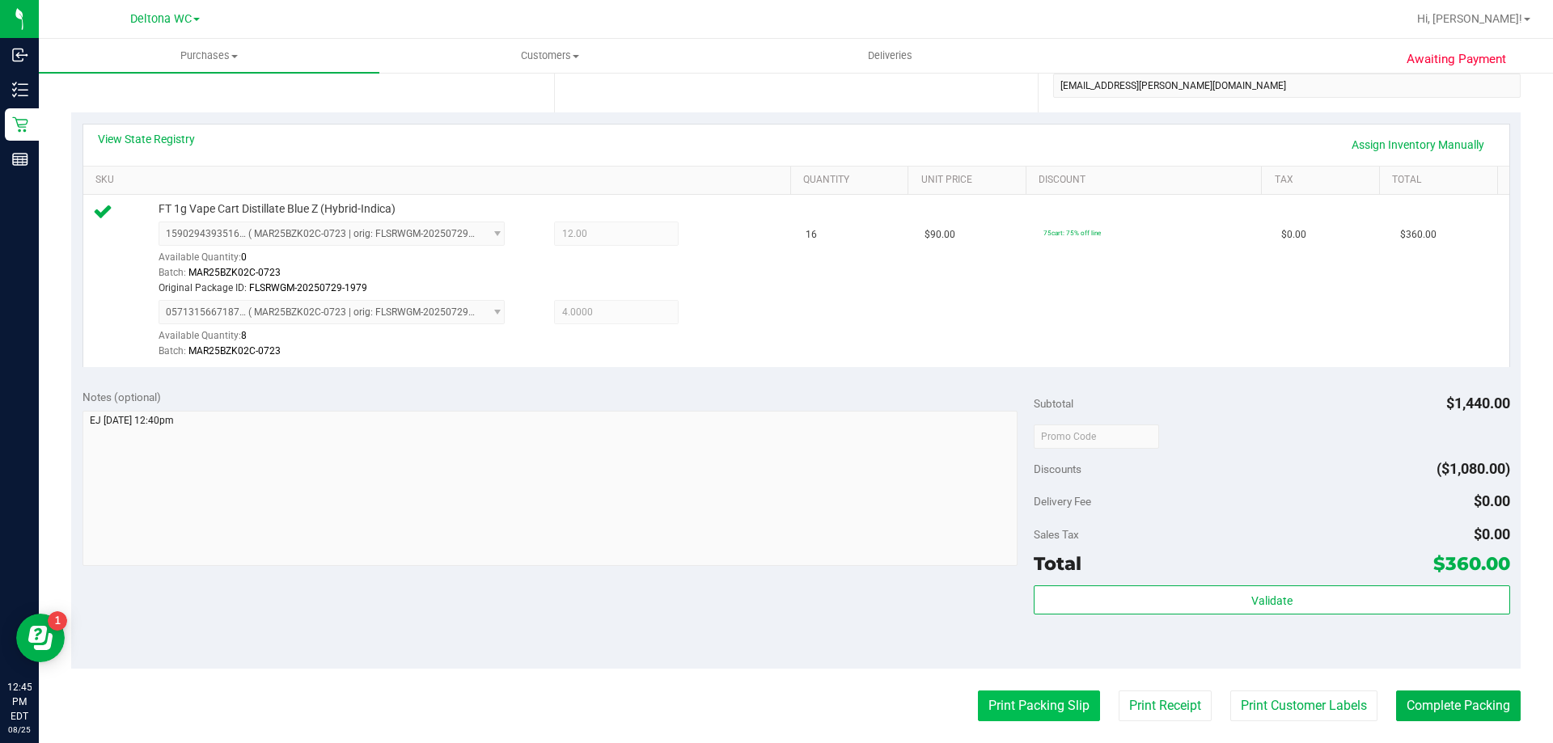
click at [1049, 713] on button "Print Packing Slip" at bounding box center [1039, 706] width 122 height 31
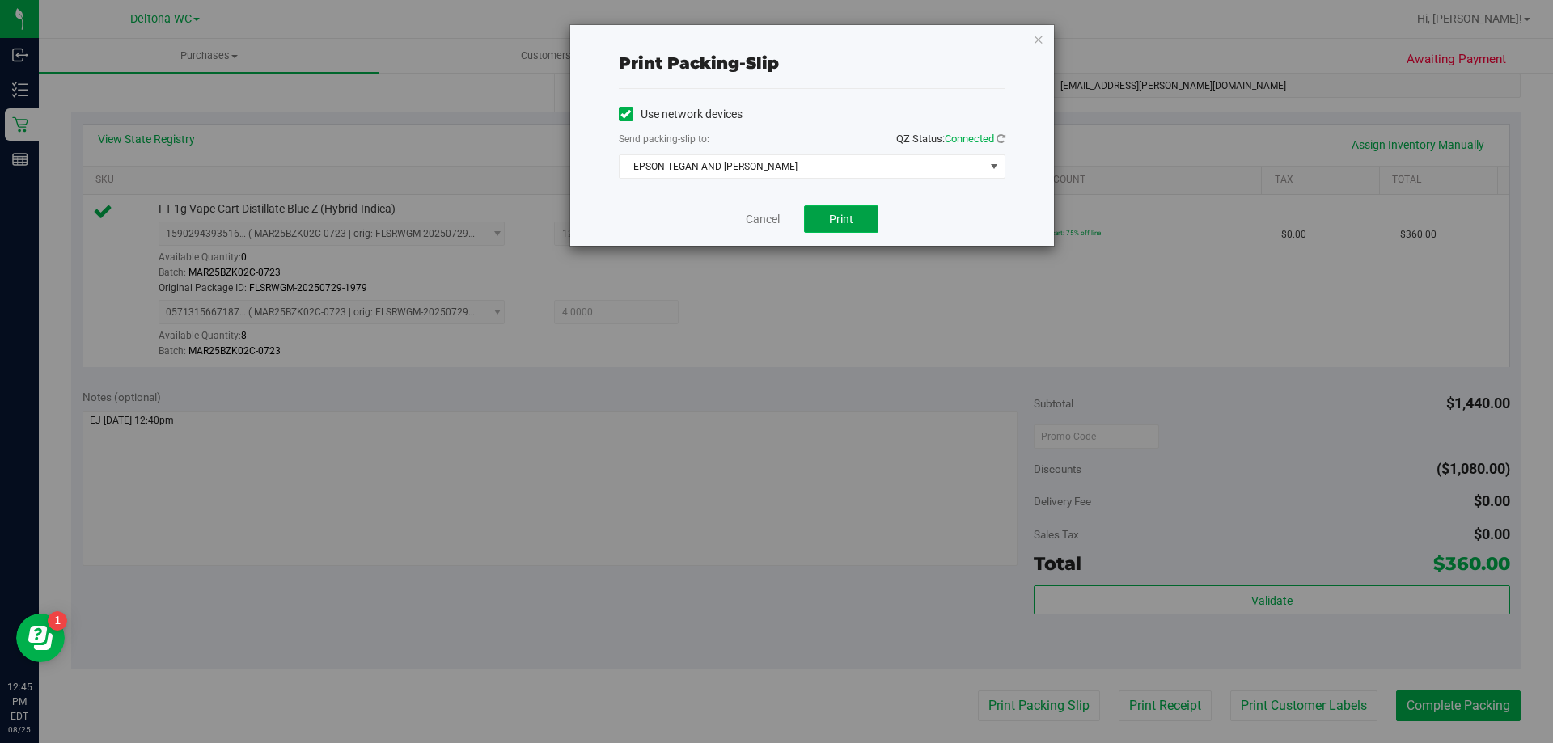
click at [849, 214] on span "Print" at bounding box center [841, 219] width 24 height 13
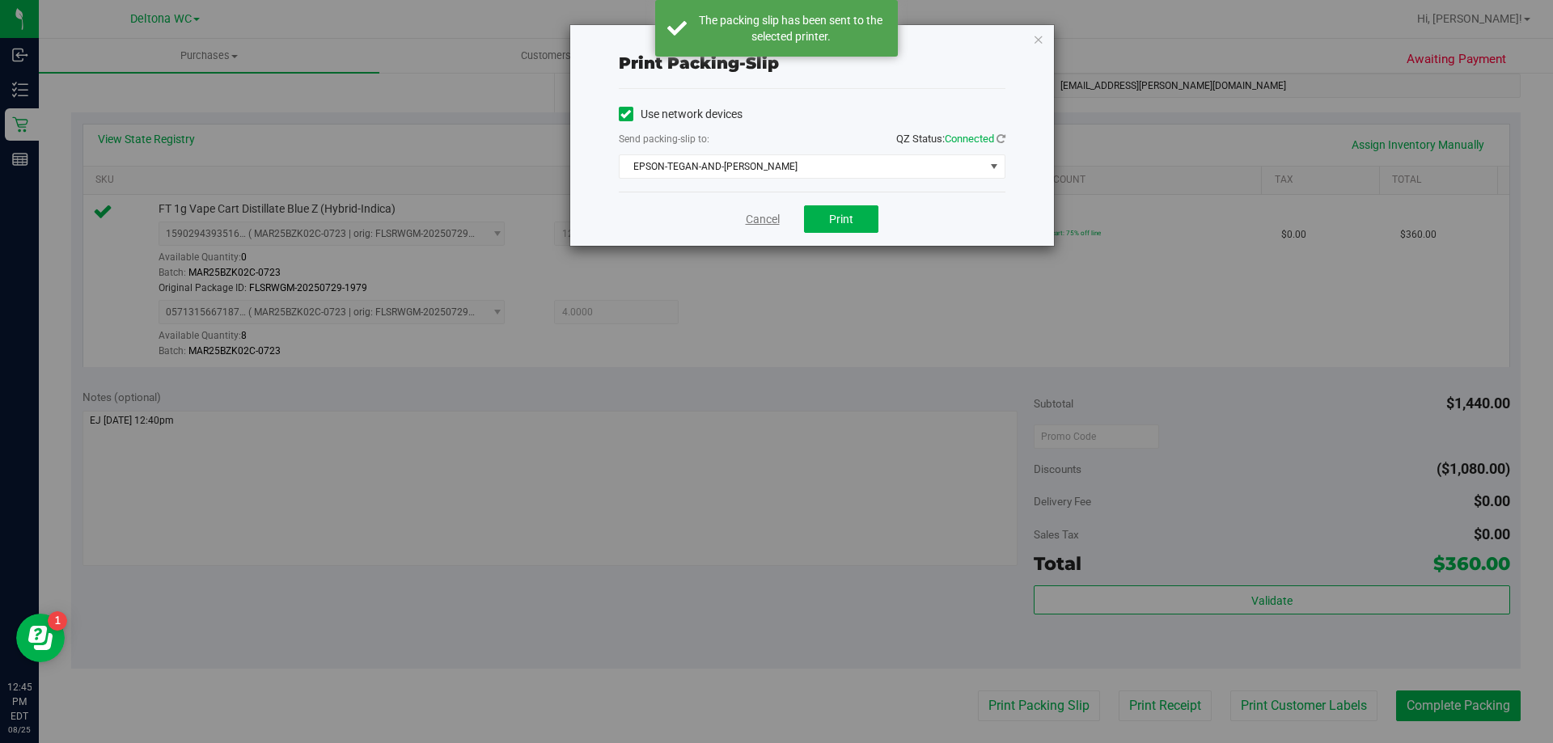
click at [757, 218] on link "Cancel" at bounding box center [763, 219] width 34 height 17
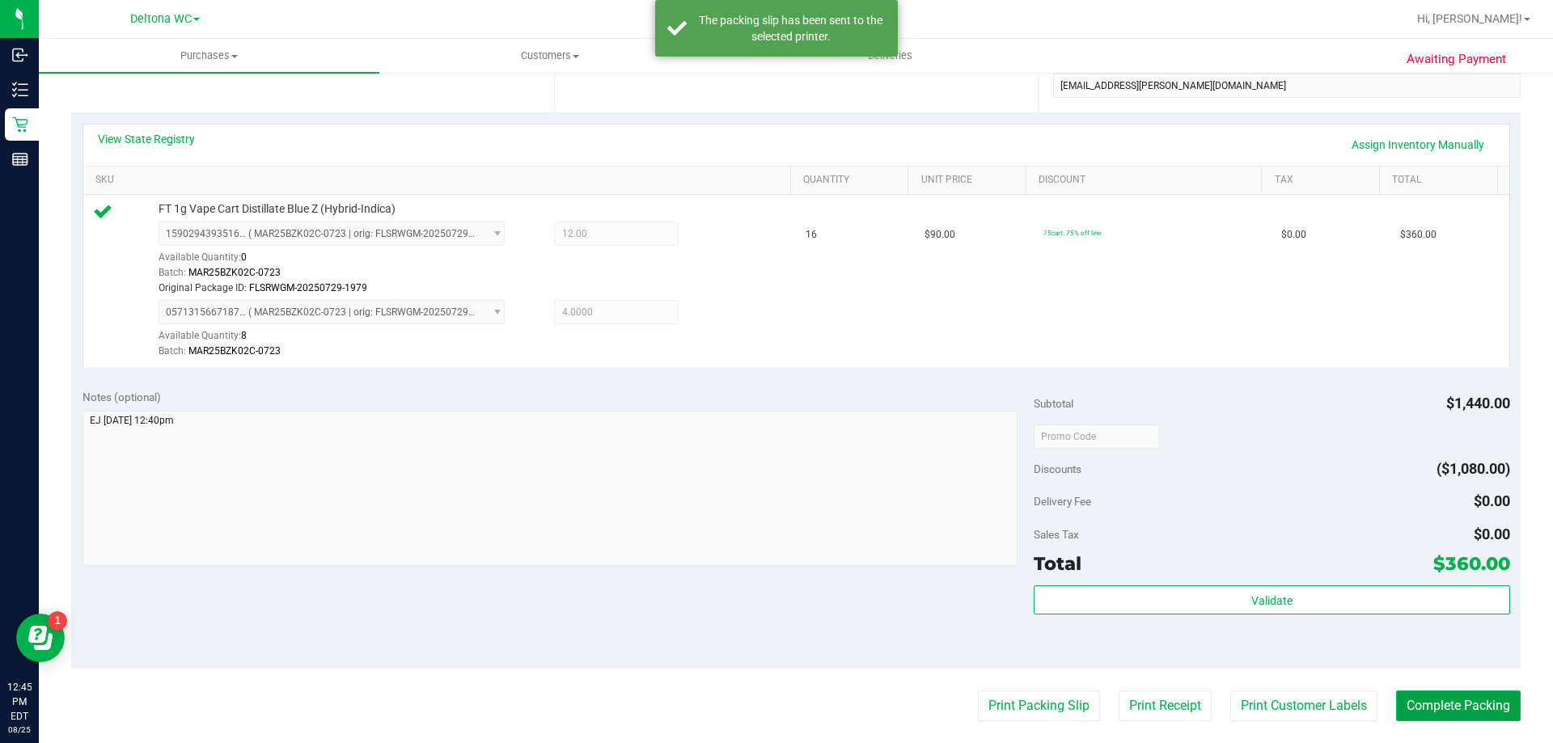
click at [1451, 699] on button "Complete Packing" at bounding box center [1458, 706] width 125 height 31
